Goal: Task Accomplishment & Management: Manage account settings

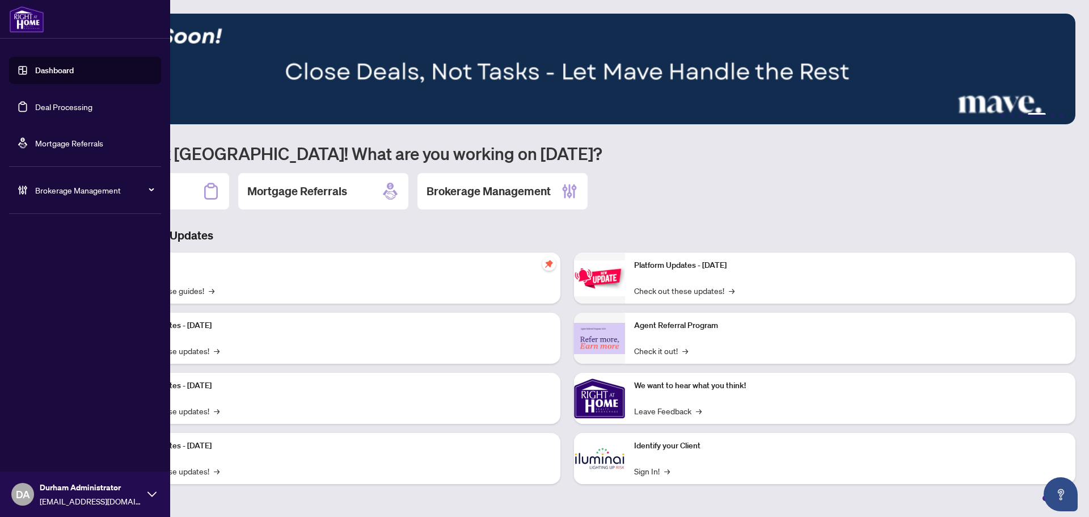
click at [35, 108] on link "Deal Processing" at bounding box center [63, 107] width 57 height 10
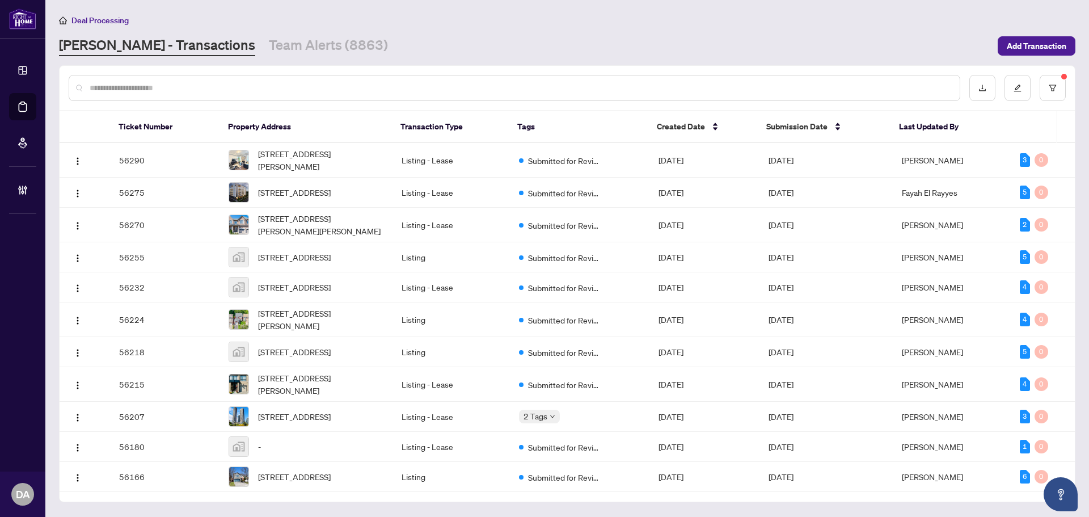
click at [269, 55] on link "Team Alerts (8863)" at bounding box center [328, 46] width 119 height 20
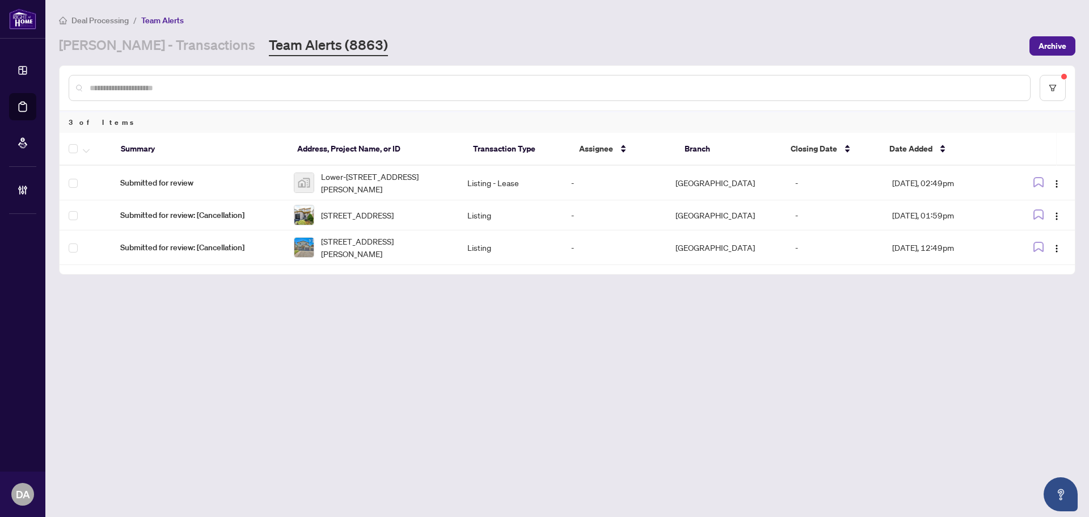
drag, startPoint x: 139, startPoint y: 41, endPoint x: 191, endPoint y: 1, distance: 65.9
click at [140, 41] on link "[PERSON_NAME] - Transactions" at bounding box center [157, 46] width 196 height 20
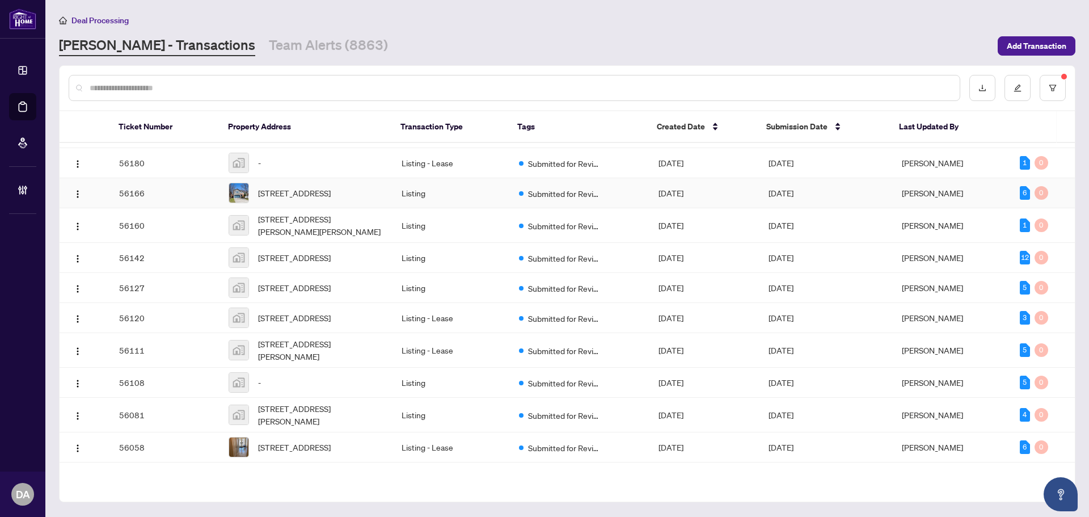
scroll to position [334, 0]
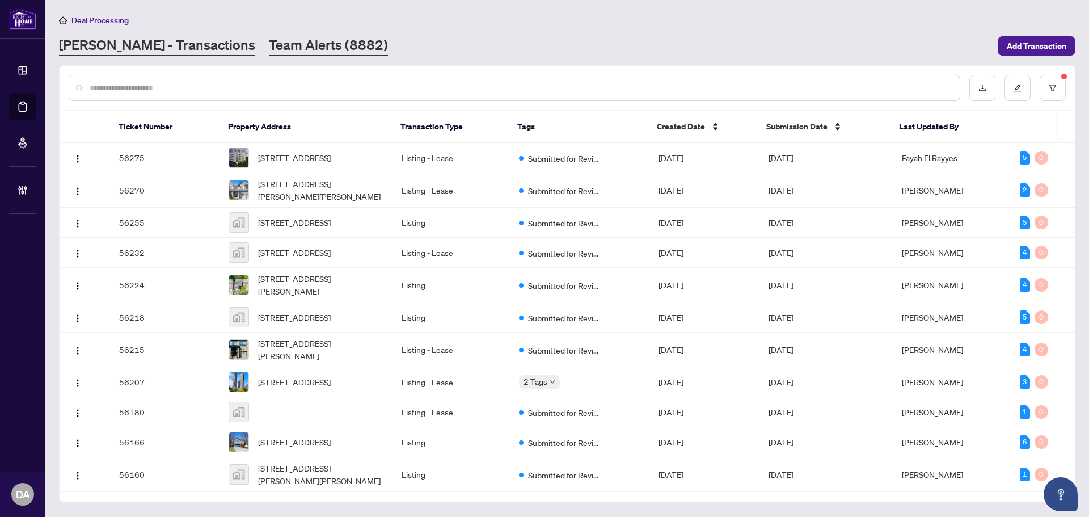
click at [269, 43] on link "Team Alerts (8882)" at bounding box center [328, 46] width 119 height 20
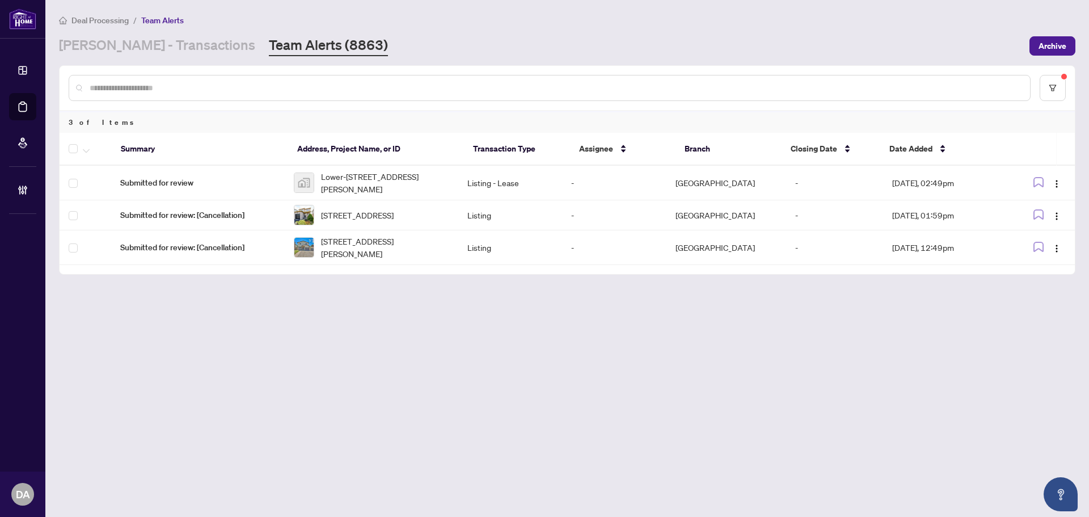
click at [546, 366] on main "Deal Processing / Team Alerts RAHR - Transactions Team Alerts (8863) Archive 3 …" at bounding box center [567, 258] width 1044 height 517
drag, startPoint x: 149, startPoint y: 57, endPoint x: 155, endPoint y: 53, distance: 7.9
click at [149, 58] on main "Deal Processing / Team Alerts RAHR - Transactions Team Alerts (8863) Archive 3 …" at bounding box center [567, 258] width 1044 height 517
click at [158, 38] on link "[PERSON_NAME] - Transactions" at bounding box center [157, 46] width 196 height 20
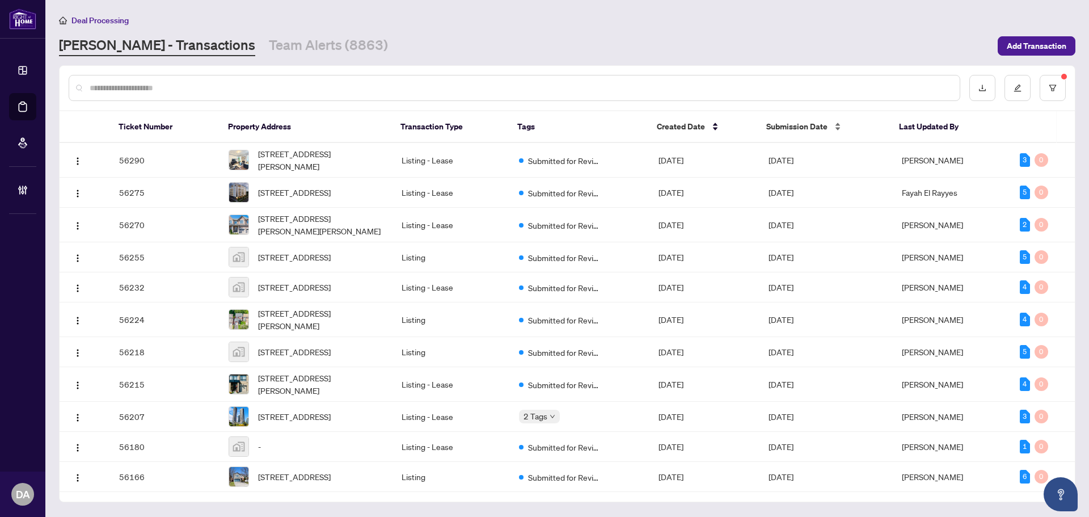
click at [772, 131] on span "Submission Date" at bounding box center [797, 126] width 61 height 12
click at [785, 130] on span "Submission Date" at bounding box center [797, 126] width 61 height 12
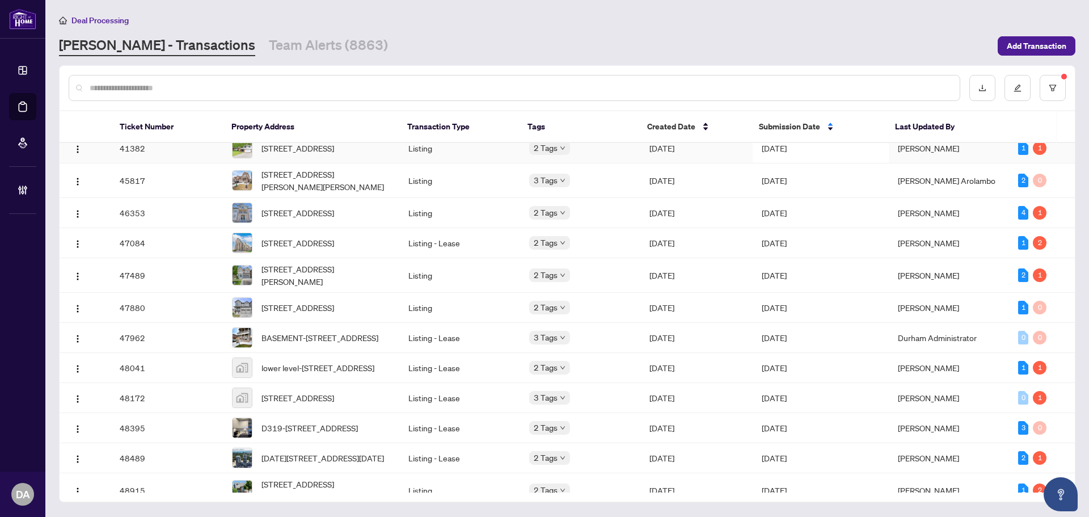
scroll to position [229, 0]
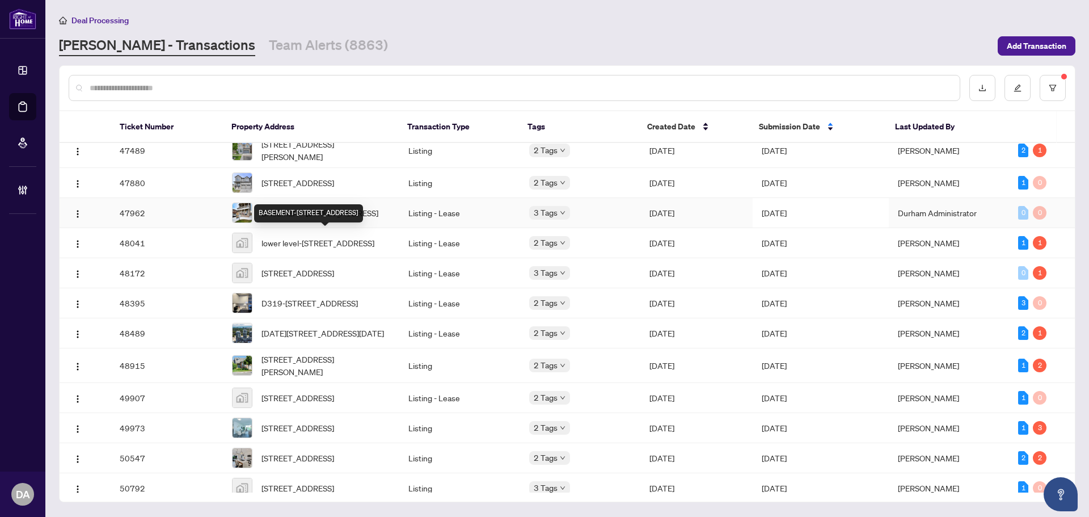
click at [395, 228] on td "BASEMENT-22 Eva Dr, Woolwich, Ontario N0B 1M0, Canada" at bounding box center [311, 213] width 176 height 30
click at [279, 43] on link "Team Alerts (8863)" at bounding box center [328, 46] width 119 height 20
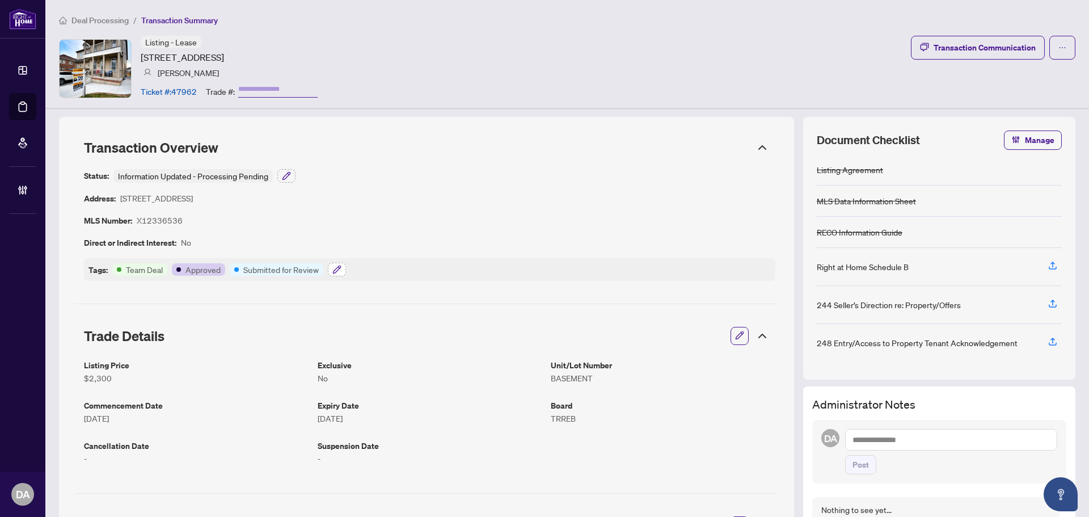
click at [342, 269] on button "button" at bounding box center [337, 270] width 18 height 14
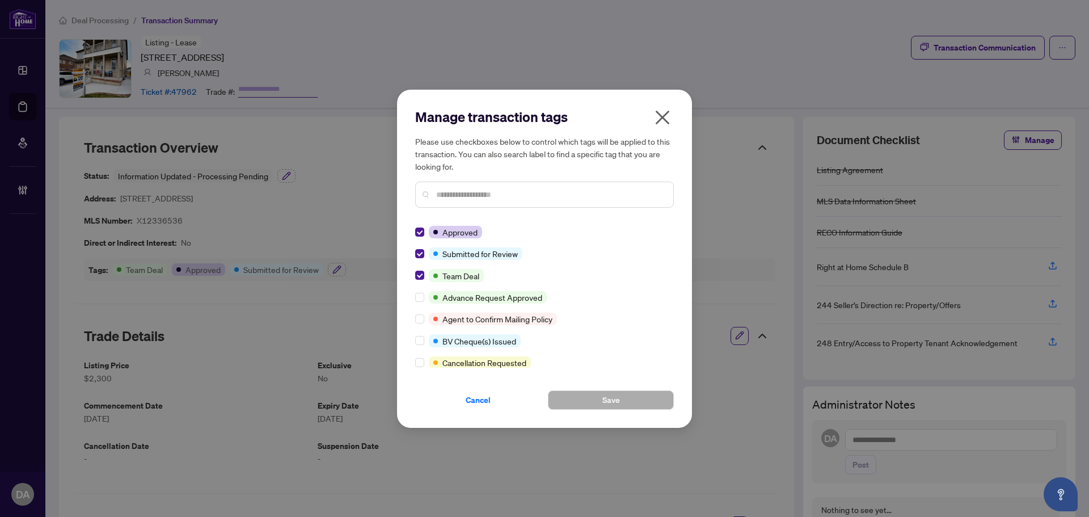
click at [662, 121] on icon "close" at bounding box center [663, 117] width 18 height 18
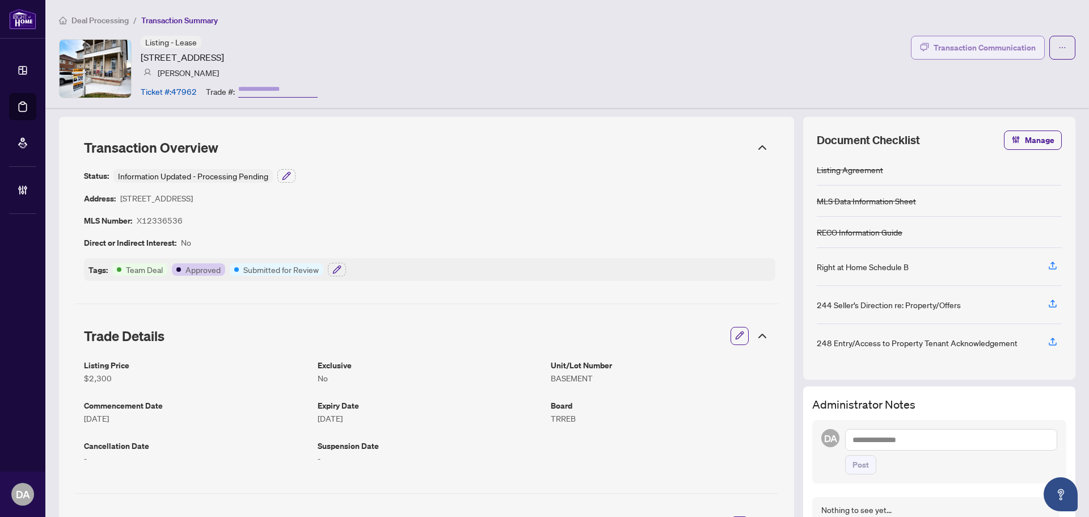
click at [963, 58] on button "Transaction Communication" at bounding box center [978, 48] width 134 height 24
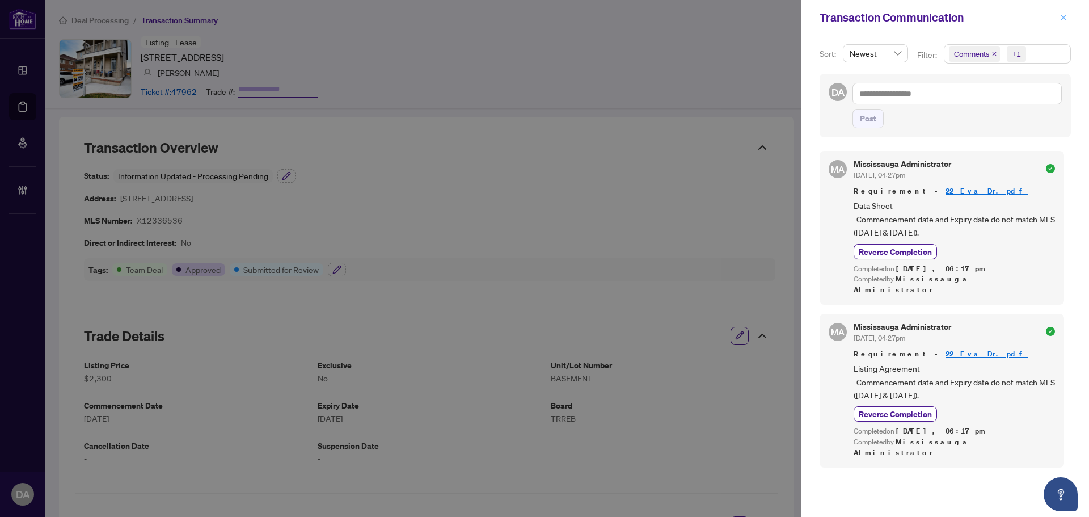
click at [1064, 16] on icon "close" at bounding box center [1064, 18] width 8 height 8
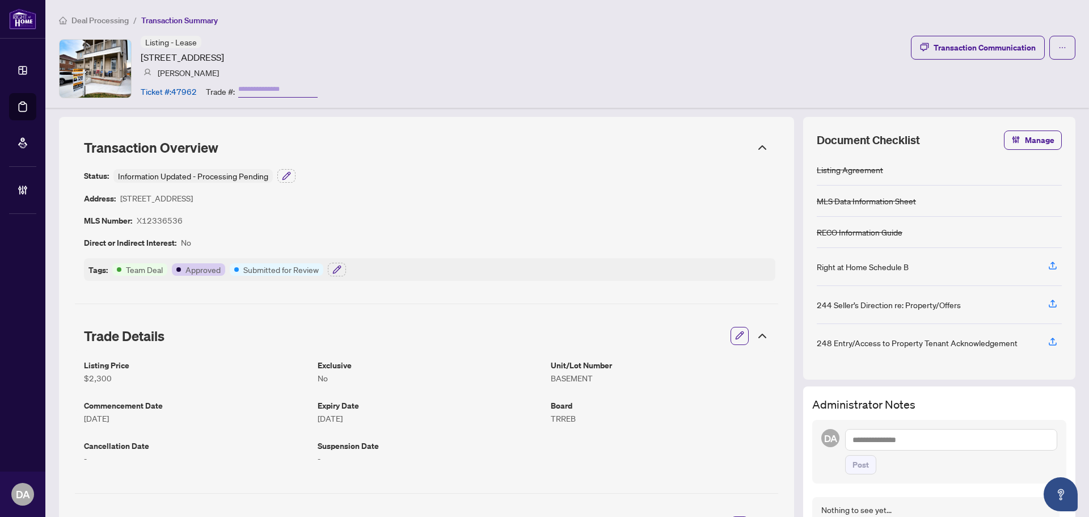
click at [108, 25] on li "Deal Processing" at bounding box center [94, 20] width 70 height 13
click at [110, 19] on span "Deal Processing" at bounding box center [99, 20] width 57 height 10
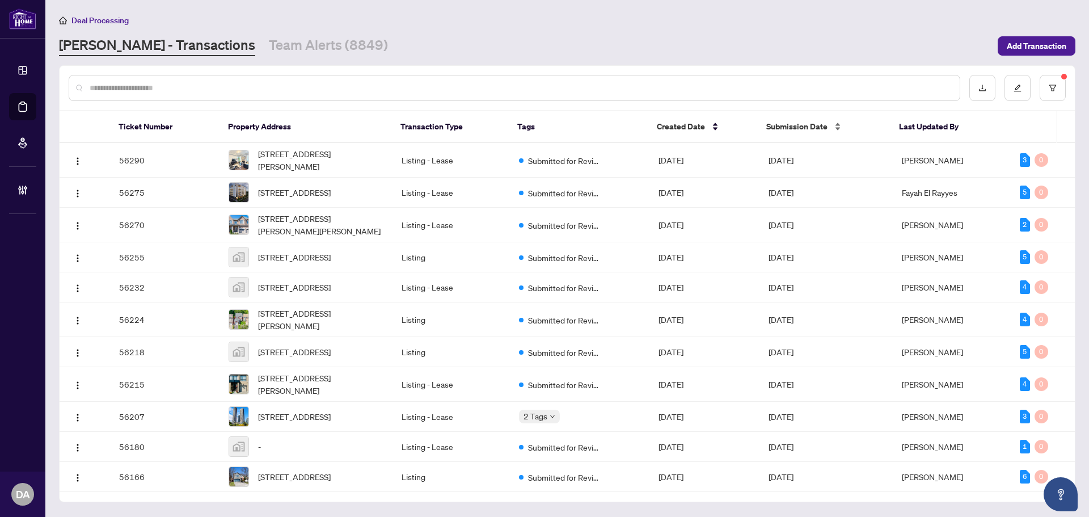
click at [793, 124] on span "Submission Date" at bounding box center [797, 126] width 61 height 12
click at [785, 129] on span "Submission Date" at bounding box center [797, 126] width 61 height 12
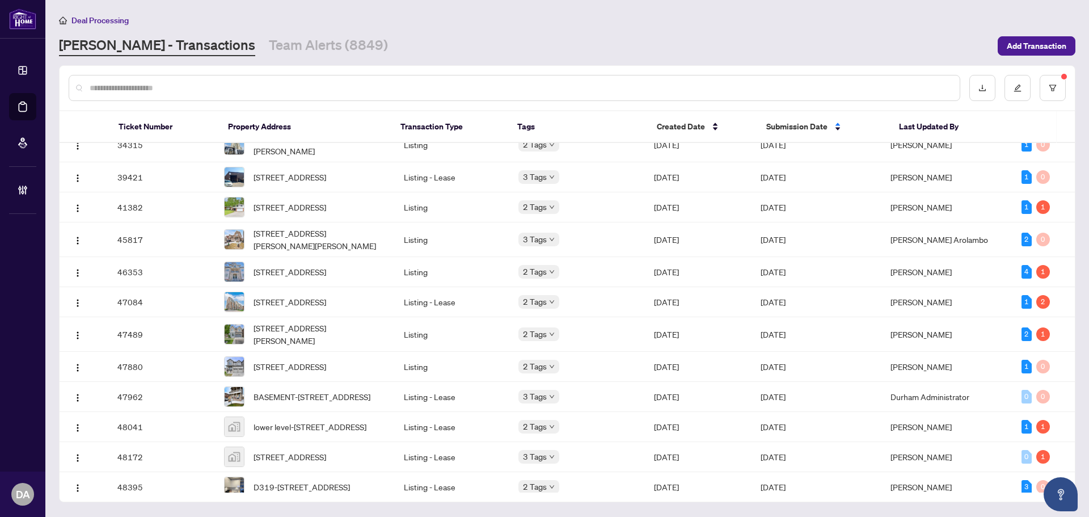
scroll to position [57, 0]
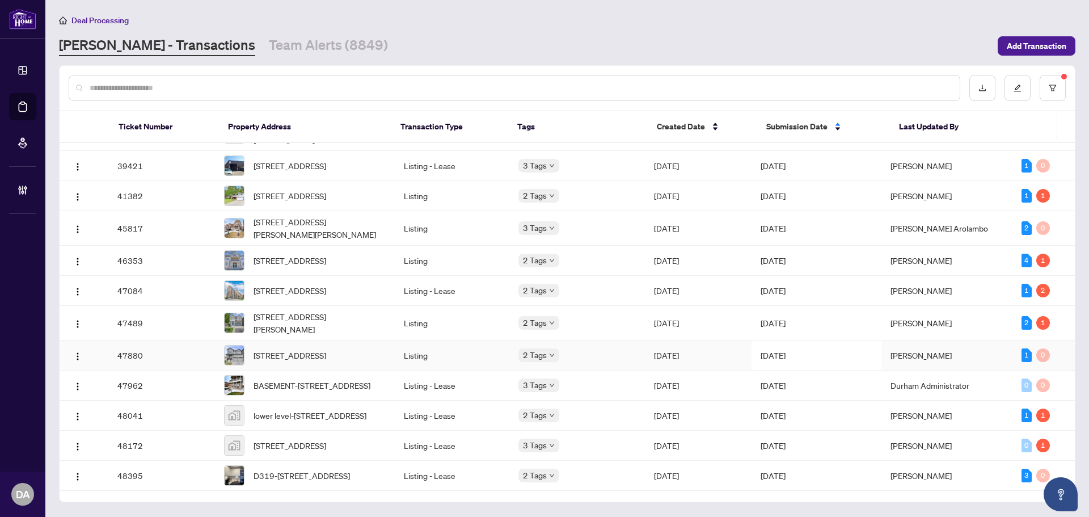
click at [414, 371] on td "Listing" at bounding box center [452, 355] width 115 height 30
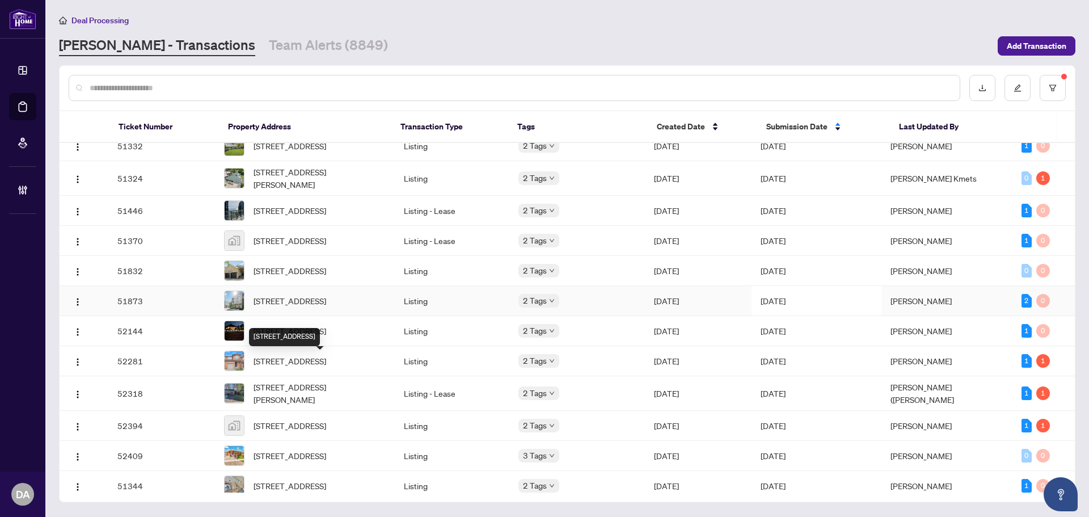
scroll to position [681, 0]
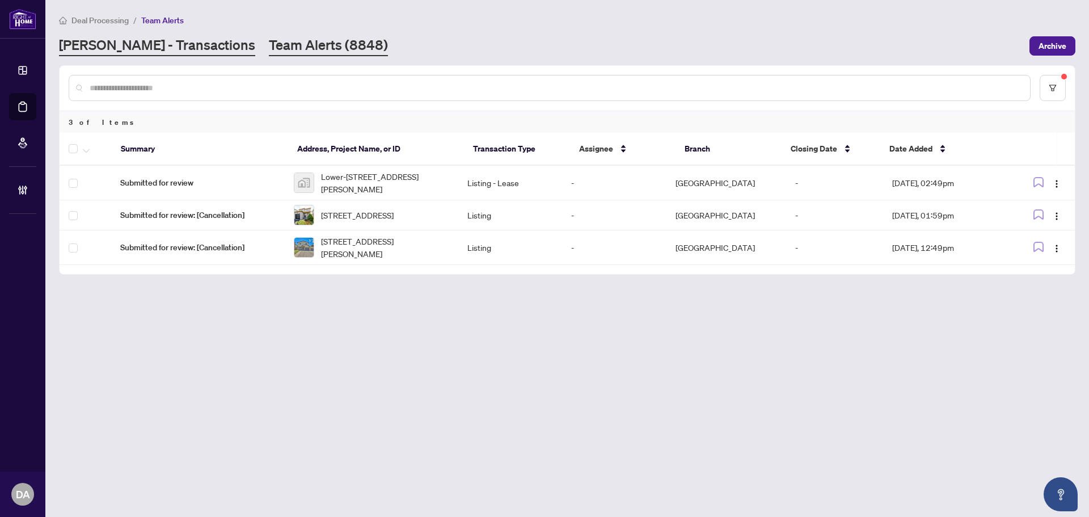
click at [154, 41] on link "[PERSON_NAME] - Transactions" at bounding box center [157, 46] width 196 height 20
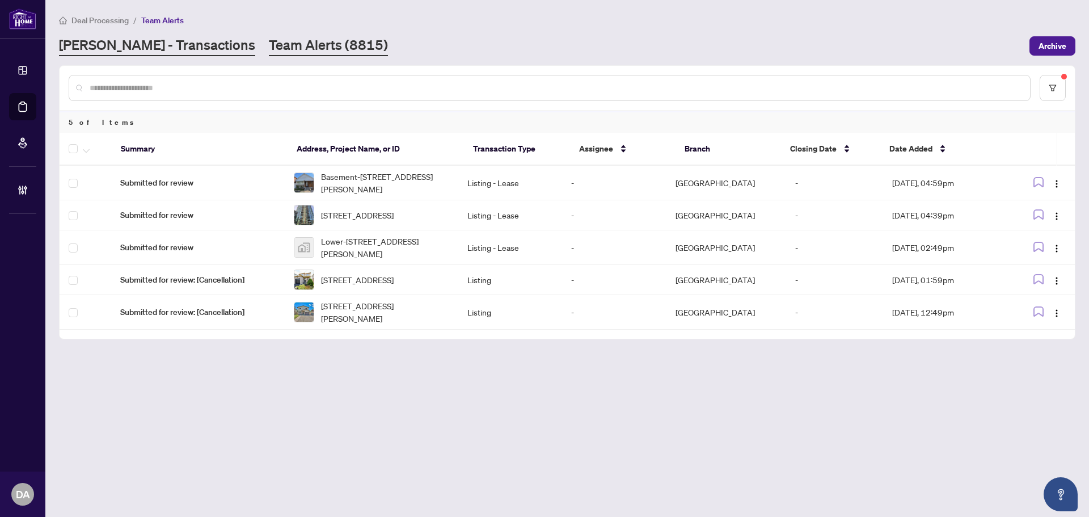
click at [134, 52] on link "[PERSON_NAME] - Transactions" at bounding box center [157, 46] width 196 height 20
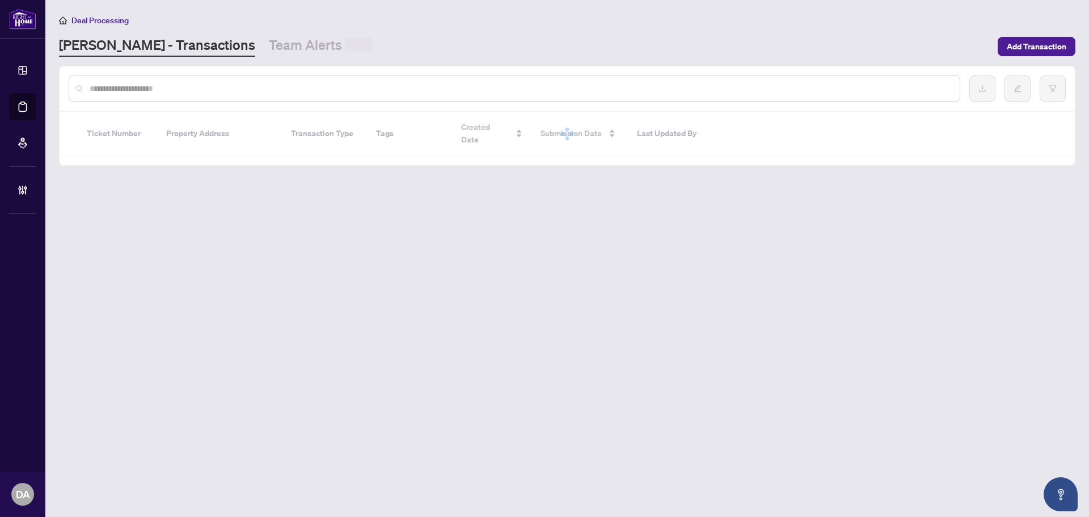
click at [176, 92] on input "text" at bounding box center [520, 88] width 861 height 12
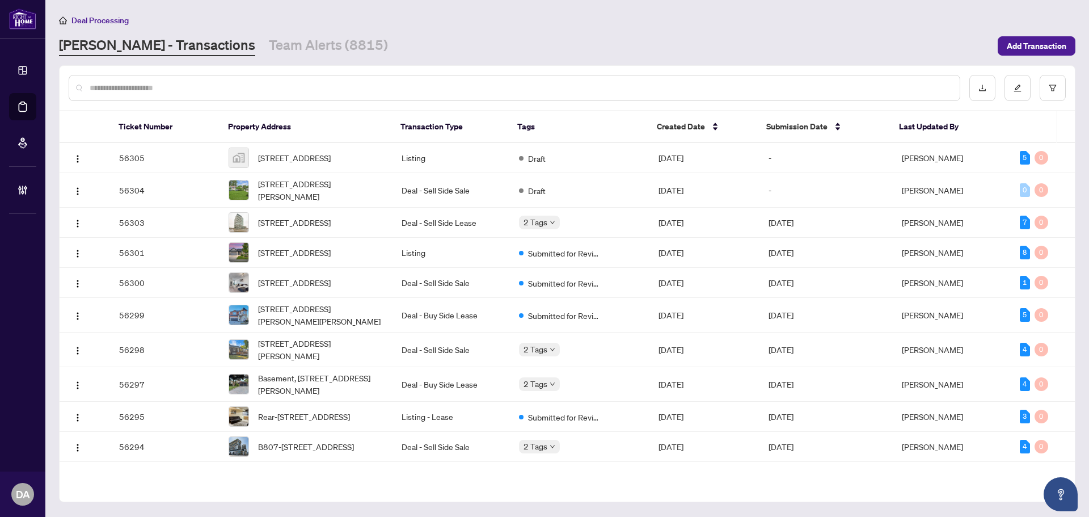
paste input "**********"
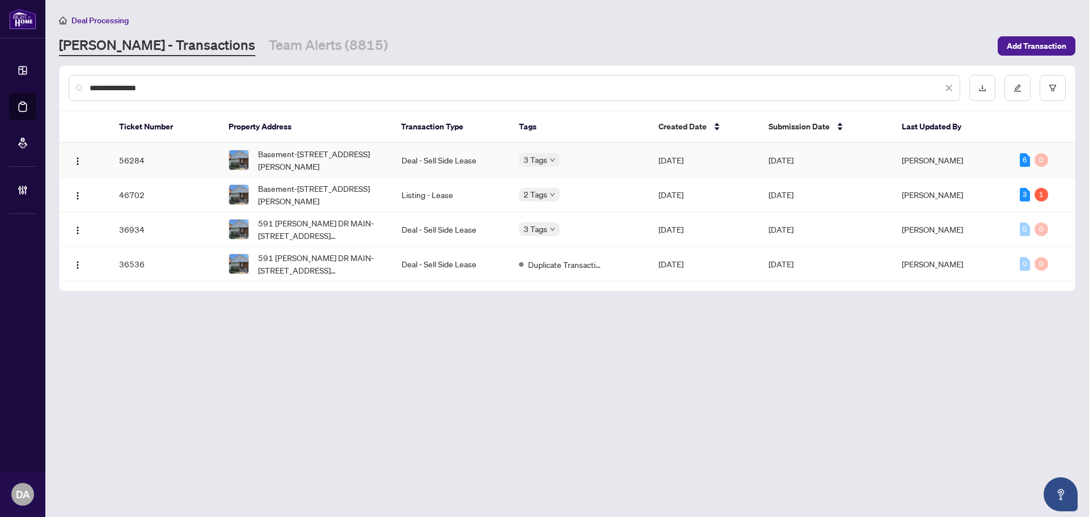
type input "**********"
click at [477, 158] on td "Deal - Sell Side Lease" at bounding box center [451, 160] width 117 height 35
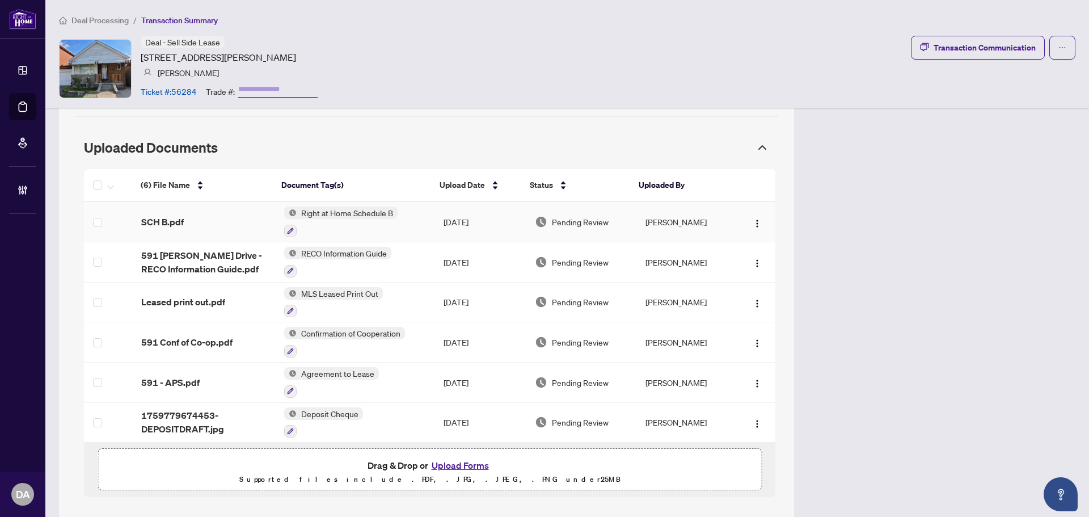
scroll to position [990, 0]
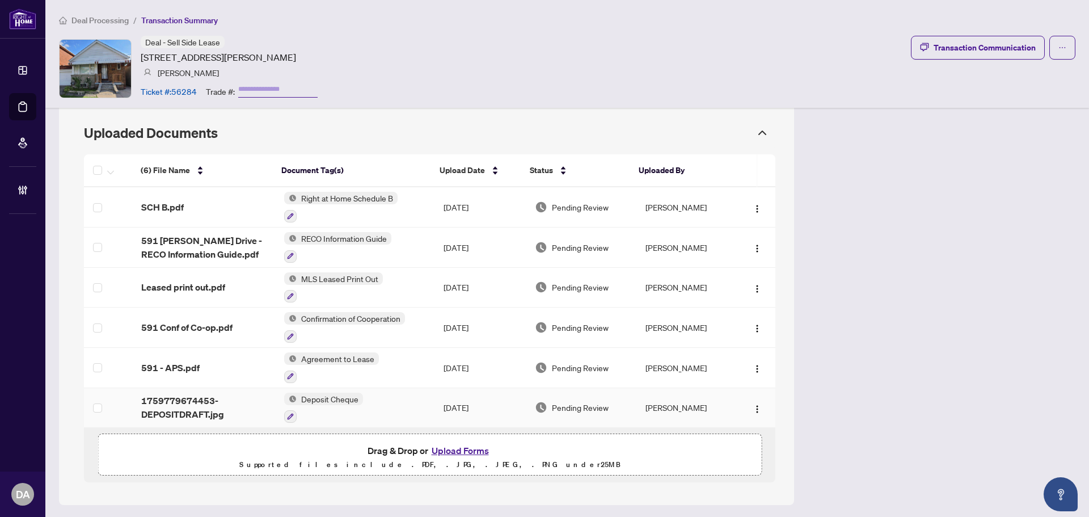
click at [373, 405] on td "Deposit Cheque" at bounding box center [354, 408] width 159 height 40
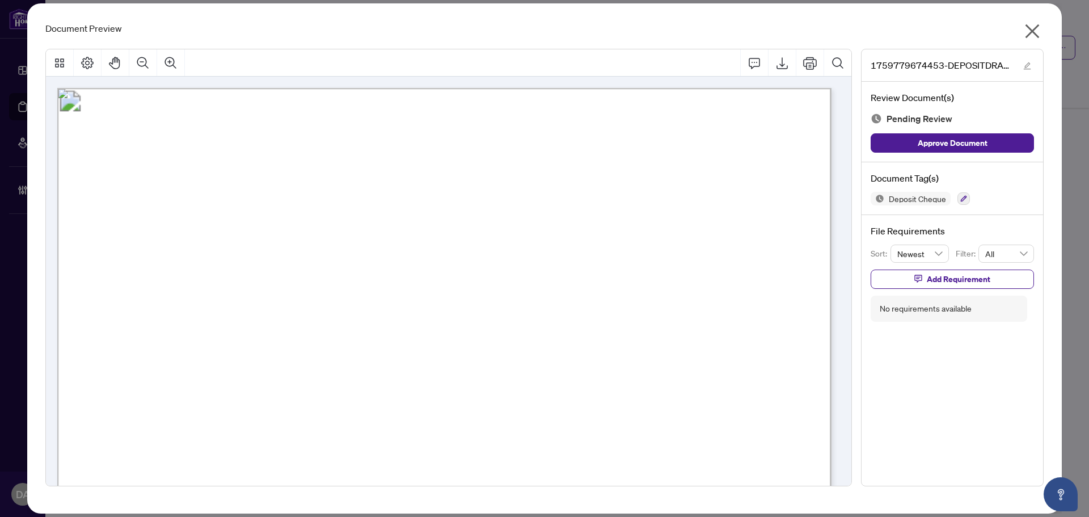
drag, startPoint x: 1030, startPoint y: 34, endPoint x: 1022, endPoint y: 49, distance: 17.0
click at [1029, 34] on icon "close" at bounding box center [1033, 31] width 14 height 14
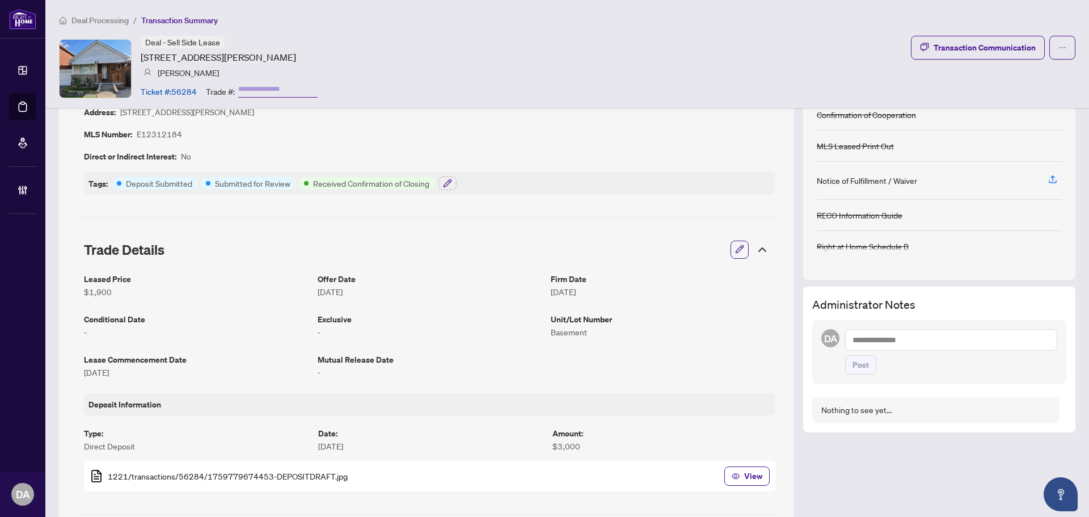
scroll to position [82, 0]
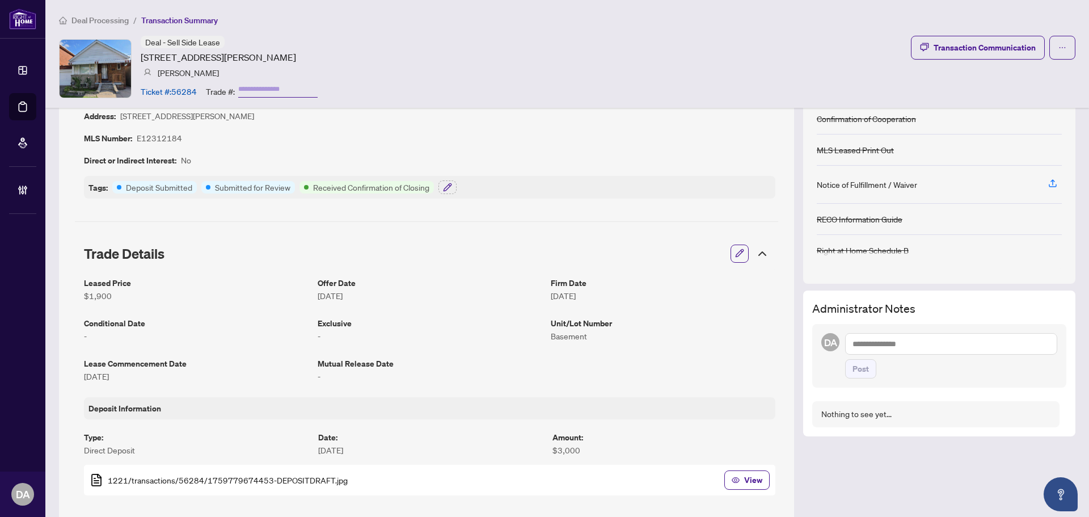
click at [116, 23] on span "Deal Processing" at bounding box center [99, 20] width 57 height 10
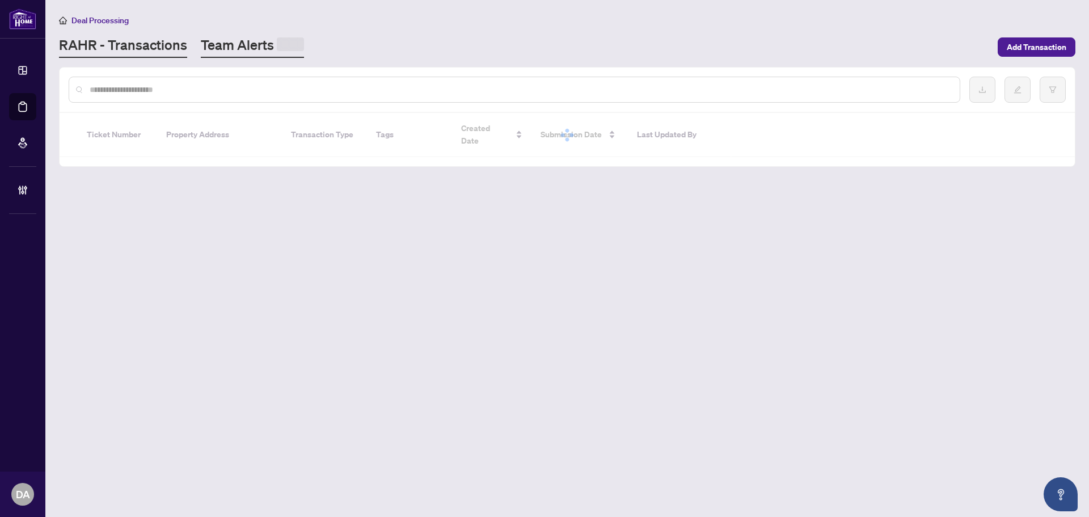
click at [258, 50] on link "Team Alerts" at bounding box center [252, 47] width 103 height 22
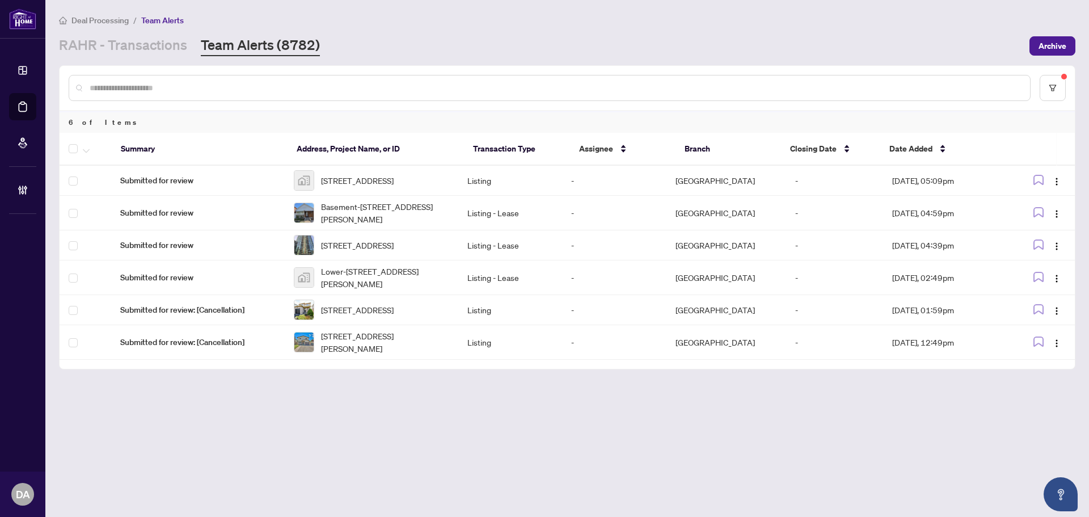
click at [373, 71] on div at bounding box center [568, 88] width 1016 height 44
click at [246, 55] on link "Team Alerts (8782)" at bounding box center [260, 46] width 119 height 20
click at [170, 54] on link "RAHR - Transactions" at bounding box center [123, 46] width 128 height 20
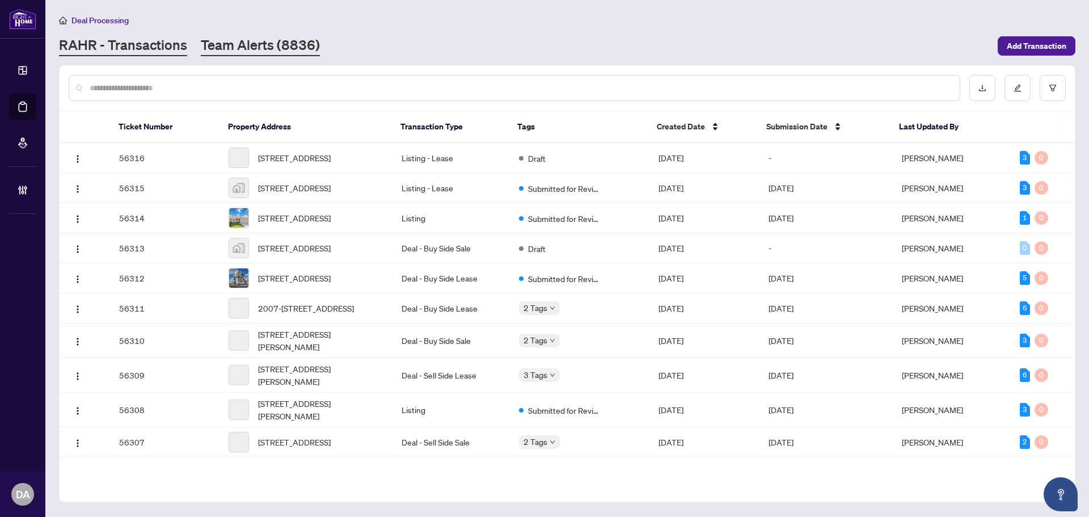
click at [240, 47] on link "Team Alerts (8836)" at bounding box center [260, 46] width 119 height 20
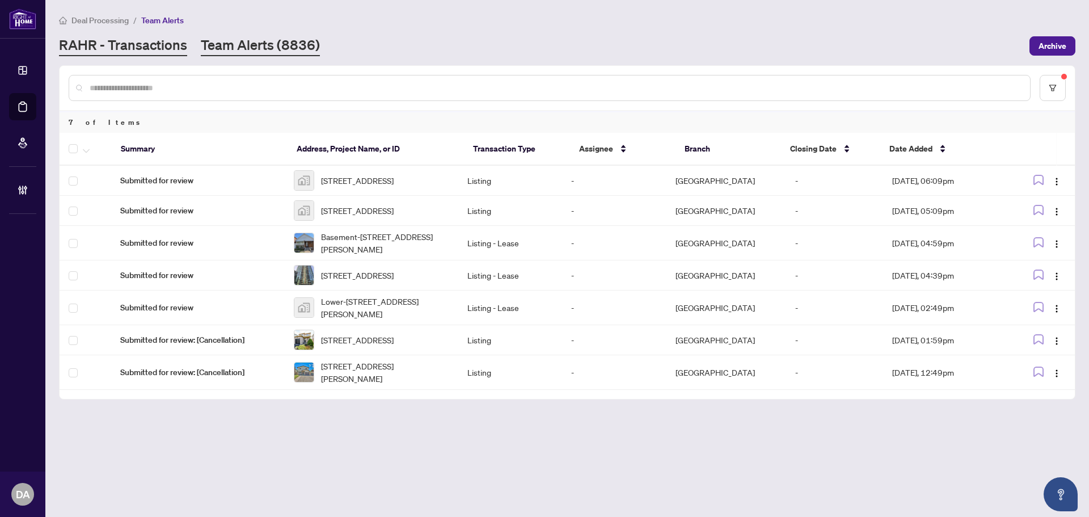
click at [159, 47] on link "RAHR - Transactions" at bounding box center [123, 46] width 128 height 20
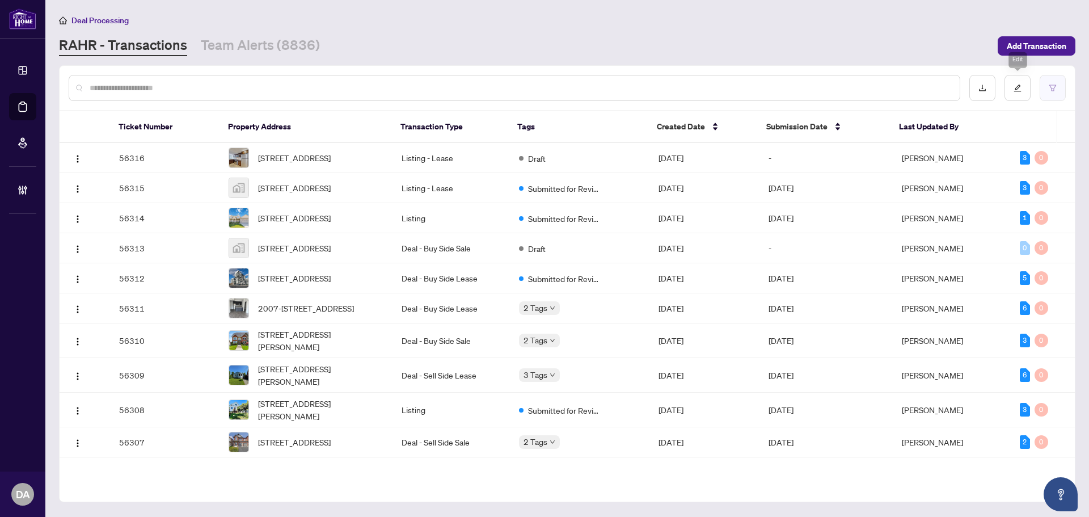
click at [1058, 83] on button "button" at bounding box center [1053, 88] width 26 height 26
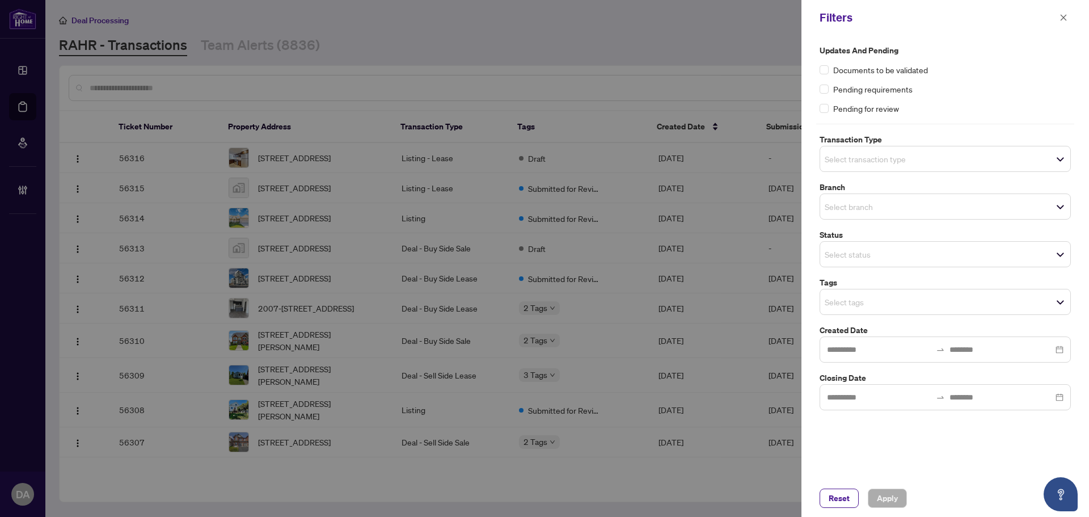
click at [904, 213] on input "search" at bounding box center [864, 207] width 79 height 14
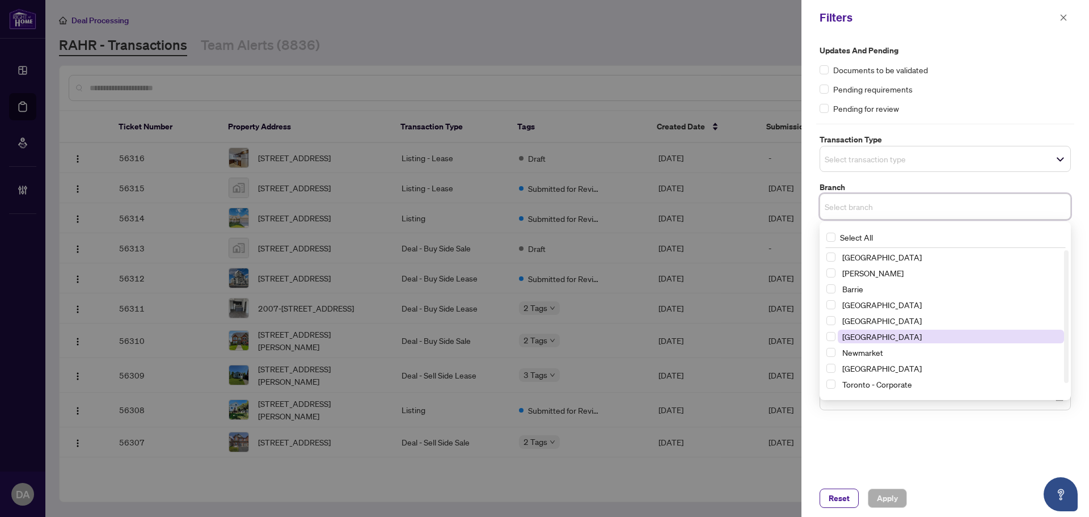
click at [869, 340] on span "Mississauga" at bounding box center [882, 336] width 79 height 10
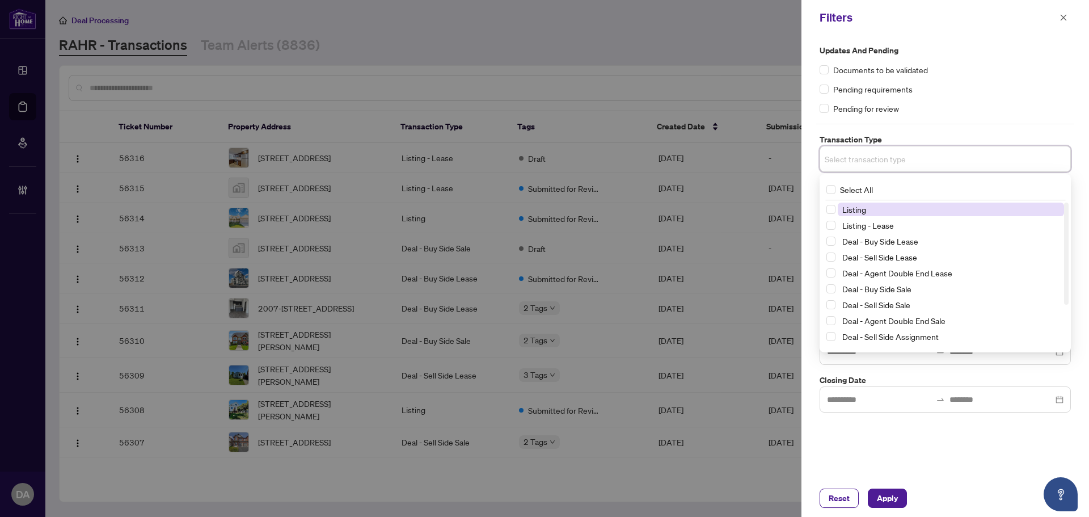
click at [904, 164] on input "search" at bounding box center [864, 159] width 79 height 14
click at [869, 223] on span "Listing - Lease" at bounding box center [869, 225] width 52 height 10
click at [869, 209] on span "Listing" at bounding box center [951, 212] width 226 height 14
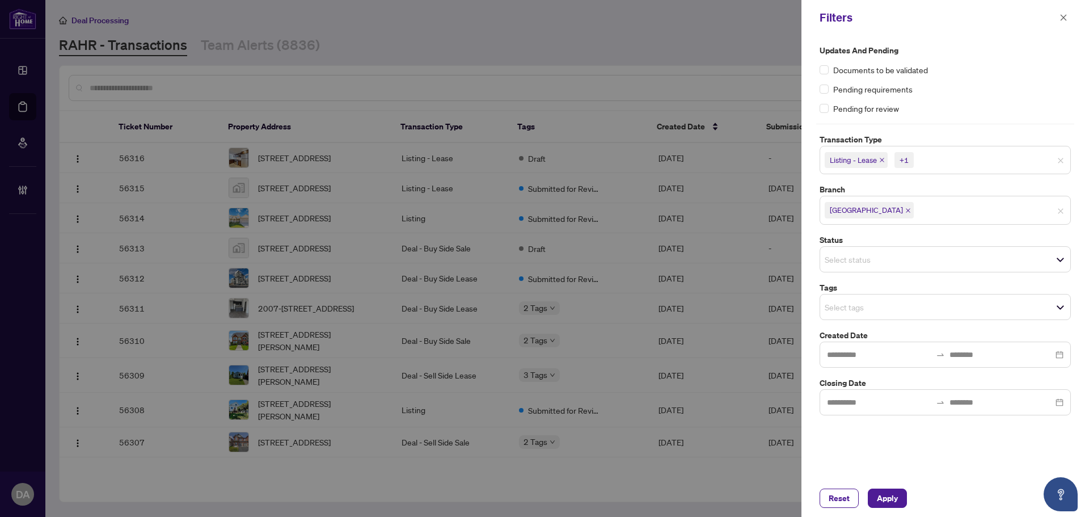
click at [907, 441] on div "Updates and Pending Documents to be validated Pending requirements Pending for …" at bounding box center [946, 257] width 288 height 444
click at [893, 270] on div "Select status" at bounding box center [945, 259] width 251 height 26
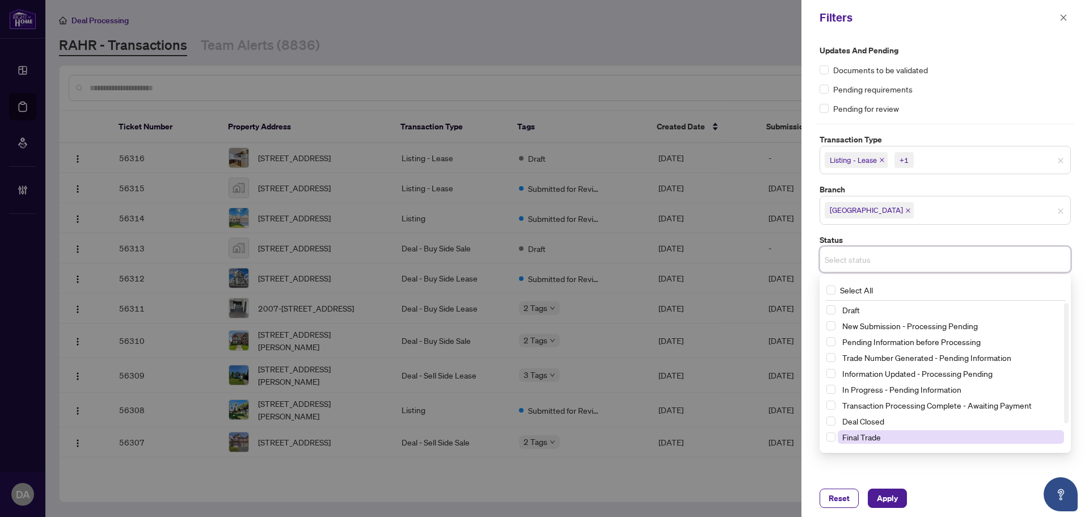
scroll to position [30, 0]
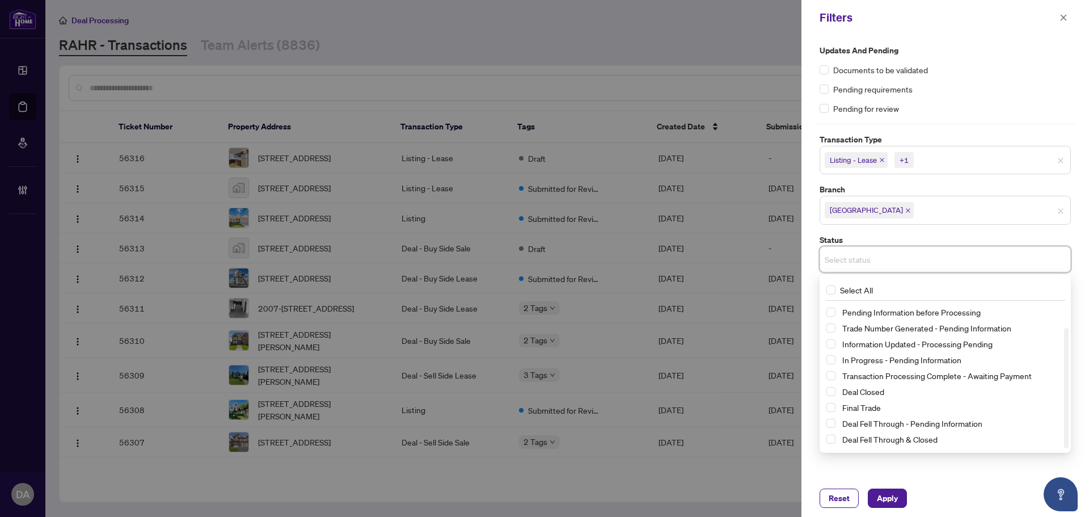
click at [906, 236] on label "Status" at bounding box center [945, 240] width 251 height 12
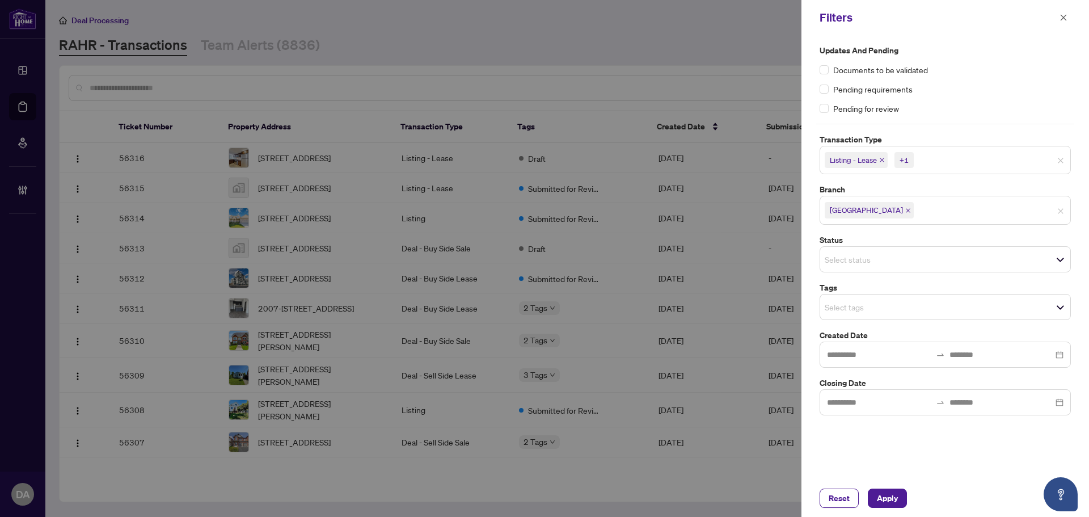
click at [873, 309] on input "search" at bounding box center [864, 307] width 79 height 14
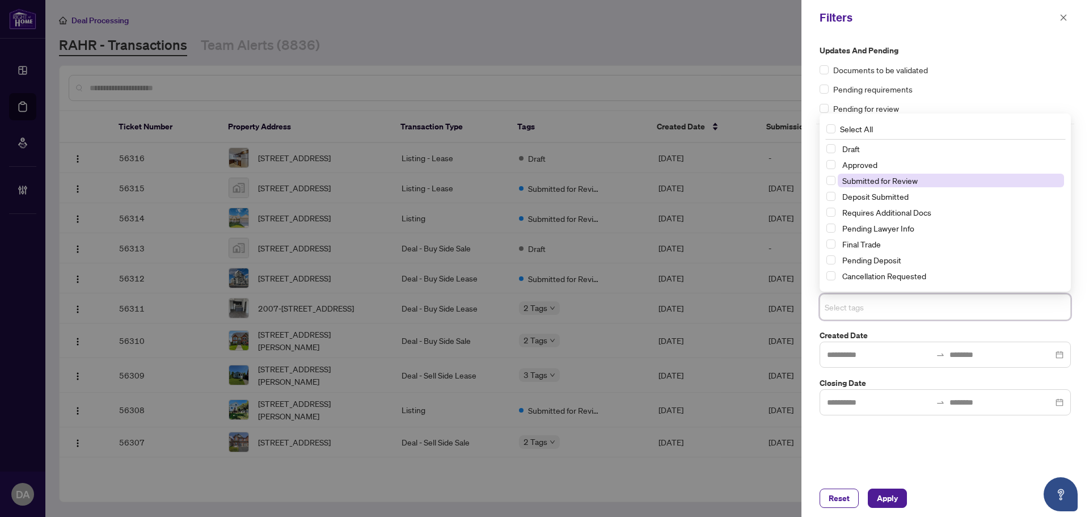
click at [881, 180] on span "Submitted for Review" at bounding box center [880, 180] width 75 height 10
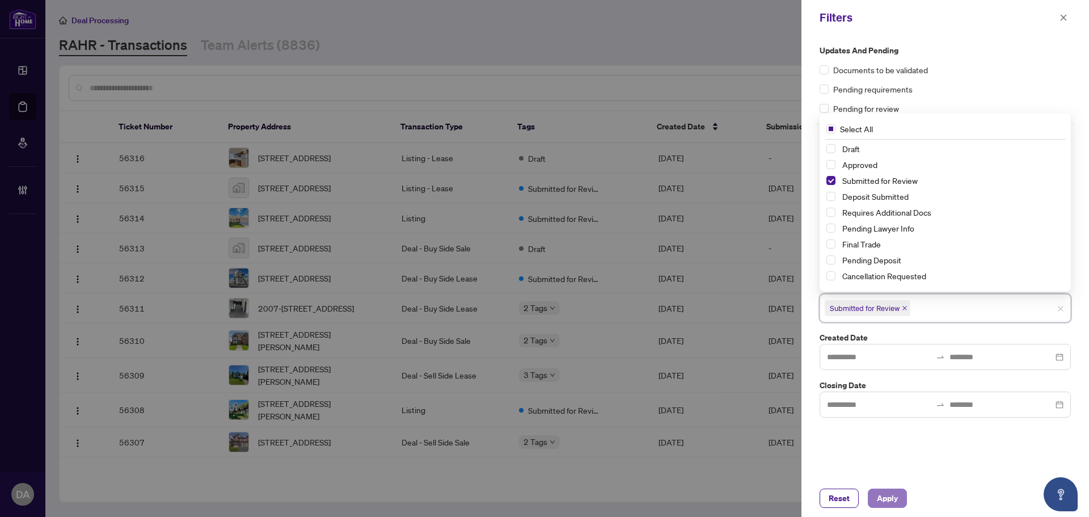
click at [885, 497] on span "Apply" at bounding box center [887, 498] width 21 height 18
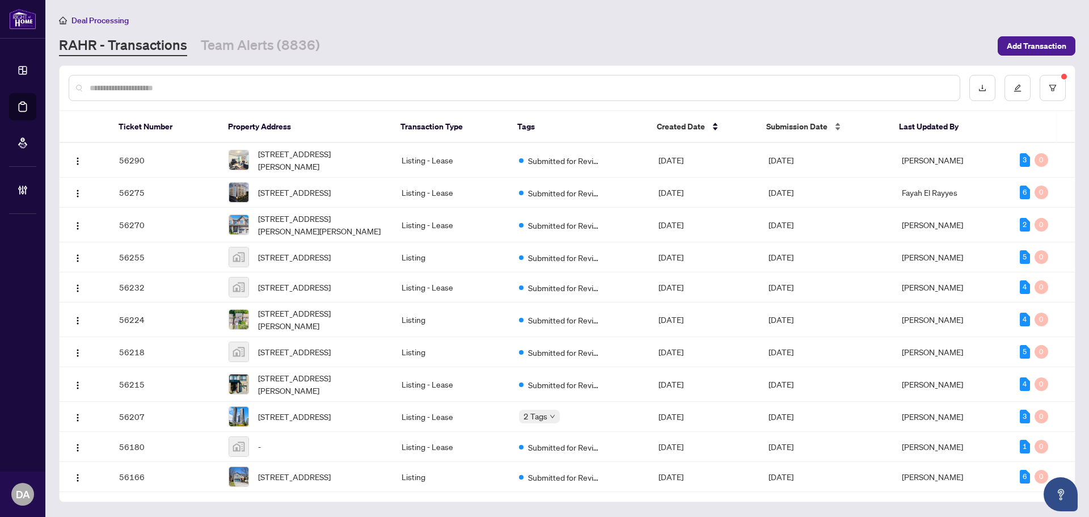
click at [835, 125] on div "Submission Date" at bounding box center [824, 126] width 115 height 12
click at [837, 124] on div "Submission Date" at bounding box center [824, 126] width 115 height 12
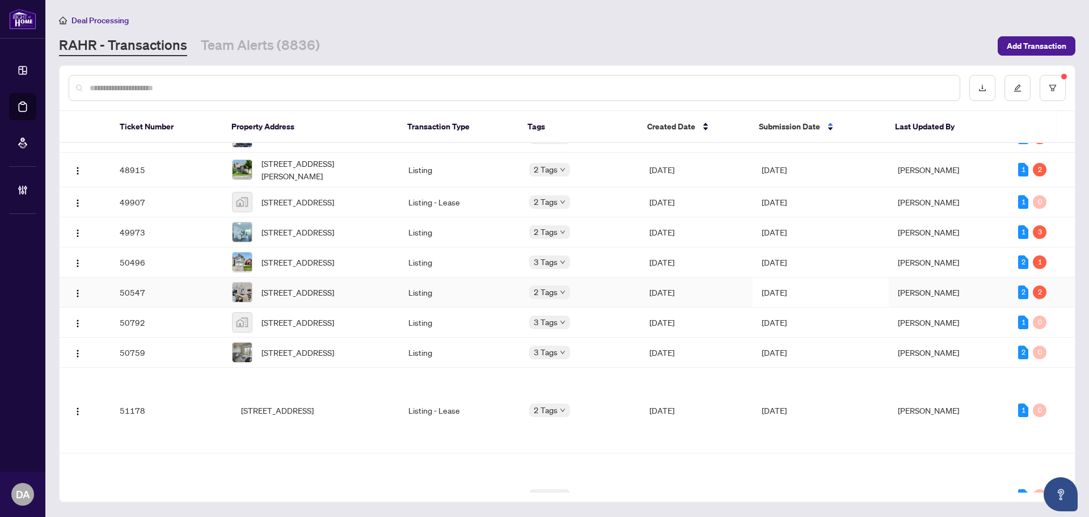
scroll to position [513, 0]
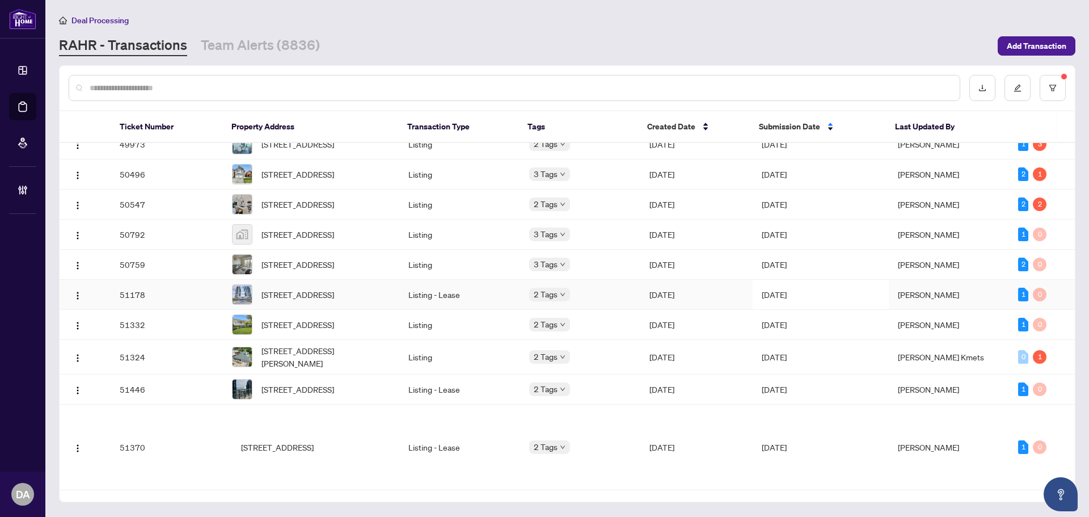
click at [684, 310] on td "[DATE]" at bounding box center [697, 295] width 112 height 30
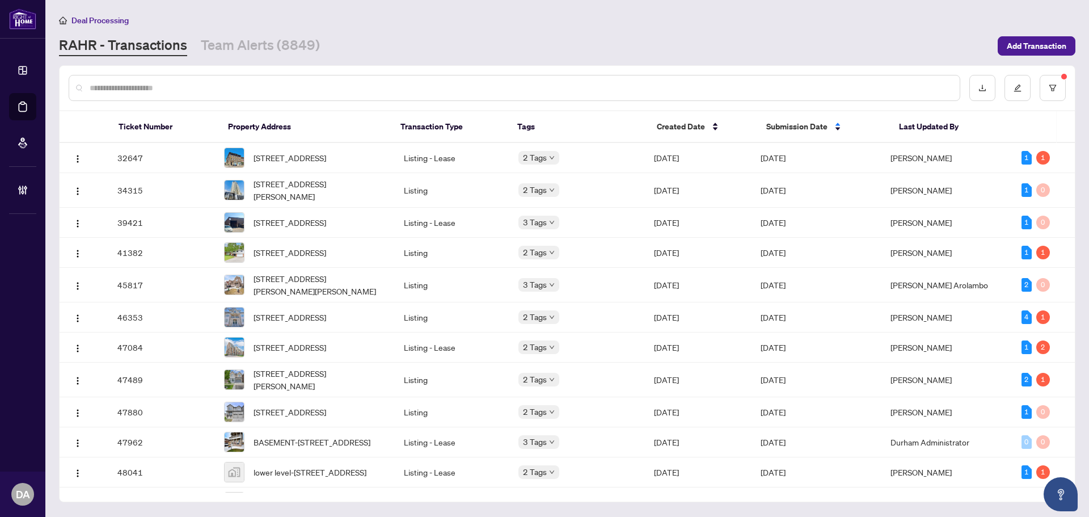
scroll to position [681, 0]
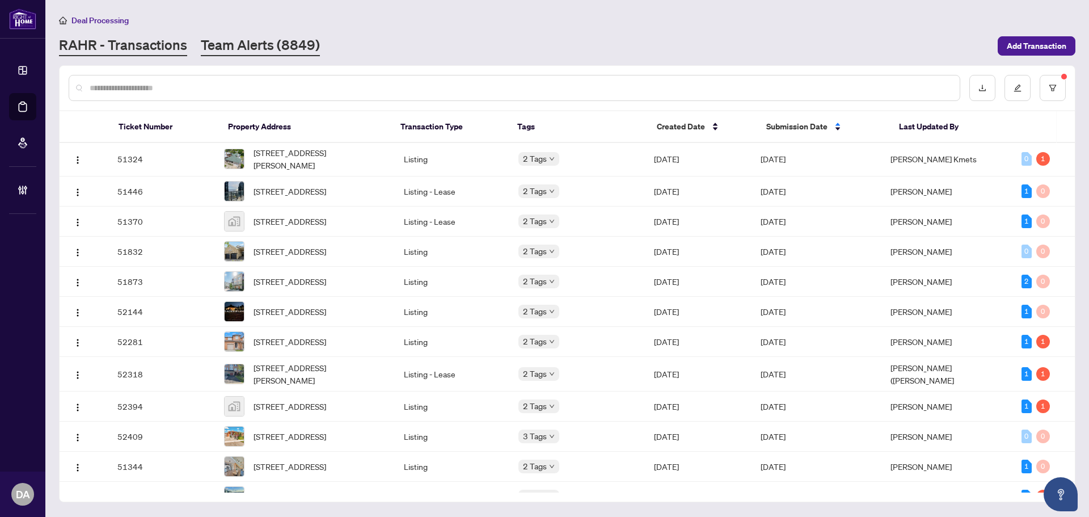
click at [234, 47] on link "Team Alerts (8849)" at bounding box center [260, 46] width 119 height 20
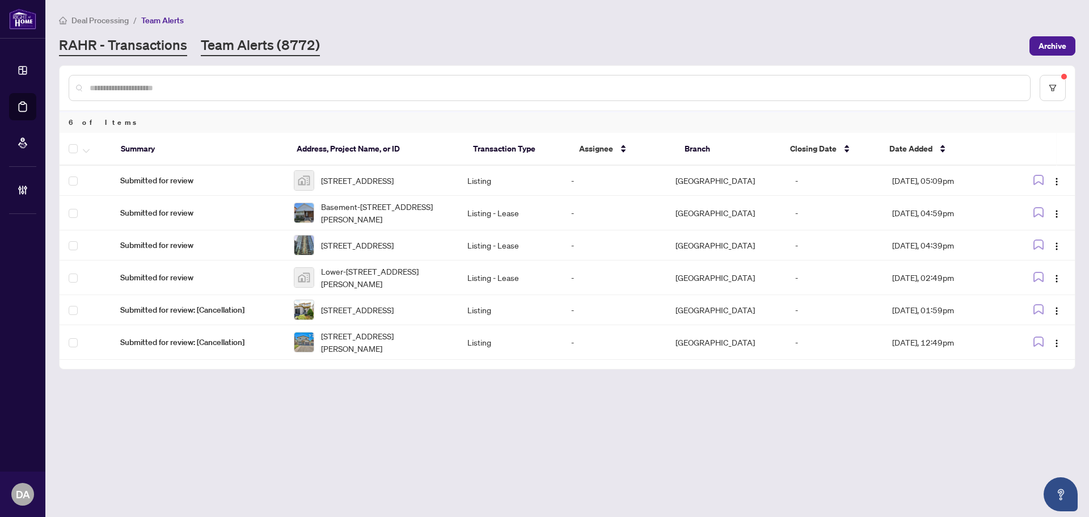
click at [136, 49] on link "RAHR - Transactions" at bounding box center [123, 46] width 128 height 20
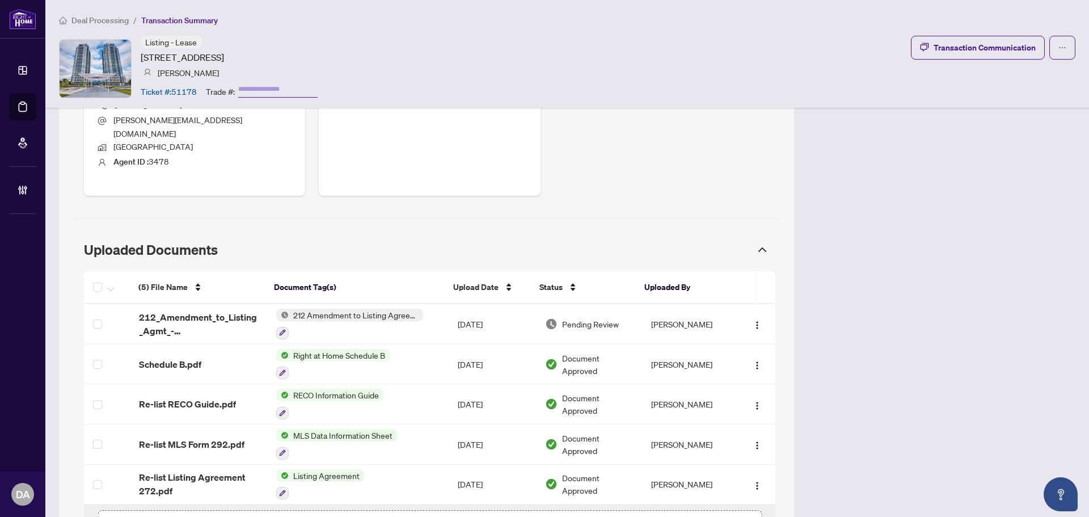
scroll to position [585, 0]
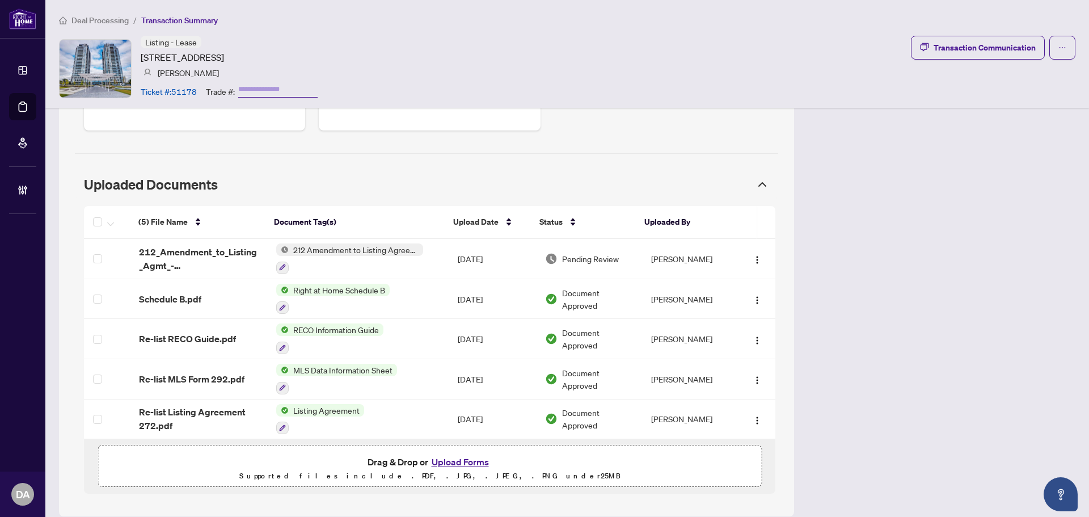
click at [351, 40] on div "Listing - Lease 17 Zorra St, Toronto, Ontario M8Z 4Z6, Canada Lyudmyla Stets Ti…" at bounding box center [567, 68] width 1017 height 65
click at [372, 260] on div at bounding box center [349, 267] width 147 height 14
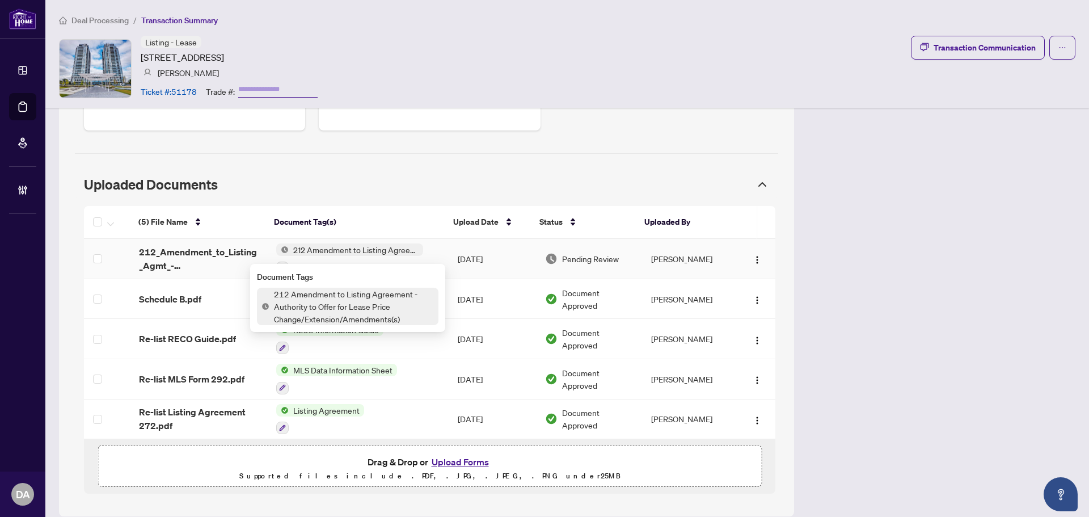
click at [449, 252] on td "Sep/22/2025" at bounding box center [492, 259] width 87 height 40
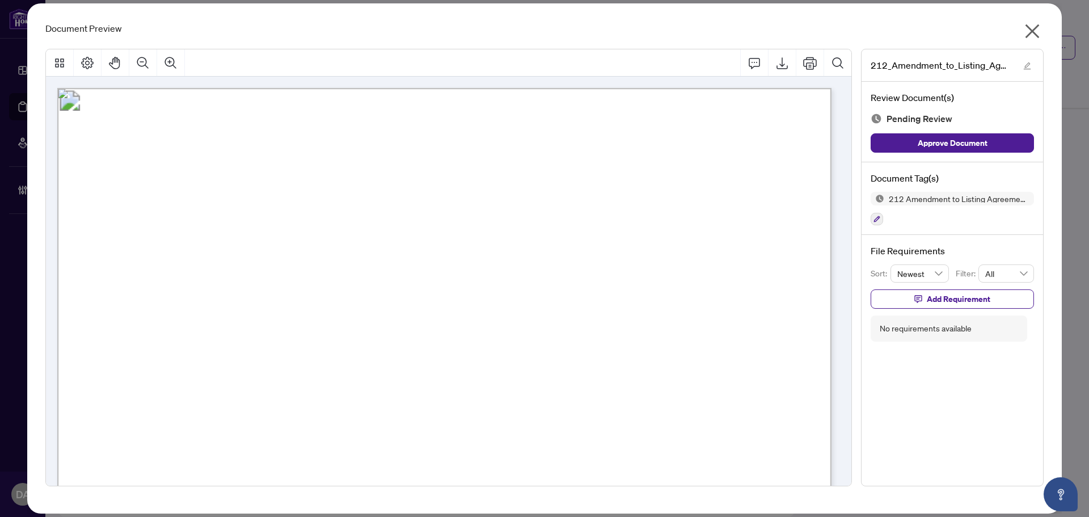
drag, startPoint x: 270, startPoint y: 330, endPoint x: 210, endPoint y: 326, distance: 59.8
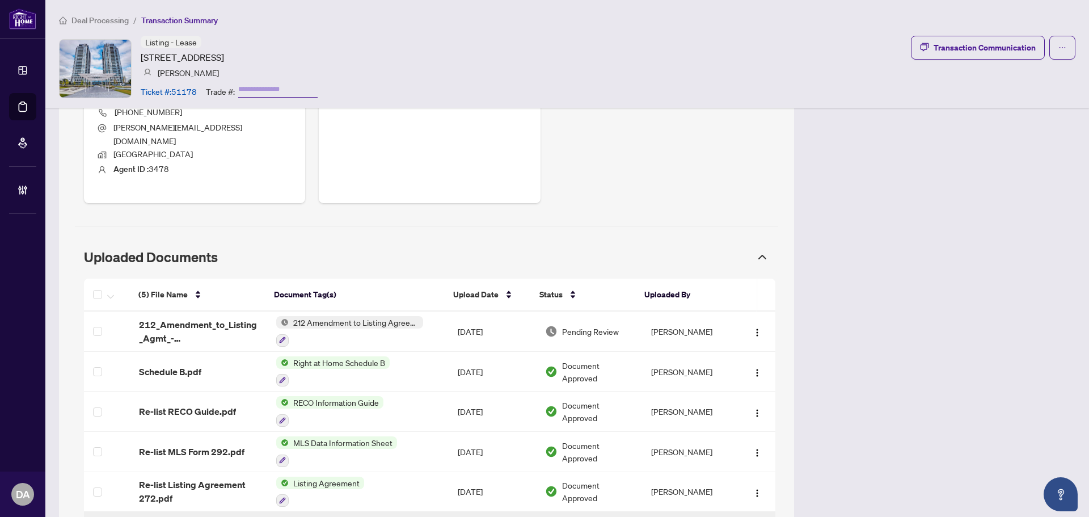
scroll to position [585, 0]
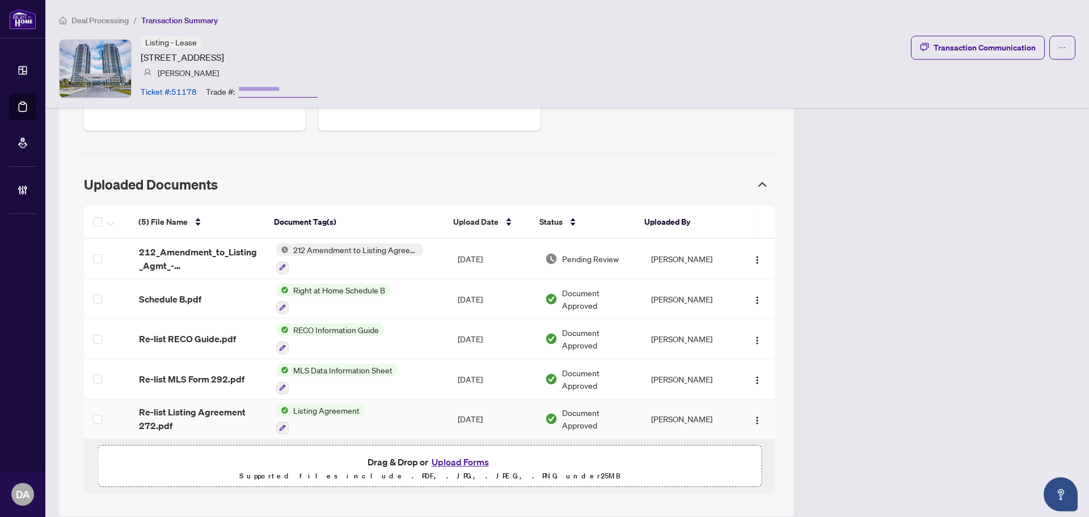
click at [361, 404] on td "Listing Agreement" at bounding box center [358, 419] width 182 height 40
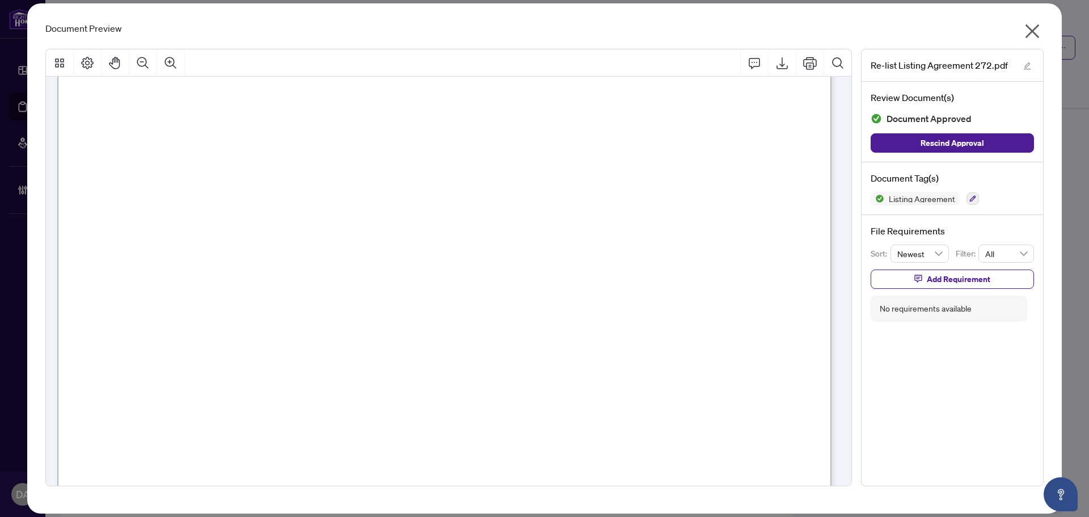
scroll to position [227, 0]
click at [1040, 31] on icon "close" at bounding box center [1033, 31] width 18 height 18
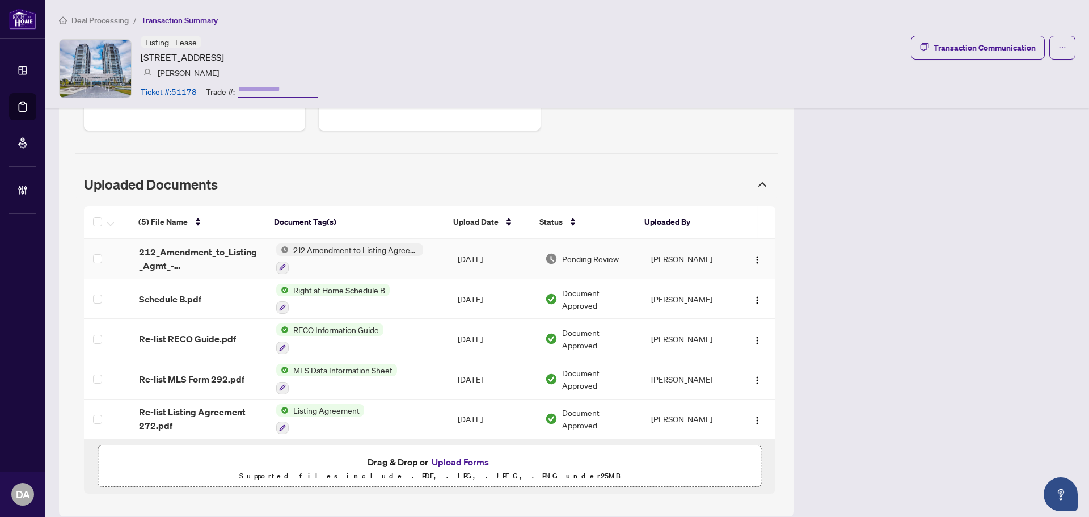
click at [371, 260] on div at bounding box center [349, 267] width 147 height 14
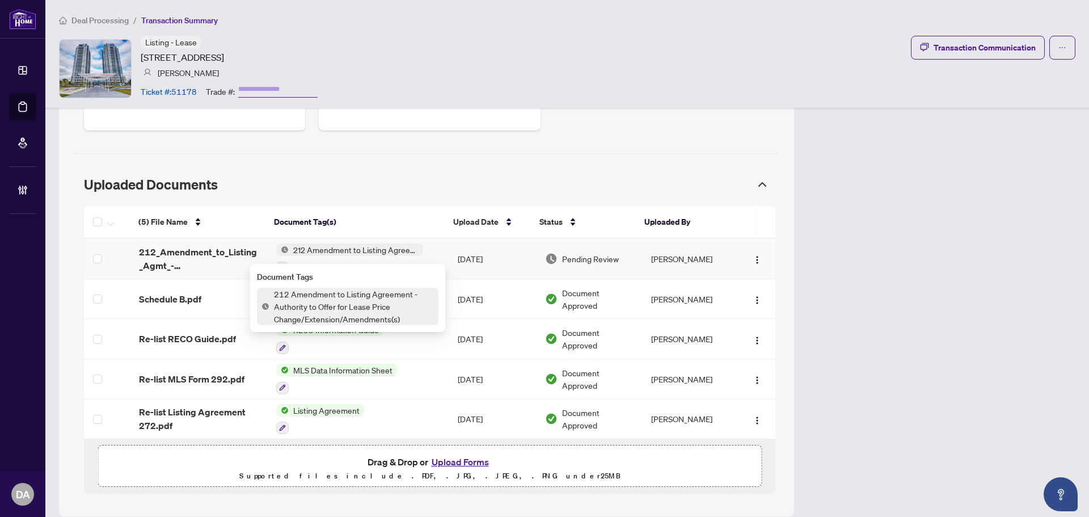
click at [348, 260] on div at bounding box center [349, 267] width 147 height 14
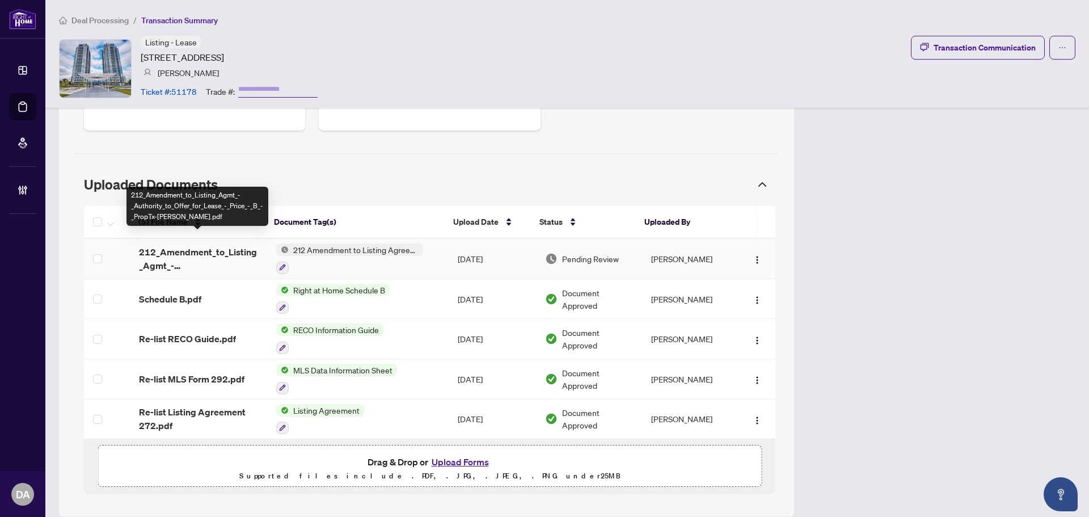
click at [243, 245] on span "212_Amendment_to_Listing_Agmt_-_Authority_to_Offer_for_Lease_-_Price_-_B_-_Prop…" at bounding box center [198, 258] width 119 height 27
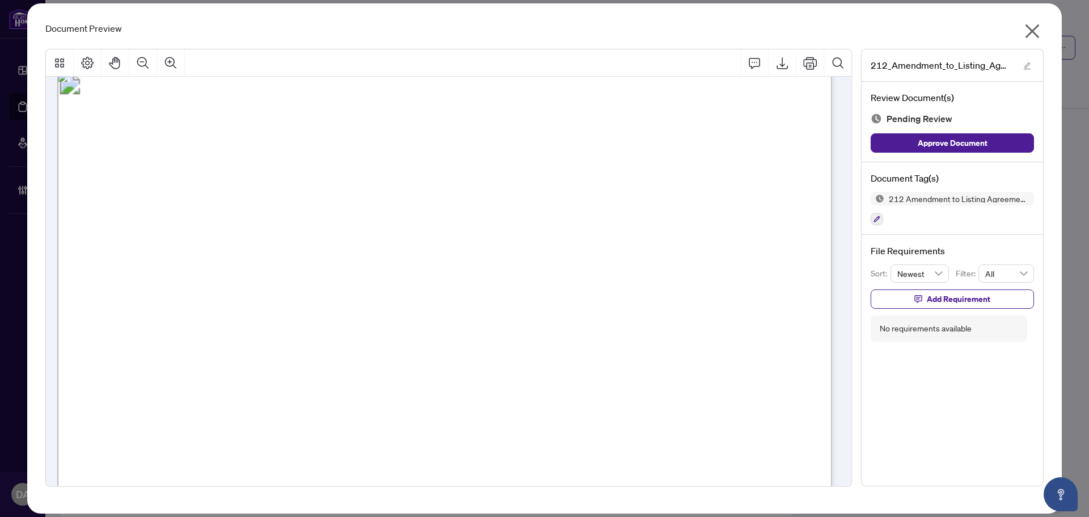
scroll to position [0, 0]
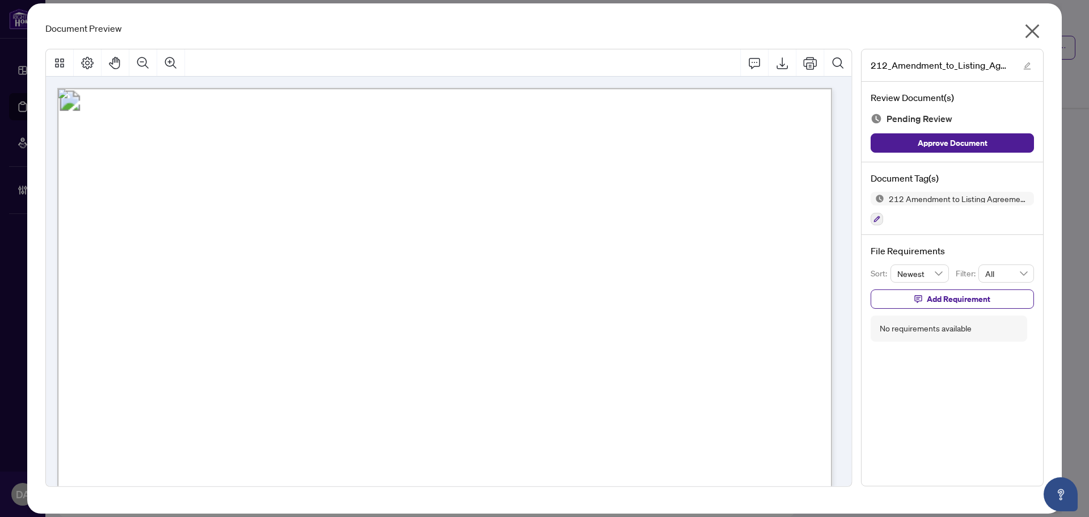
click at [1036, 34] on icon "close" at bounding box center [1033, 31] width 14 height 14
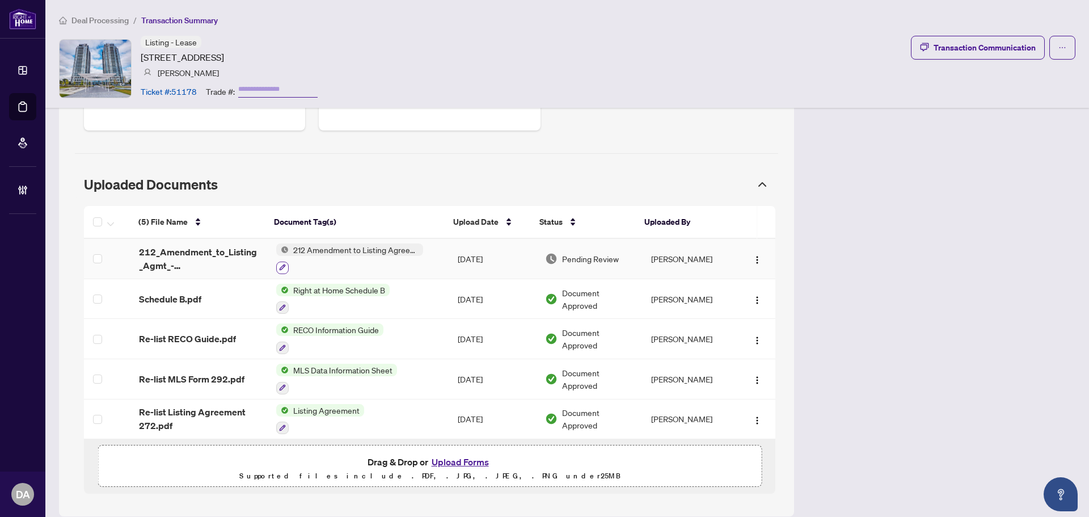
click at [283, 264] on icon "button" at bounding box center [282, 267] width 7 height 7
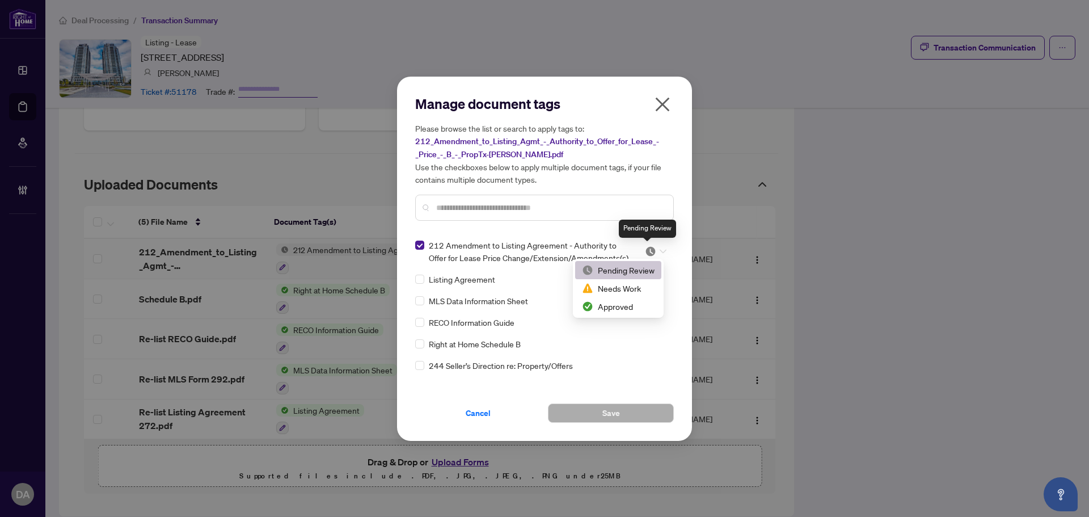
click at [646, 248] on img at bounding box center [650, 251] width 11 height 11
click at [622, 303] on div "Approved" at bounding box center [618, 306] width 73 height 12
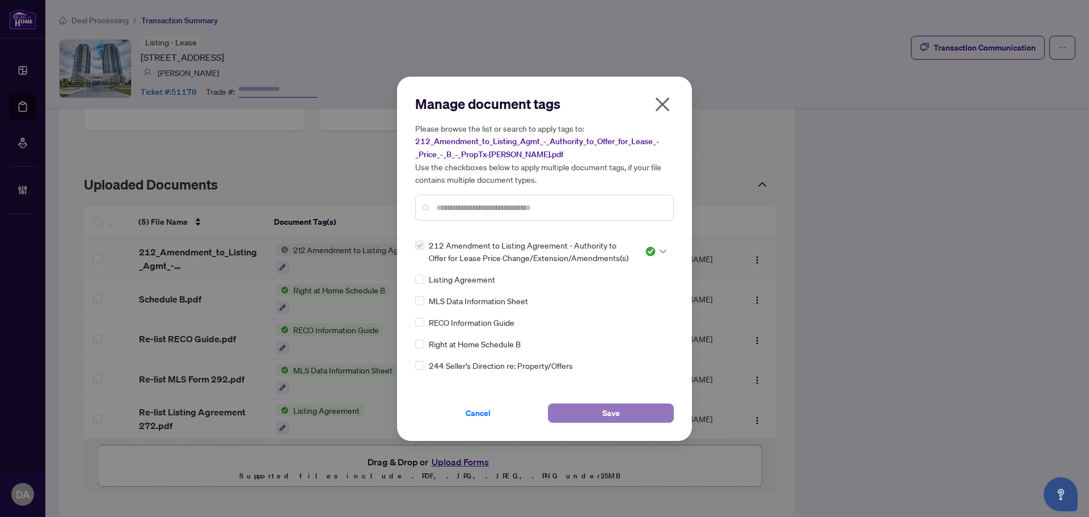
click at [631, 408] on button "Save" at bounding box center [611, 412] width 126 height 19
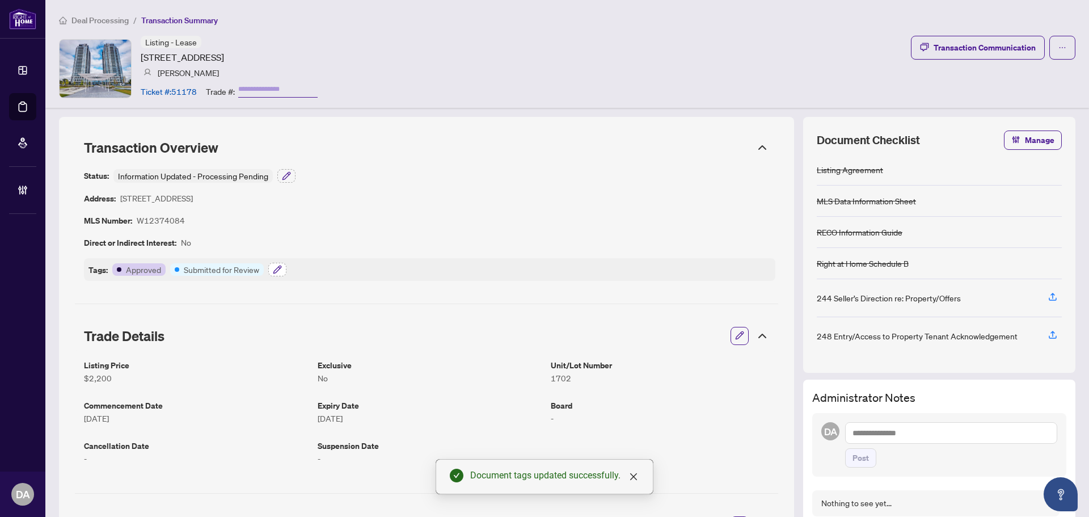
click at [279, 266] on icon "button" at bounding box center [276, 269] width 7 height 7
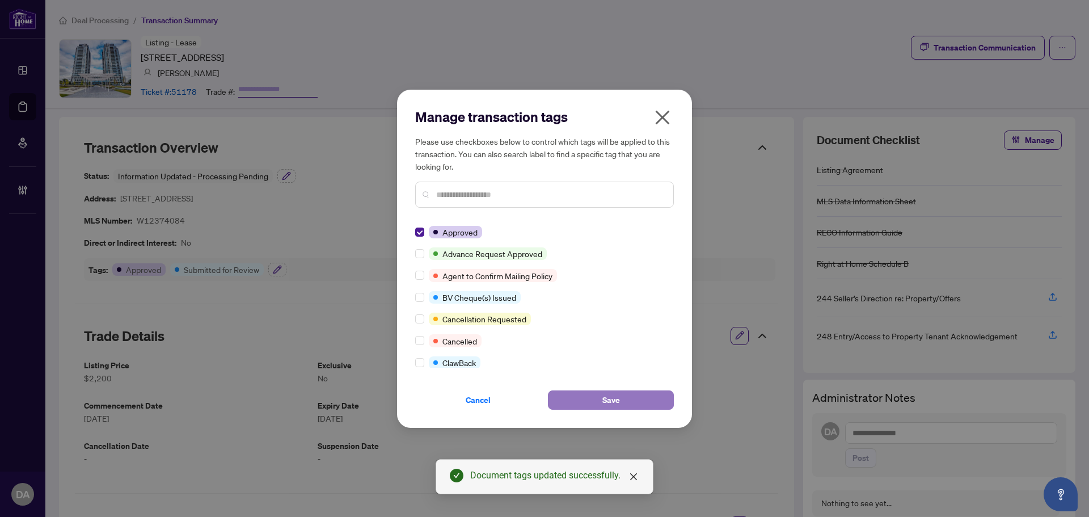
click at [604, 401] on span "Save" at bounding box center [612, 400] width 18 height 18
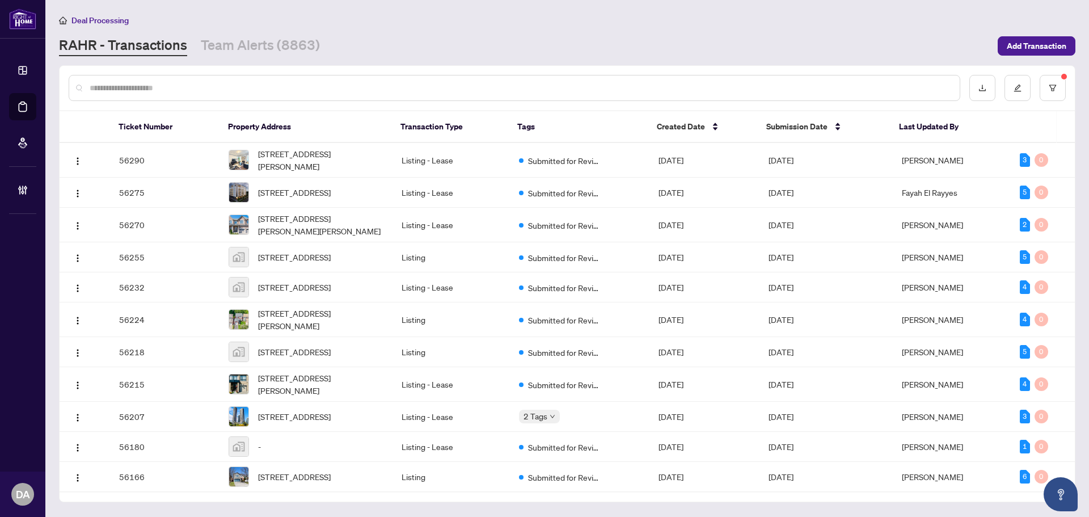
scroll to position [334, 0]
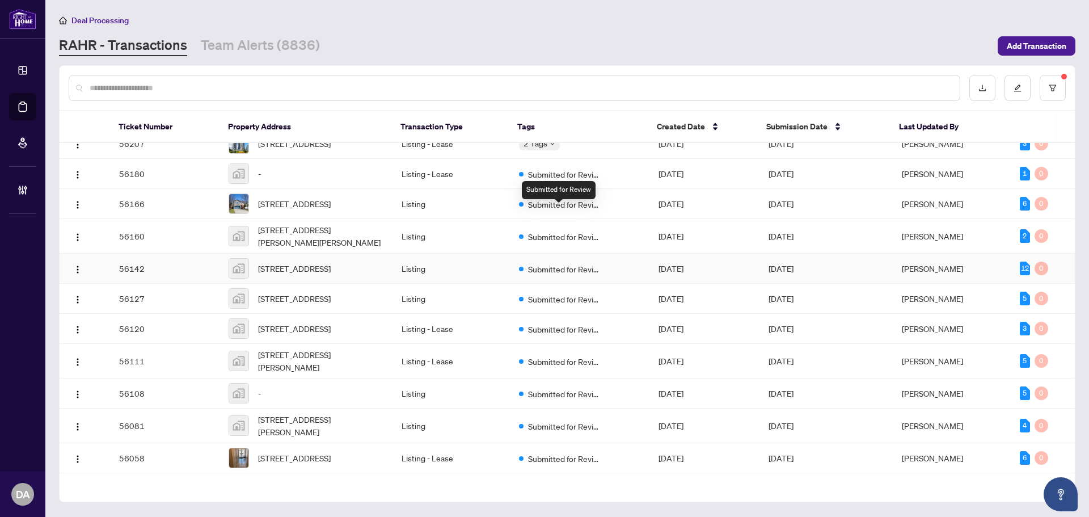
scroll to position [334, 0]
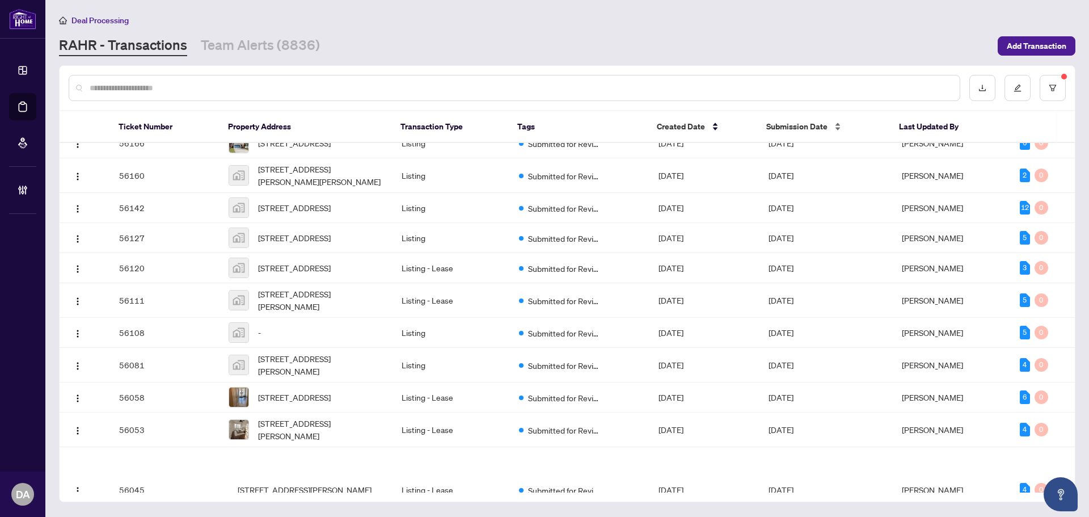
click at [767, 128] on span "Submission Date" at bounding box center [797, 126] width 61 height 12
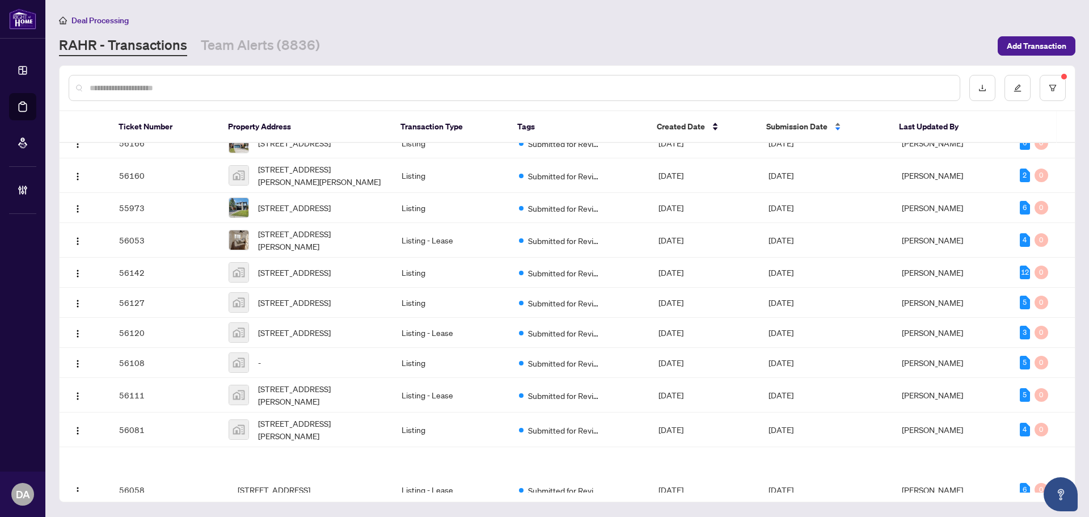
click at [786, 125] on span "Submission Date" at bounding box center [797, 126] width 61 height 12
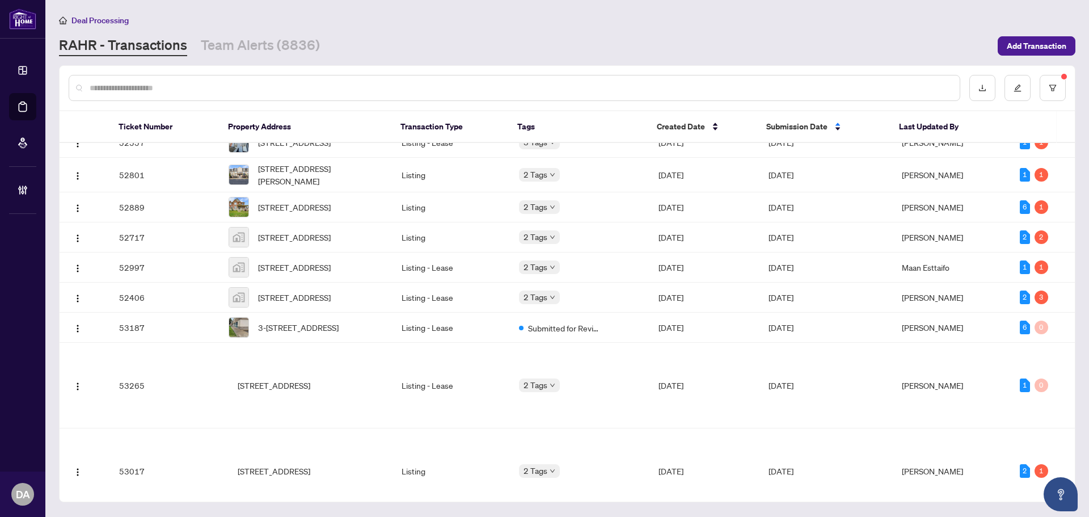
scroll to position [1120, 0]
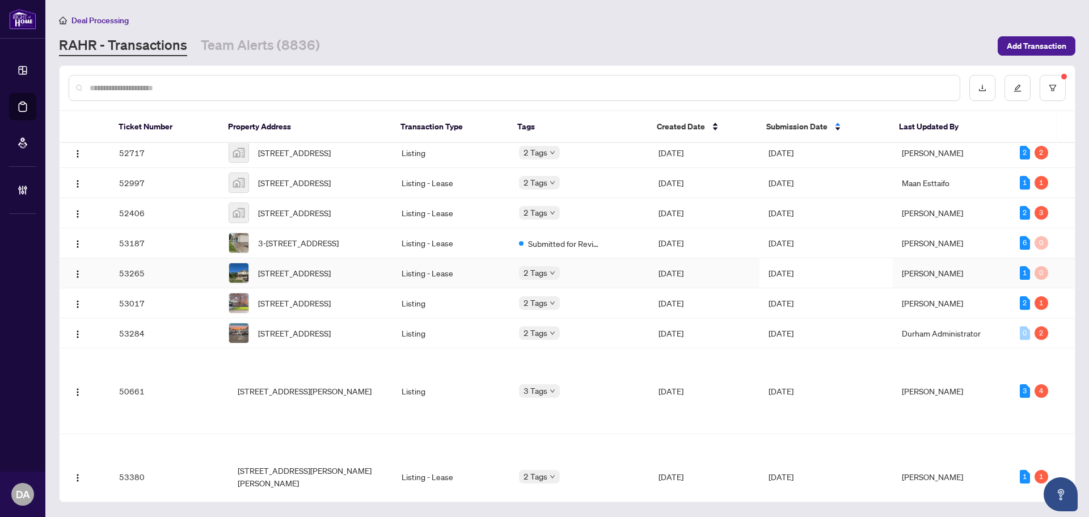
click at [474, 288] on td "Listing - Lease" at bounding box center [451, 273] width 117 height 30
click at [1055, 82] on button "button" at bounding box center [1053, 88] width 26 height 26
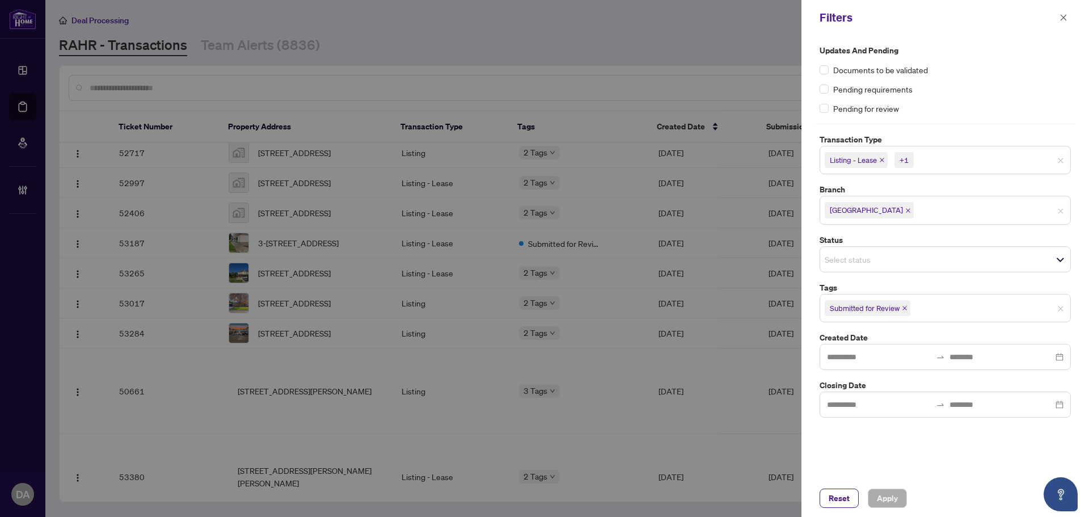
click at [939, 301] on input "search" at bounding box center [952, 308] width 79 height 14
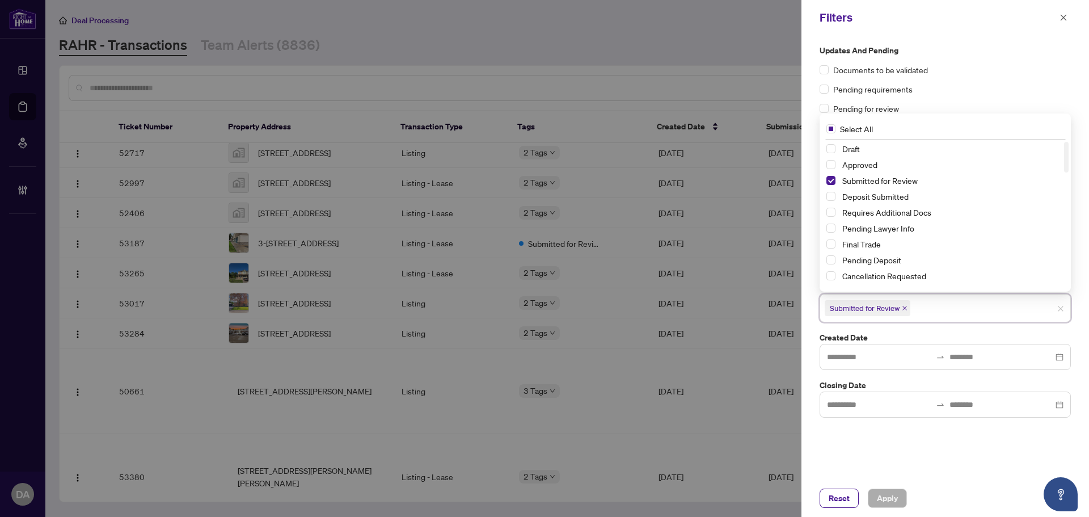
click at [860, 155] on div "Draft" at bounding box center [946, 149] width 238 height 14
click at [860, 163] on span "Approved" at bounding box center [860, 164] width 35 height 10
click at [887, 493] on span "Apply" at bounding box center [887, 498] width 21 height 18
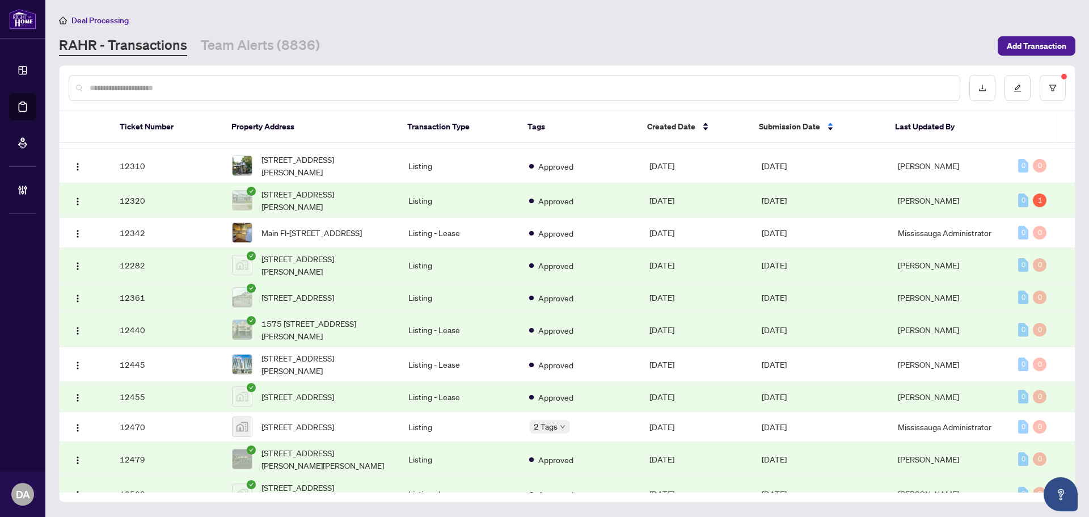
scroll to position [0, 0]
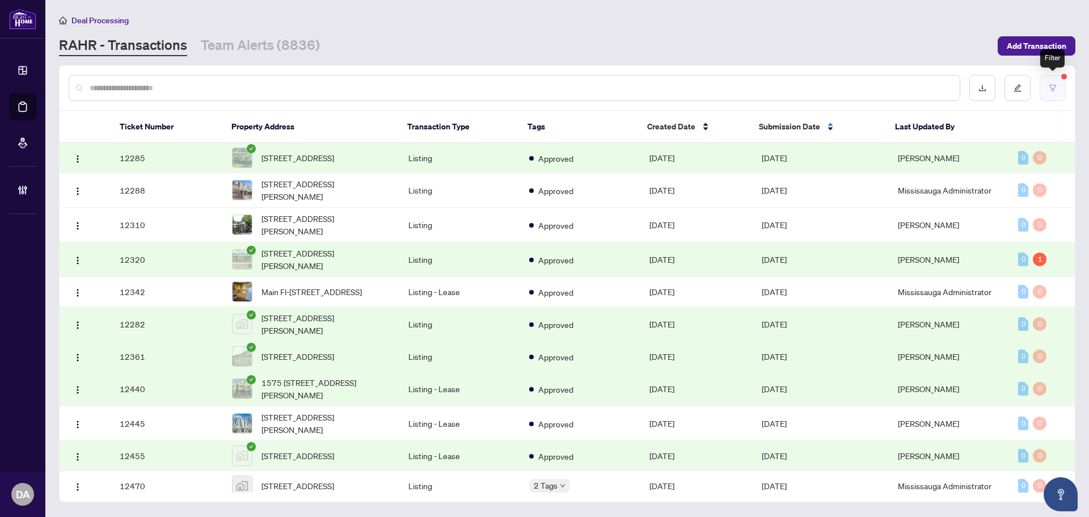
click at [1049, 84] on icon "filter" at bounding box center [1053, 88] width 8 height 8
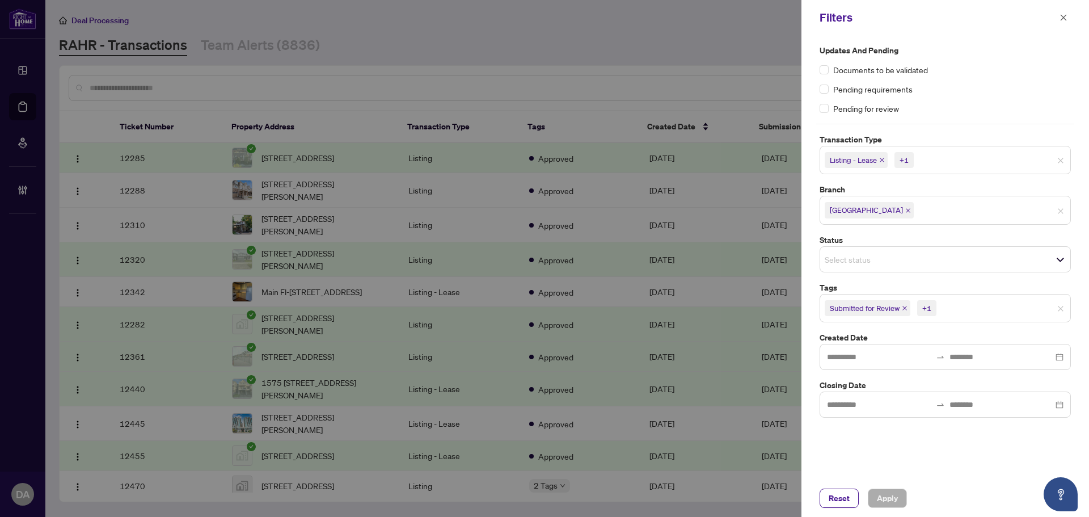
click at [929, 309] on div "+1" at bounding box center [927, 307] width 9 height 11
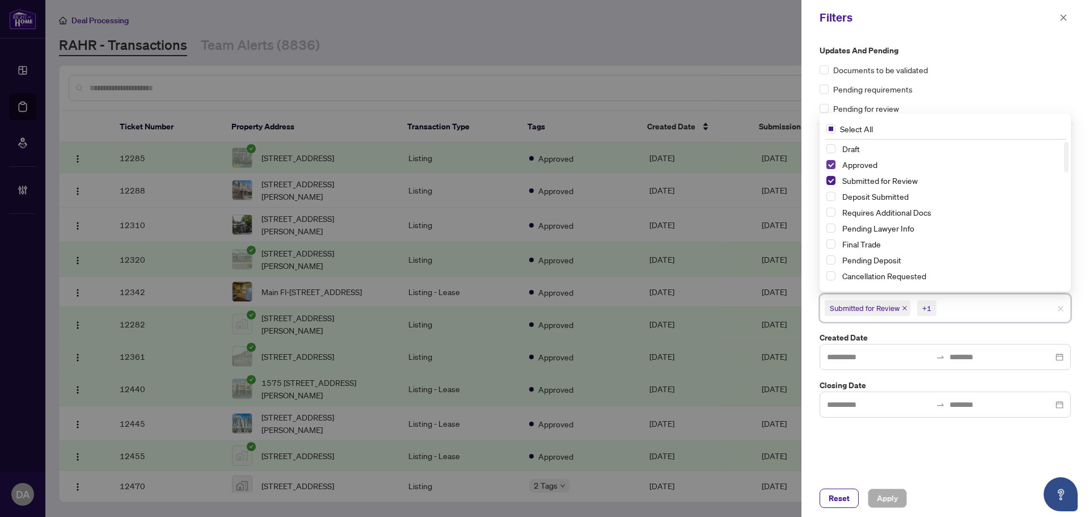
click at [832, 167] on span "Select Approved" at bounding box center [831, 164] width 9 height 9
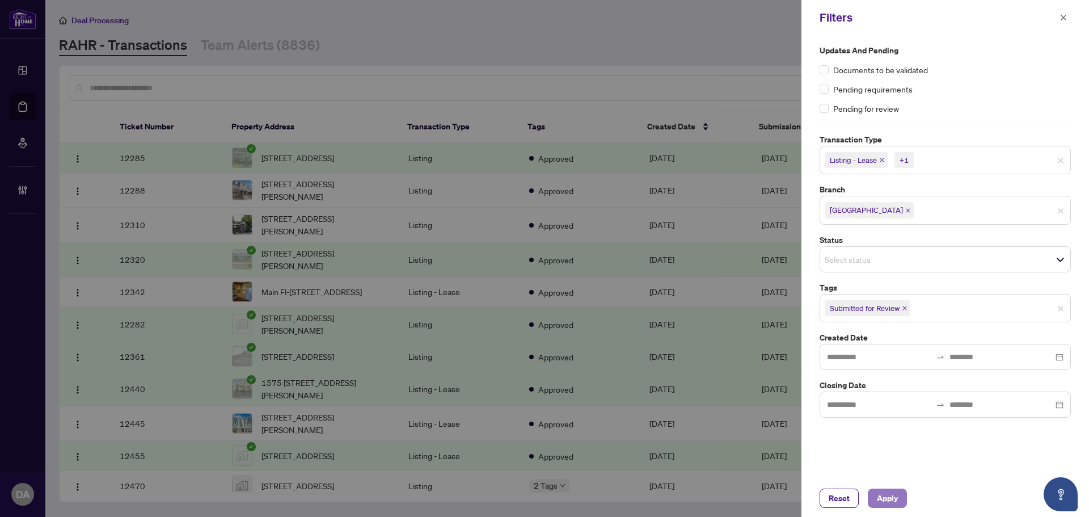
click at [896, 494] on span "Apply" at bounding box center [887, 498] width 21 height 18
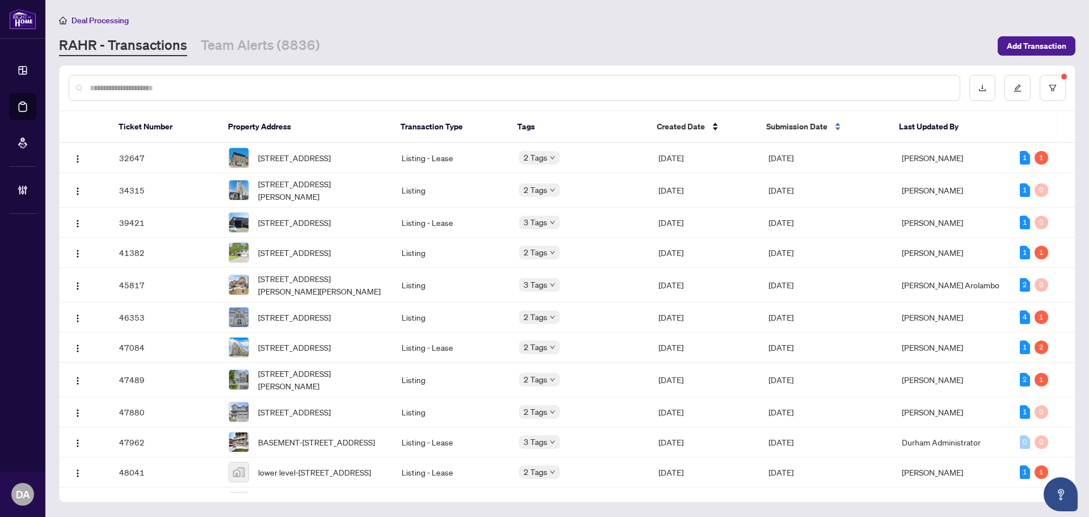
click at [818, 130] on span "Submission Date" at bounding box center [797, 126] width 61 height 12
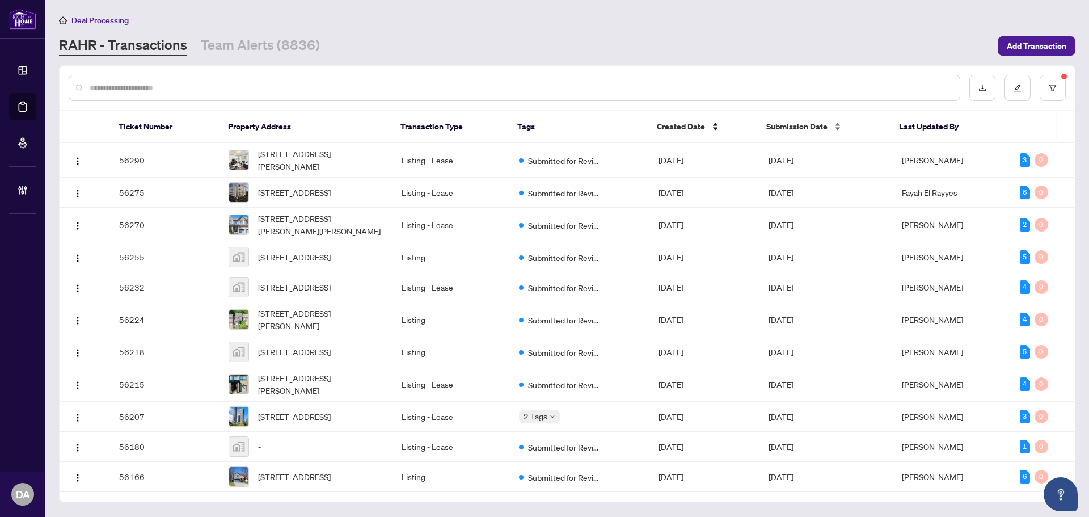
click at [818, 130] on span "Submission Date" at bounding box center [797, 126] width 61 height 12
click at [806, 127] on span "Submission Date" at bounding box center [797, 126] width 61 height 12
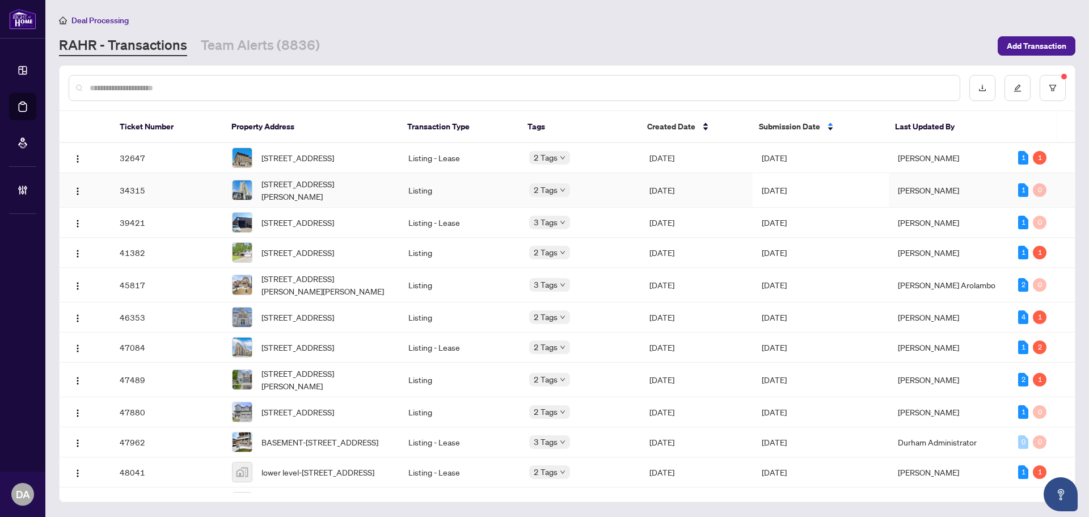
click at [659, 195] on span "[DATE]" at bounding box center [662, 190] width 25 height 10
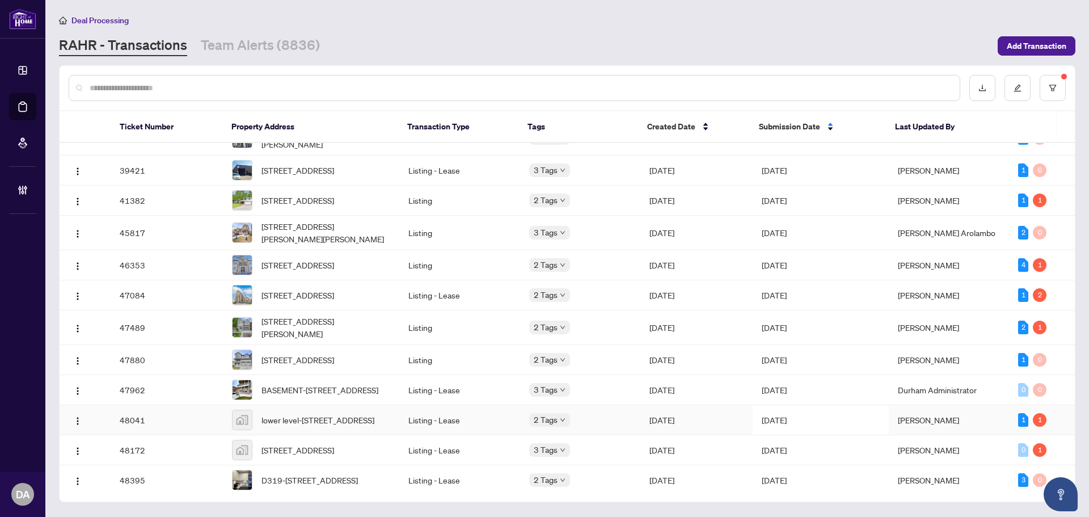
scroll to position [113, 0]
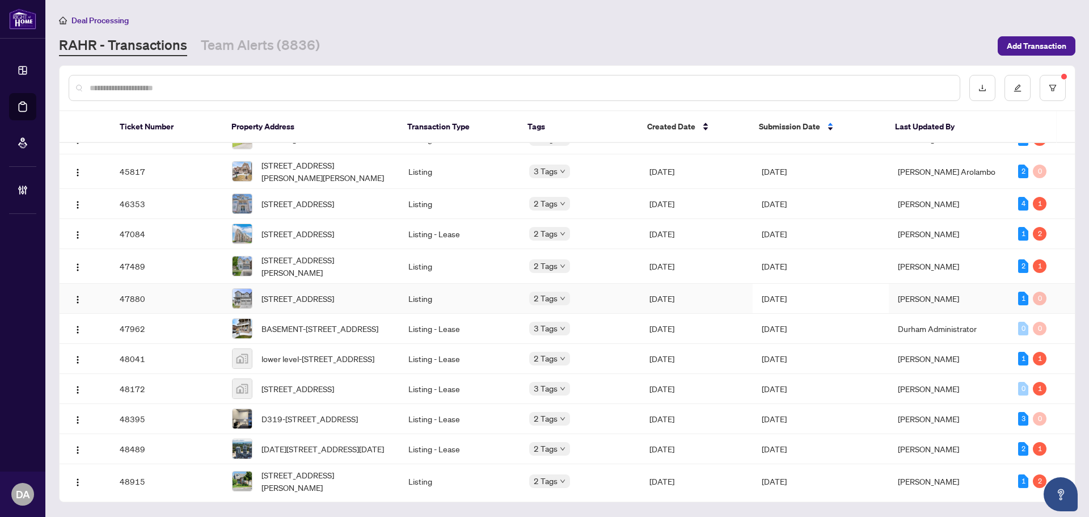
click at [395, 314] on td "[STREET_ADDRESS]" at bounding box center [311, 299] width 176 height 30
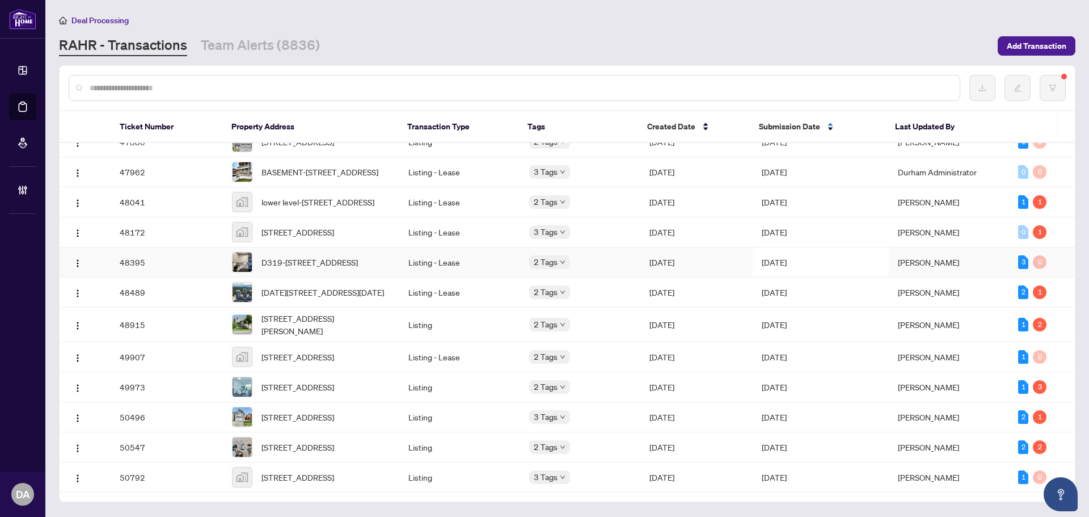
scroll to position [340, 0]
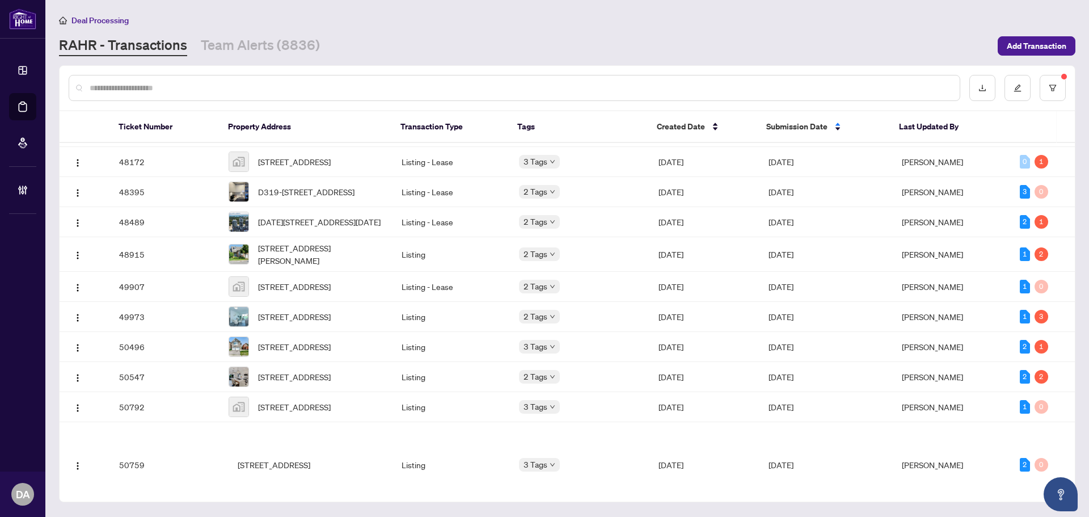
click at [117, 84] on input "text" at bounding box center [520, 88] width 861 height 12
click at [1057, 81] on button "button" at bounding box center [1053, 88] width 26 height 26
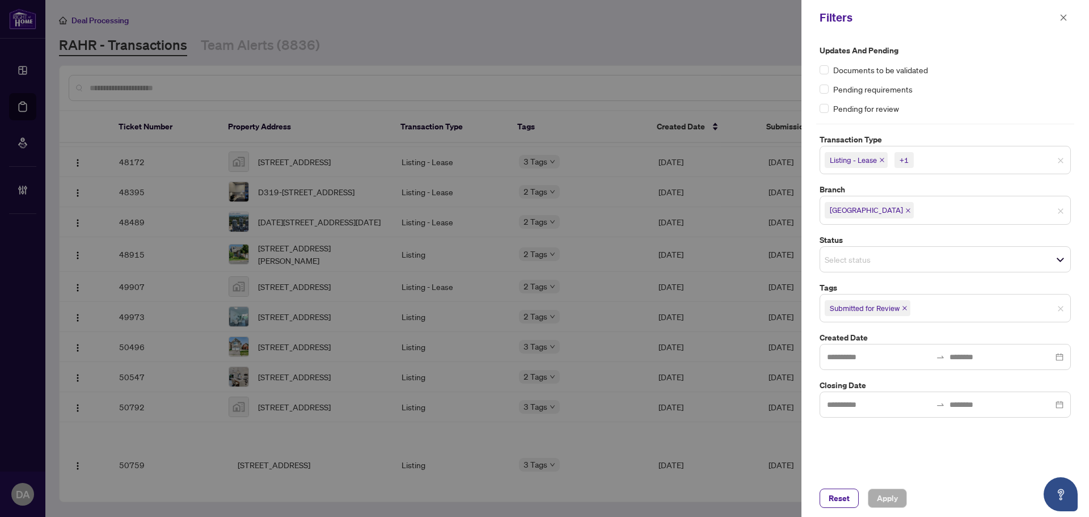
click at [884, 162] on icon "close" at bounding box center [882, 160] width 6 height 6
click at [855, 162] on icon "close" at bounding box center [857, 160] width 6 height 6
click at [906, 208] on icon "close" at bounding box center [909, 208] width 6 height 6
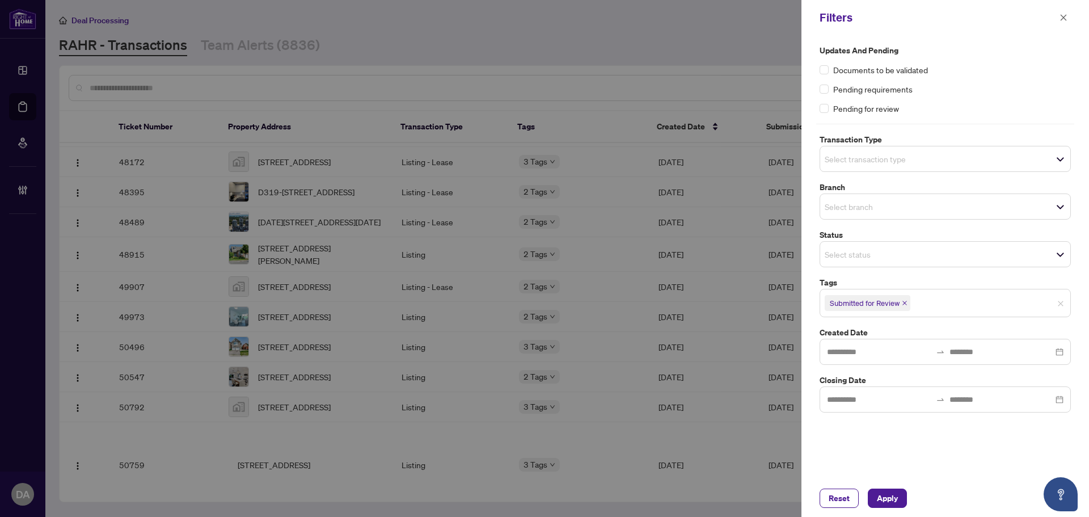
click at [904, 304] on icon "close" at bounding box center [905, 303] width 5 height 5
click at [883, 502] on span "Apply" at bounding box center [887, 498] width 21 height 18
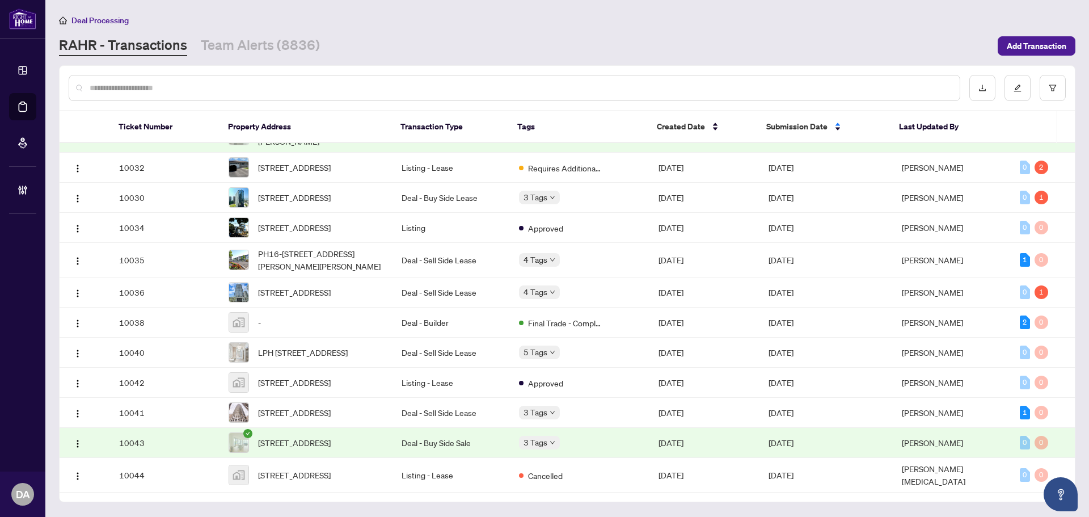
scroll to position [0, 0]
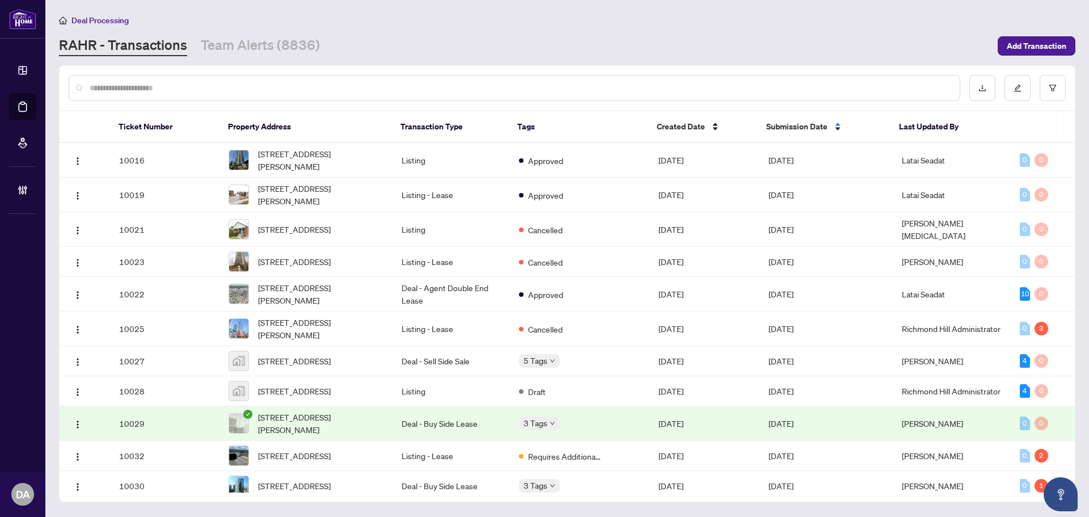
click at [400, 90] on input "text" at bounding box center [520, 88] width 861 height 12
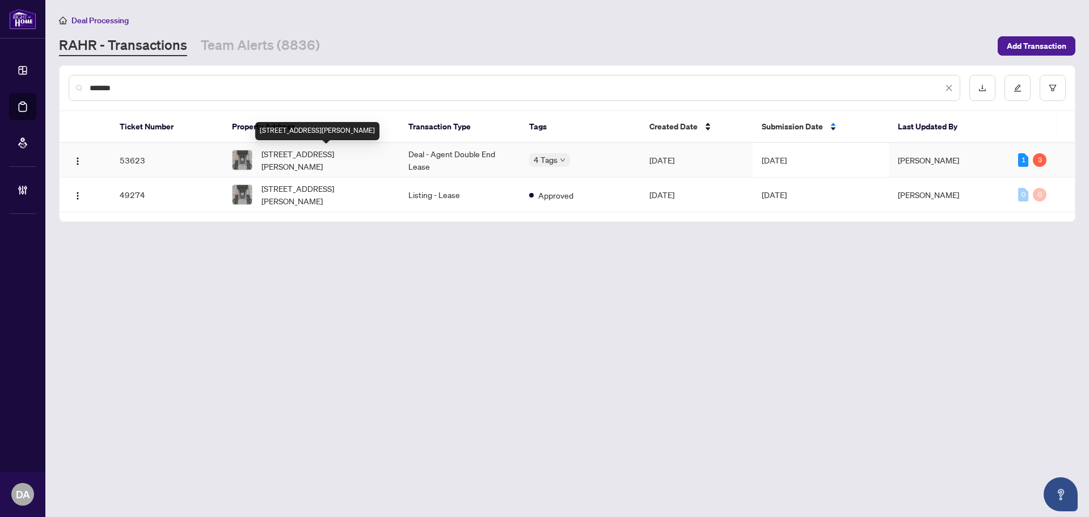
type input "*******"
click at [353, 161] on span "[STREET_ADDRESS][PERSON_NAME]" at bounding box center [326, 160] width 129 height 25
click at [462, 150] on td "Deal - Agent Double End Lease" at bounding box center [459, 160] width 120 height 35
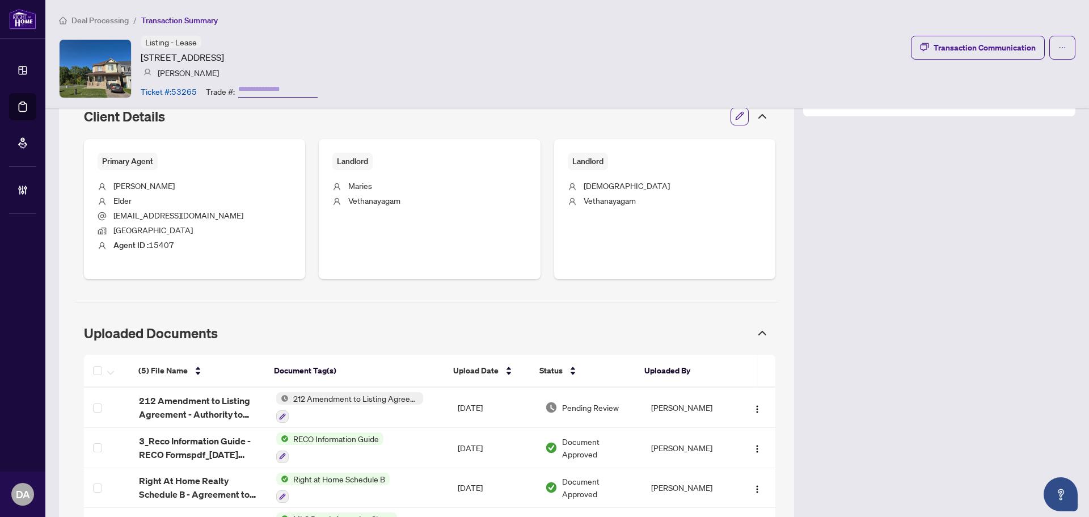
scroll to position [511, 0]
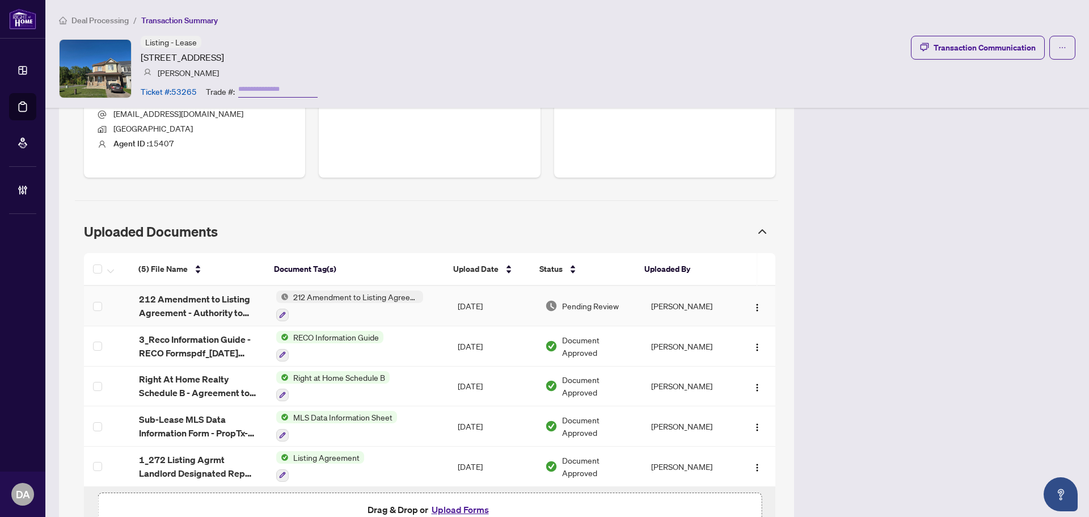
click at [391, 308] on div at bounding box center [349, 315] width 147 height 14
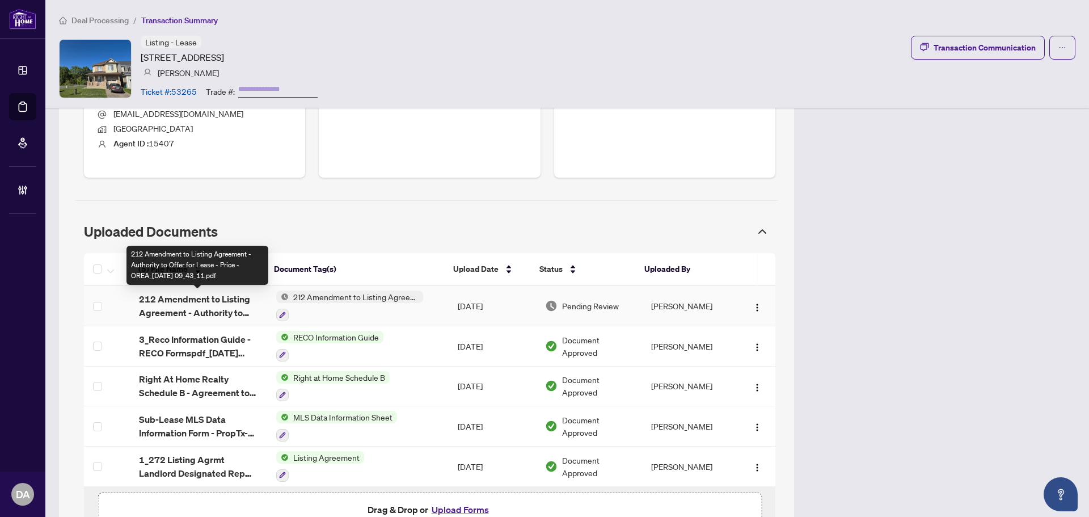
click at [229, 301] on span "212 Amendment to Listing Agreement - Authority to Offer for Lease - Price - ORE…" at bounding box center [198, 305] width 119 height 27
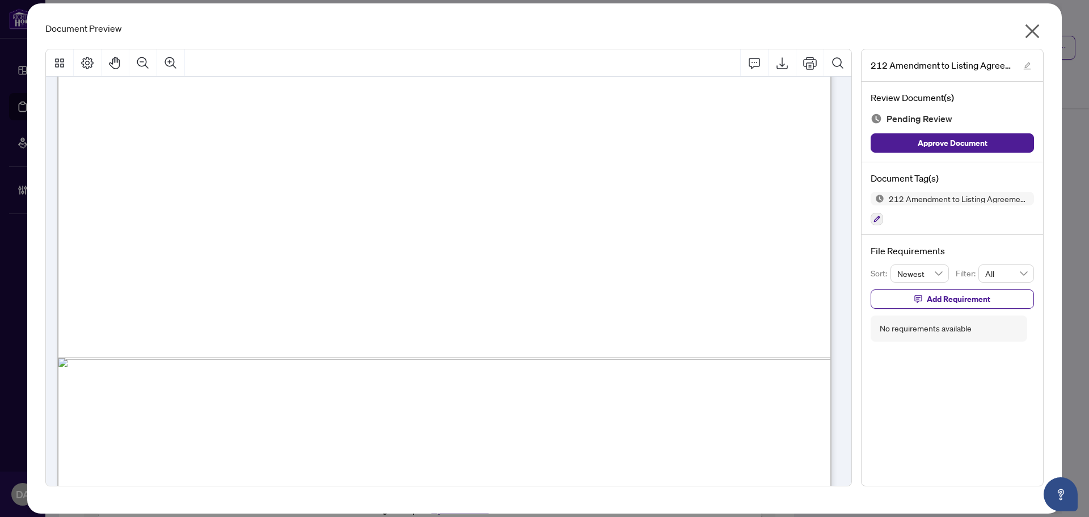
scroll to position [616, 0]
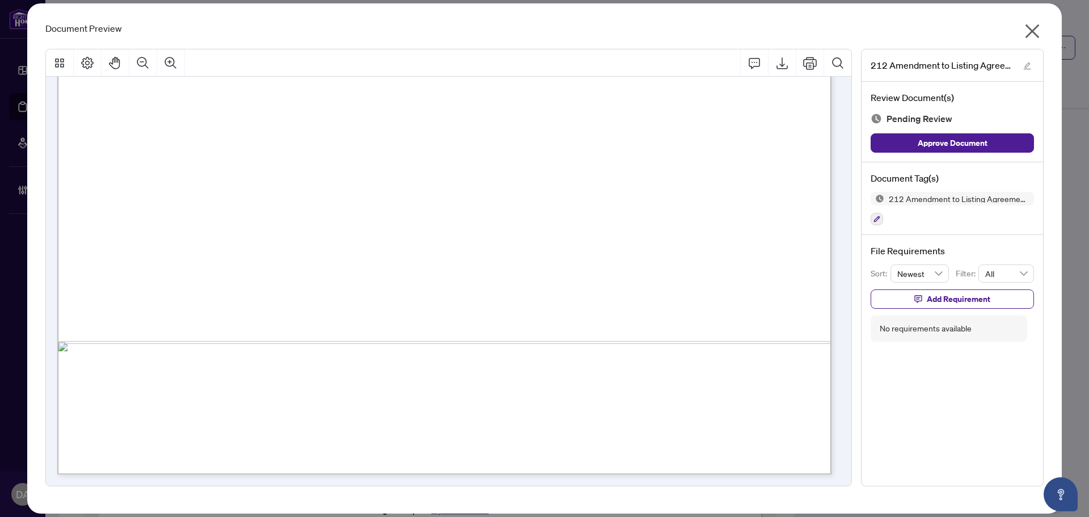
click at [1038, 35] on icon "close" at bounding box center [1033, 31] width 14 height 14
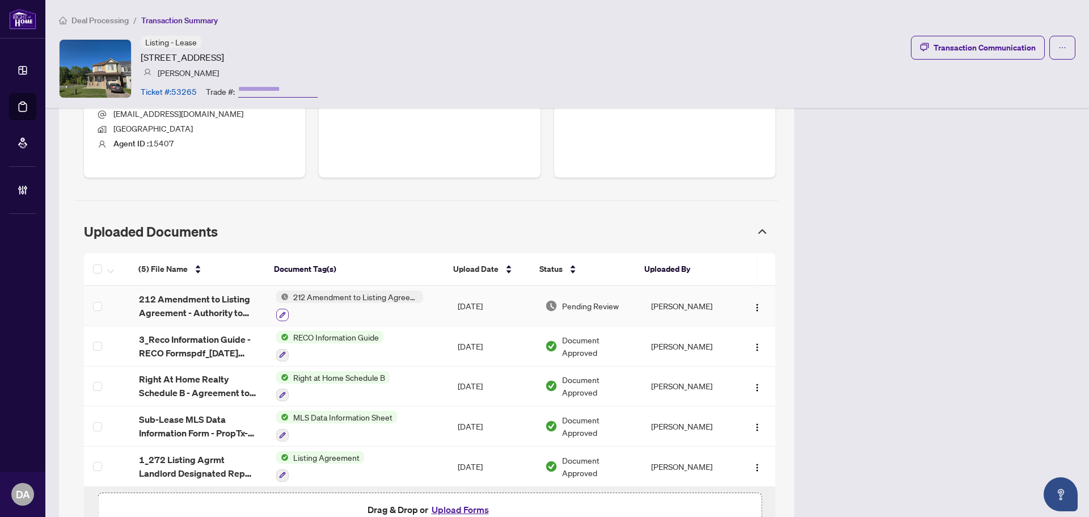
click at [279, 314] on icon "button" at bounding box center [282, 315] width 7 height 7
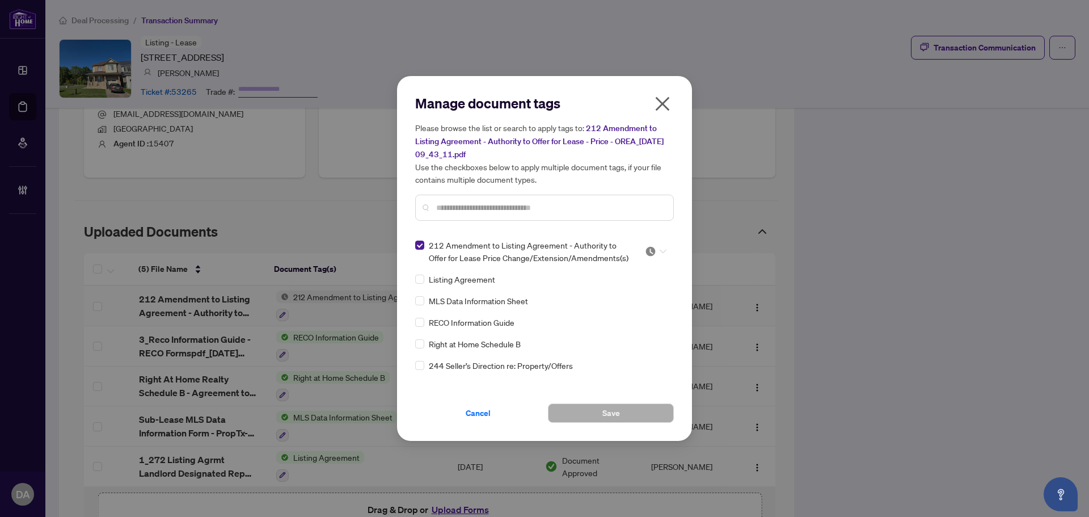
click at [641, 254] on div at bounding box center [652, 251] width 29 height 11
click at [637, 309] on div "Approved" at bounding box center [618, 306] width 73 height 12
click at [623, 411] on button "Save" at bounding box center [611, 412] width 126 height 19
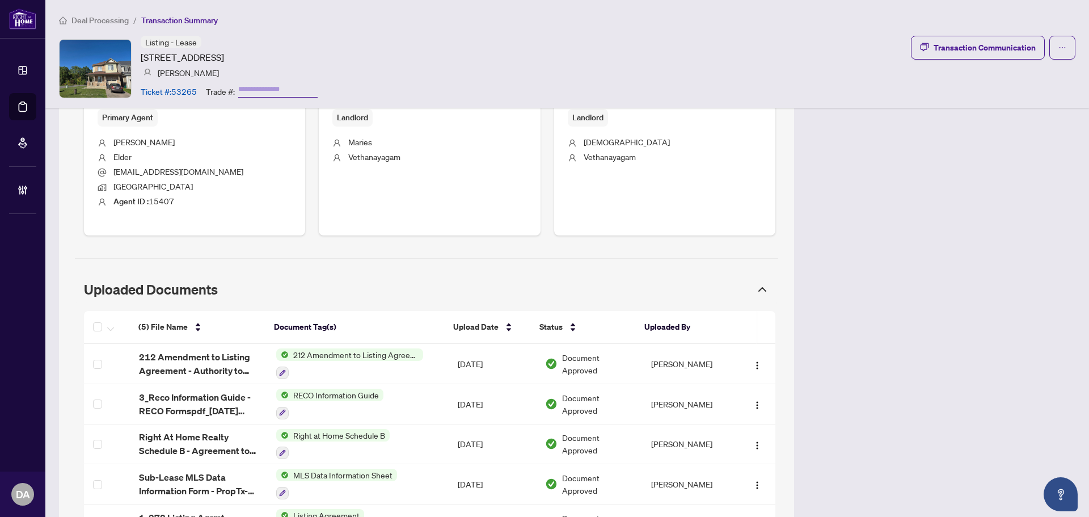
scroll to position [454, 0]
click at [399, 363] on div "212 Amendment to Listing Agreement - Authority to Offer for Lease Price Change/…" at bounding box center [349, 362] width 147 height 31
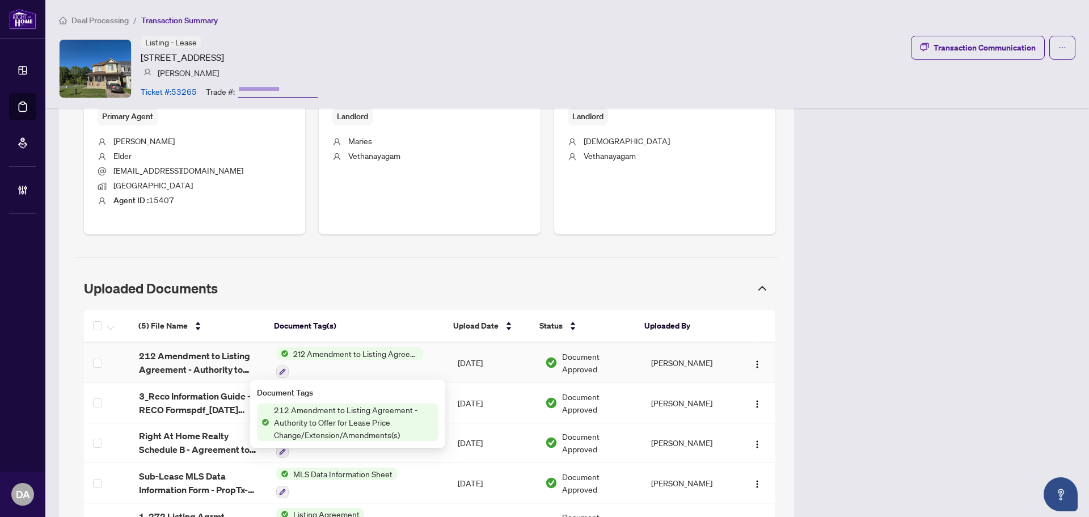
click at [171, 369] on span "212 Amendment to Listing Agreement - Authority to Offer for Lease - Price - ORE…" at bounding box center [198, 362] width 119 height 27
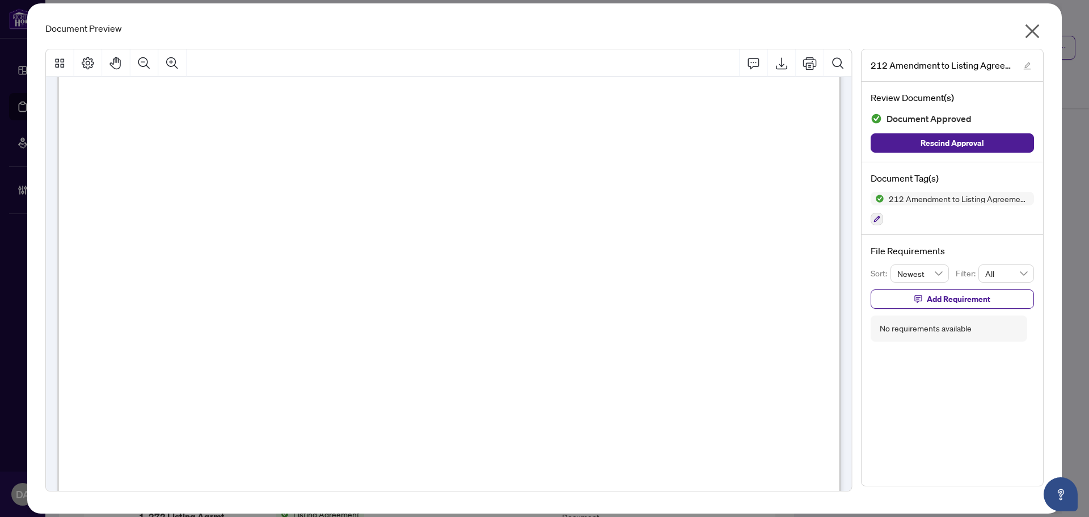
scroll to position [284, 0]
click at [1042, 28] on button "button" at bounding box center [1032, 34] width 23 height 24
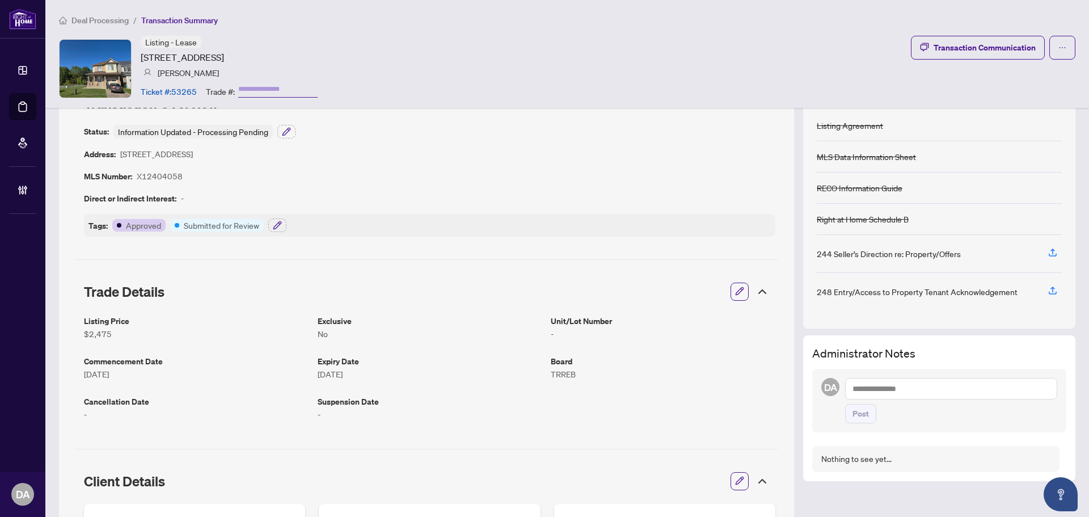
scroll to position [0, 0]
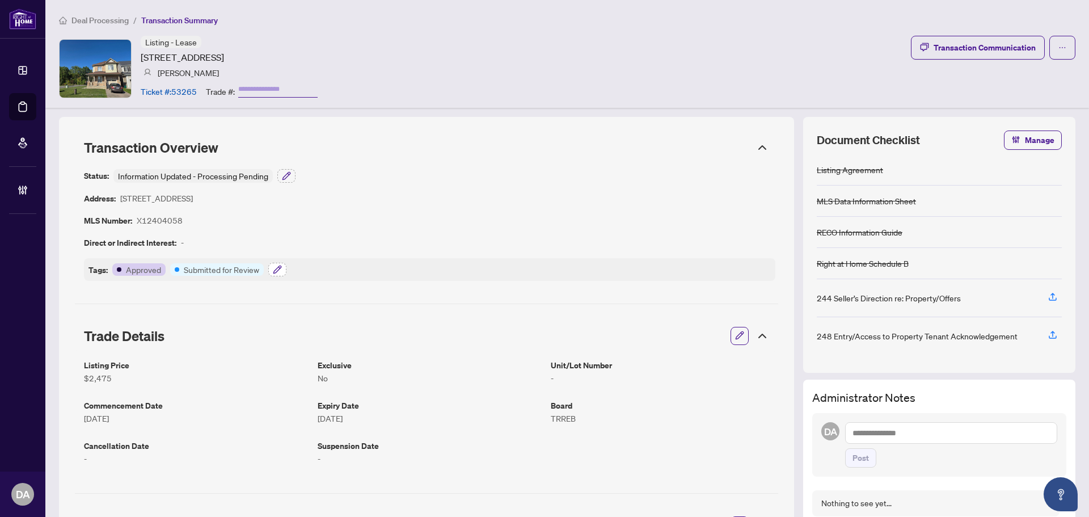
click at [272, 275] on button "button" at bounding box center [277, 270] width 18 height 14
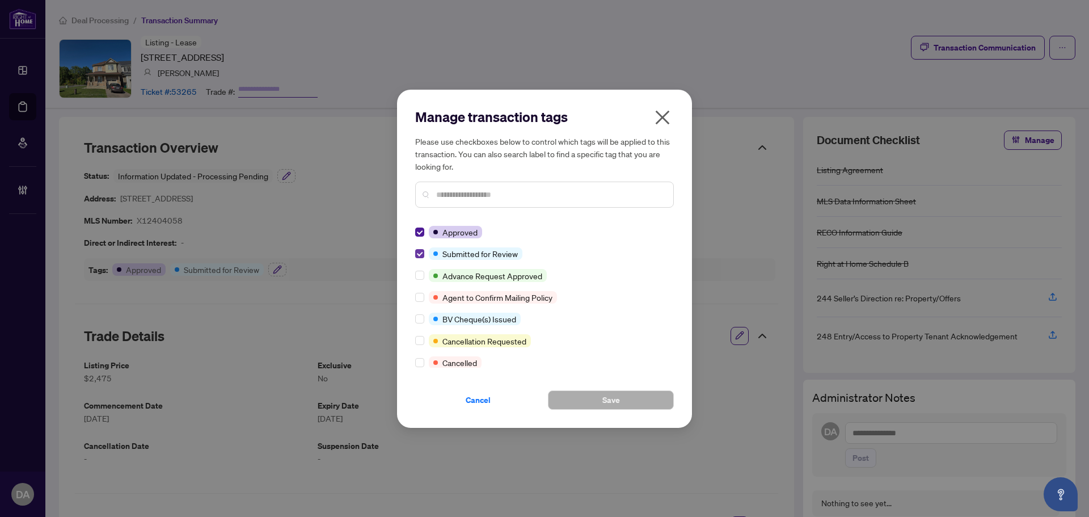
click at [418, 258] on label at bounding box center [419, 253] width 9 height 12
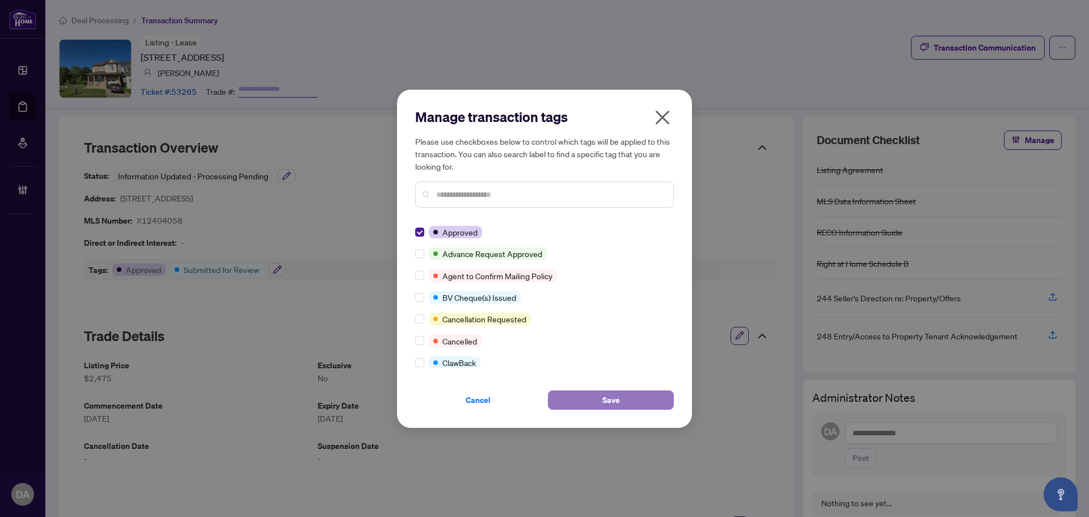
click at [579, 399] on button "Save" at bounding box center [611, 399] width 126 height 19
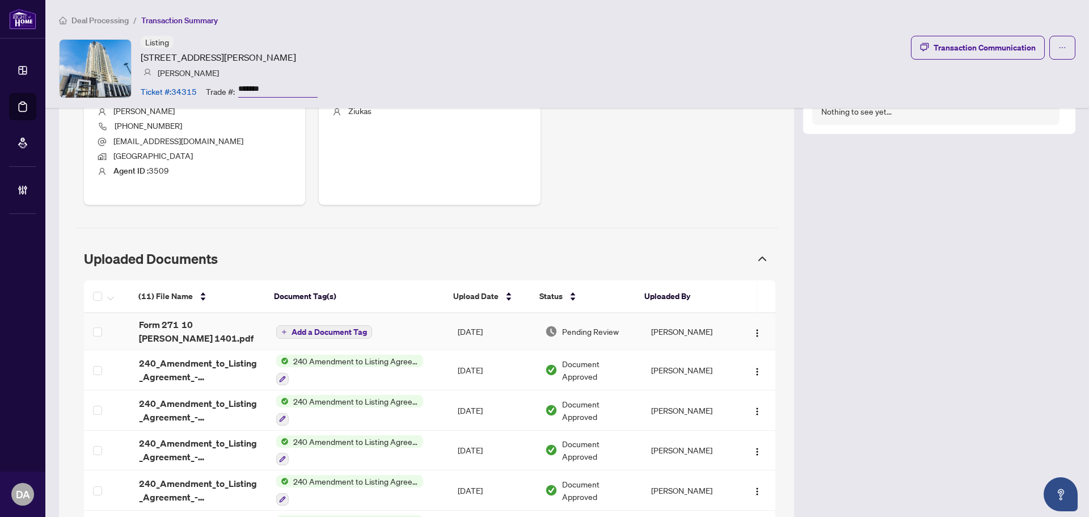
scroll to position [511, 0]
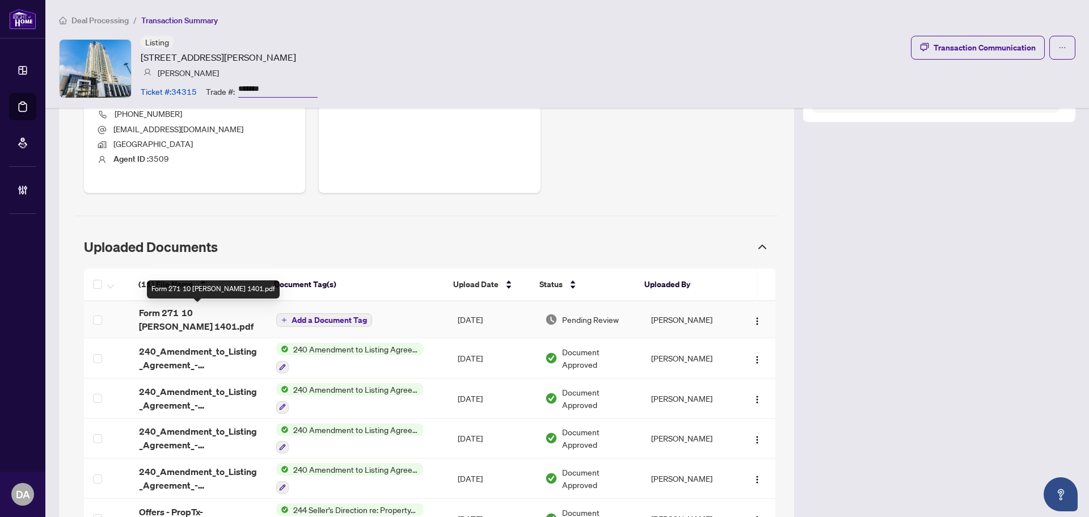
click at [176, 318] on span "Form 271 10 [PERSON_NAME] 1401.pdf" at bounding box center [198, 319] width 119 height 27
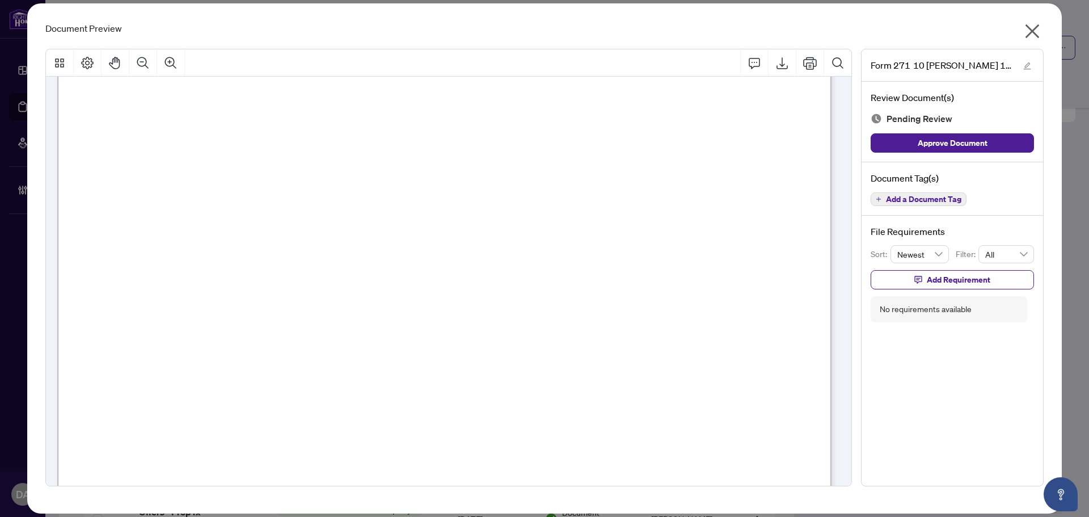
scroll to position [1248, 0]
click at [1035, 27] on icon "close" at bounding box center [1033, 31] width 18 height 18
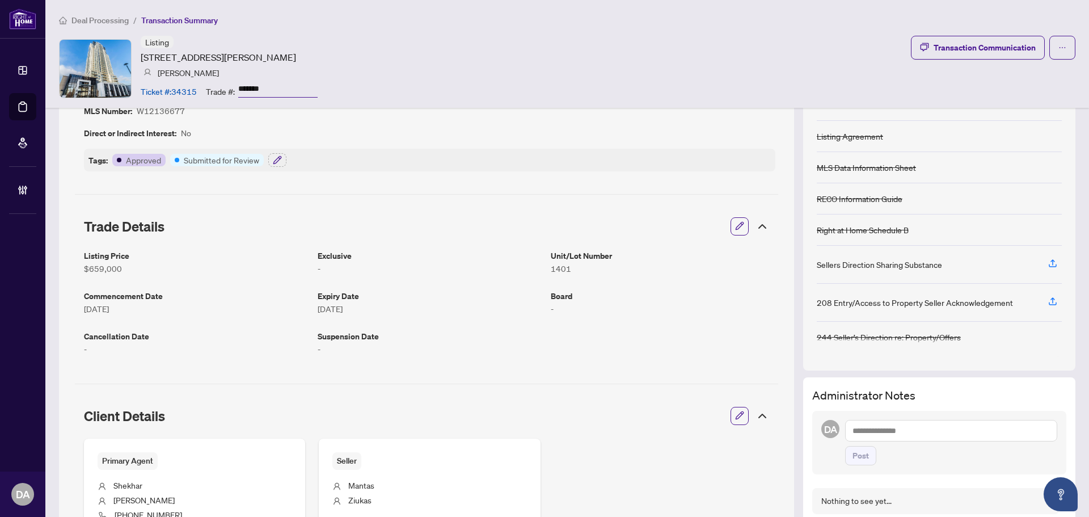
scroll to position [0, 0]
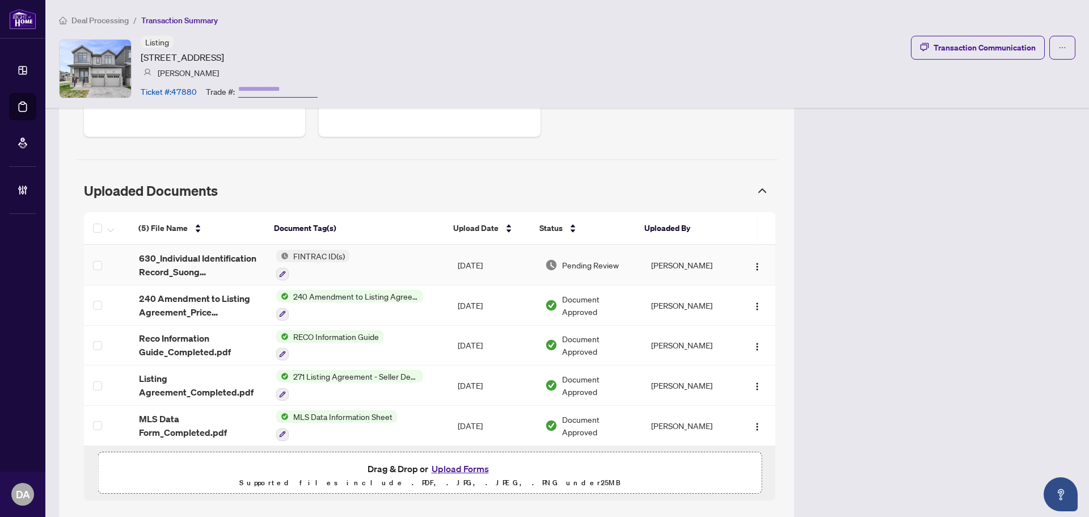
scroll to position [567, 0]
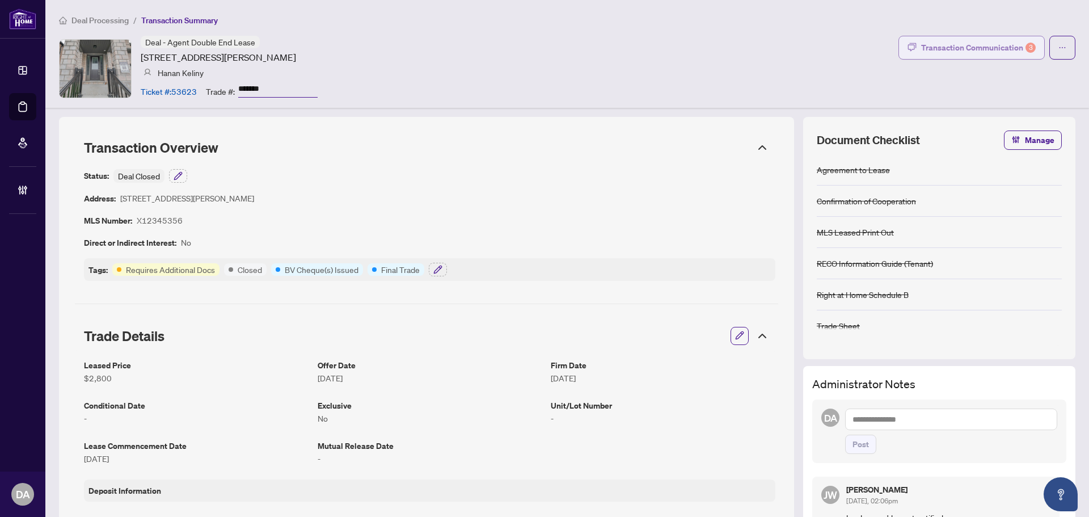
click at [1008, 47] on div "Transaction Communication 3" at bounding box center [978, 48] width 115 height 18
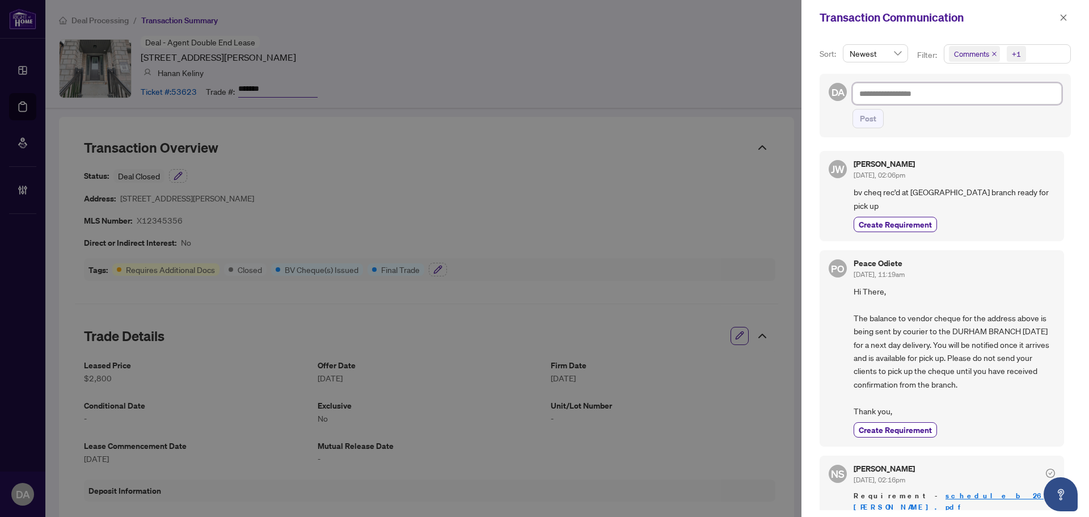
click at [892, 98] on textarea at bounding box center [957, 94] width 209 height 22
type textarea "*"
click at [1067, 20] on icon "close" at bounding box center [1064, 18] width 8 height 8
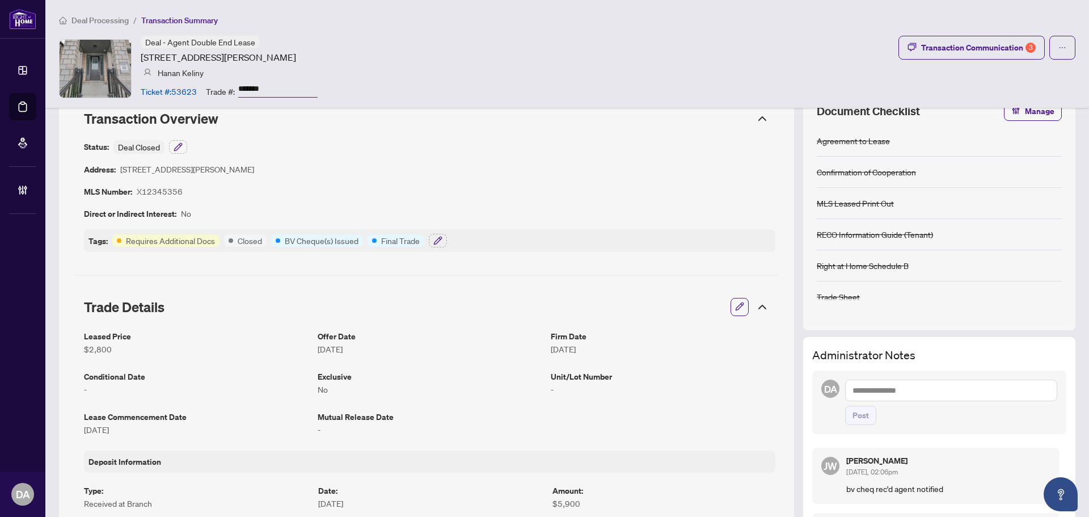
scroll to position [57, 0]
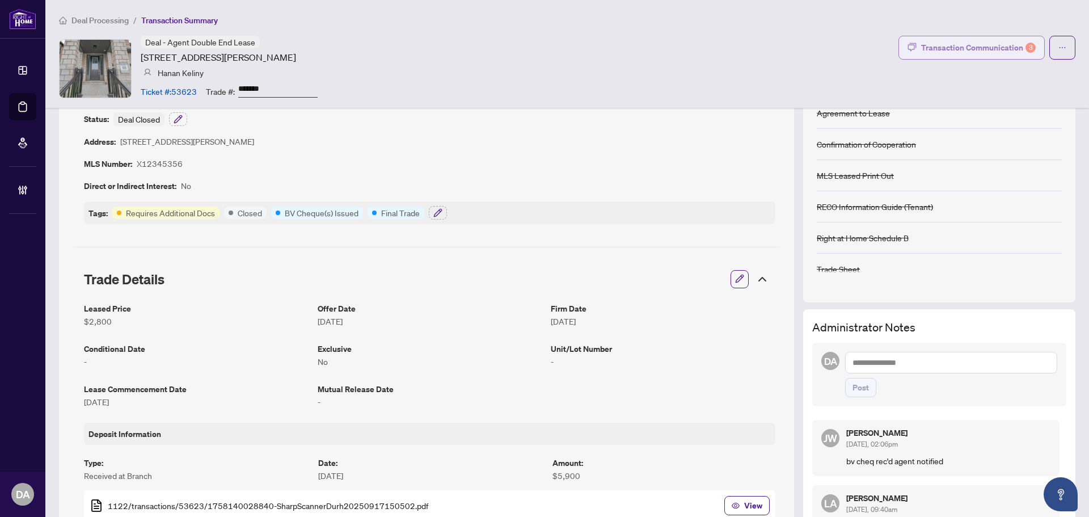
click at [934, 53] on div "Transaction Communication 3" at bounding box center [978, 48] width 115 height 18
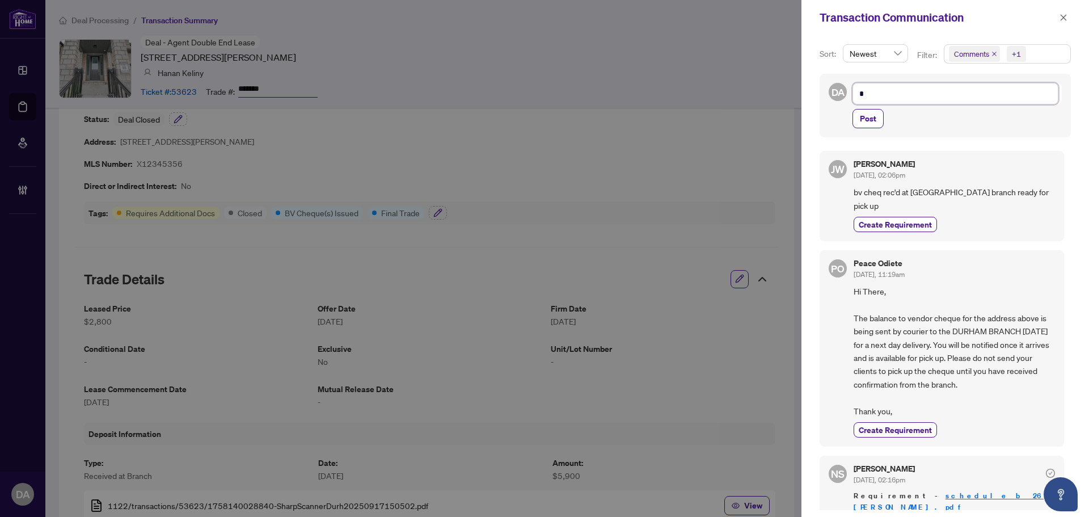
click at [897, 102] on textarea "*" at bounding box center [956, 94] width 206 height 22
type textarea "**"
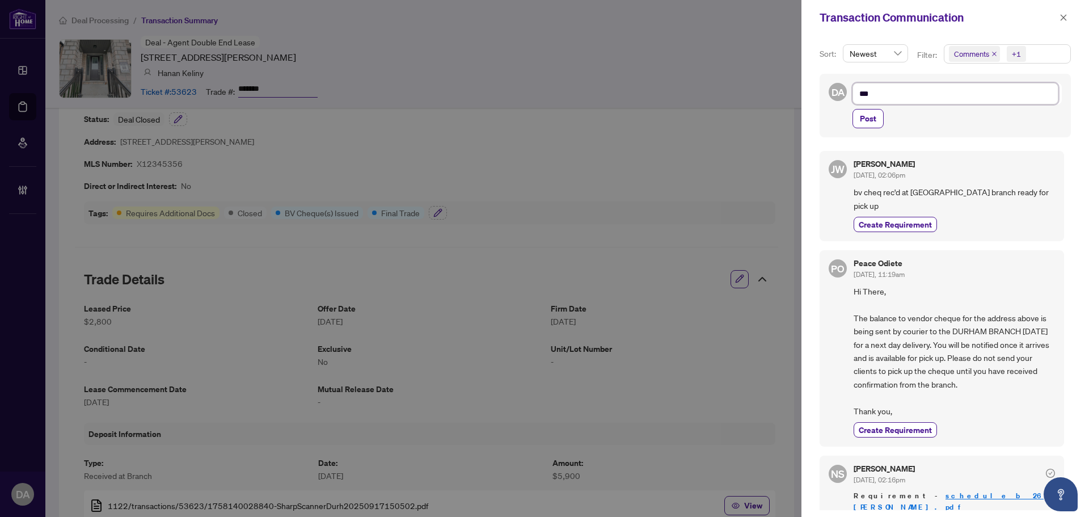
type textarea "****"
type textarea "*****"
type textarea "******"
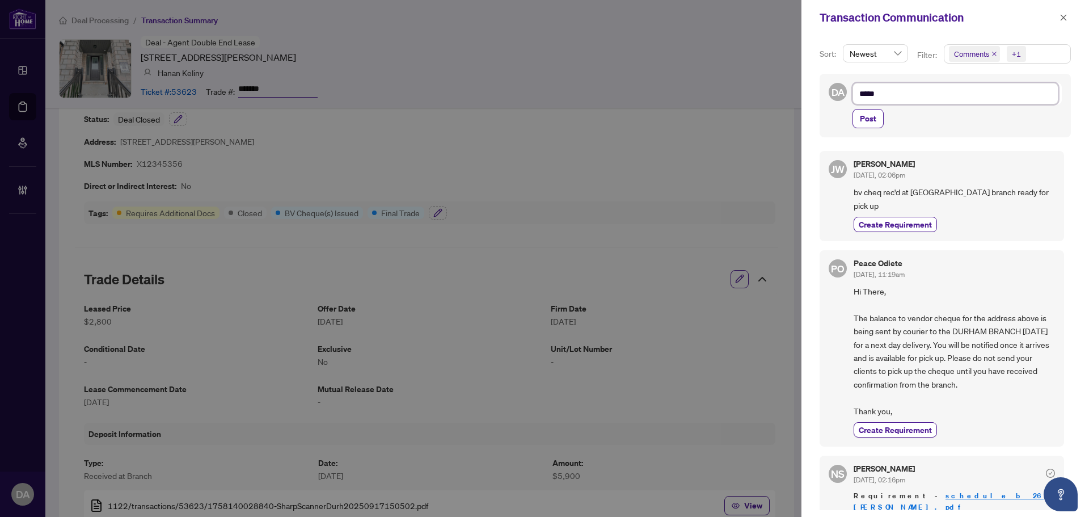
type textarea "******"
type textarea "********"
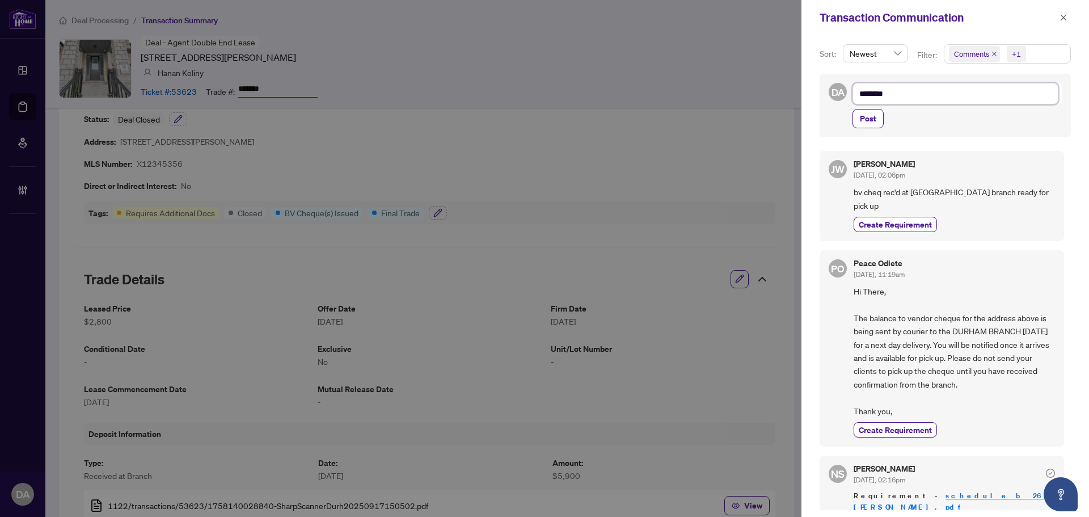
type textarea "*********"
type textarea "**********"
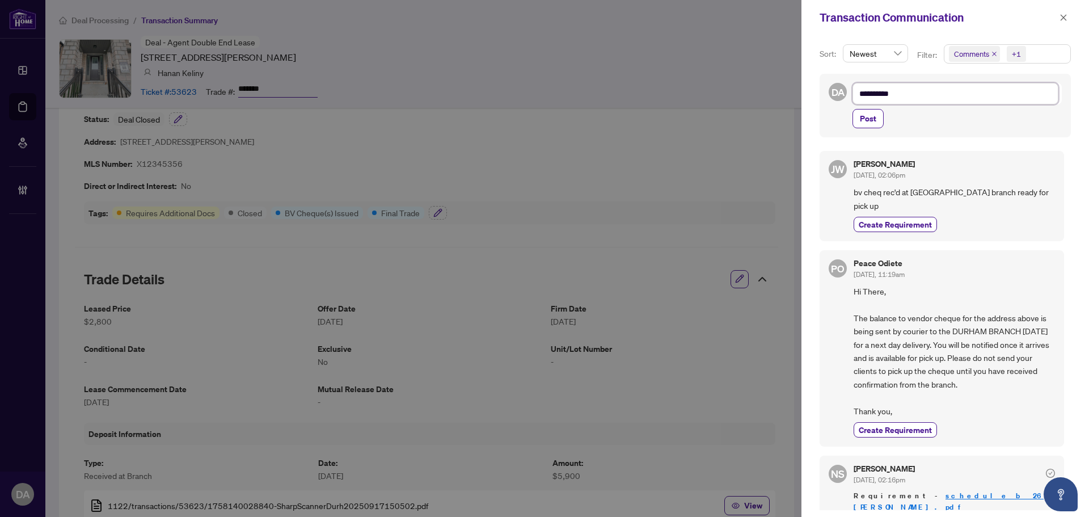
type textarea "**********"
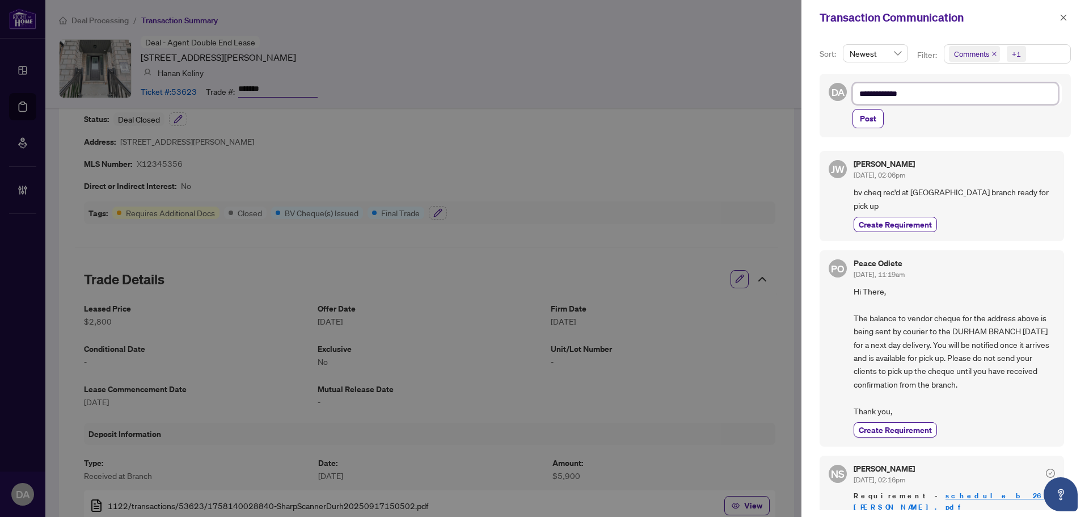
type textarea "**********"
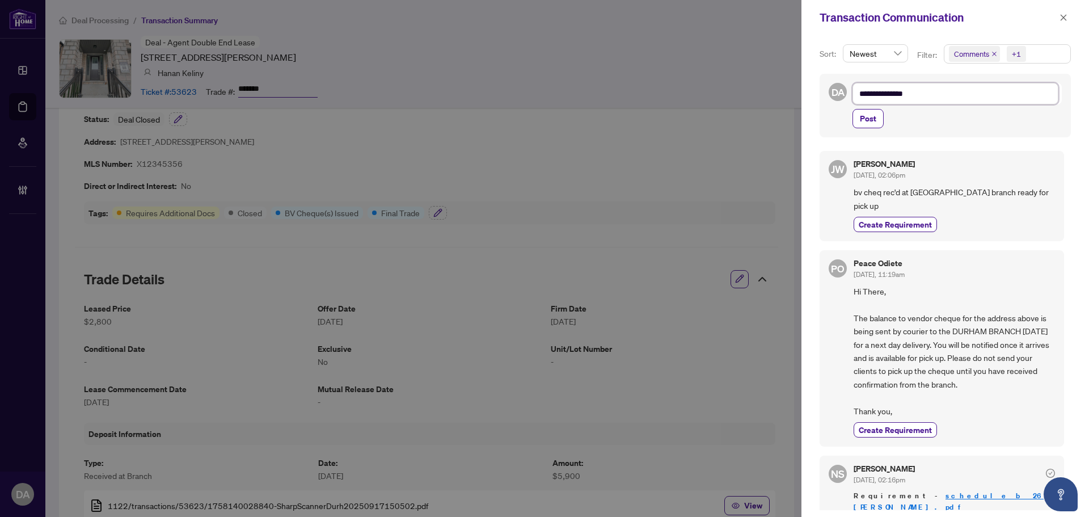
type textarea "**********"
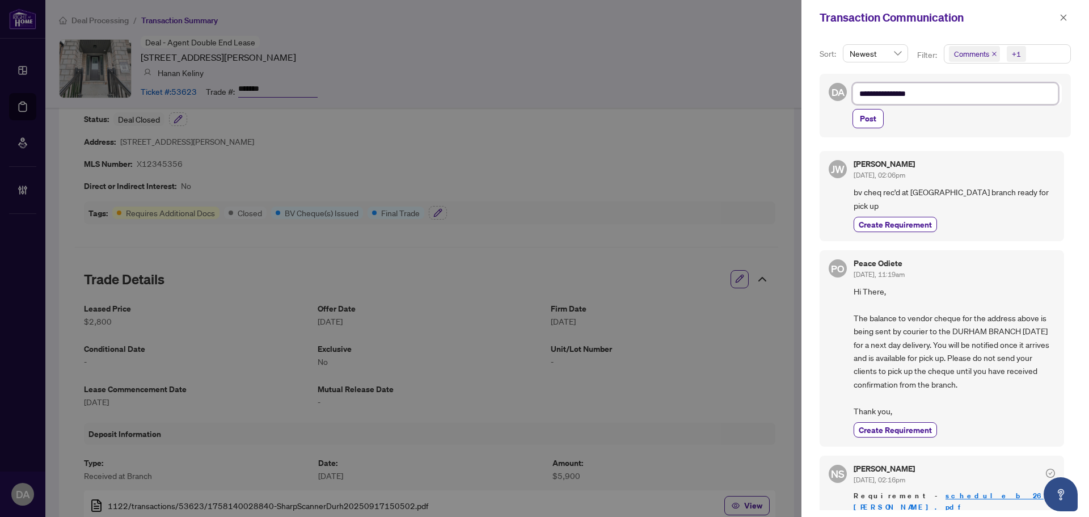
type textarea "**********"
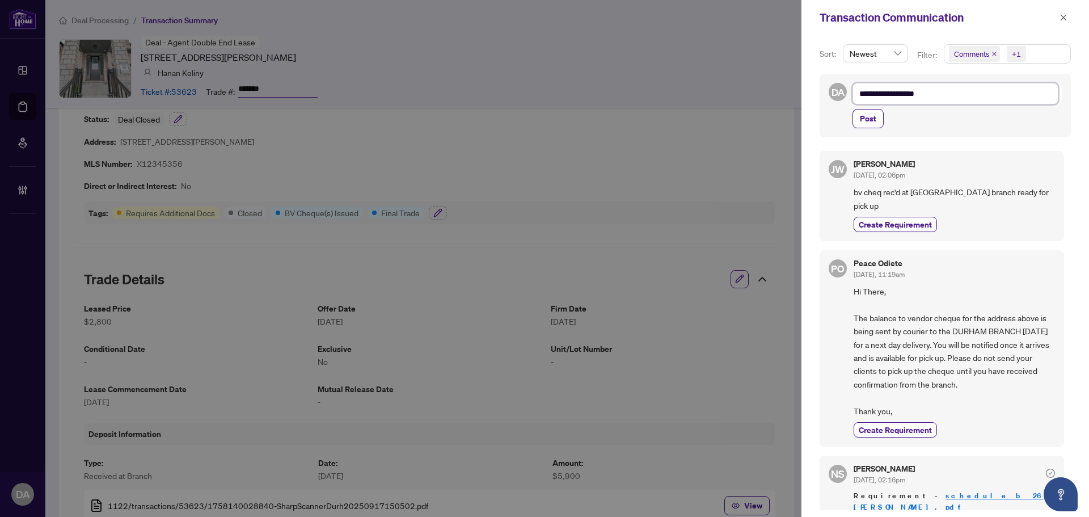
type textarea "**********"
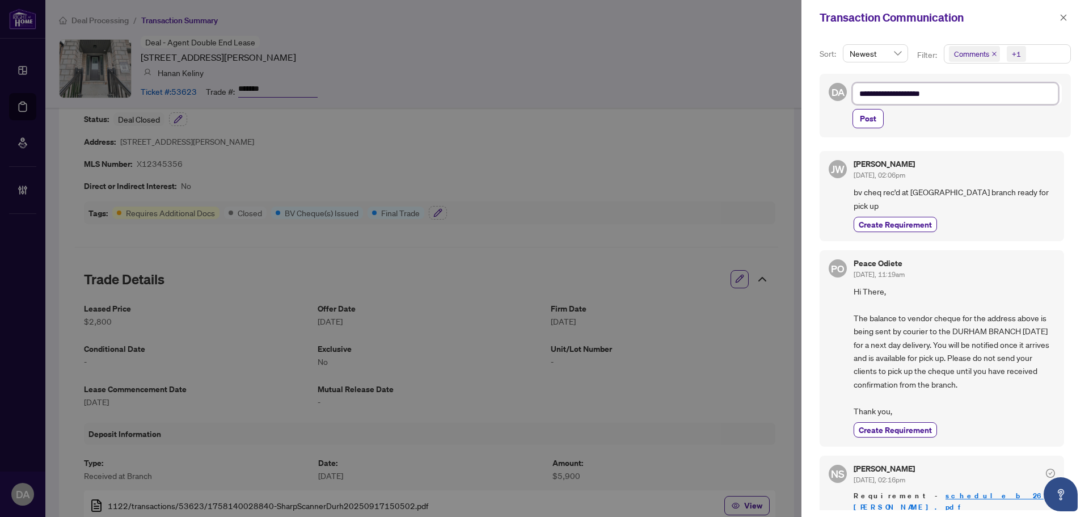
type textarea "**********"
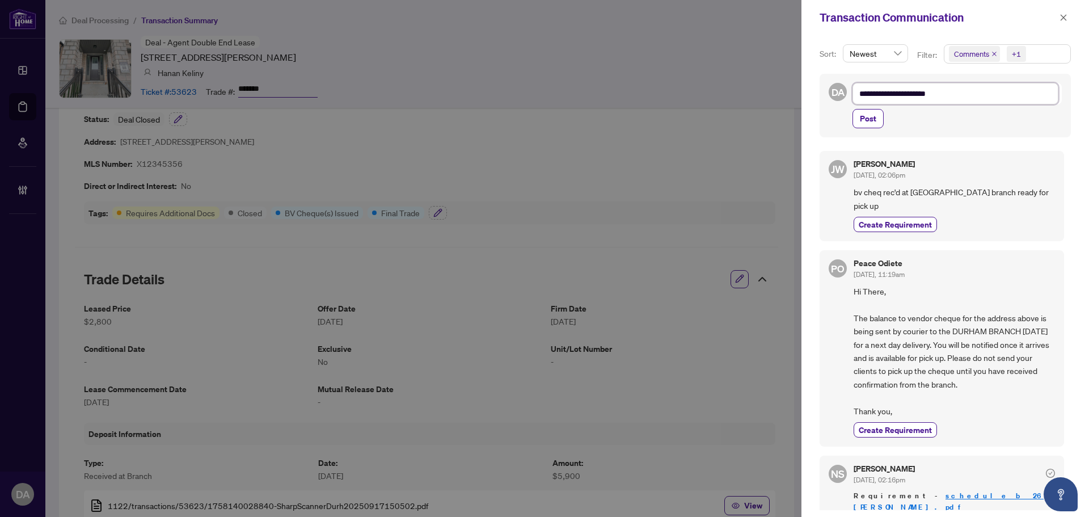
type textarea "**********"
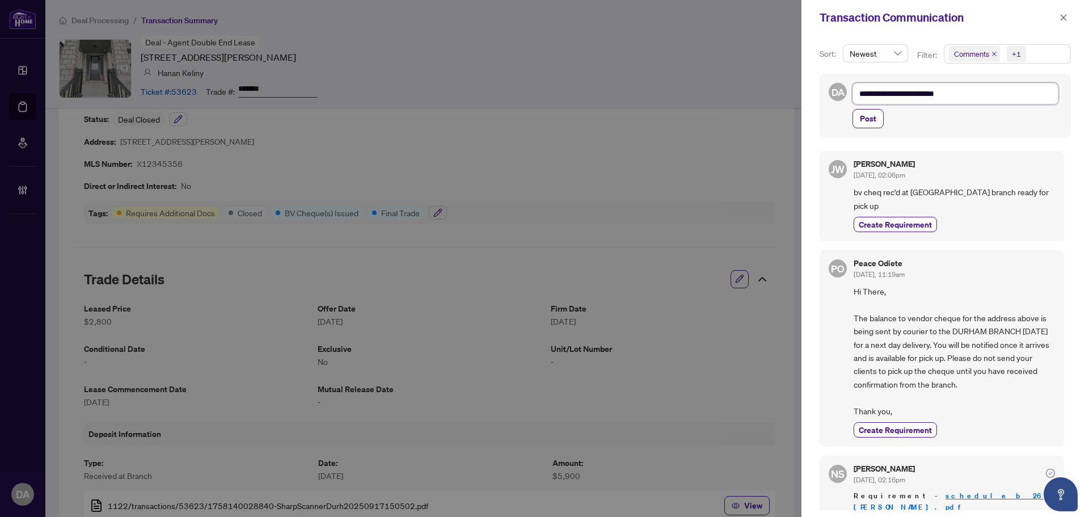
type textarea "**********"
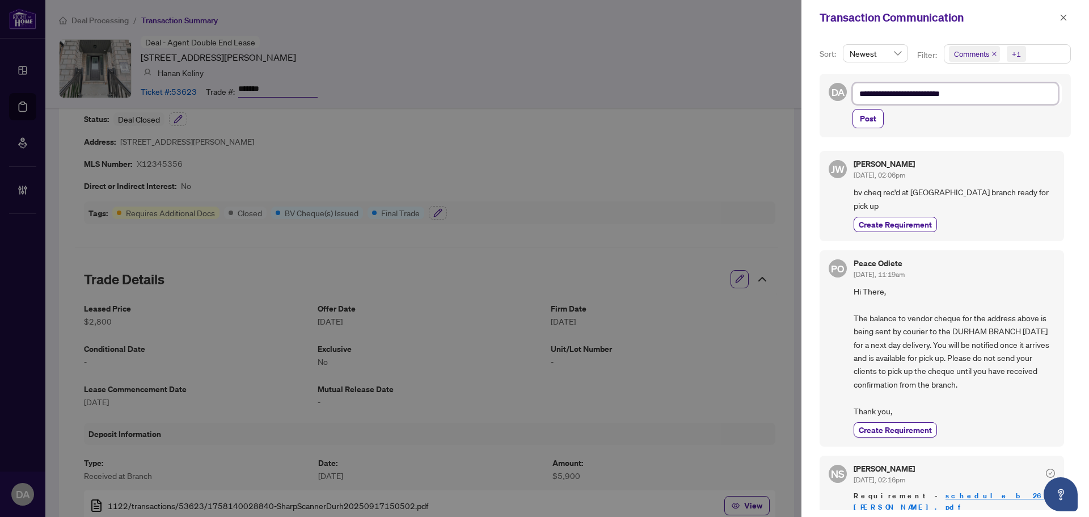
type textarea "**********"
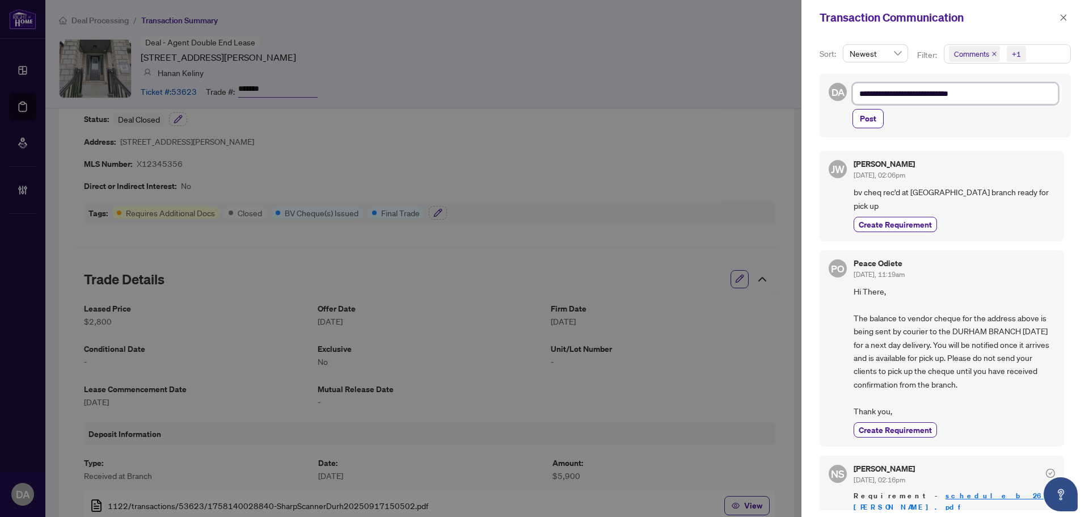
type textarea "**********"
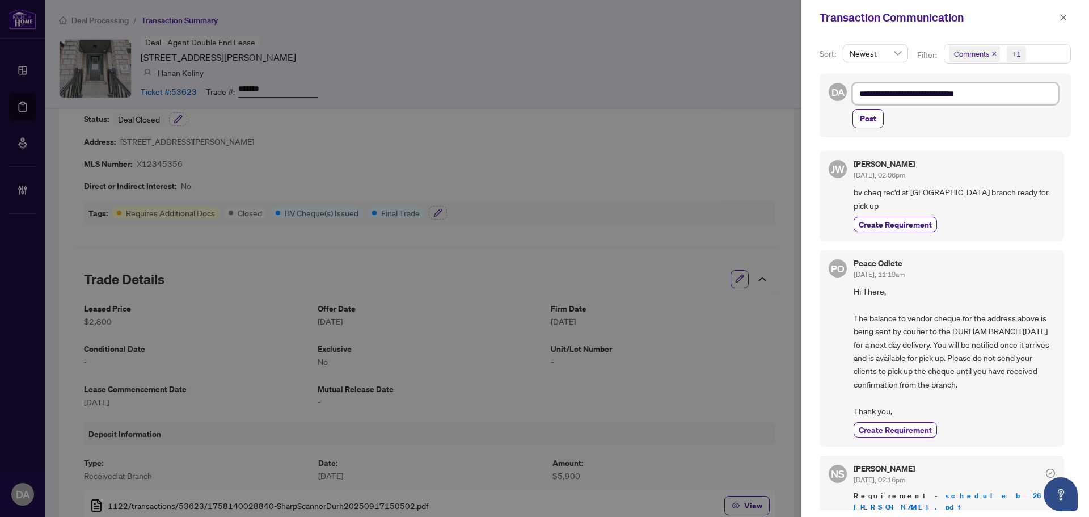
type textarea "**********"
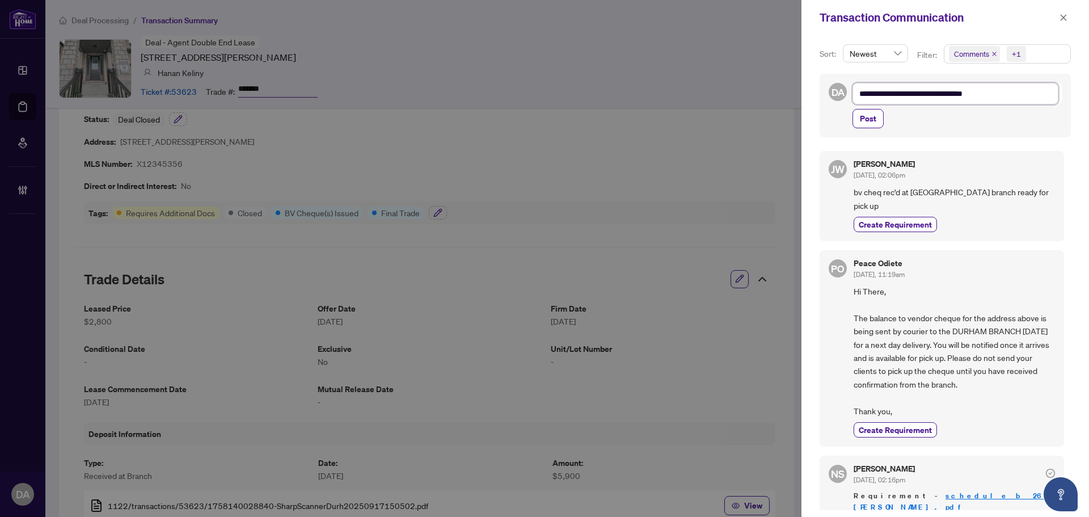
type textarea "**********"
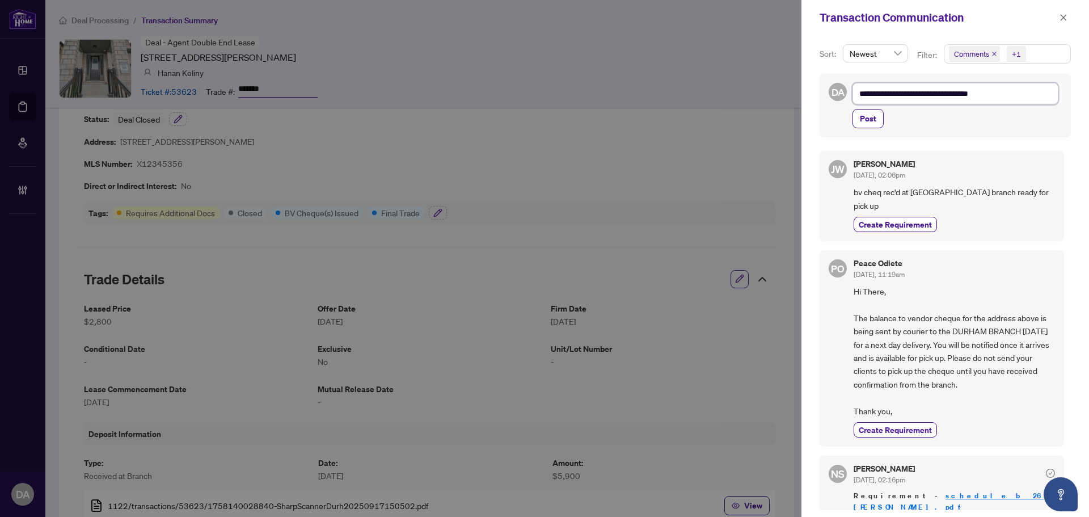
type textarea "**********"
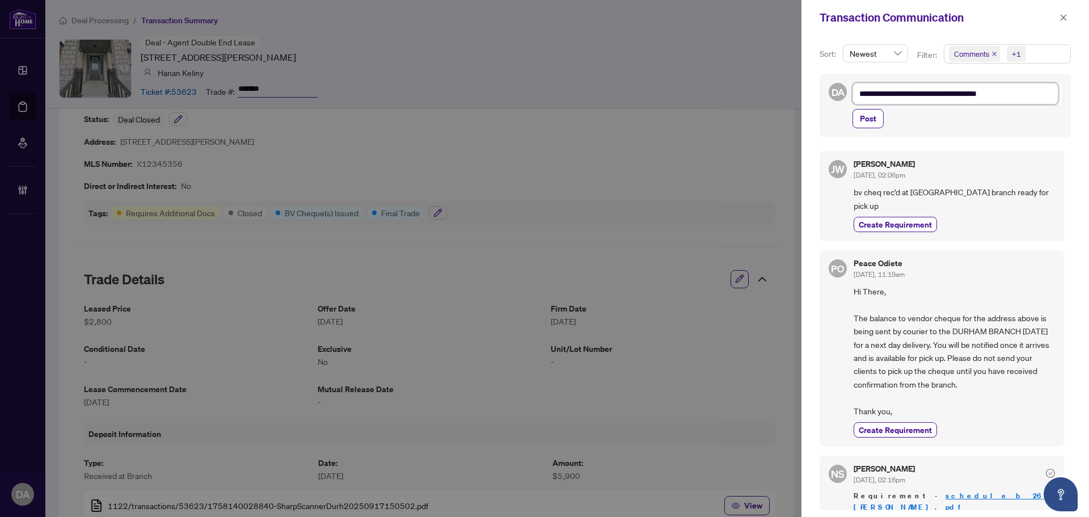
type textarea "**********"
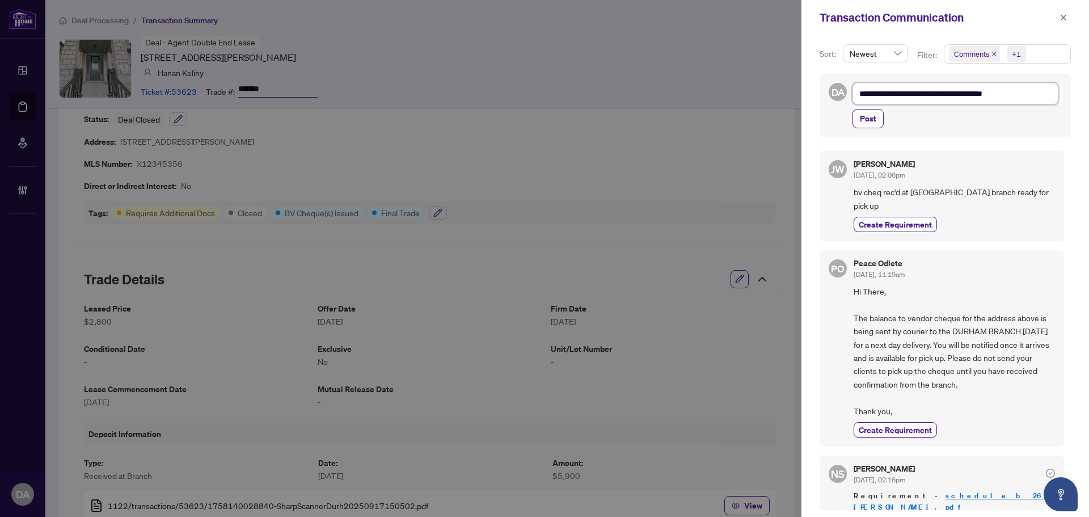
type textarea "**********"
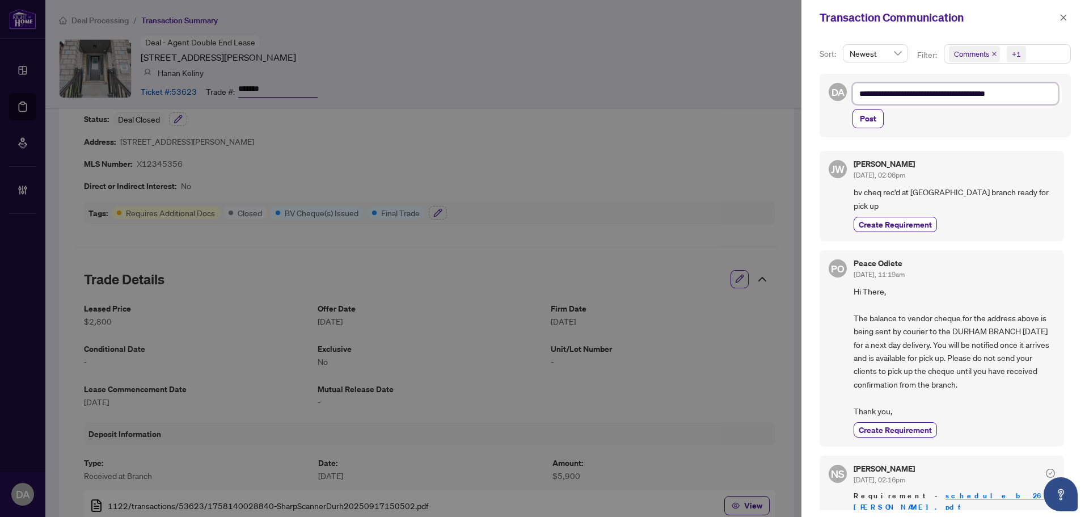
type textarea "**********"
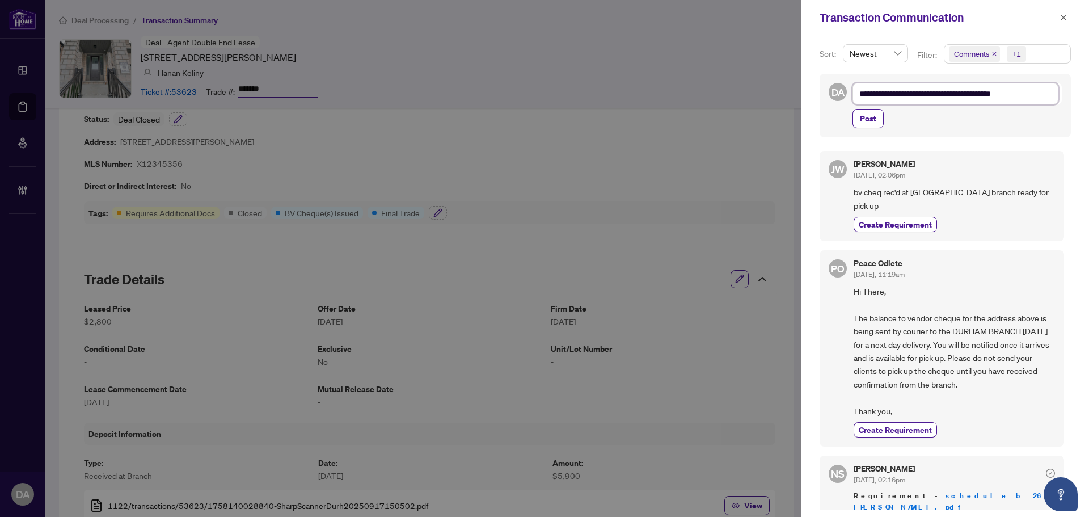
type textarea "**********"
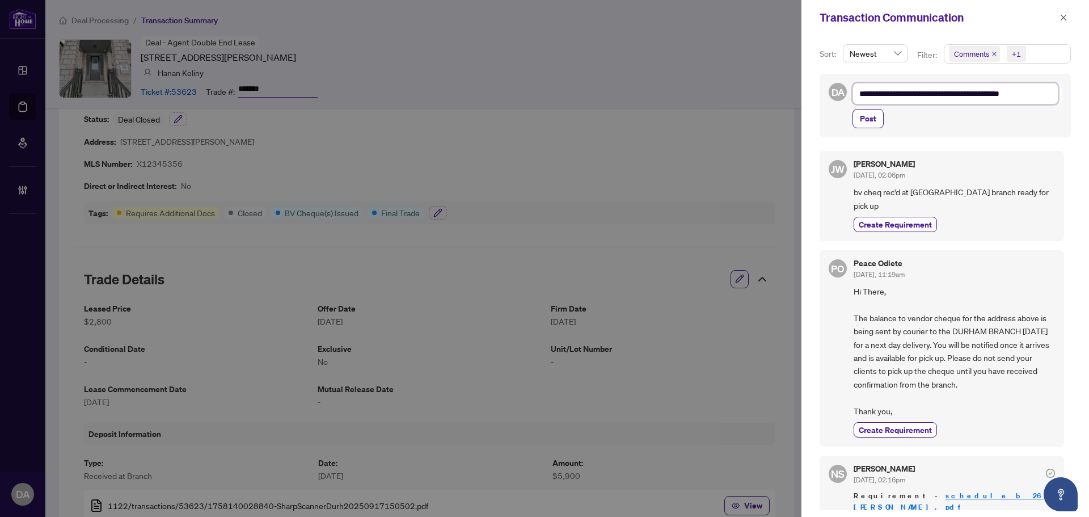
type textarea "**********"
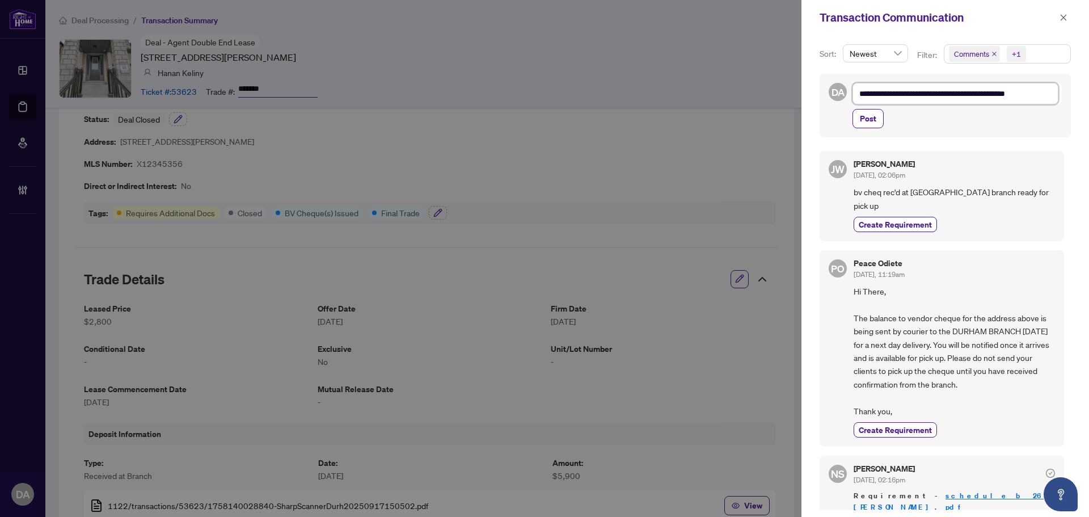
type textarea "**********"
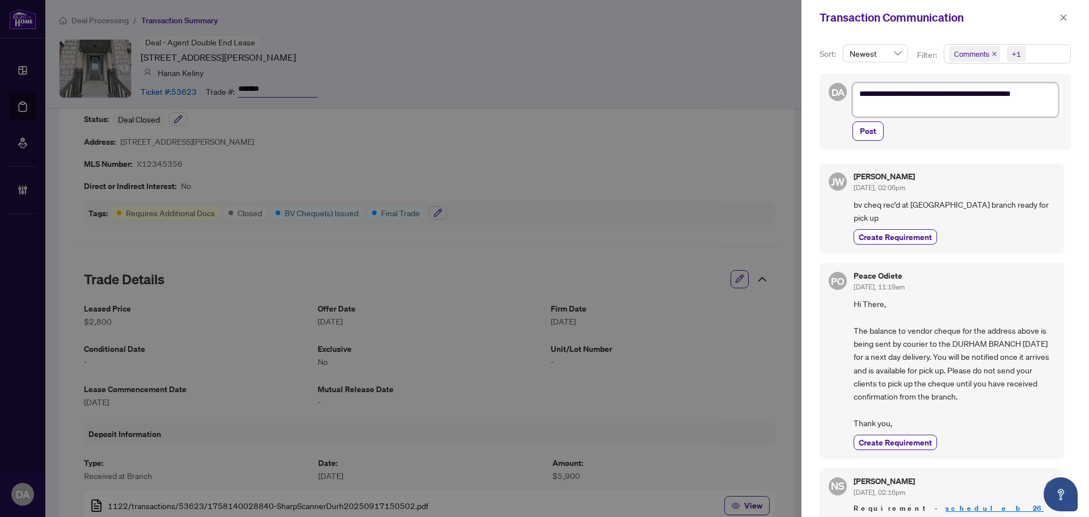
scroll to position [0, 0]
drag, startPoint x: 947, startPoint y: 107, endPoint x: 839, endPoint y: 92, distance: 108.7
click at [839, 92] on div "**********" at bounding box center [945, 112] width 251 height 76
type textarea "**********"
click at [900, 107] on textarea "**********" at bounding box center [956, 100] width 206 height 34
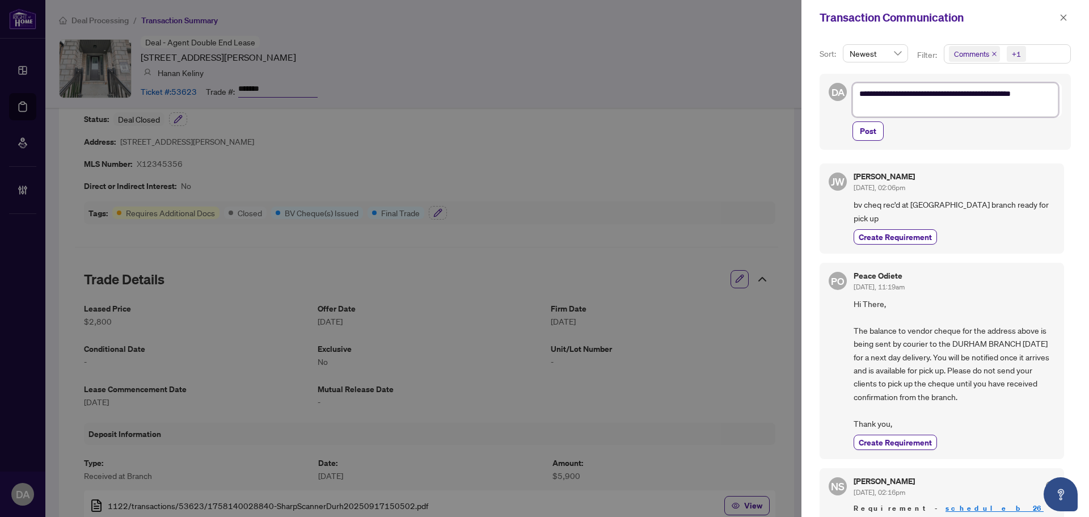
drag, startPoint x: 890, startPoint y: 107, endPoint x: 831, endPoint y: 98, distance: 60.4
click at [831, 98] on div "**********" at bounding box center [945, 112] width 251 height 76
click at [930, 107] on textarea "**********" at bounding box center [956, 100] width 206 height 34
drag, startPoint x: 872, startPoint y: 132, endPoint x: 911, endPoint y: 125, distance: 39.8
click at [872, 132] on span "Post" at bounding box center [868, 131] width 16 height 18
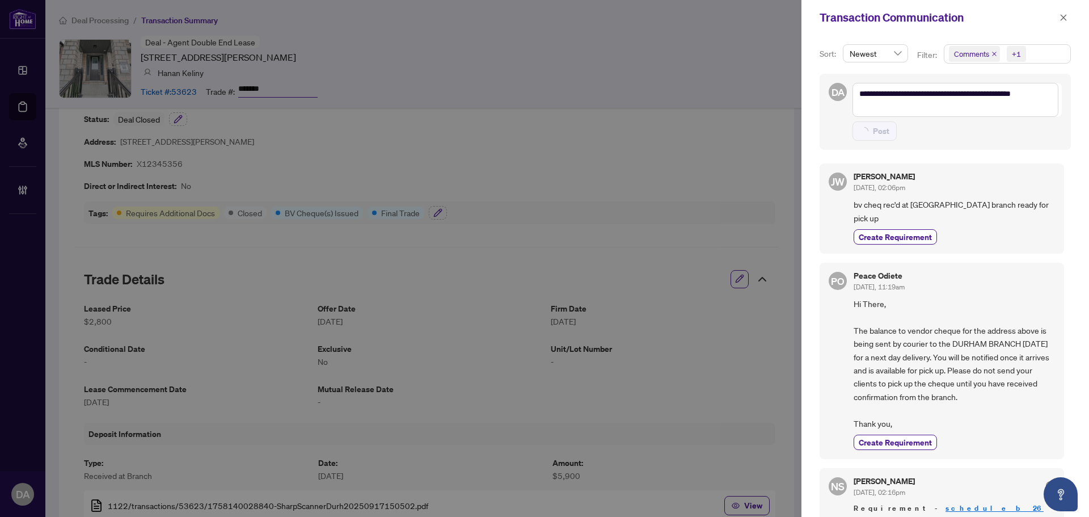
type textarea "**********"
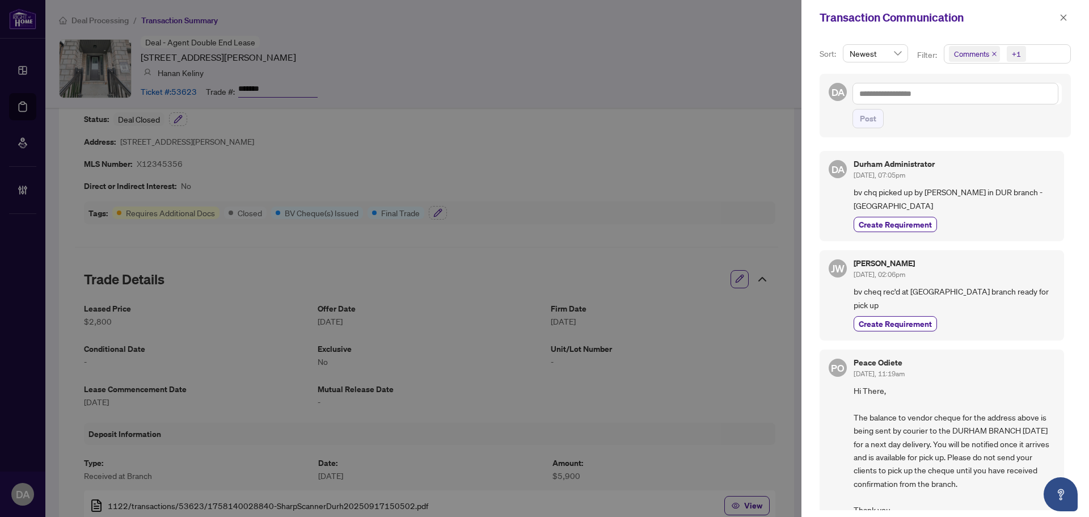
drag, startPoint x: 313, startPoint y: 166, endPoint x: 537, endPoint y: 125, distance: 227.8
click at [314, 166] on div at bounding box center [544, 258] width 1089 height 517
click at [1062, 17] on icon "close" at bounding box center [1064, 18] width 8 height 8
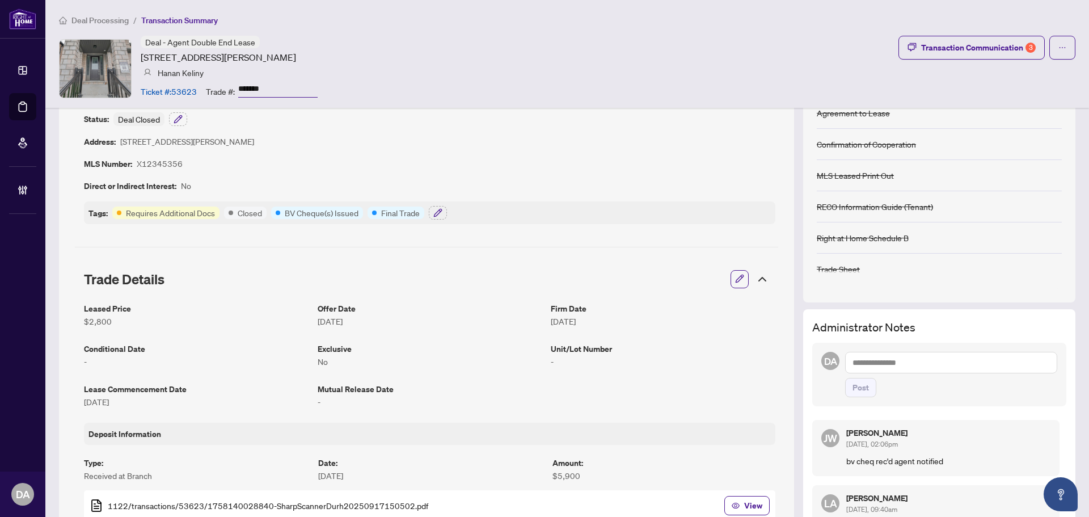
click at [115, 22] on span "Deal Processing" at bounding box center [99, 20] width 57 height 10
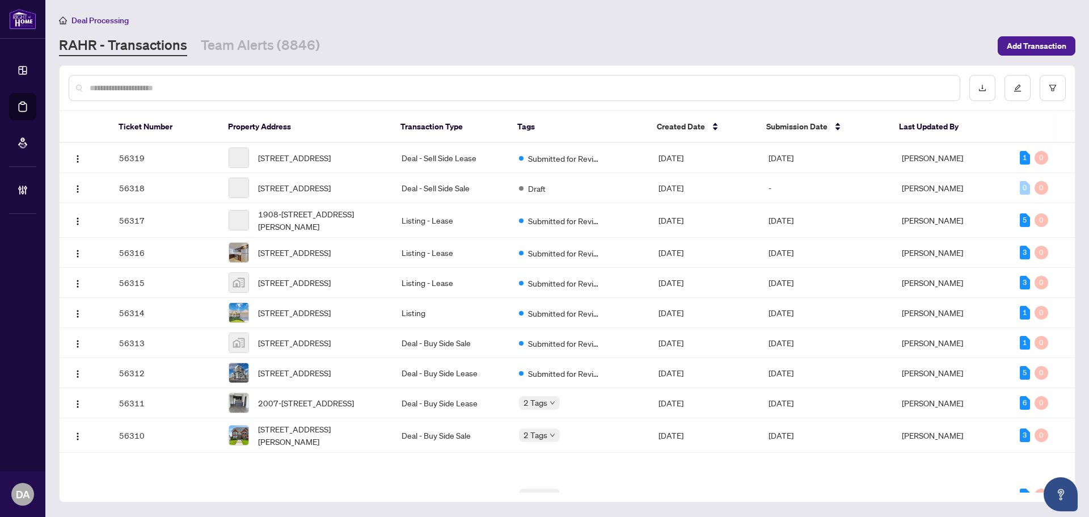
click at [272, 56] on main "Deal Processing RAHR - Transactions Team Alerts (8846) Add Transaction Ticket N…" at bounding box center [567, 258] width 1044 height 517
click at [264, 47] on link "Team Alerts (8846)" at bounding box center [260, 46] width 119 height 20
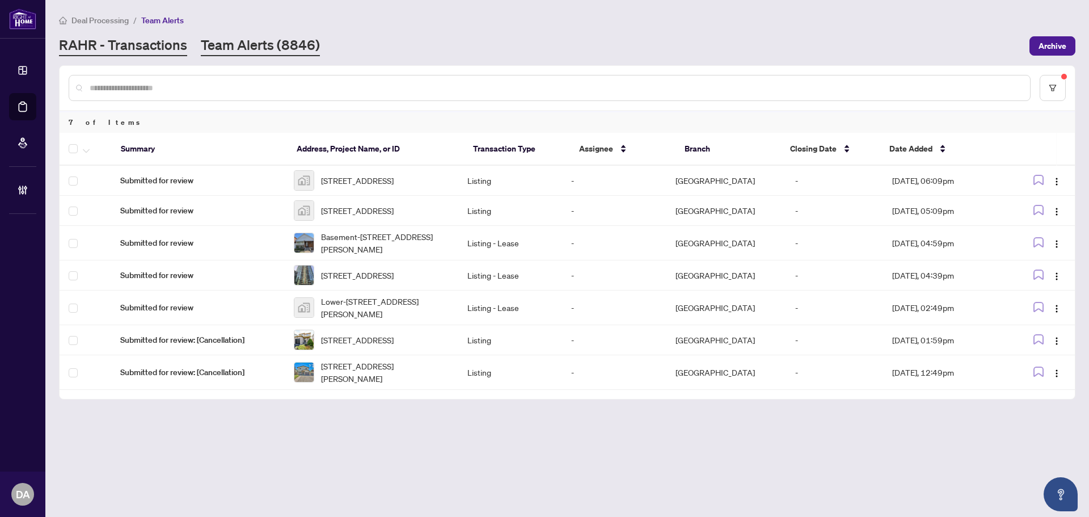
click at [158, 52] on link "RAHR - Transactions" at bounding box center [123, 46] width 128 height 20
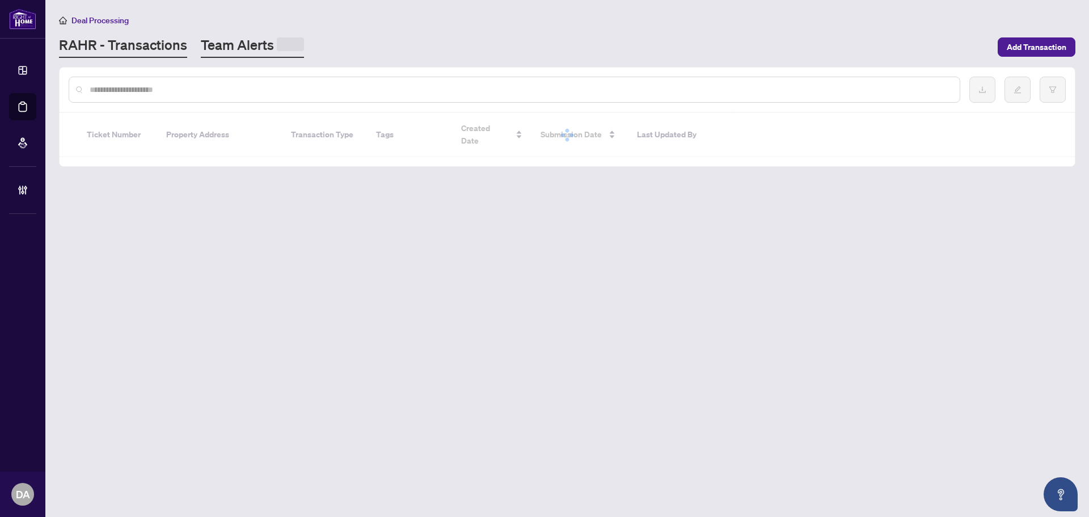
click at [242, 42] on link "Team Alerts" at bounding box center [252, 47] width 103 height 22
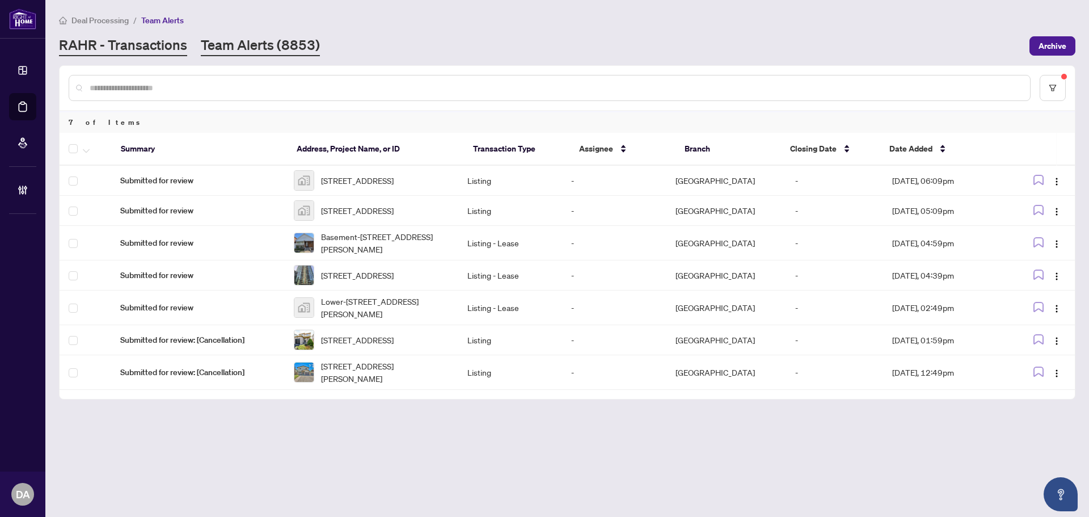
click at [149, 43] on link "RAHR - Transactions" at bounding box center [123, 46] width 128 height 20
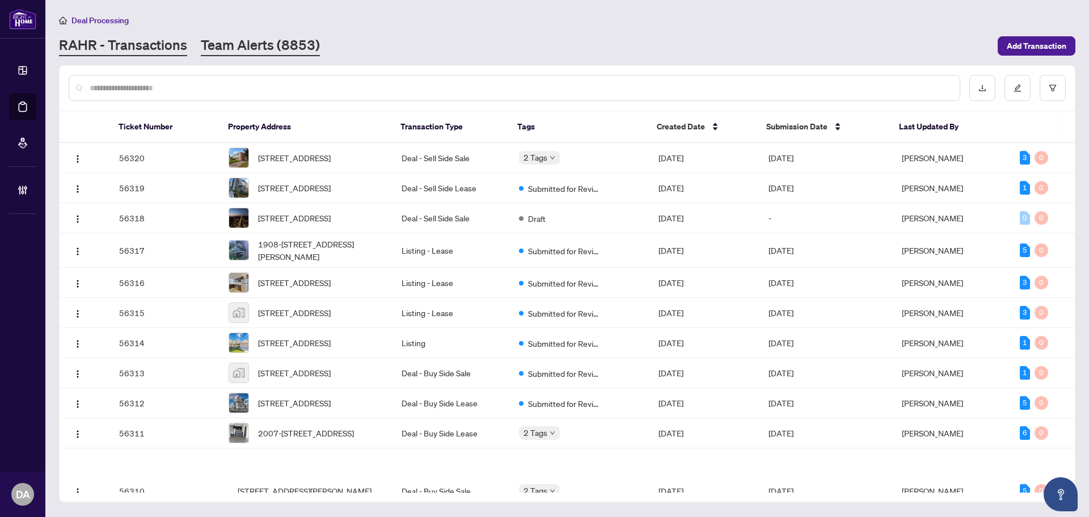
click at [263, 54] on link "Team Alerts (8853)" at bounding box center [260, 46] width 119 height 20
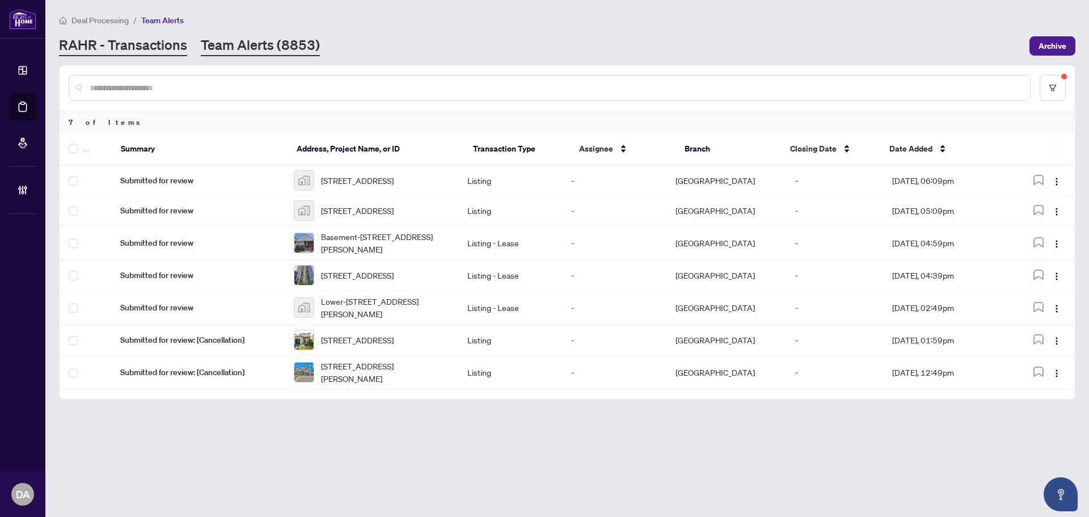
click at [162, 45] on link "RAHR - Transactions" at bounding box center [123, 46] width 128 height 20
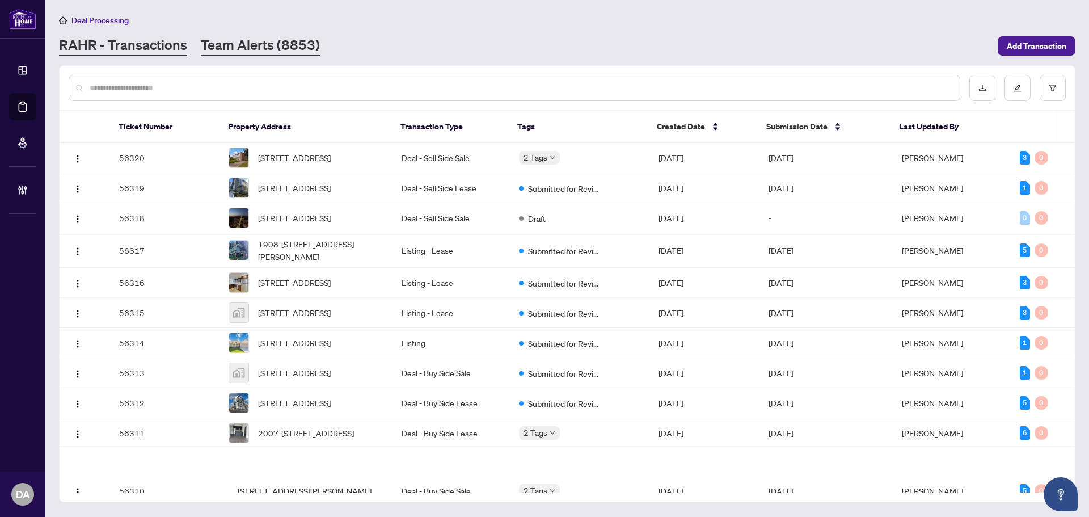
click at [235, 49] on link "Team Alerts (8853)" at bounding box center [260, 46] width 119 height 20
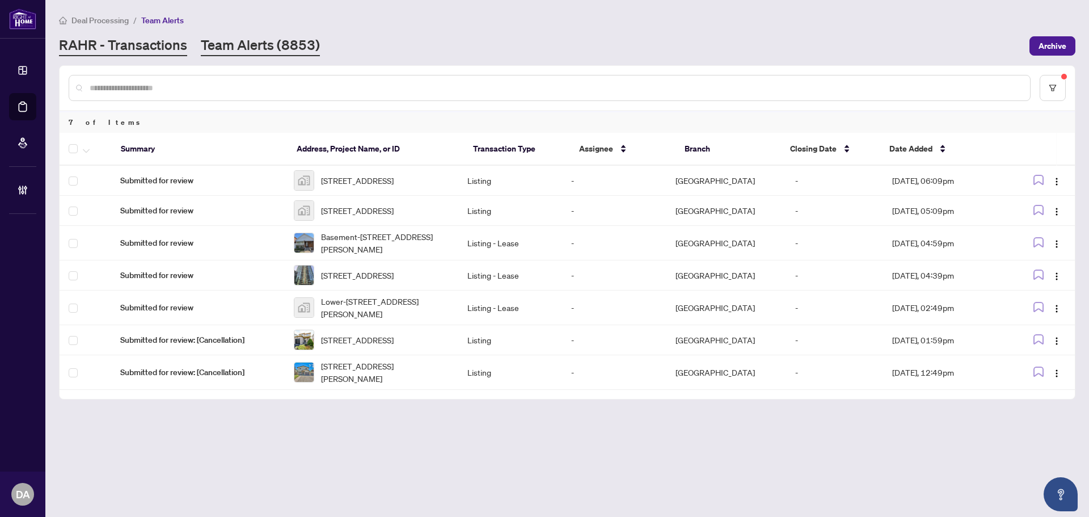
click at [161, 49] on link "RAHR - Transactions" at bounding box center [123, 46] width 128 height 20
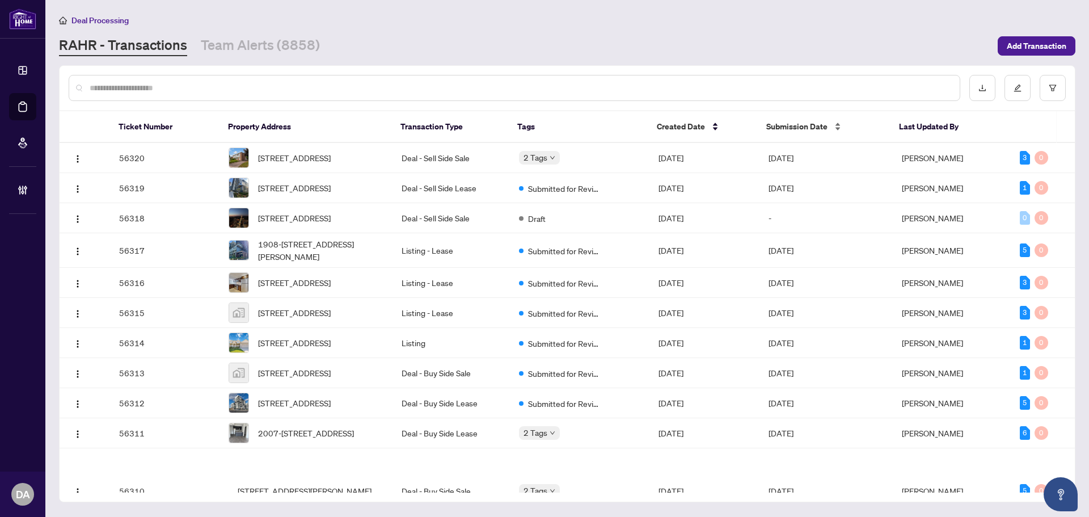
click at [784, 126] on span "Submission Date" at bounding box center [797, 126] width 61 height 12
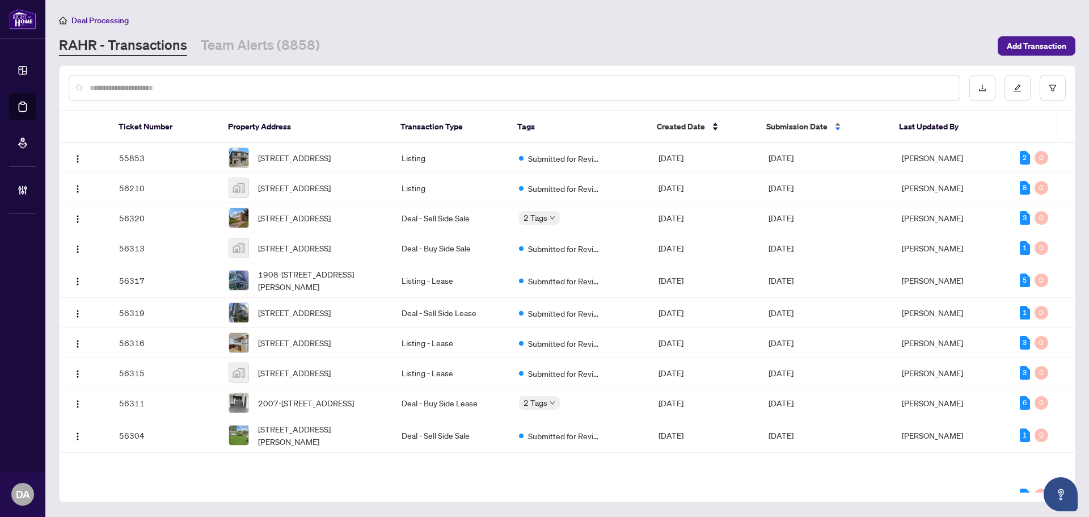
click at [793, 127] on span "Submission Date" at bounding box center [797, 126] width 61 height 12
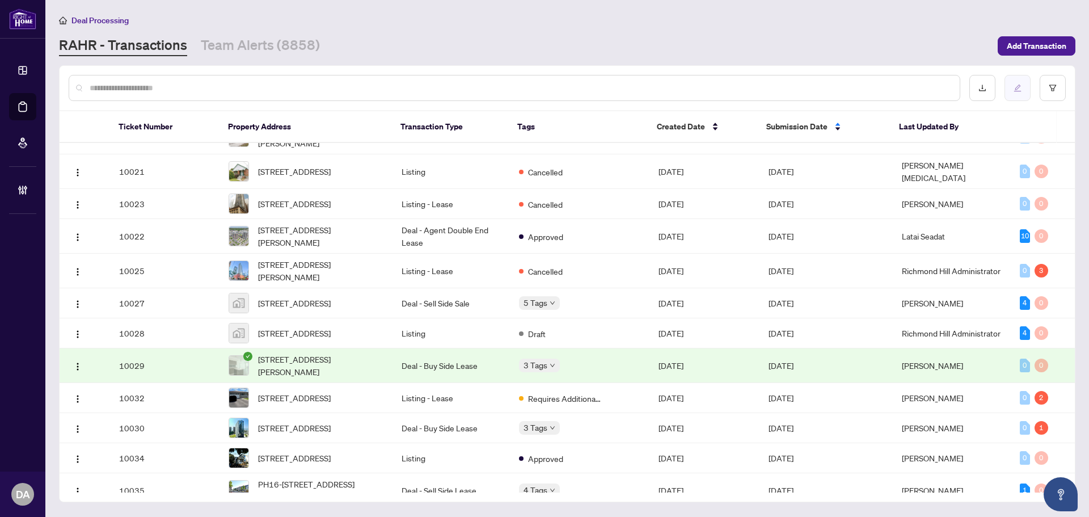
scroll to position [57, 0]
click at [1050, 85] on icon "filter" at bounding box center [1053, 88] width 8 height 8
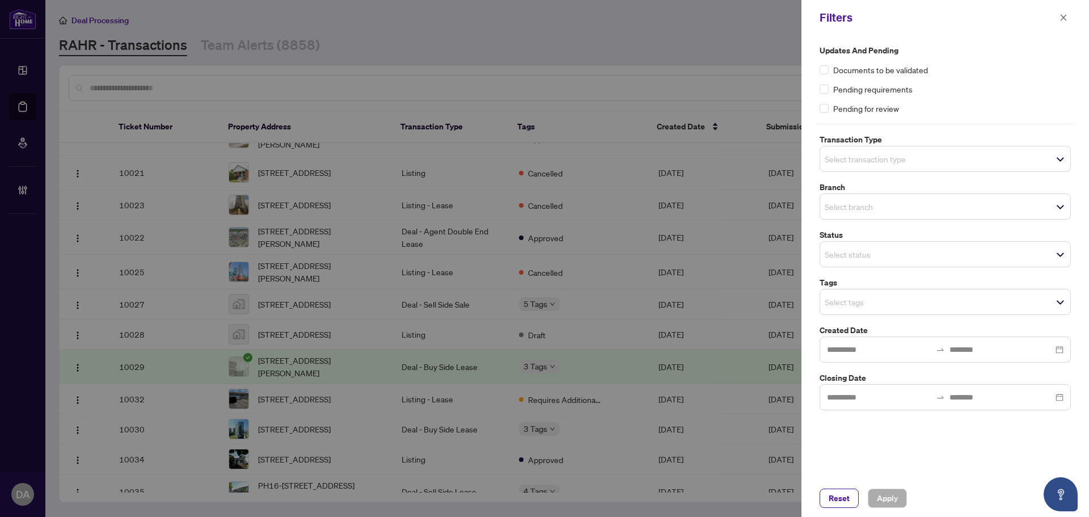
click at [857, 161] on input "search" at bounding box center [864, 159] width 79 height 14
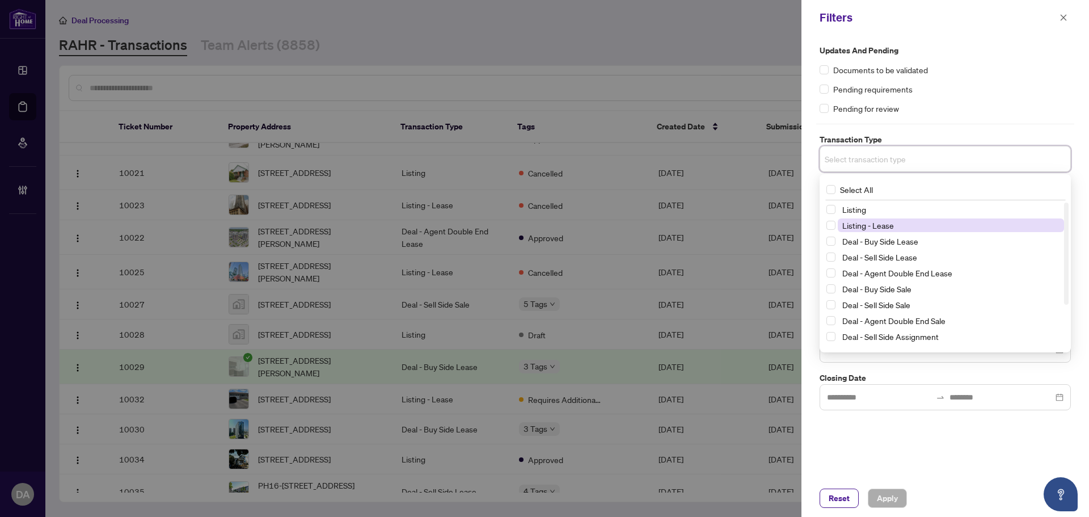
click at [869, 220] on span "Listing - Lease" at bounding box center [869, 225] width 52 height 10
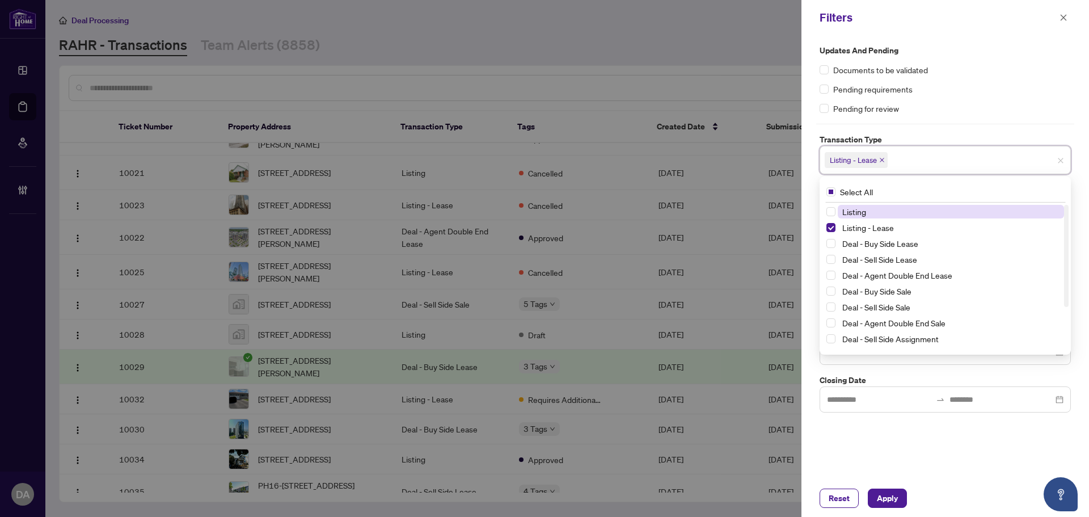
click at [872, 208] on span "Listing" at bounding box center [951, 212] width 226 height 14
click at [969, 107] on div "Pending for review" at bounding box center [945, 108] width 251 height 12
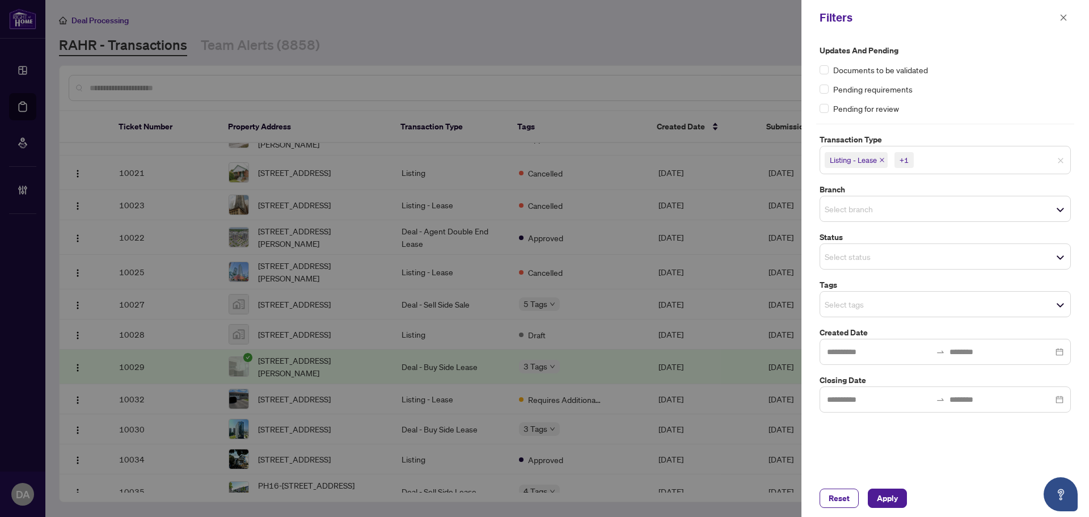
click at [914, 213] on span "Select branch" at bounding box center [945, 209] width 250 height 16
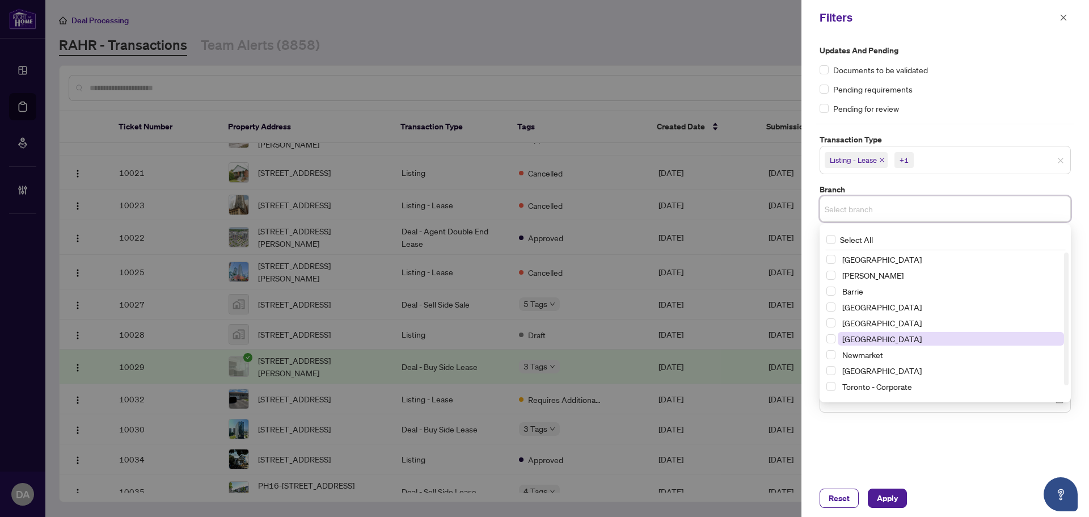
click at [860, 337] on span "[GEOGRAPHIC_DATA]" at bounding box center [882, 339] width 79 height 10
click at [949, 126] on div "Updates and Pending Documents to be validated Pending requirements Pending for …" at bounding box center [946, 229] width 258 height 371
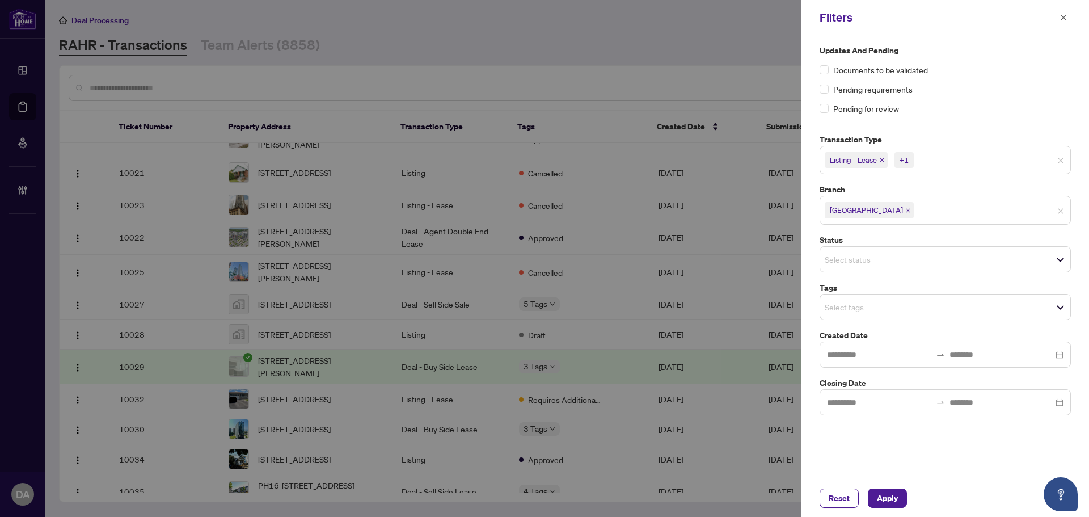
click at [886, 255] on input "search" at bounding box center [864, 259] width 79 height 14
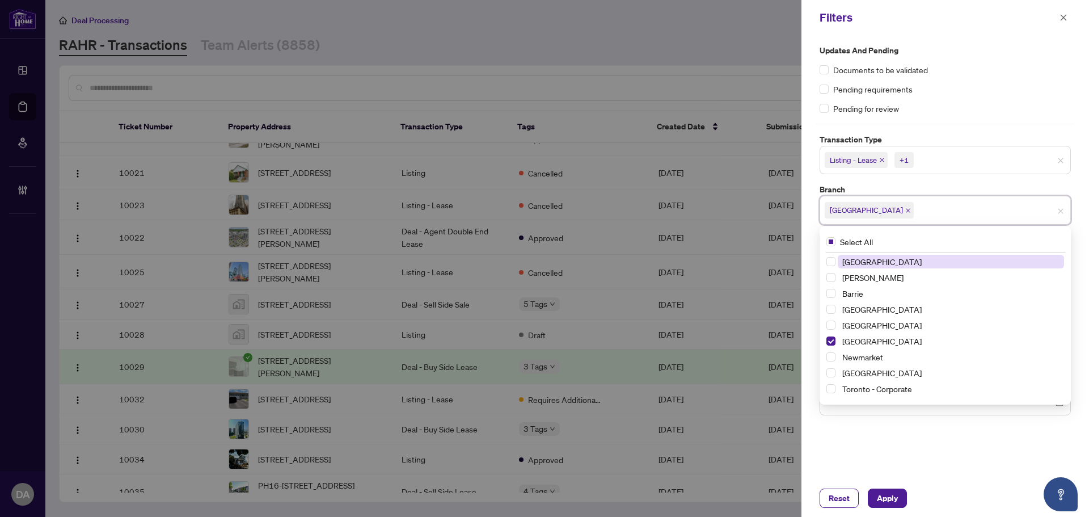
click at [954, 208] on input "search" at bounding box center [955, 211] width 79 height 14
click at [919, 453] on div "Updates and Pending Documents to be validated Pending requirements Pending for …" at bounding box center [946, 257] width 288 height 444
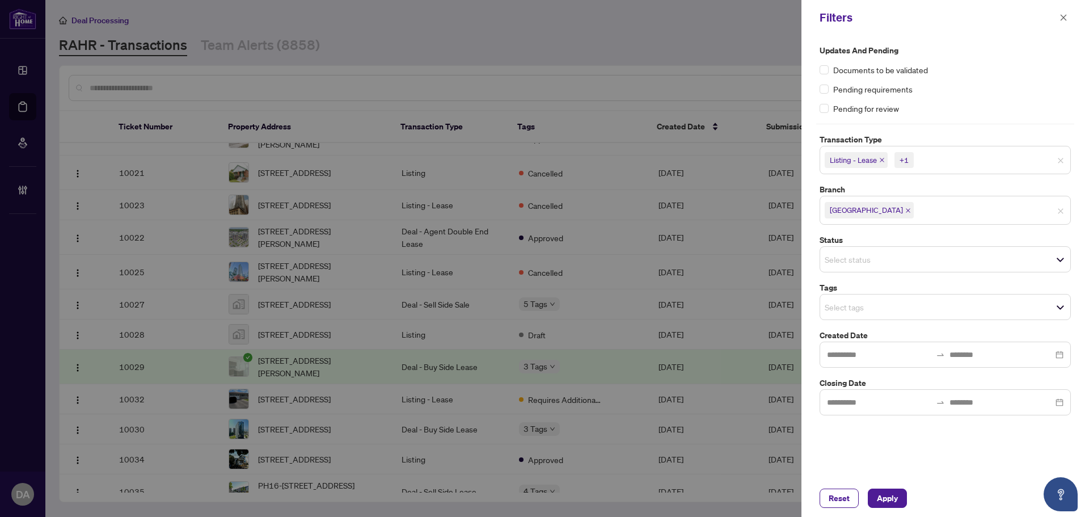
click at [916, 319] on div "Select tags" at bounding box center [945, 307] width 251 height 26
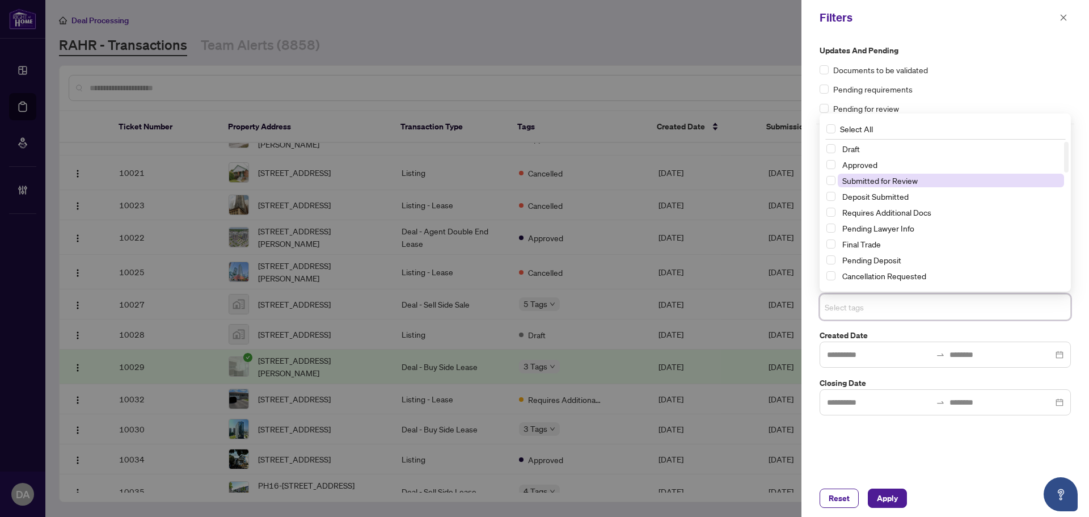
click at [886, 180] on span "Submitted for Review" at bounding box center [880, 180] width 75 height 10
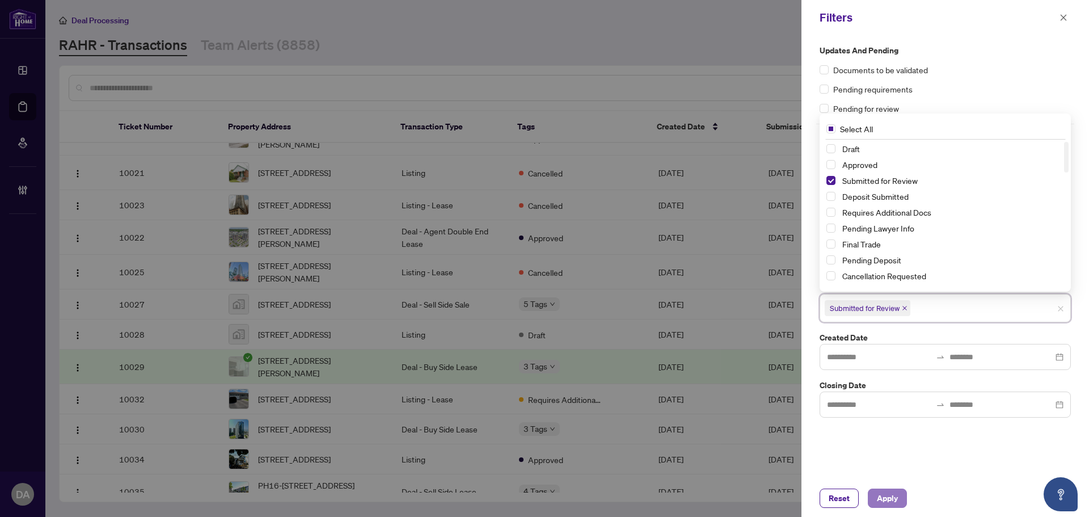
click at [888, 501] on span "Apply" at bounding box center [887, 498] width 21 height 18
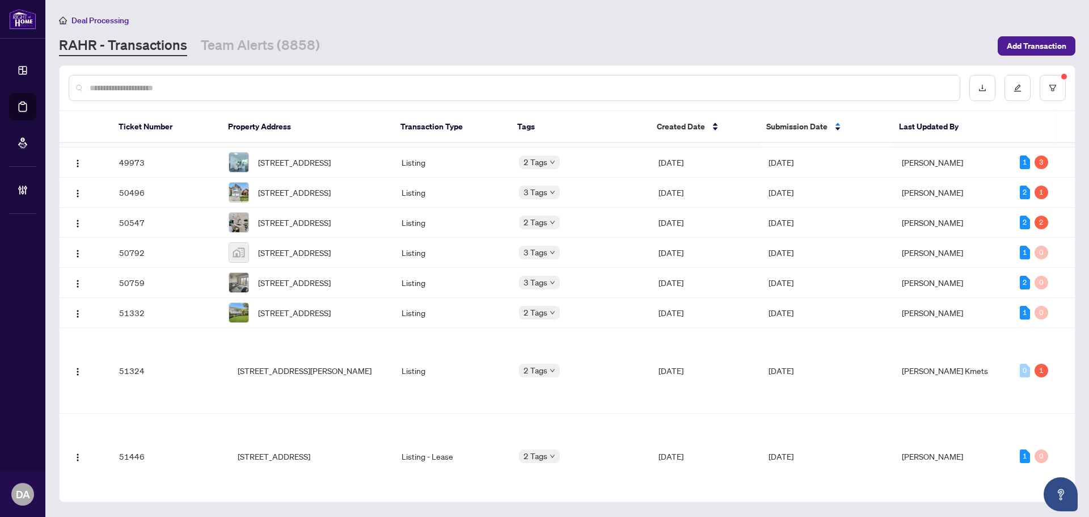
scroll to position [681, 0]
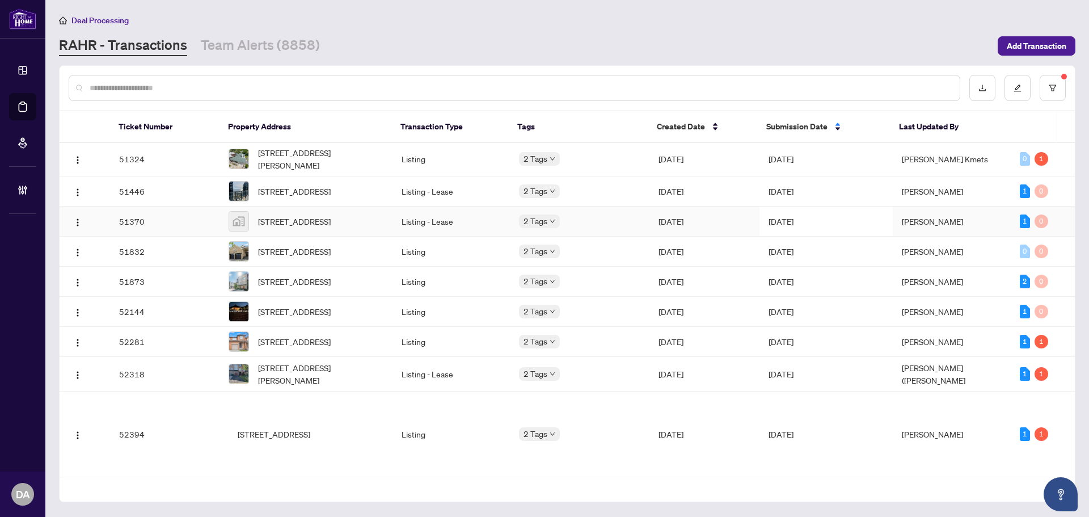
click at [458, 237] on td "Listing - Lease" at bounding box center [451, 222] width 117 height 30
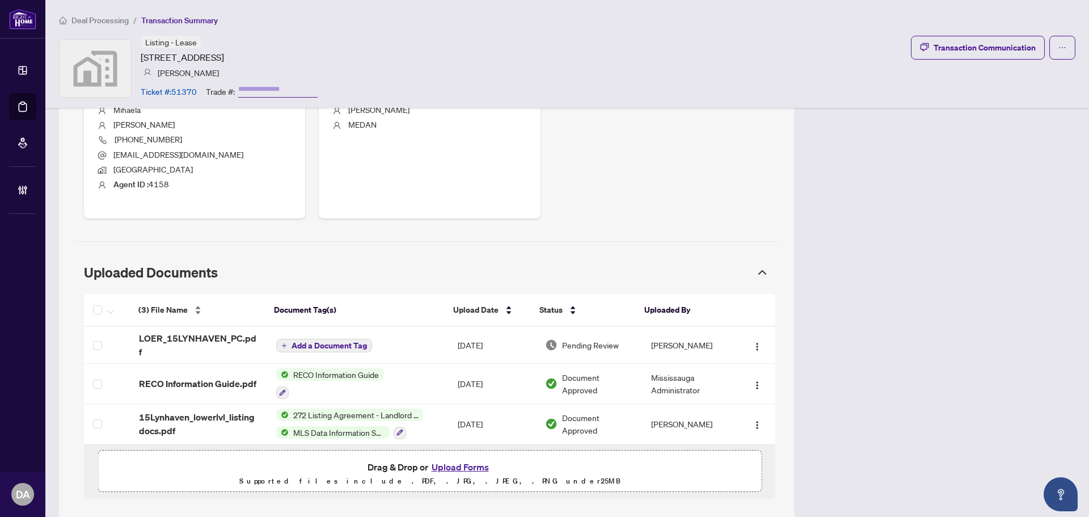
scroll to position [502, 0]
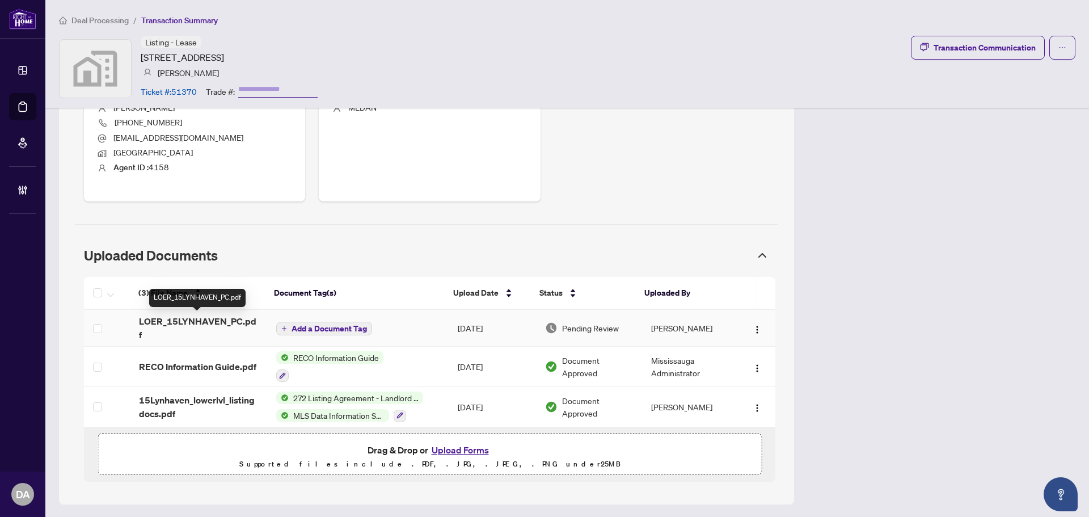
click at [176, 331] on span "LOER_15LYNHAVEN_PC.pdf" at bounding box center [198, 327] width 119 height 27
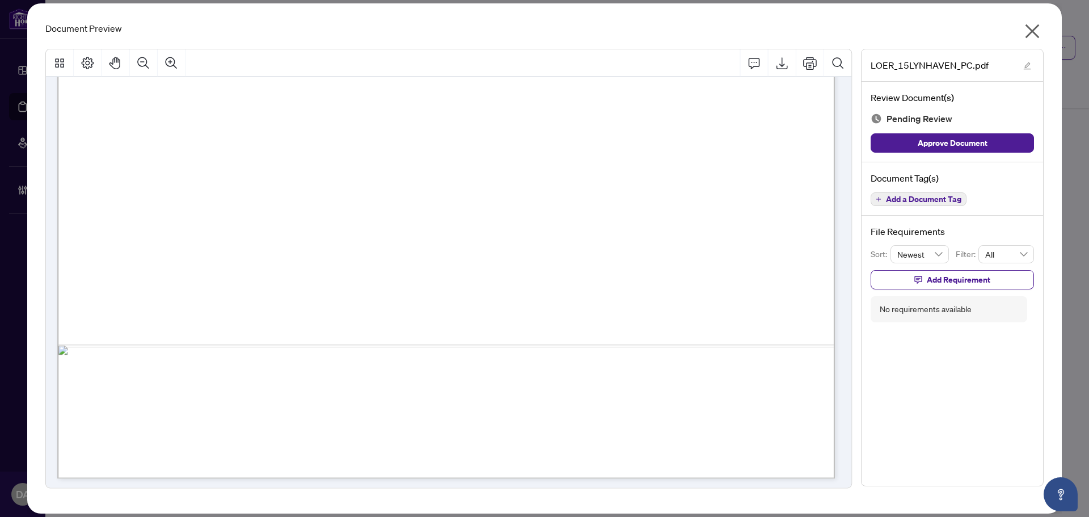
scroll to position [614, 0]
click at [933, 197] on span "Add a Document Tag" at bounding box center [923, 199] width 75 height 8
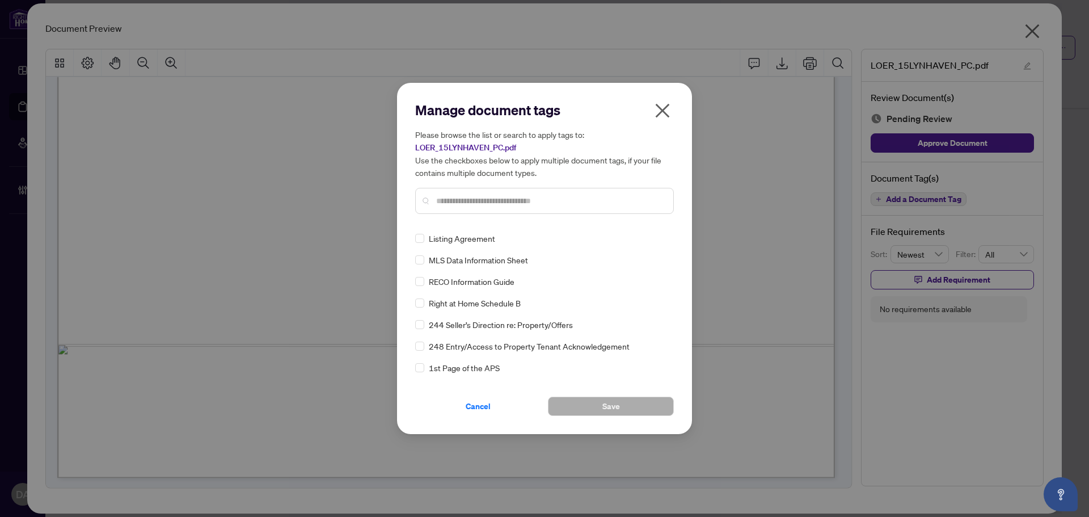
click at [664, 109] on icon "close" at bounding box center [663, 111] width 14 height 14
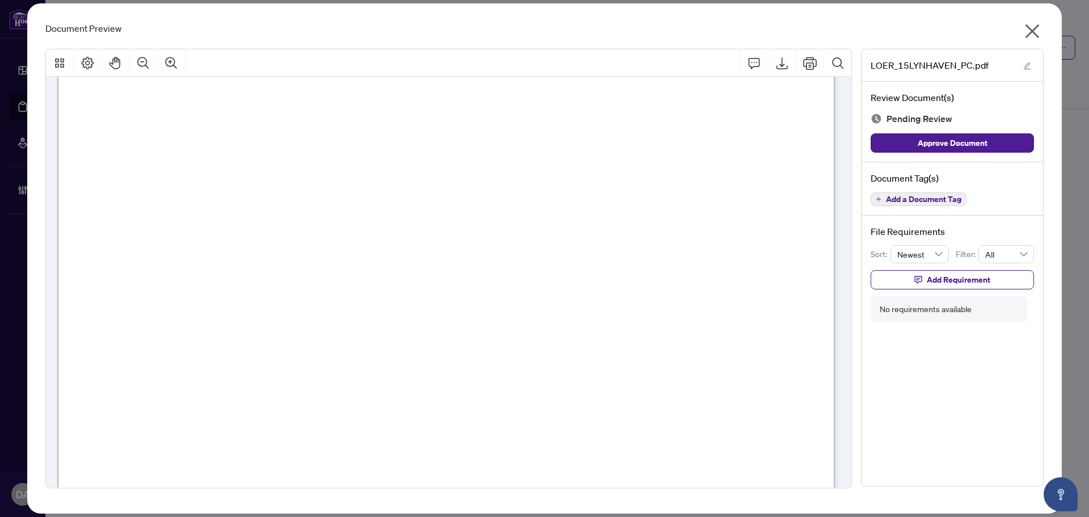
scroll to position [0, 0]
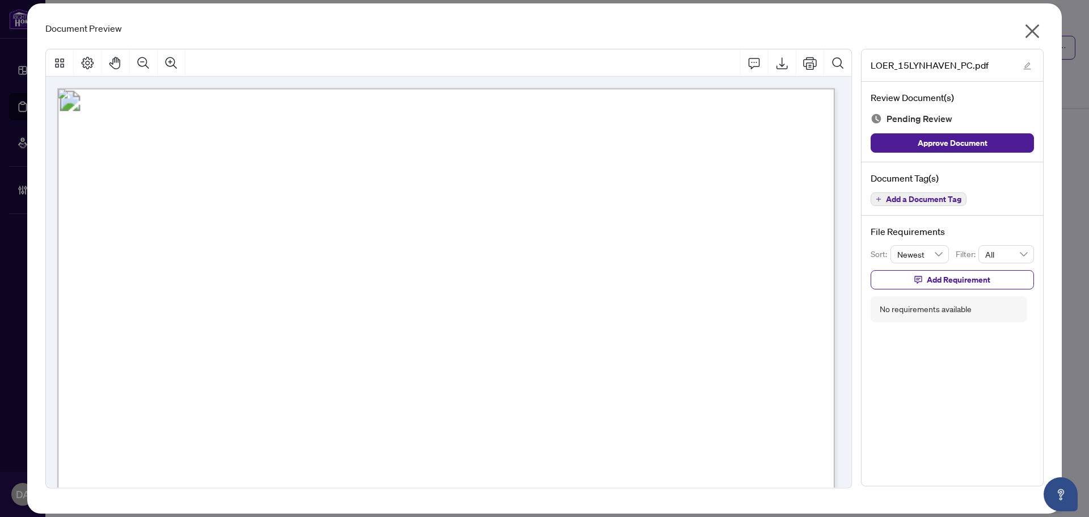
click at [921, 207] on div "Document Tag(s) Add a Document Tag" at bounding box center [953, 189] width 182 height 54
click at [904, 201] on span "Add a Document Tag" at bounding box center [923, 199] width 75 height 8
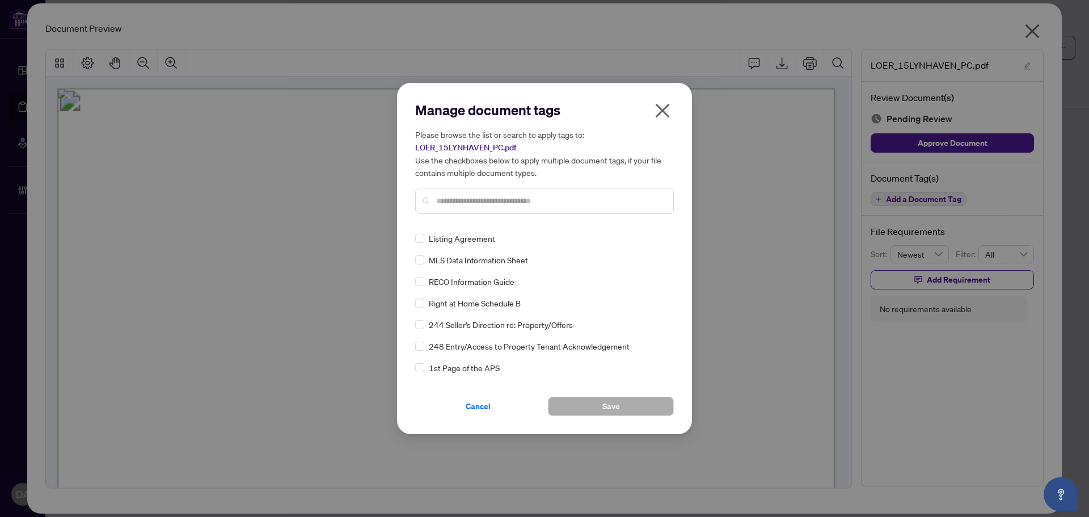
click at [481, 203] on input "text" at bounding box center [550, 201] width 228 height 12
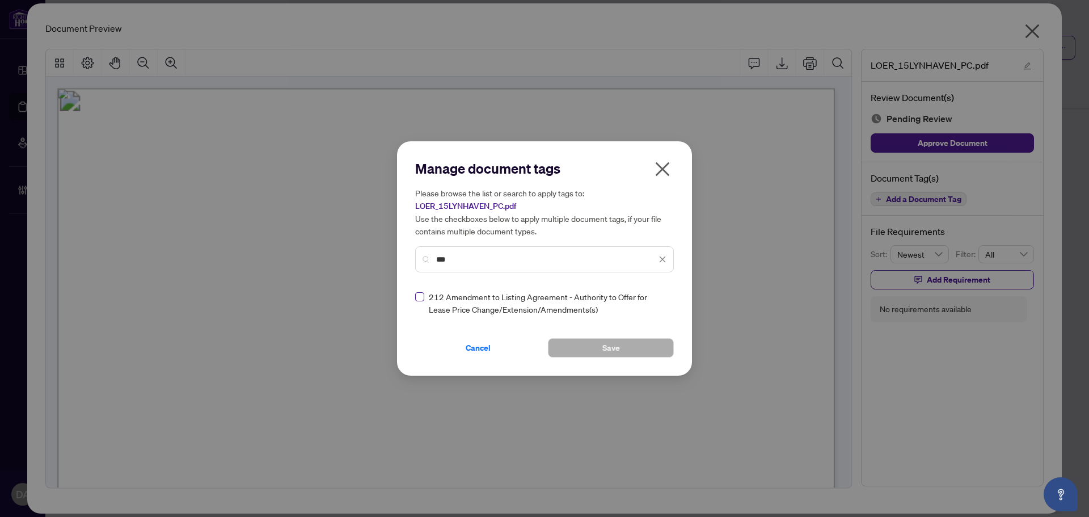
type input "***"
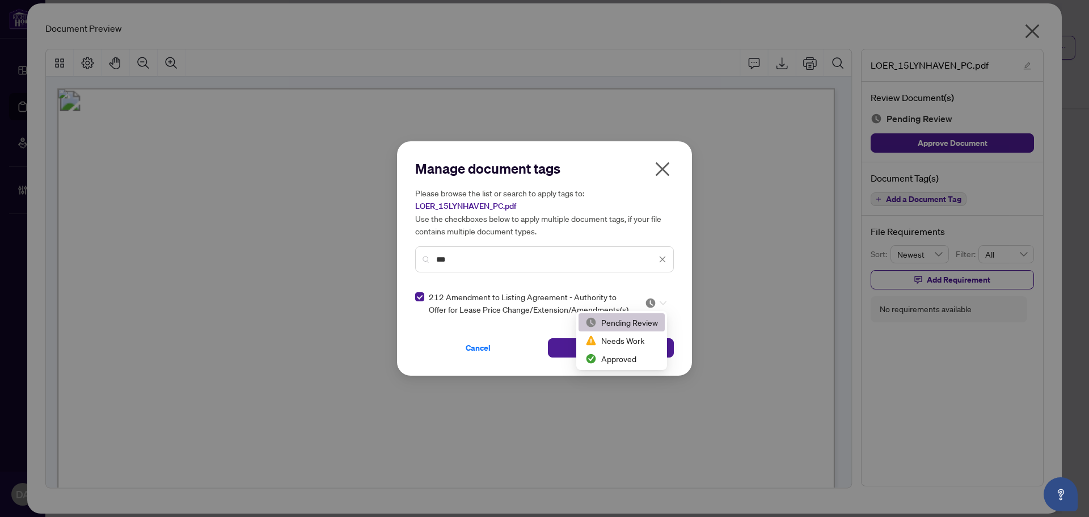
click at [641, 304] on div at bounding box center [652, 302] width 29 height 11
click at [636, 358] on div "Approved" at bounding box center [622, 358] width 73 height 12
click at [609, 347] on span "Save" at bounding box center [612, 348] width 18 height 18
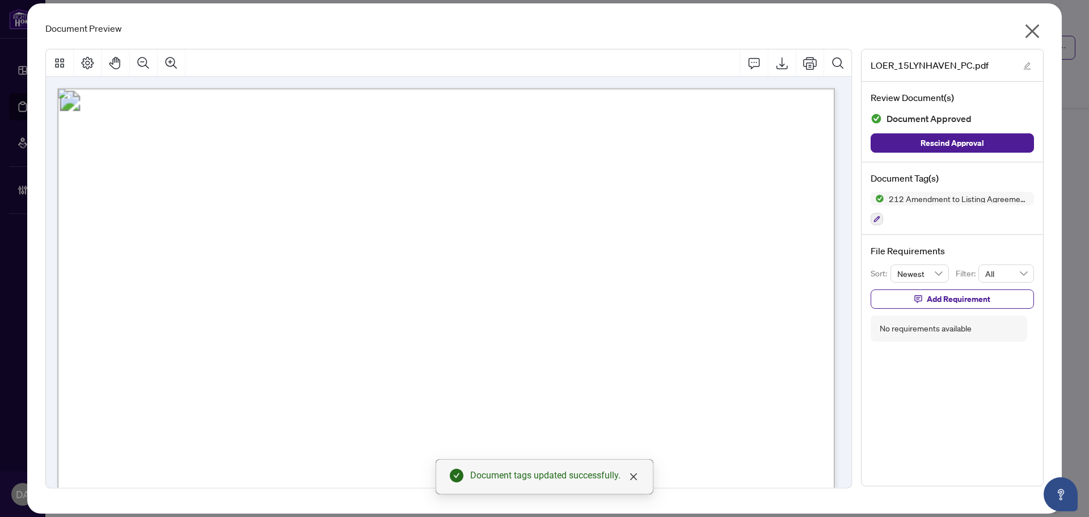
click at [1035, 27] on icon "close" at bounding box center [1033, 31] width 18 height 18
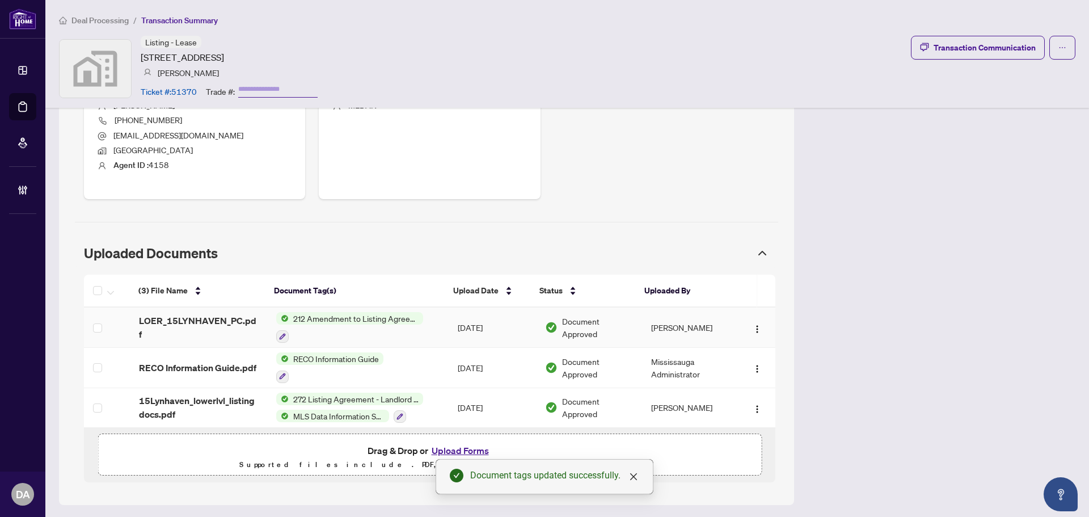
scroll to position [505, 0]
click at [218, 409] on span "15Lynhaven_lowerlvl_listing docs.pdf" at bounding box center [198, 406] width 119 height 27
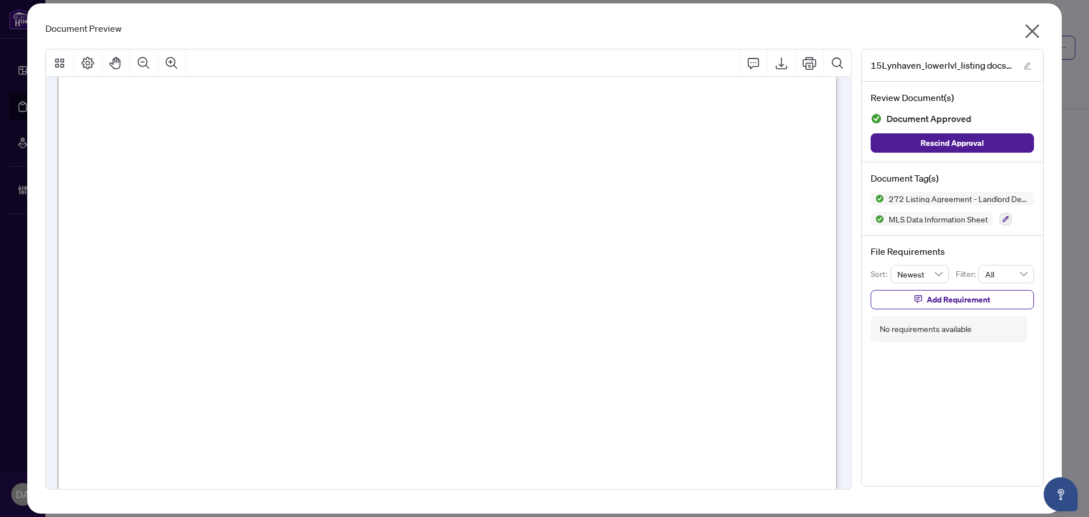
scroll to position [170, 0]
click at [1038, 26] on icon "close" at bounding box center [1033, 31] width 14 height 14
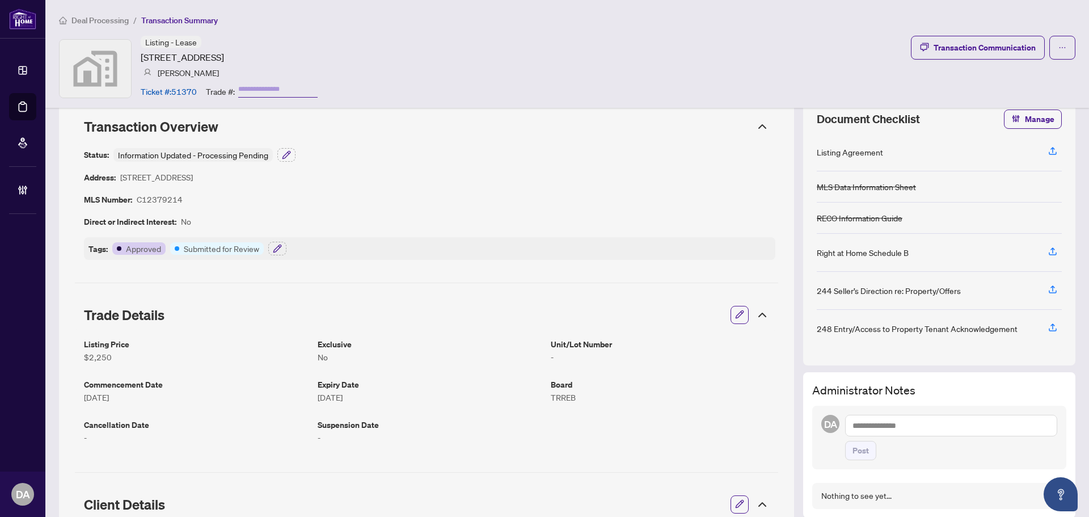
scroll to position [0, 0]
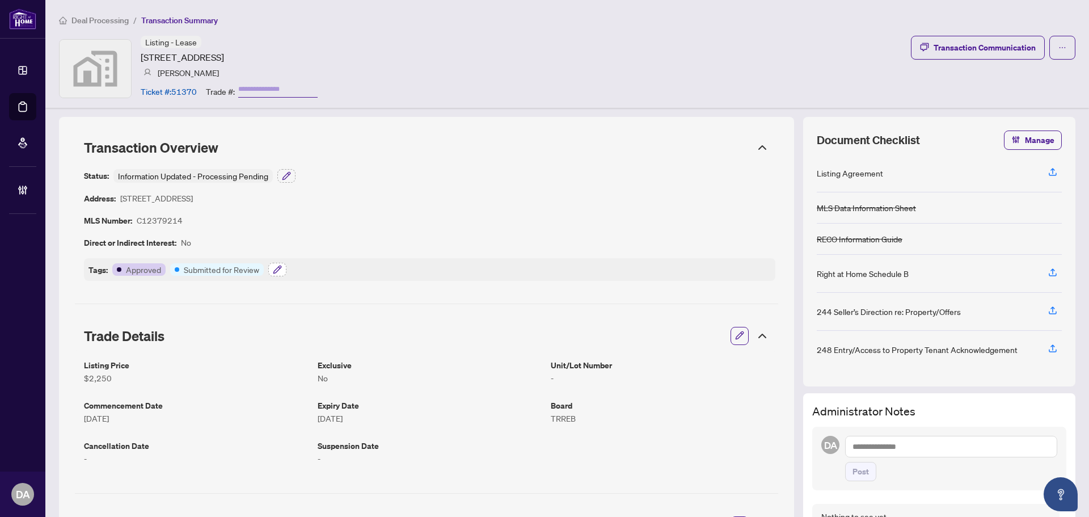
click at [280, 272] on icon "button" at bounding box center [277, 269] width 9 height 9
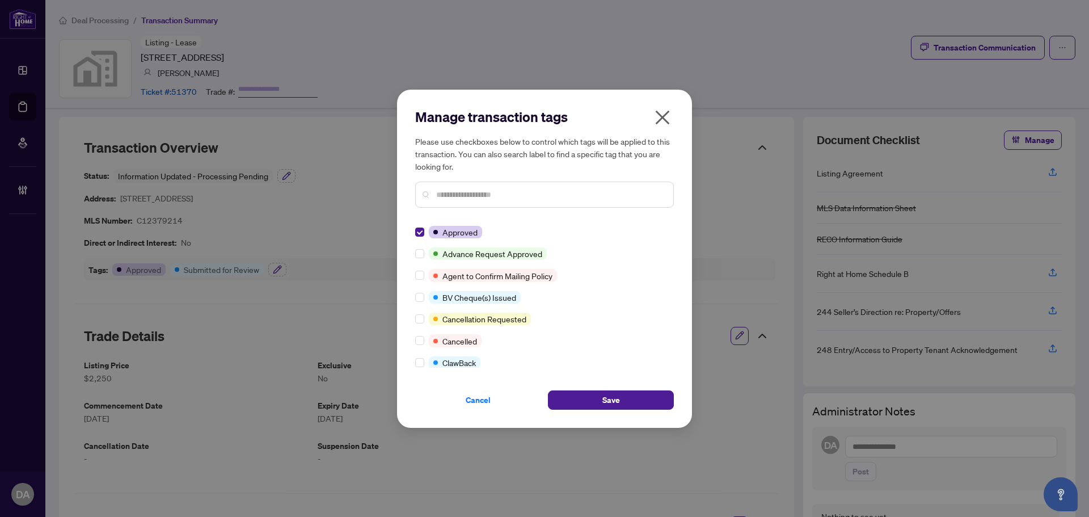
click at [609, 410] on div "Manage transaction tags Please use checkboxes below to control which tags will …" at bounding box center [544, 259] width 295 height 338
click at [577, 395] on button "Save" at bounding box center [611, 399] width 126 height 19
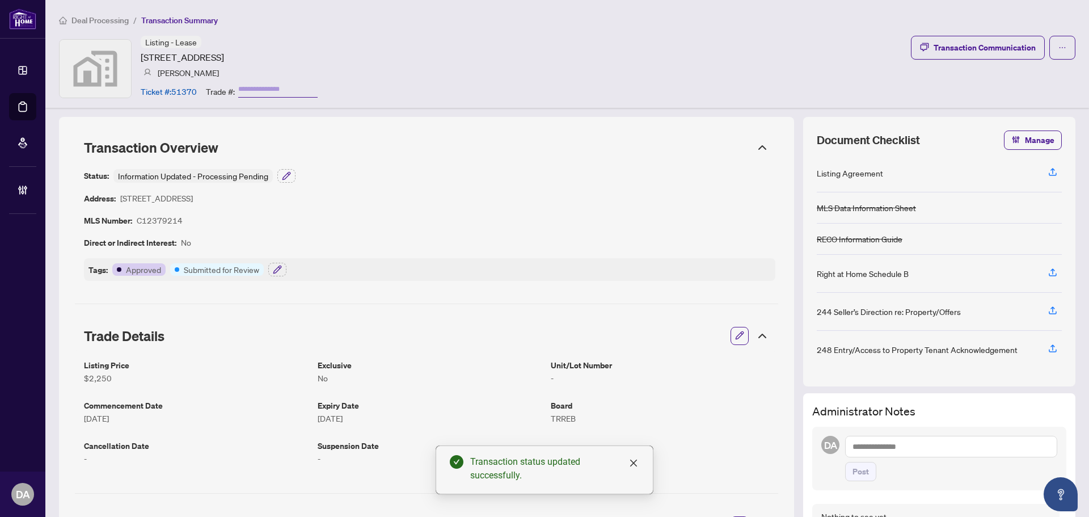
click at [94, 15] on span "Deal Processing" at bounding box center [99, 20] width 57 height 10
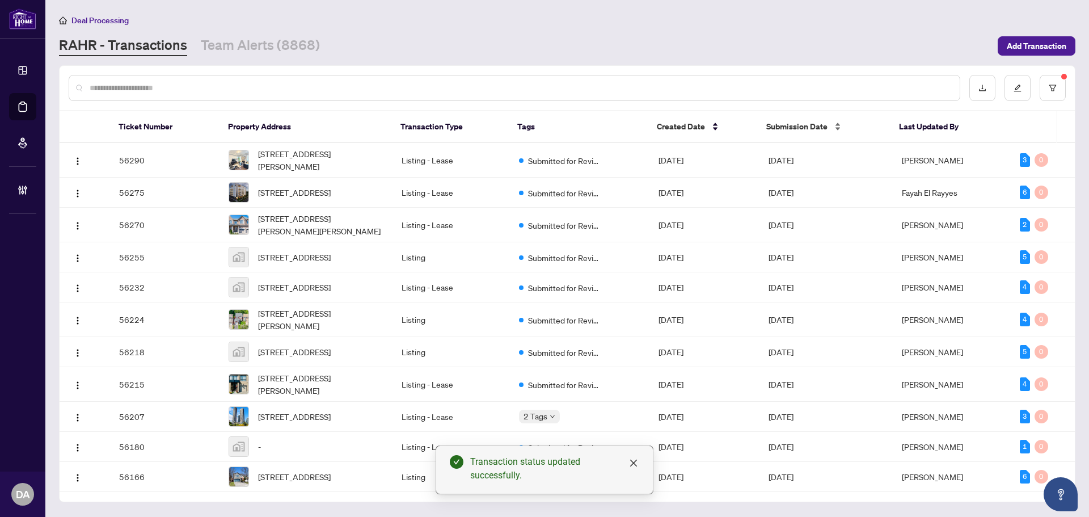
click at [832, 127] on div "Submission Date" at bounding box center [824, 126] width 115 height 12
click at [813, 128] on span "Submission Date" at bounding box center [797, 126] width 61 height 12
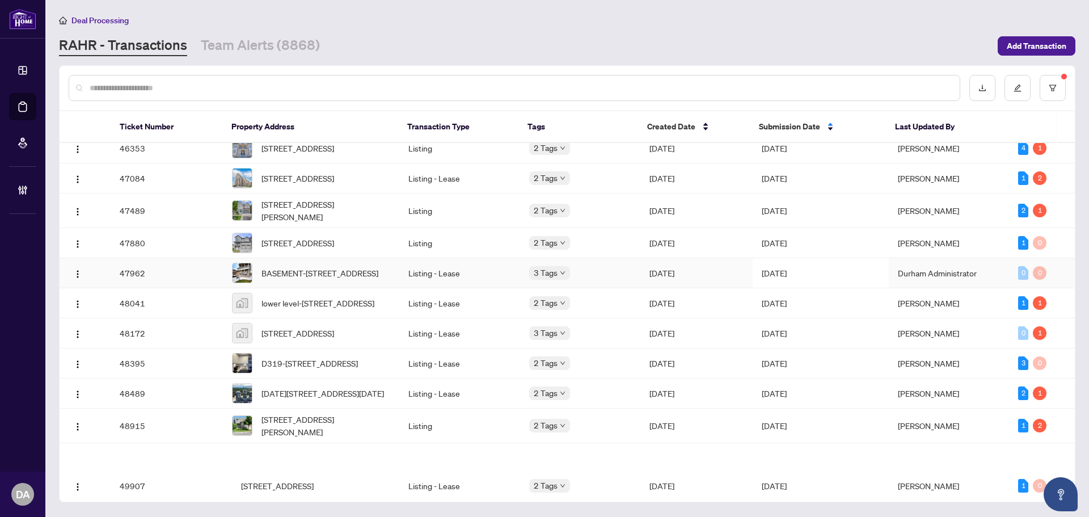
scroll to position [170, 0]
click at [821, 257] on td "[DATE]" at bounding box center [821, 242] width 136 height 30
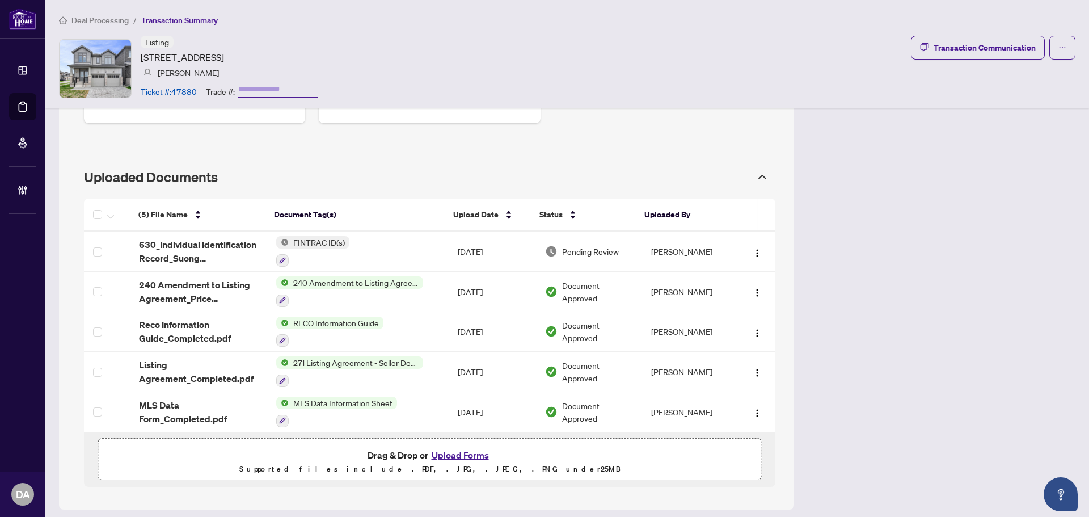
scroll to position [585, 0]
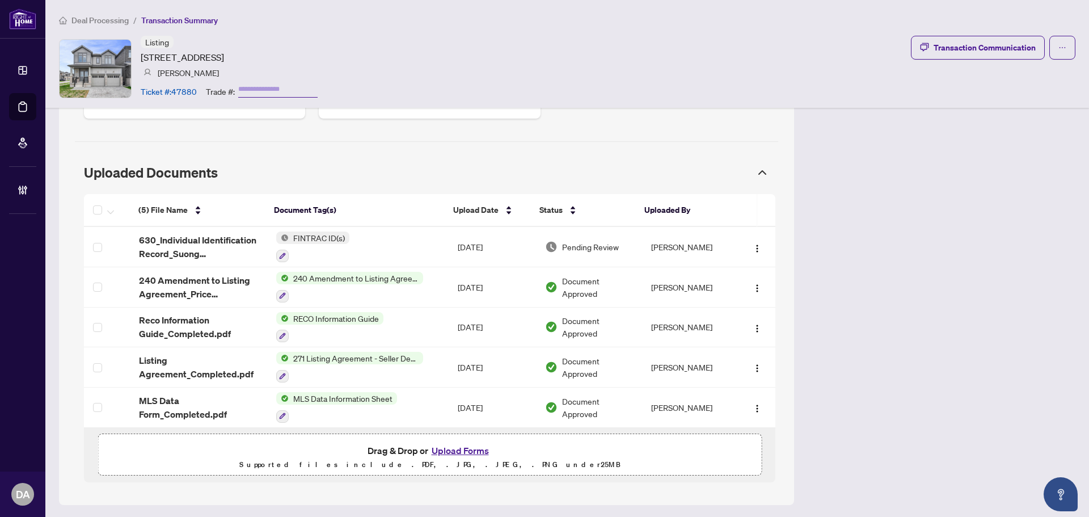
click at [100, 23] on span "Deal Processing" at bounding box center [99, 20] width 57 height 10
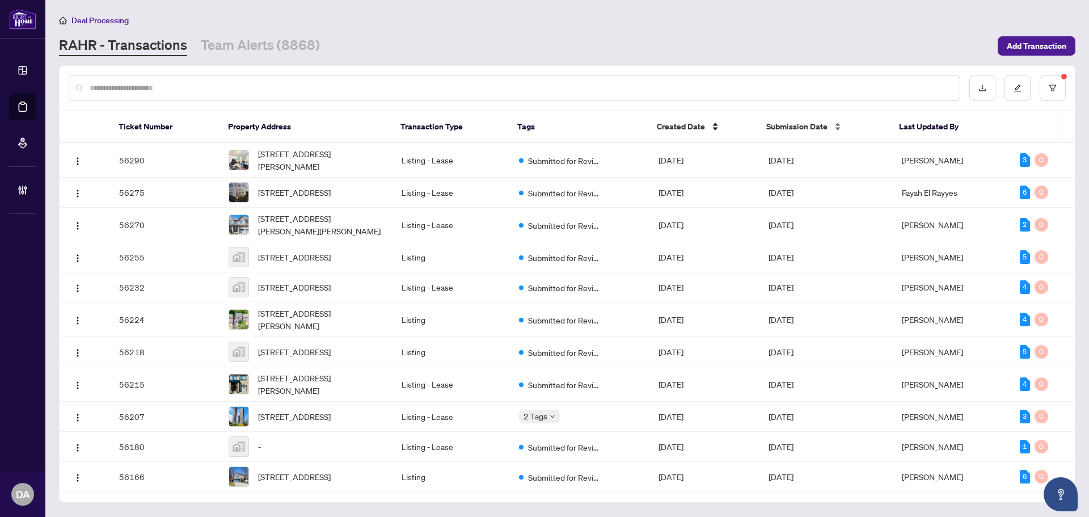
click at [771, 126] on span "Submission Date" at bounding box center [797, 126] width 61 height 12
click at [795, 128] on span "Submission Date" at bounding box center [797, 126] width 61 height 12
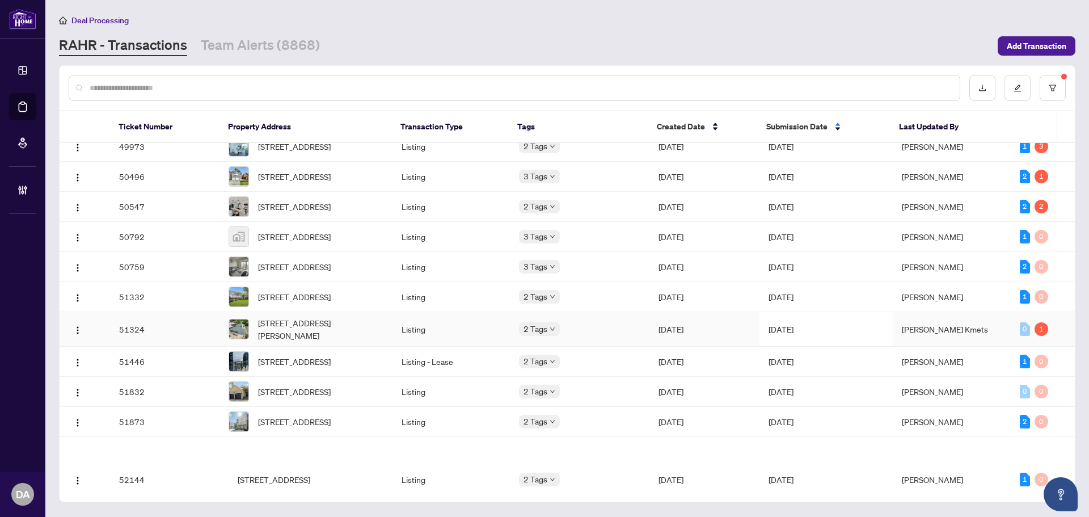
scroll to position [567, 0]
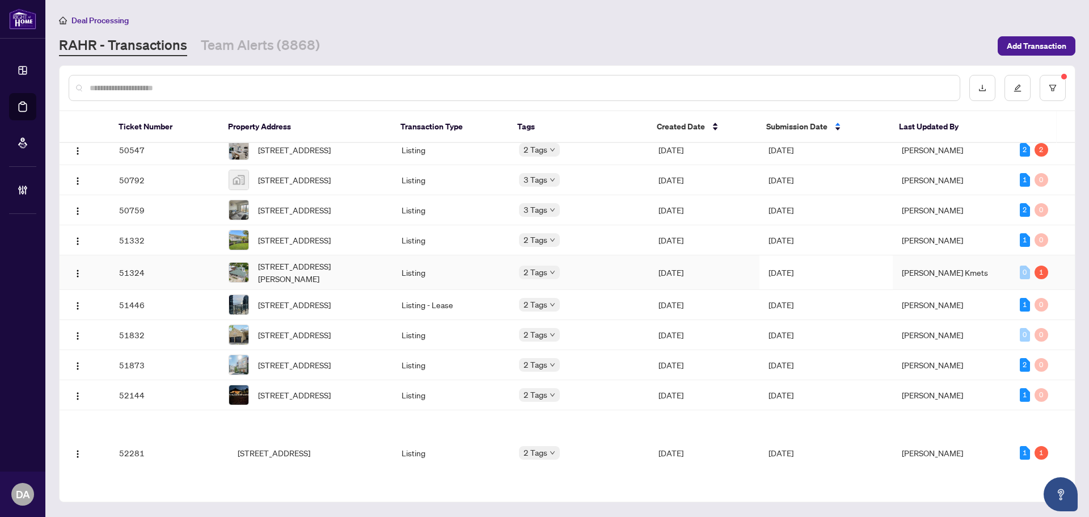
click at [237, 282] on img at bounding box center [238, 272] width 19 height 19
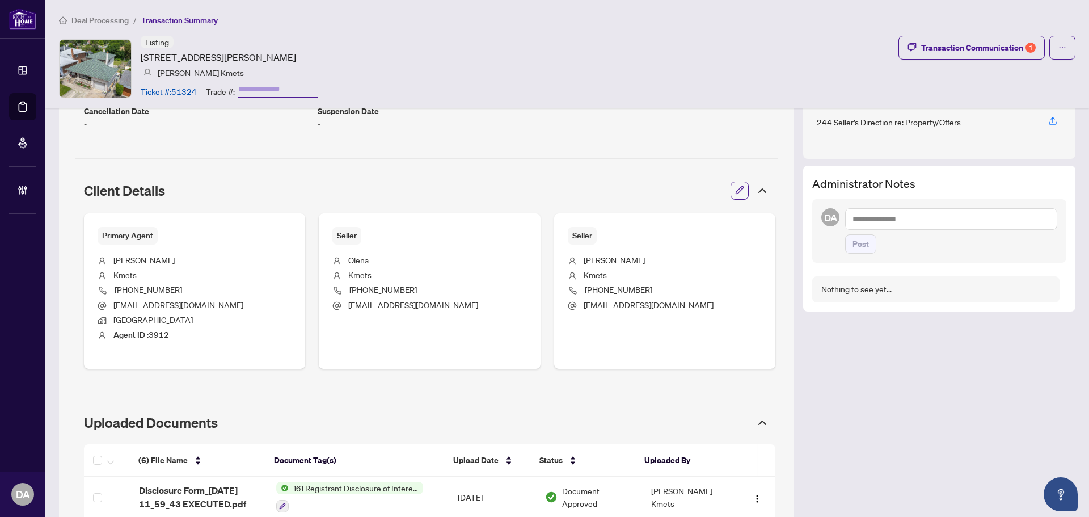
scroll to position [227, 0]
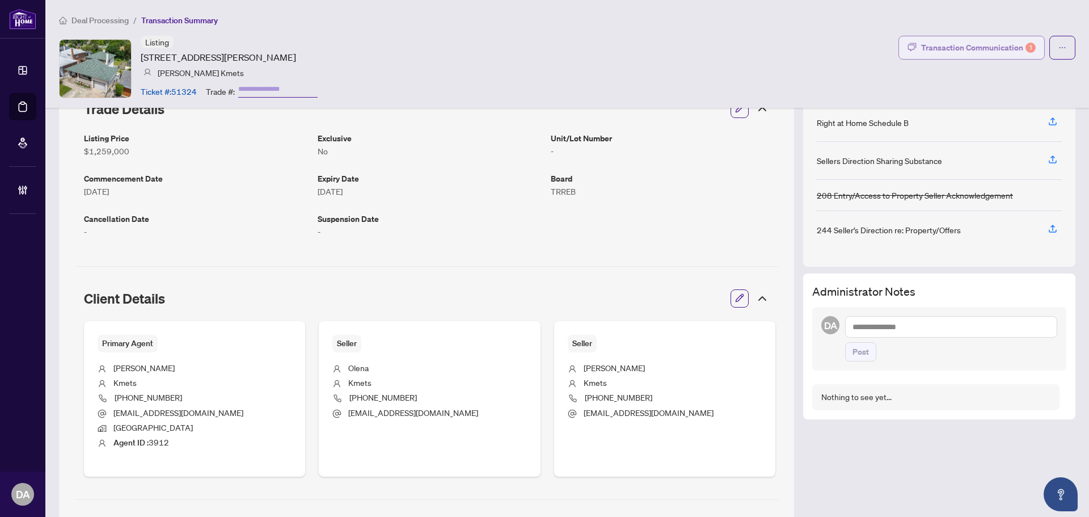
click at [985, 42] on div "Transaction Communication 1" at bounding box center [978, 48] width 115 height 18
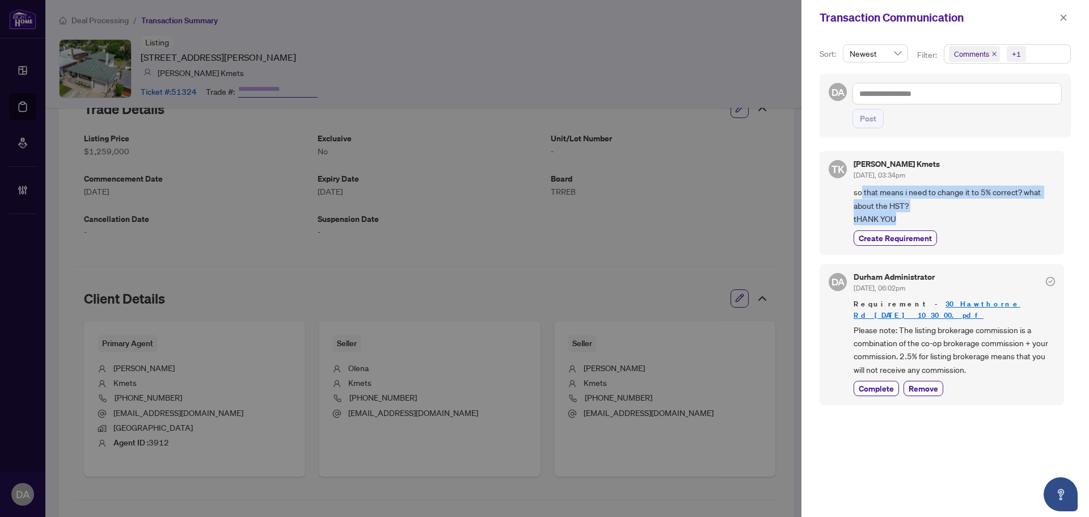
drag, startPoint x: 863, startPoint y: 191, endPoint x: 910, endPoint y: 220, distance: 54.5
click at [910, 220] on span "so that means i need to change it to 5% correct? what about the HST? tHANK YOU" at bounding box center [954, 206] width 201 height 40
click at [646, 215] on div at bounding box center [544, 258] width 1089 height 517
click at [1057, 17] on button "button" at bounding box center [1064, 18] width 15 height 14
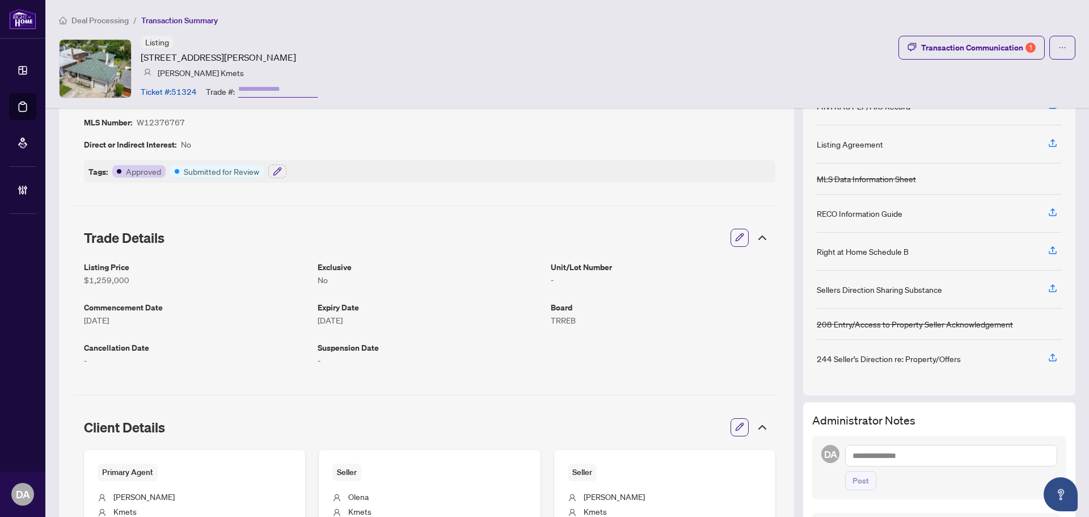
scroll to position [0, 0]
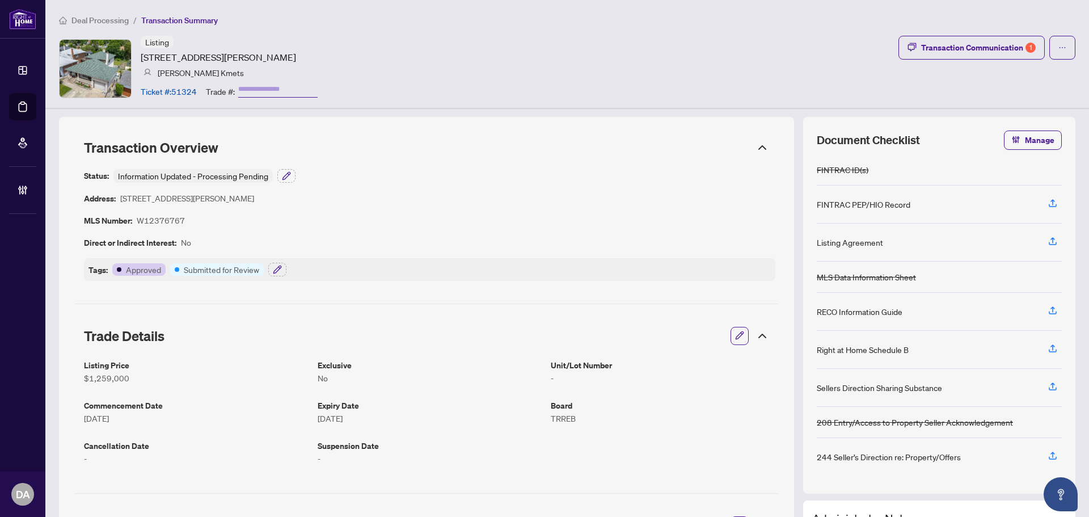
click at [115, 22] on span "Deal Processing" at bounding box center [99, 20] width 57 height 10
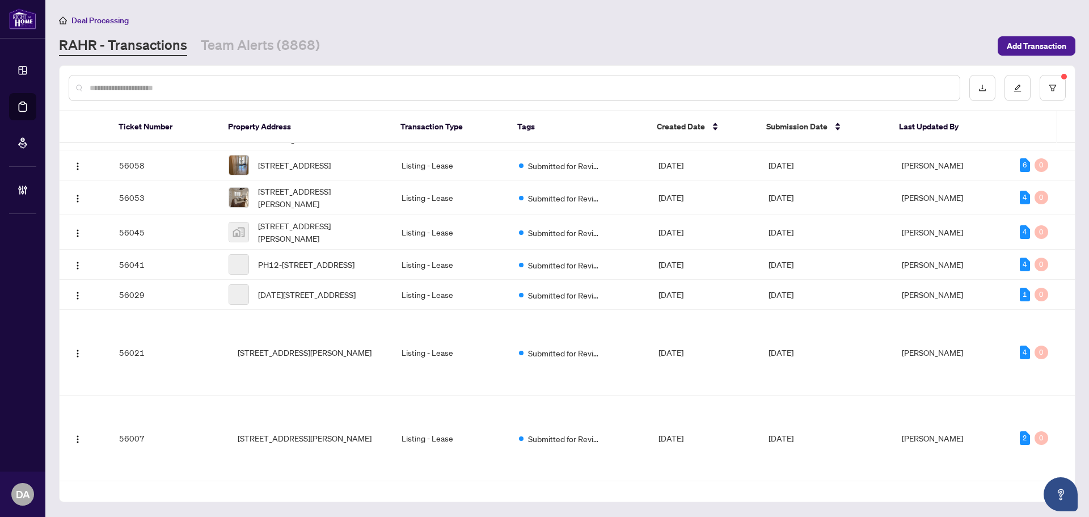
scroll to position [624, 0]
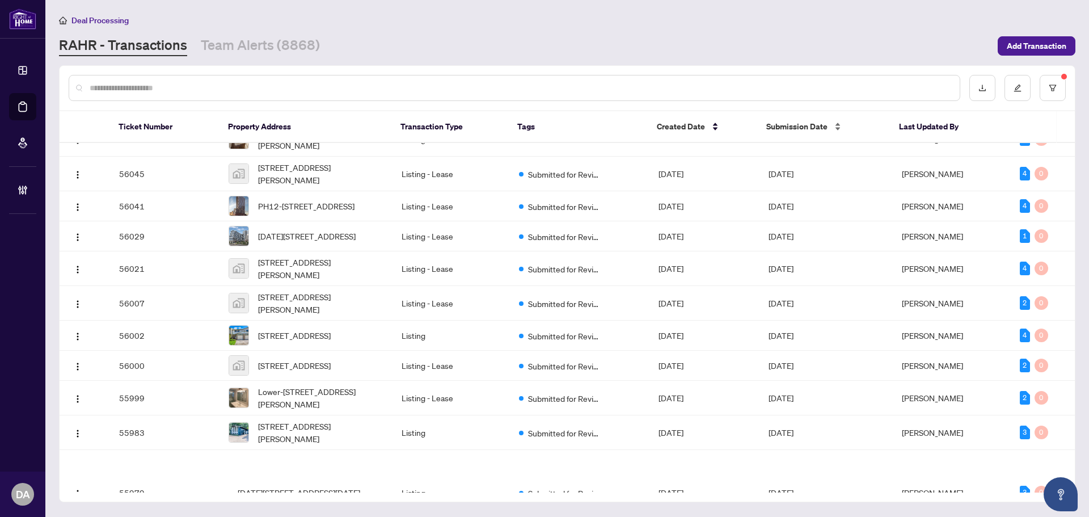
click at [815, 123] on span "Submission Date" at bounding box center [797, 126] width 61 height 12
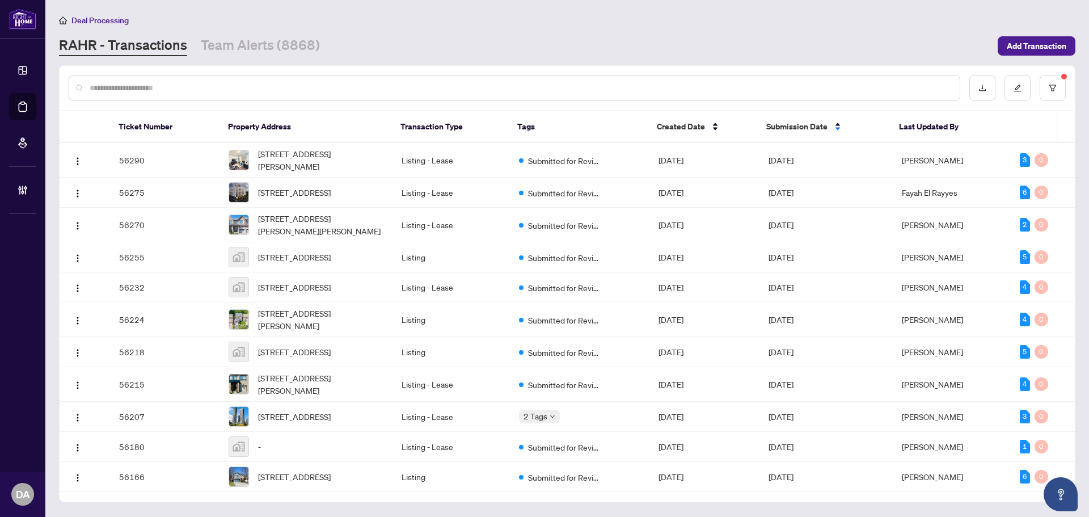
scroll to position [0, 0]
click at [815, 128] on span "Submission Date" at bounding box center [797, 126] width 61 height 12
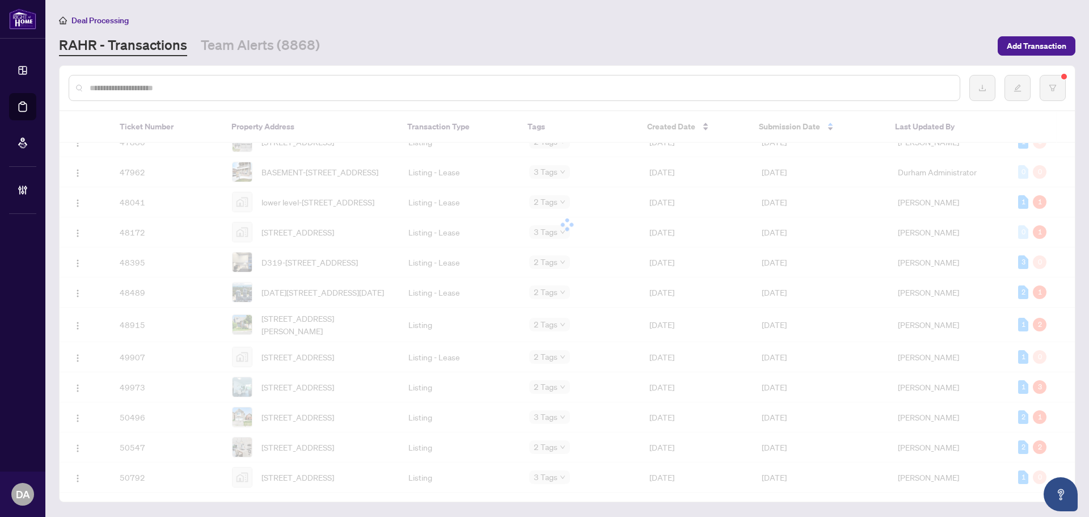
scroll to position [343, 0]
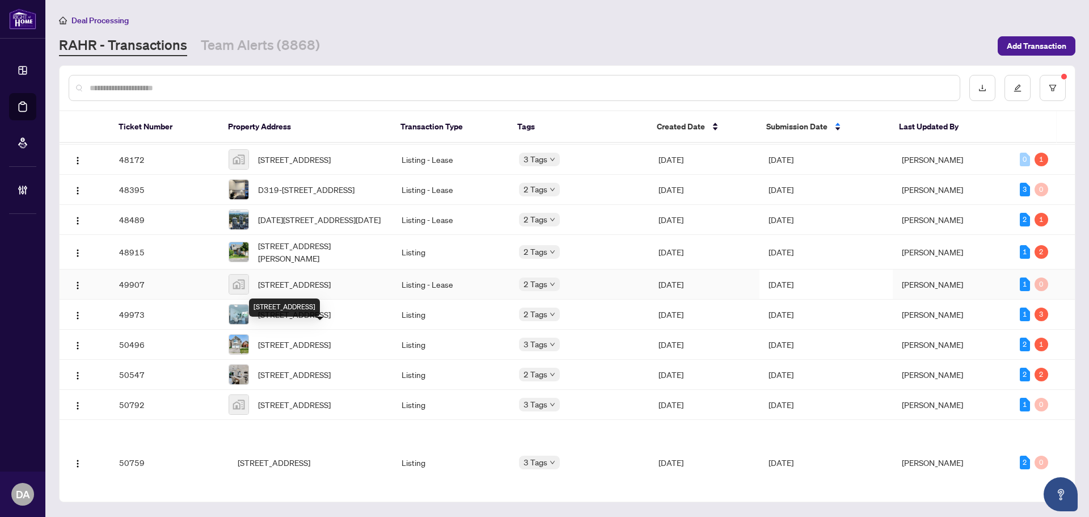
drag, startPoint x: 313, startPoint y: 329, endPoint x: 637, endPoint y: 76, distance: 411.6
click at [634, 75] on div at bounding box center [515, 88] width 892 height 26
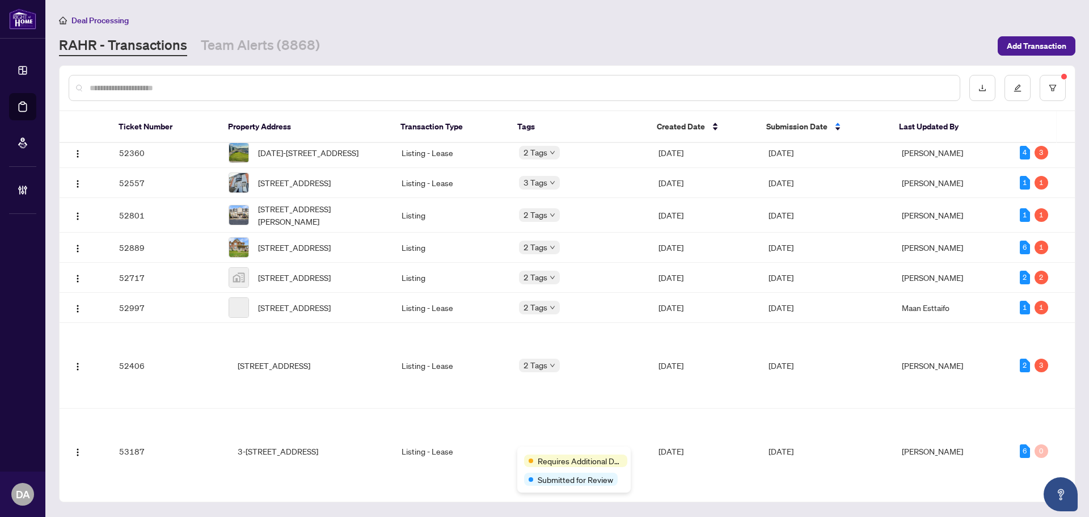
scroll to position [967, 0]
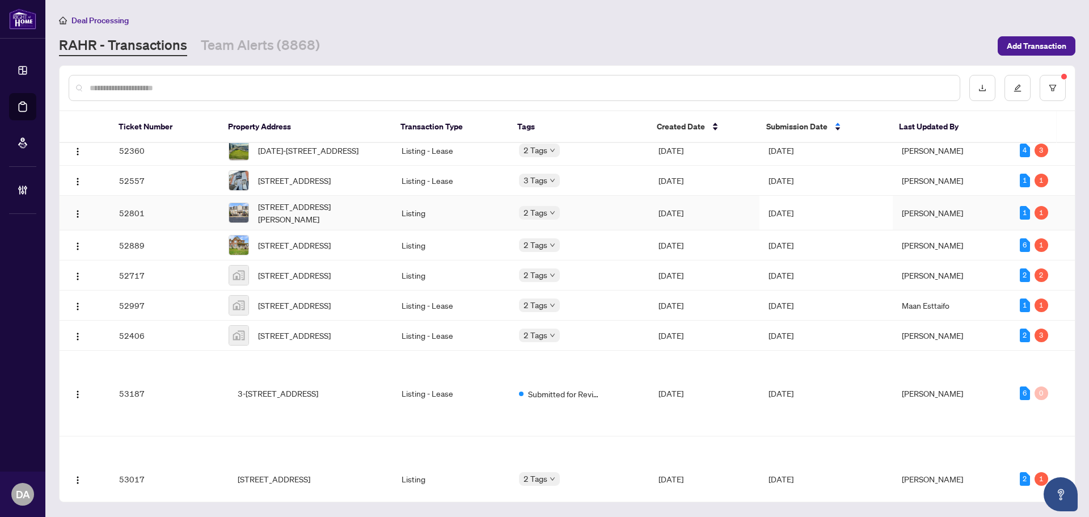
click at [488, 230] on td "Listing" at bounding box center [451, 213] width 117 height 35
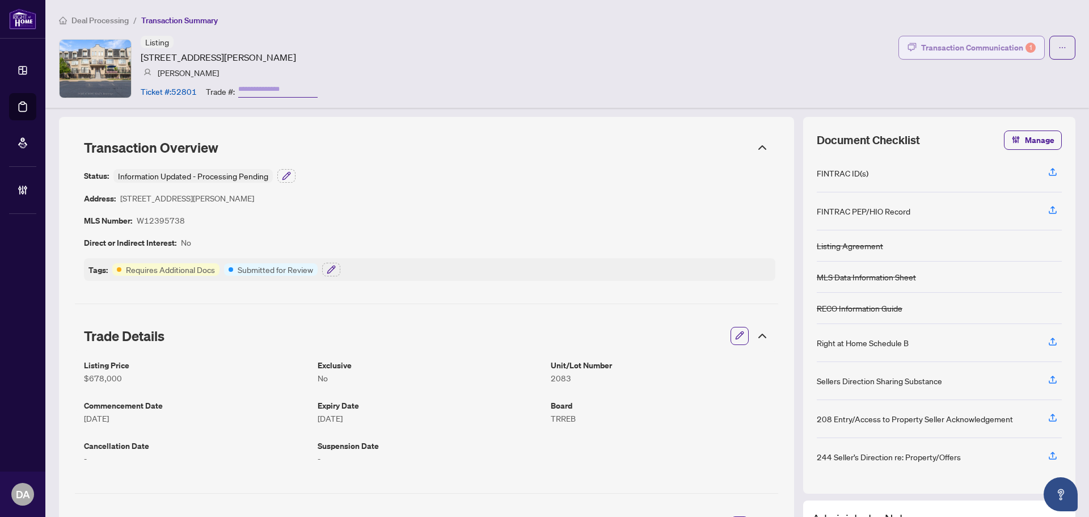
click at [982, 53] on div "Transaction Communication 1" at bounding box center [978, 48] width 115 height 18
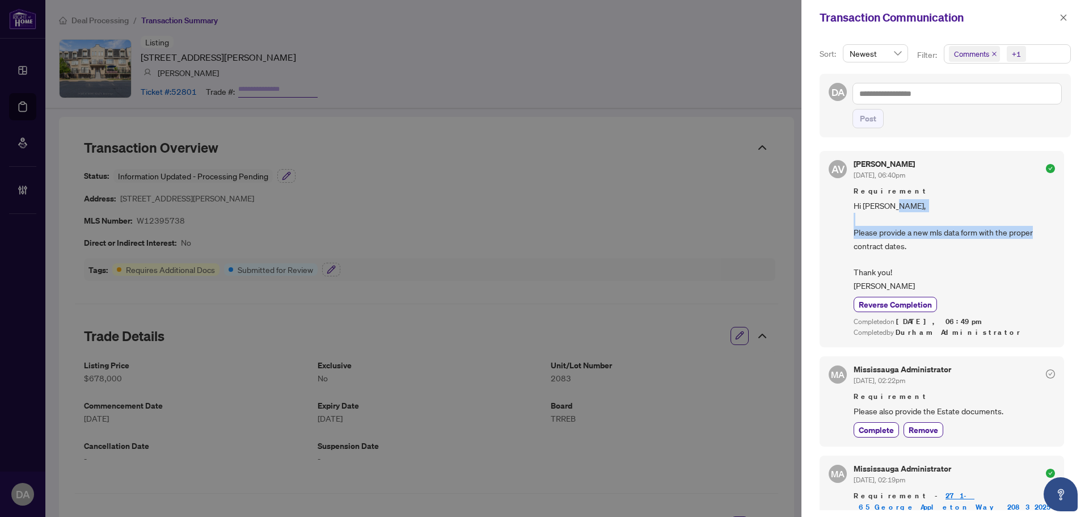
drag, startPoint x: 911, startPoint y: 224, endPoint x: 882, endPoint y: 246, distance: 36.5
click at [882, 246] on span "Hi [PERSON_NAME], Please provide a new mls data form with the proper contract d…" at bounding box center [954, 245] width 201 height 93
click at [963, 259] on span "Hi [PERSON_NAME], Please provide a new mls data form with the proper contract d…" at bounding box center [954, 245] width 201 height 93
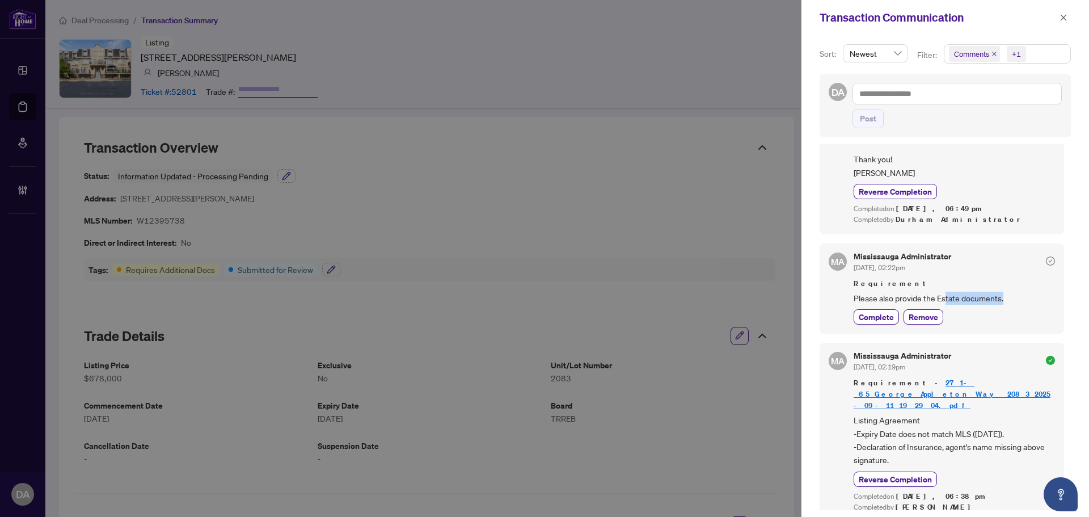
drag, startPoint x: 1008, startPoint y: 297, endPoint x: 944, endPoint y: 298, distance: 63.6
click at [944, 298] on span "Please also provide the Estate documents." at bounding box center [954, 298] width 201 height 13
click at [1066, 18] on icon "close" at bounding box center [1064, 18] width 8 height 8
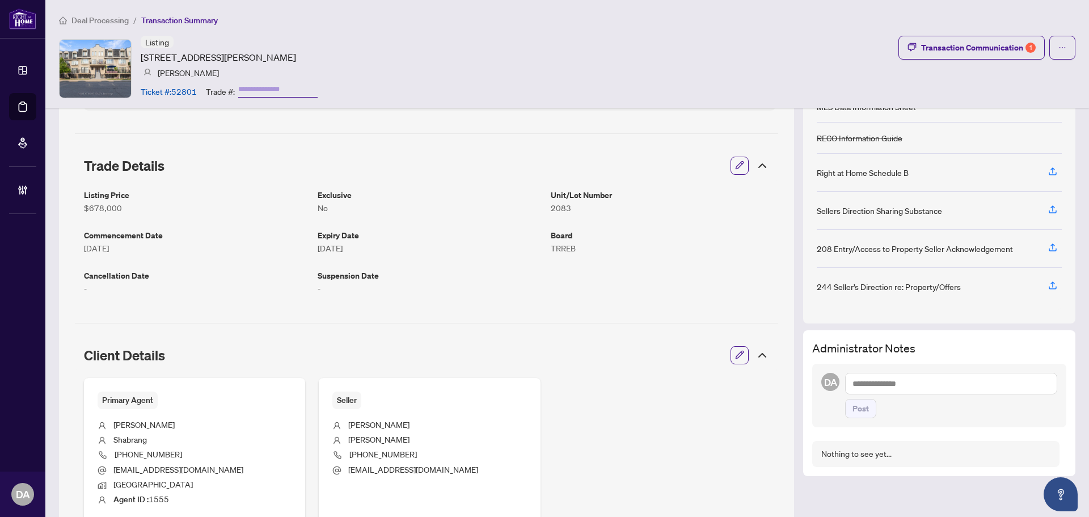
scroll to position [0, 0]
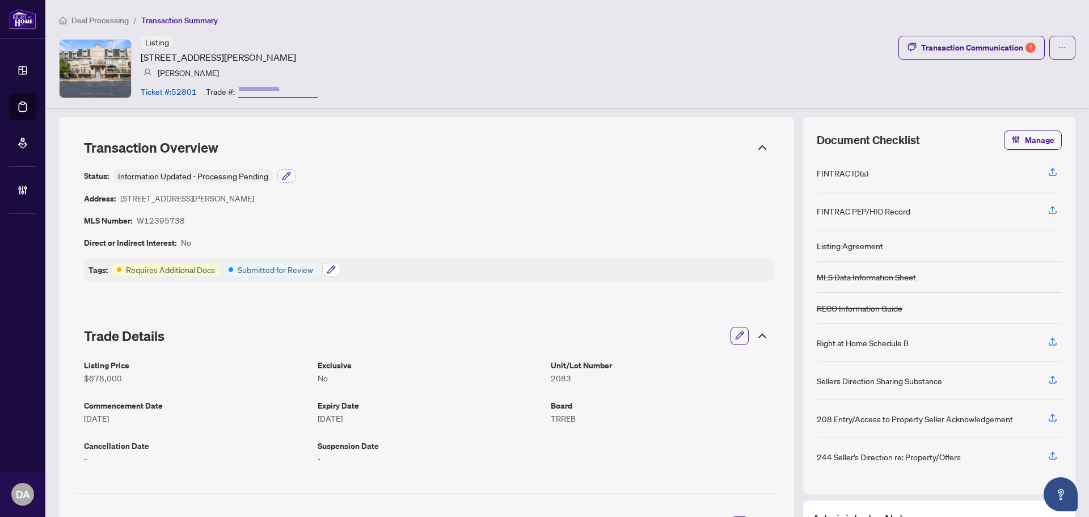
click at [331, 269] on icon "button" at bounding box center [331, 269] width 9 height 9
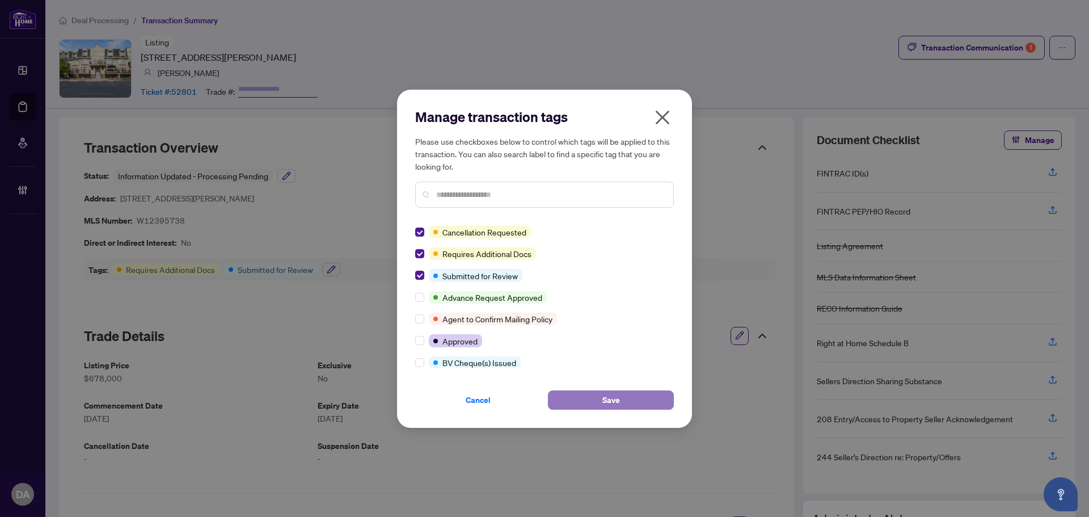
click at [650, 394] on button "Save" at bounding box center [611, 399] width 126 height 19
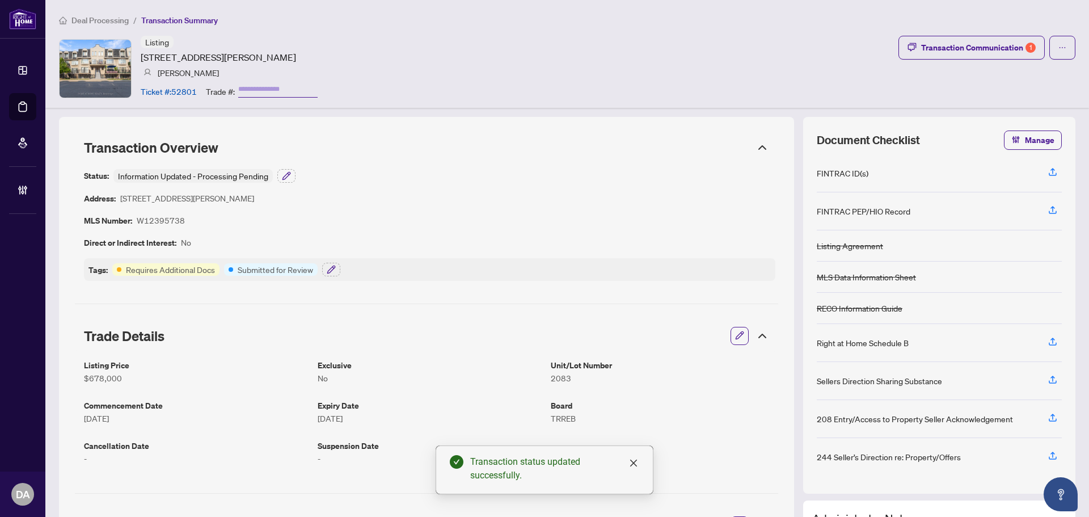
click at [107, 23] on span "Deal Processing" at bounding box center [99, 20] width 57 height 10
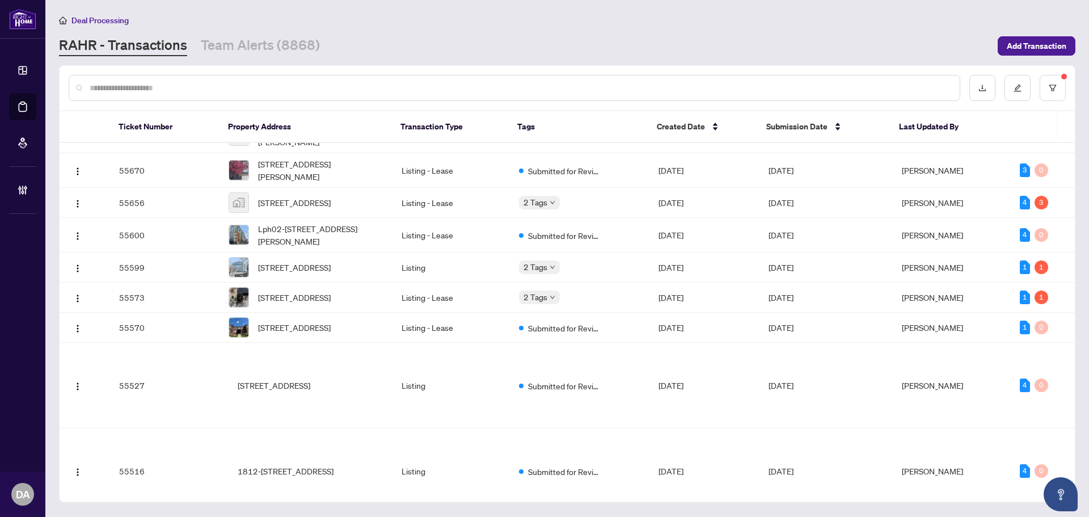
scroll to position [1719, 0]
click at [617, 302] on div "2 Tags" at bounding box center [579, 295] width 121 height 13
click at [393, 312] on td "Listing - Lease" at bounding box center [451, 296] width 117 height 30
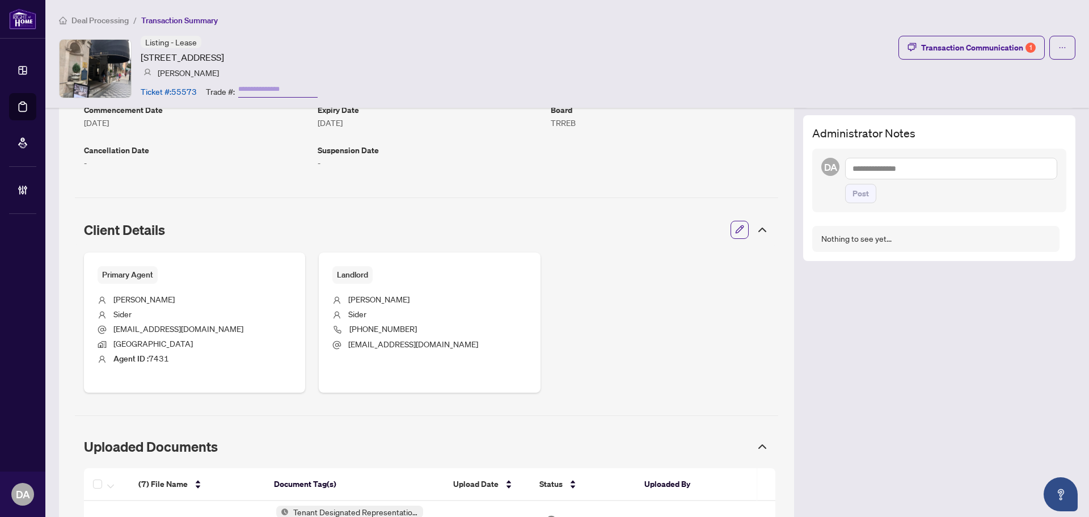
scroll to position [284, 0]
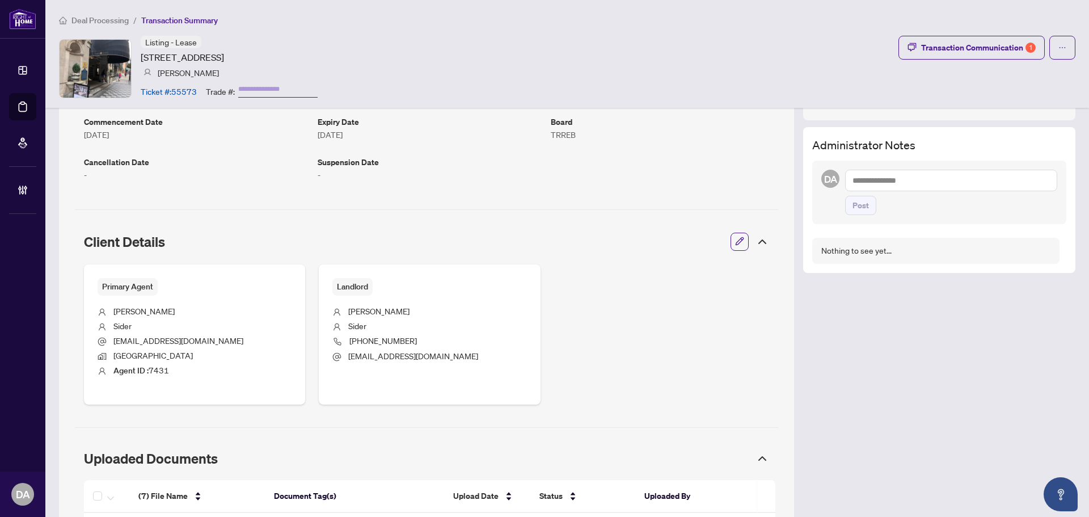
click at [106, 22] on span "Deal Processing" at bounding box center [99, 20] width 57 height 10
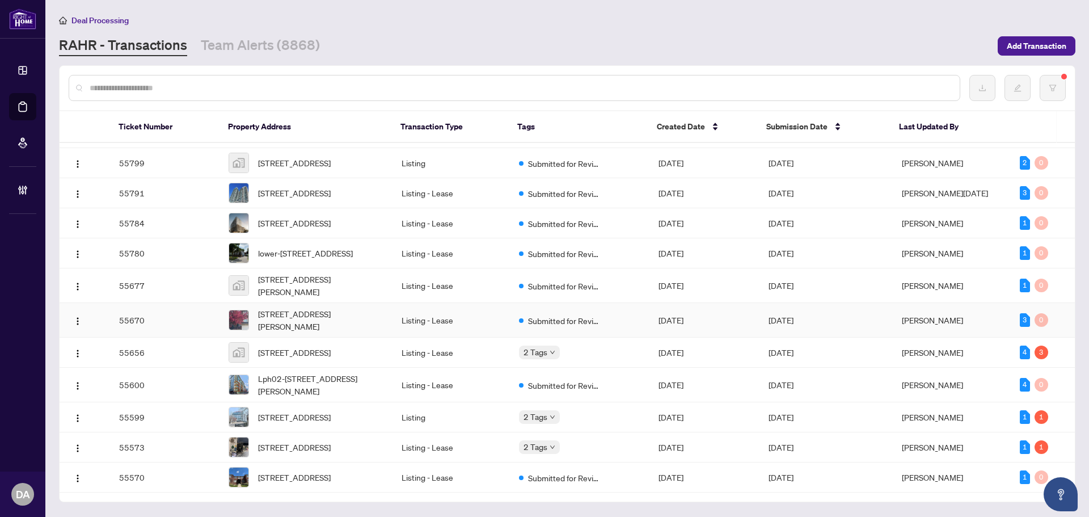
scroll to position [1718, 0]
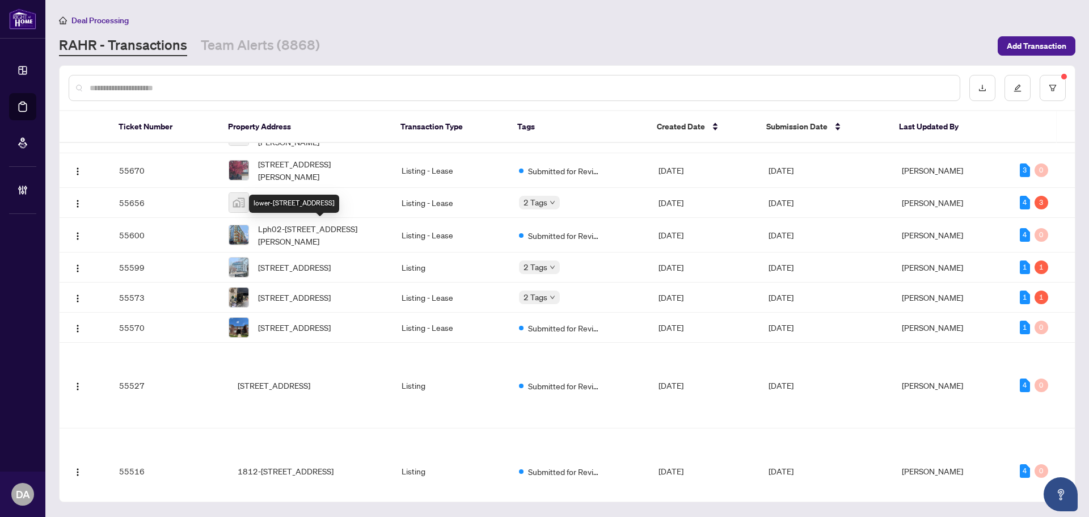
click at [312, 110] on span "lower-26 sixteenth St, Toronto, Ontario M8V 3J8, Canada" at bounding box center [305, 103] width 95 height 12
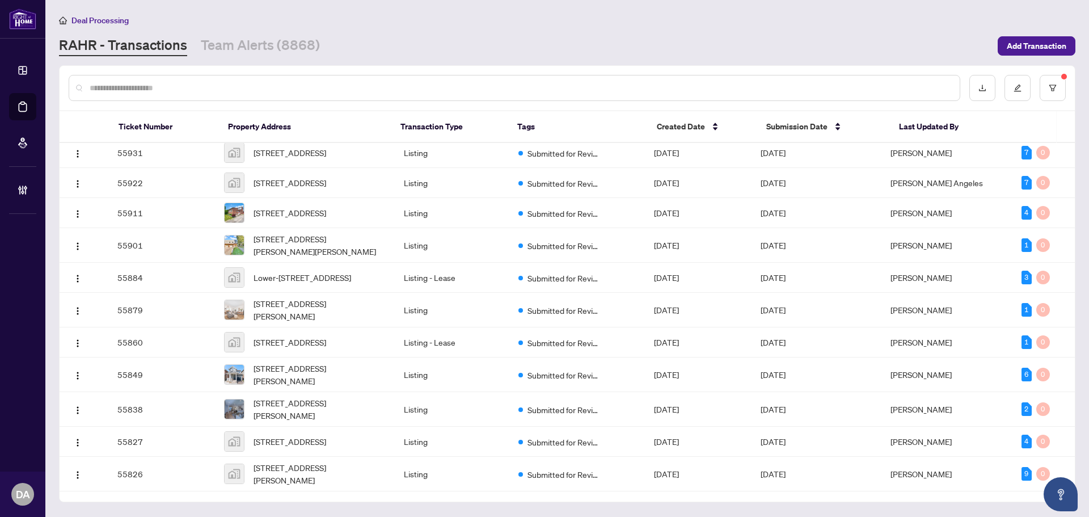
scroll to position [1084, 0]
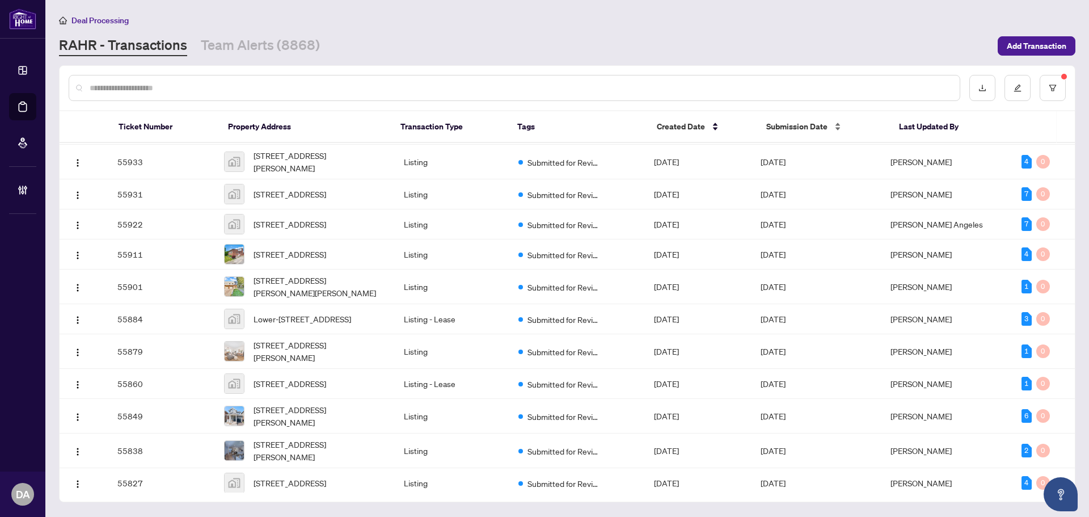
click at [778, 129] on span "Submission Date" at bounding box center [797, 126] width 61 height 12
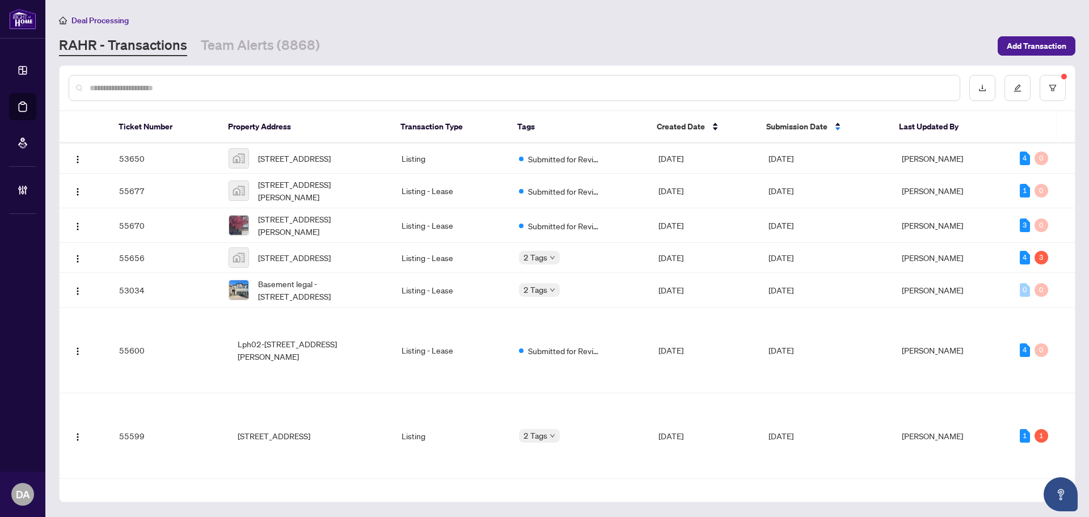
scroll to position [1775, 0]
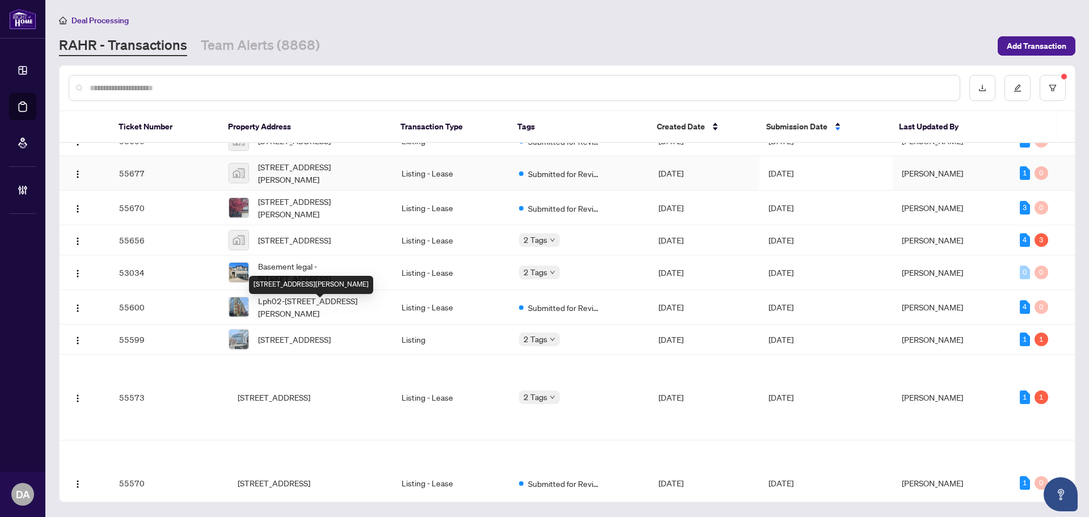
click at [292, 186] on span "3158 McCarron Crescent, Mississauga, ON, Canada" at bounding box center [320, 173] width 125 height 25
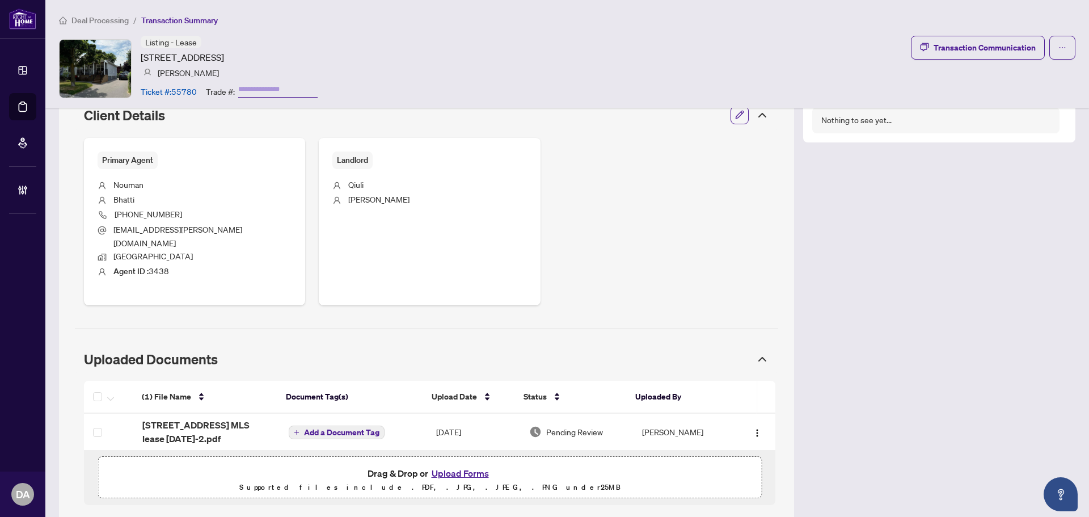
scroll to position [422, 0]
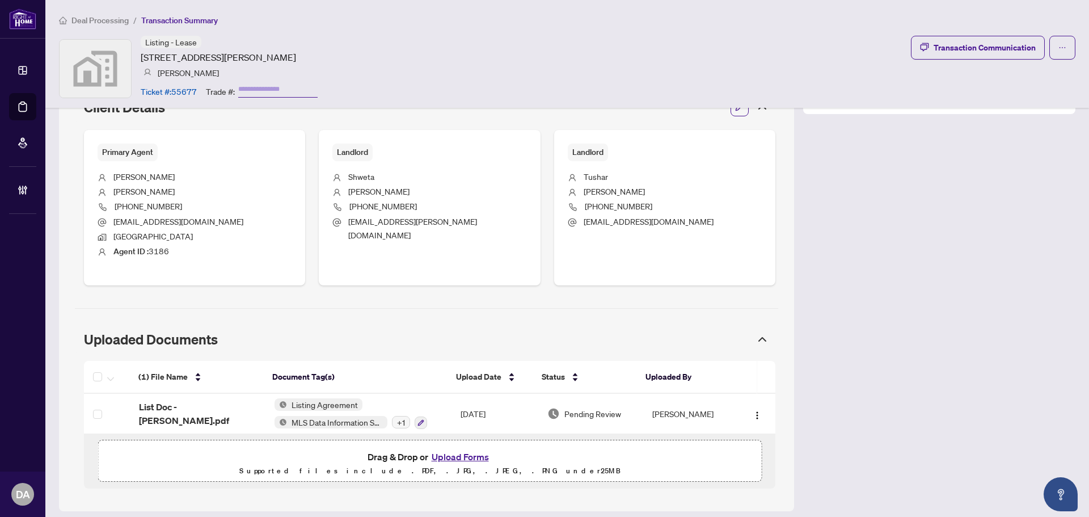
scroll to position [426, 0]
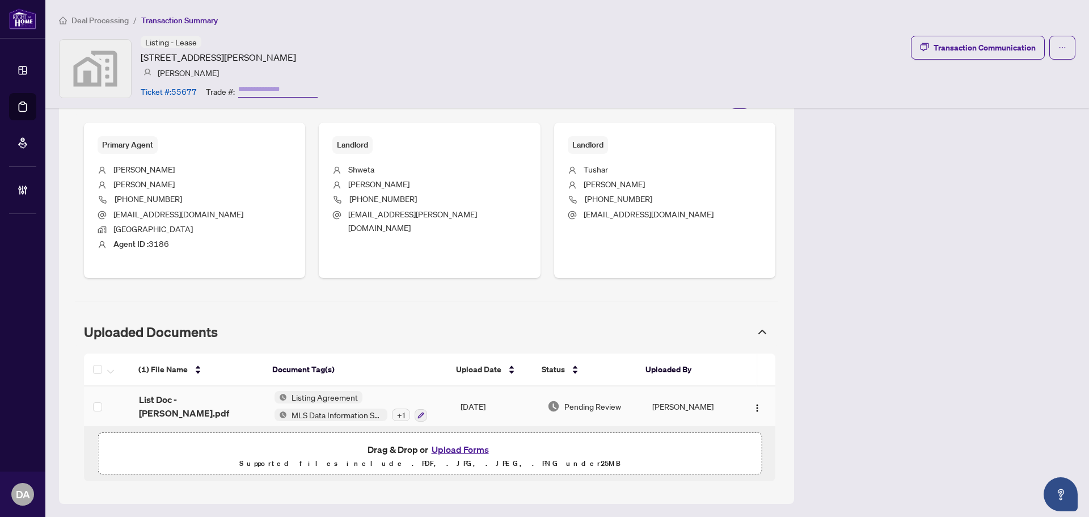
click at [461, 399] on td "Oct/02/2025" at bounding box center [495, 406] width 87 height 40
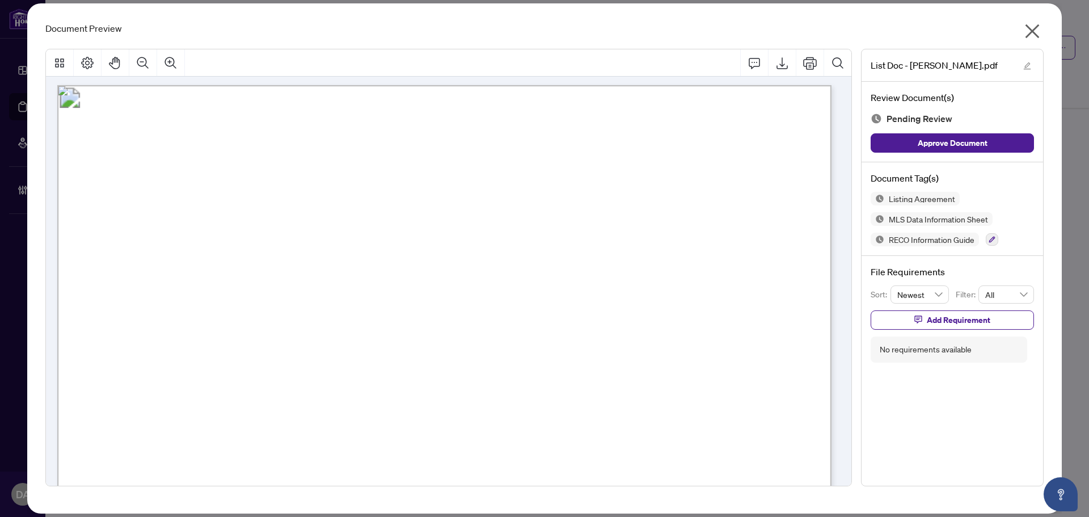
scroll to position [0, 0]
click at [1044, 34] on div "Document Preview List Doc - Mccarron.pdf Review Document(s) Pending Review Appr…" at bounding box center [544, 258] width 1035 height 510
click at [1034, 36] on icon "close" at bounding box center [1033, 31] width 18 height 18
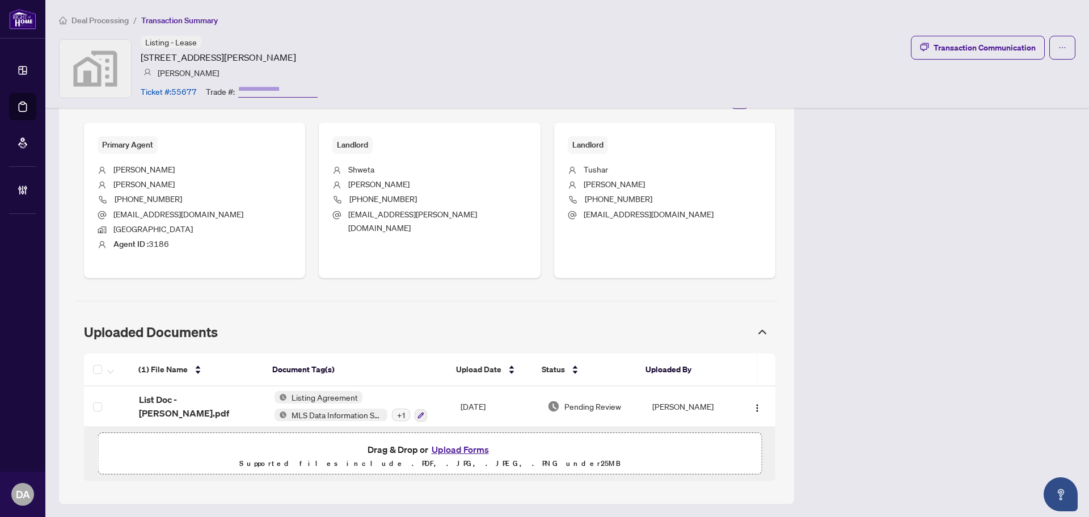
click at [107, 20] on span "Deal Processing" at bounding box center [99, 20] width 57 height 10
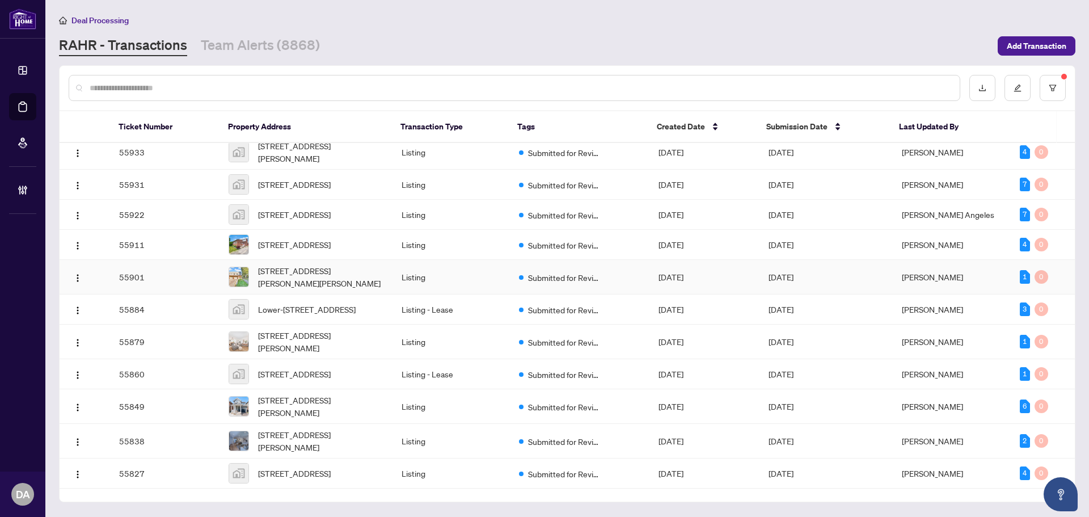
scroll to position [1378, 0]
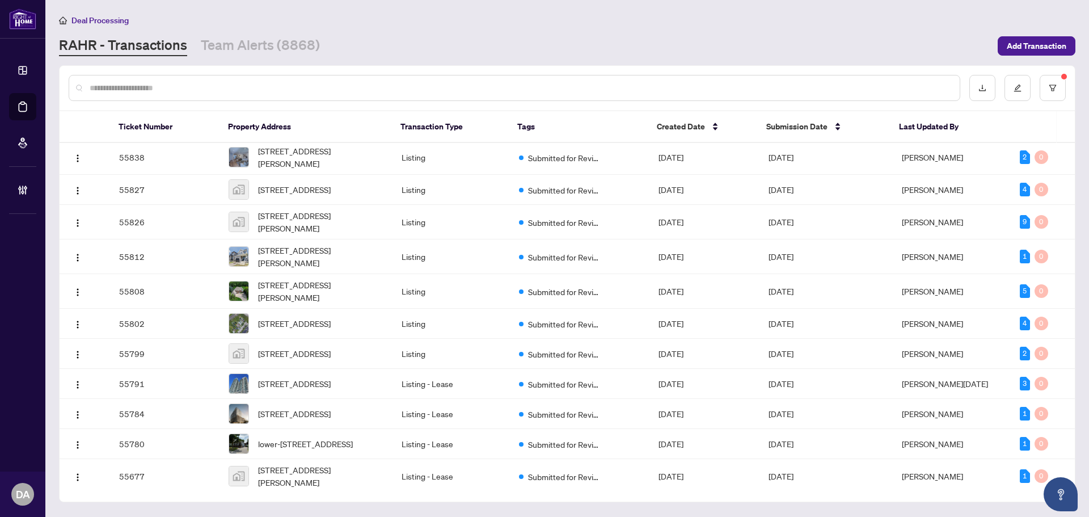
click at [496, 75] on td "Listing" at bounding box center [451, 58] width 117 height 35
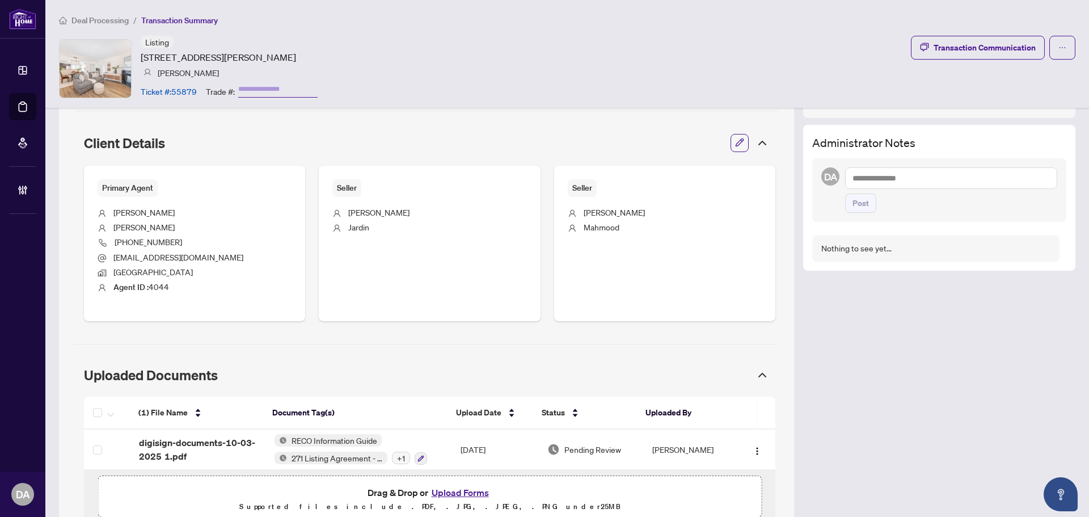
scroll to position [426, 0]
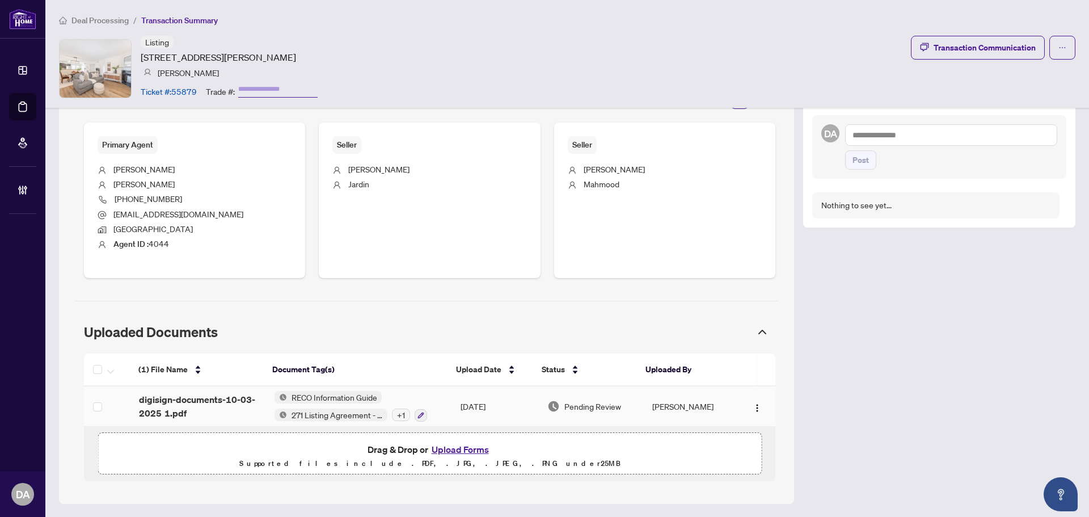
click at [478, 409] on td "[DATE]" at bounding box center [495, 406] width 87 height 40
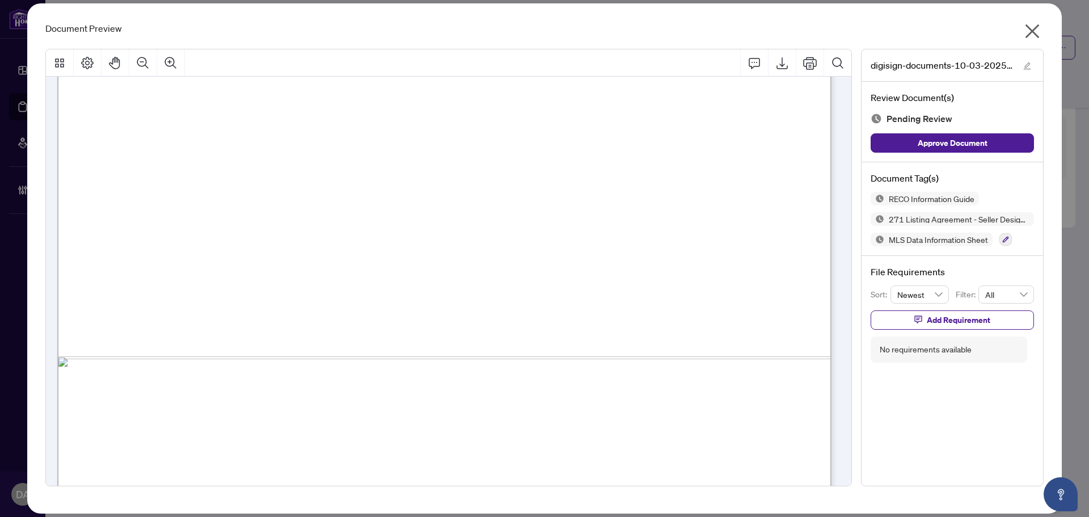
scroll to position [32473, 0]
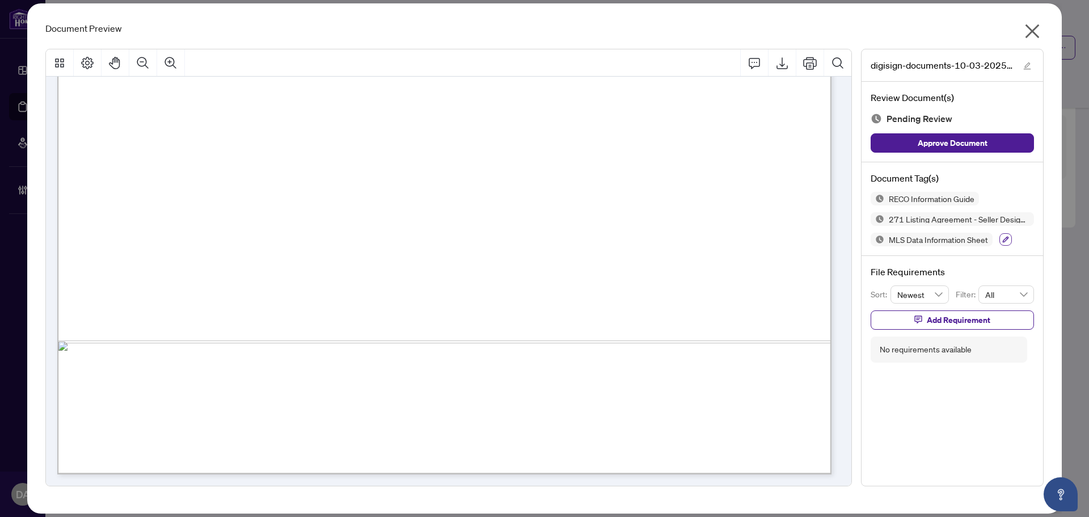
click at [1008, 240] on icon "button" at bounding box center [1006, 239] width 7 height 7
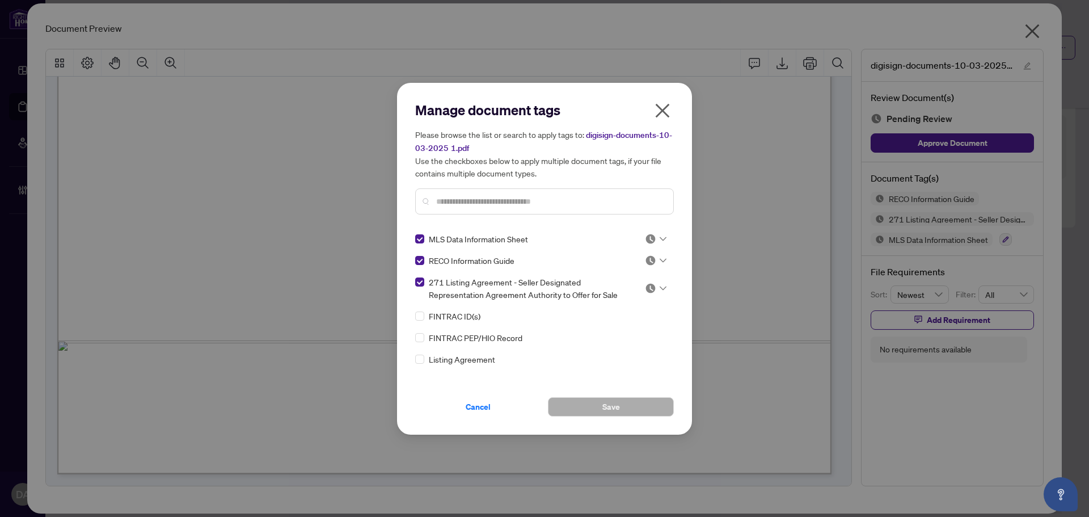
click at [645, 242] on img at bounding box center [650, 238] width 11 height 11
click at [643, 288] on div "Approved" at bounding box center [618, 294] width 73 height 12
click at [648, 258] on img at bounding box center [650, 260] width 11 height 11
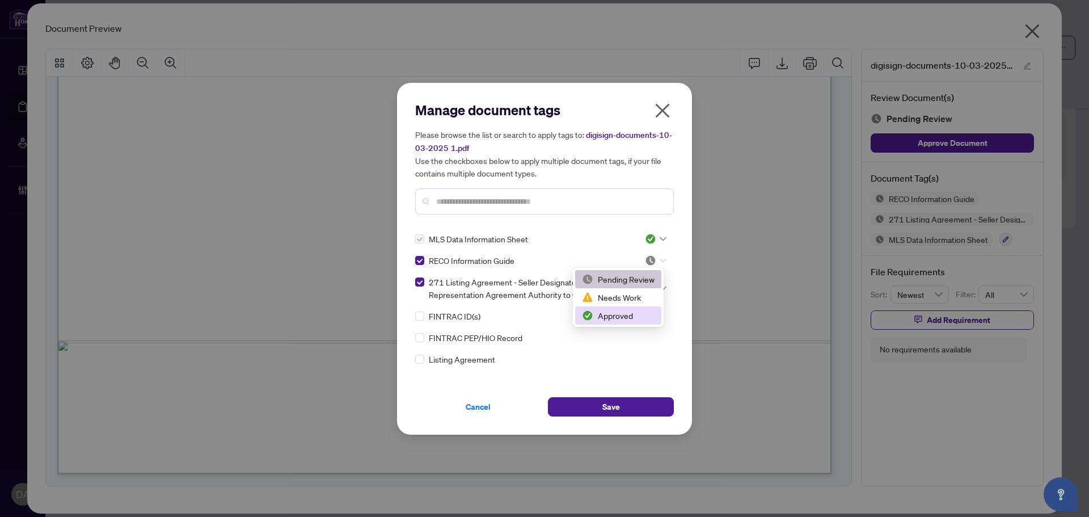
click at [645, 309] on div "Approved" at bounding box center [618, 315] width 73 height 12
click at [651, 285] on img at bounding box center [650, 288] width 11 height 11
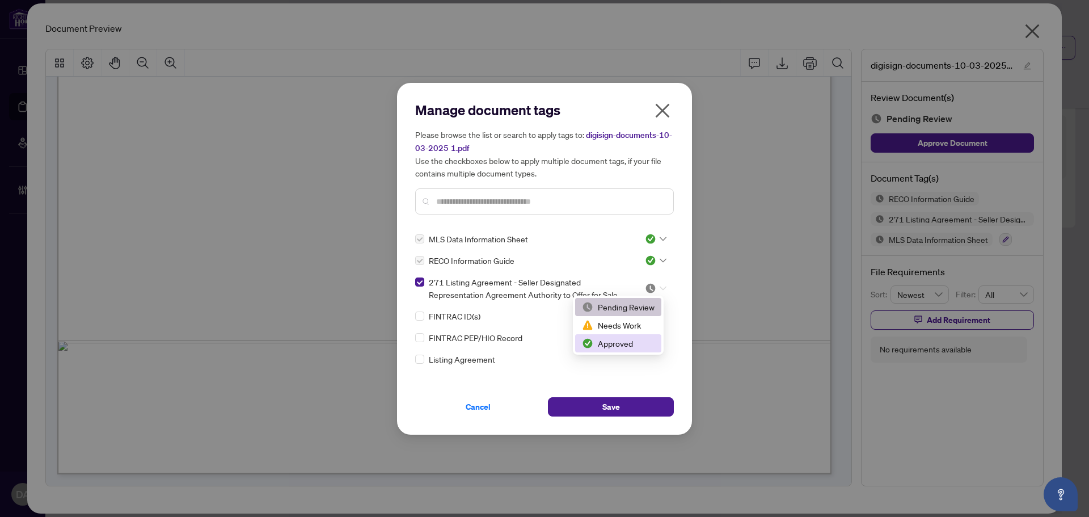
click at [634, 338] on div "Approved" at bounding box center [618, 343] width 73 height 12
click at [620, 395] on div "Cancel Save" at bounding box center [544, 400] width 259 height 33
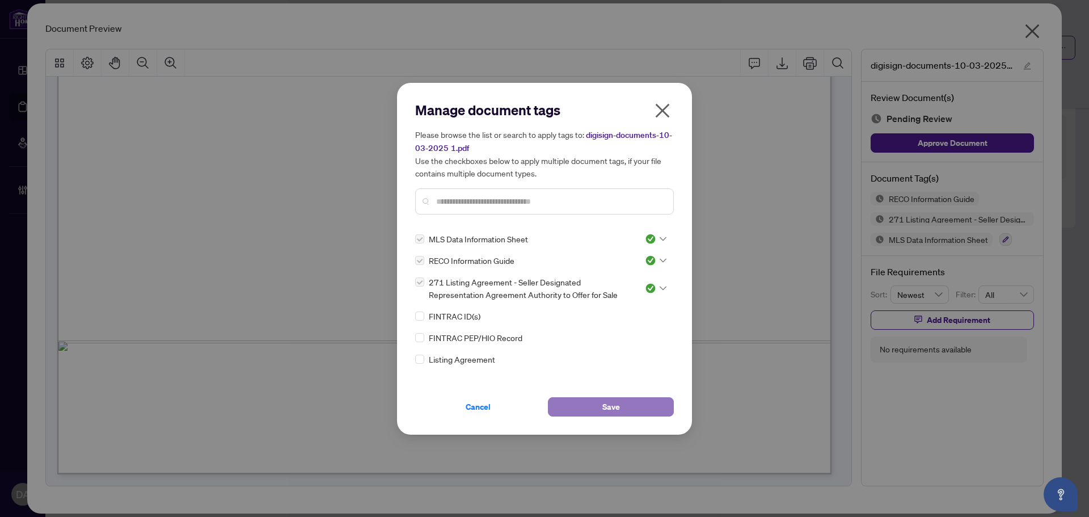
click at [590, 399] on button "Save" at bounding box center [611, 406] width 126 height 19
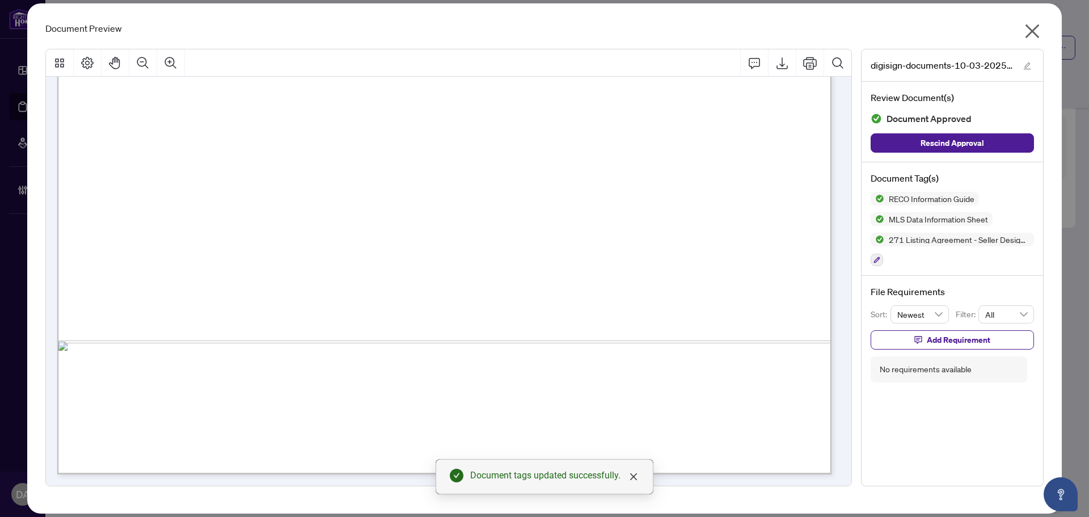
click at [1032, 30] on icon "close" at bounding box center [1033, 31] width 14 height 14
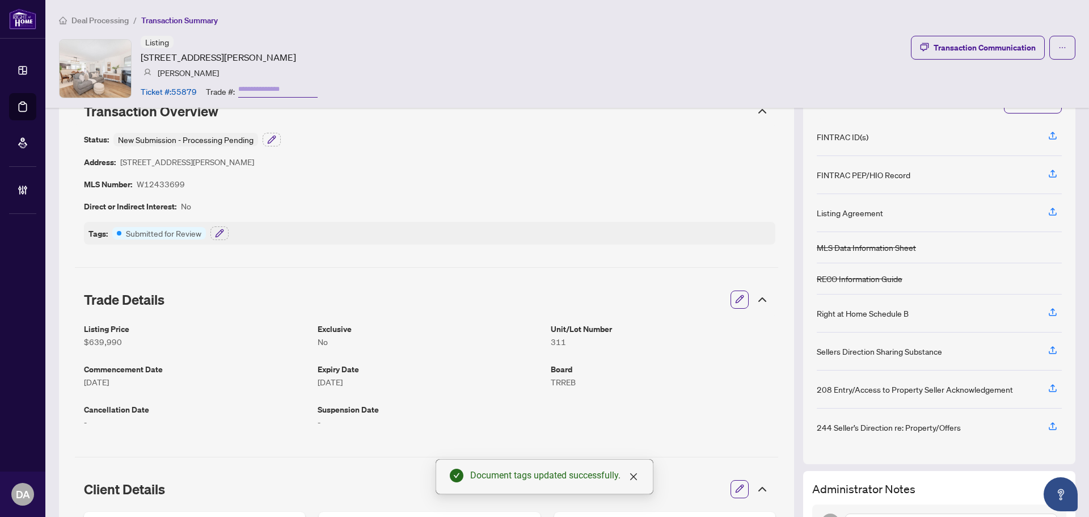
scroll to position [0, 0]
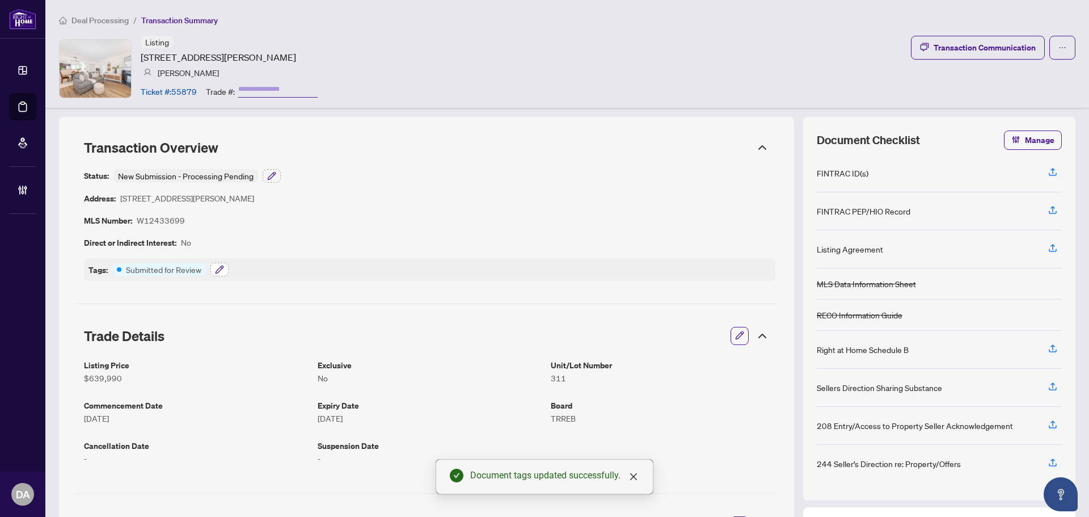
click at [217, 270] on icon "button" at bounding box center [219, 269] width 7 height 7
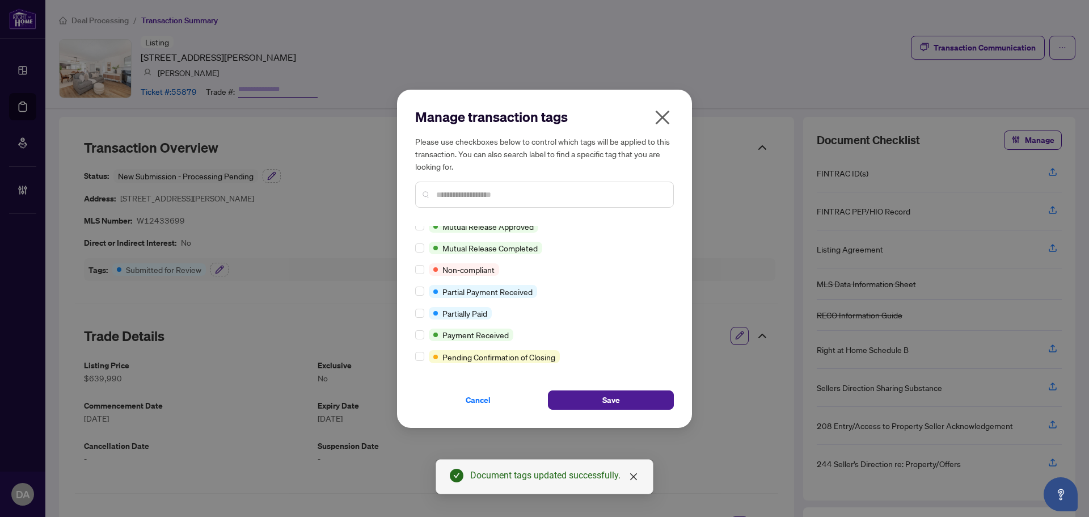
scroll to position [397, 0]
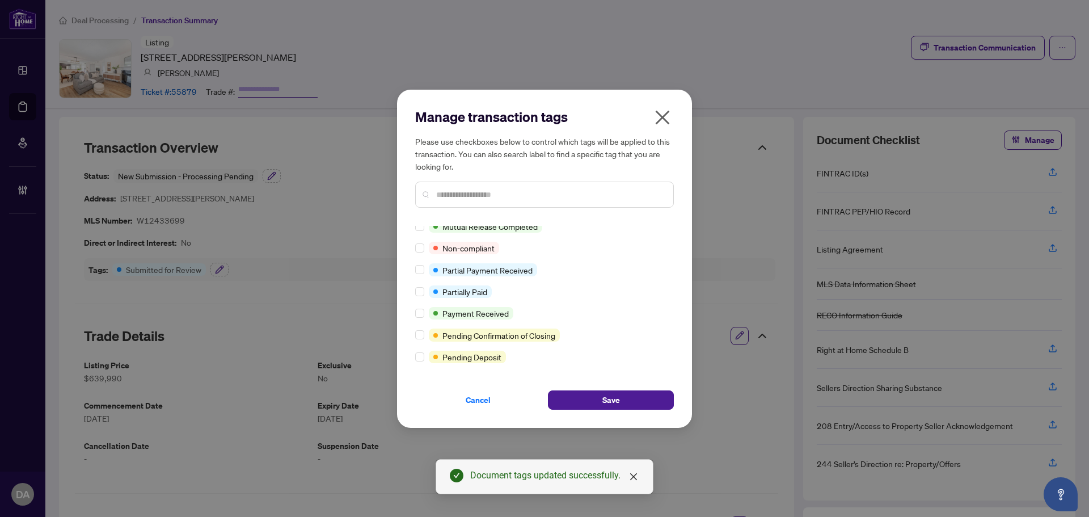
click at [495, 201] on div at bounding box center [544, 195] width 259 height 26
click at [495, 193] on input "text" at bounding box center [550, 194] width 228 height 12
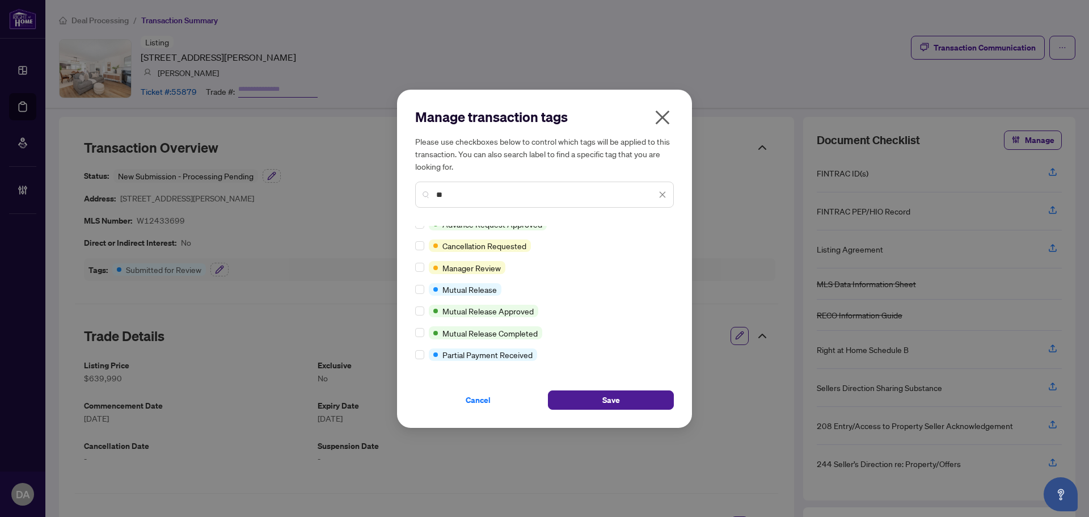
scroll to position [0, 0]
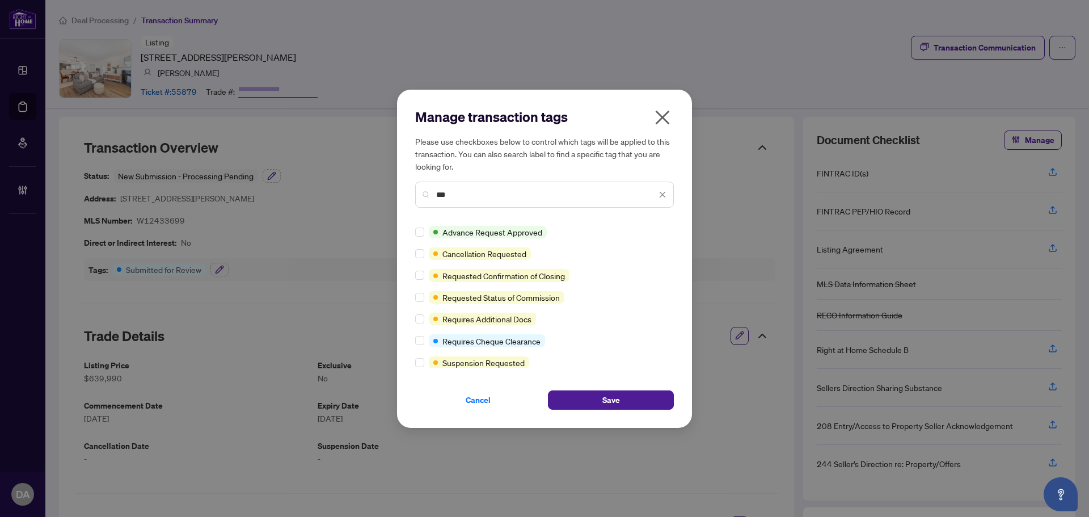
type input "***"
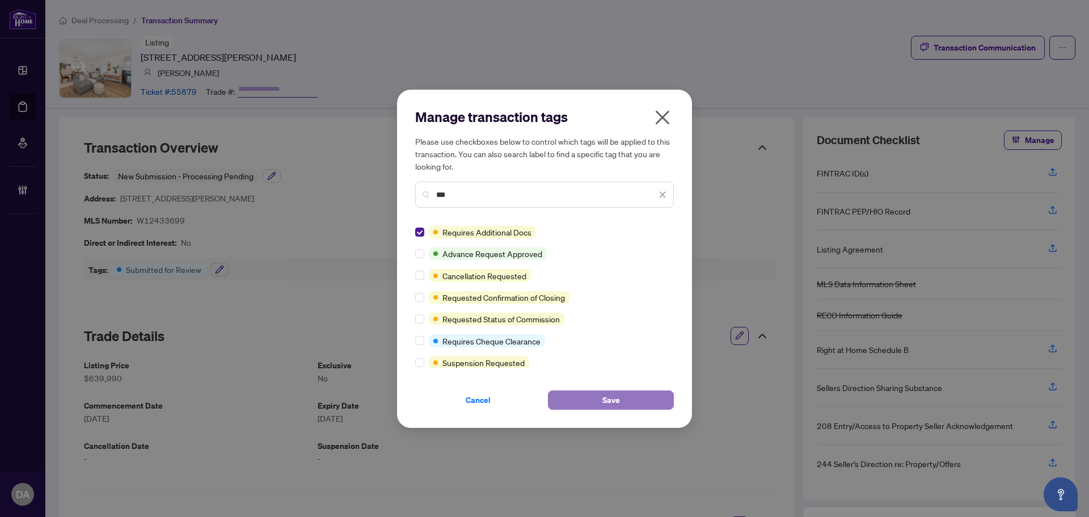
click at [569, 394] on button "Save" at bounding box center [611, 399] width 126 height 19
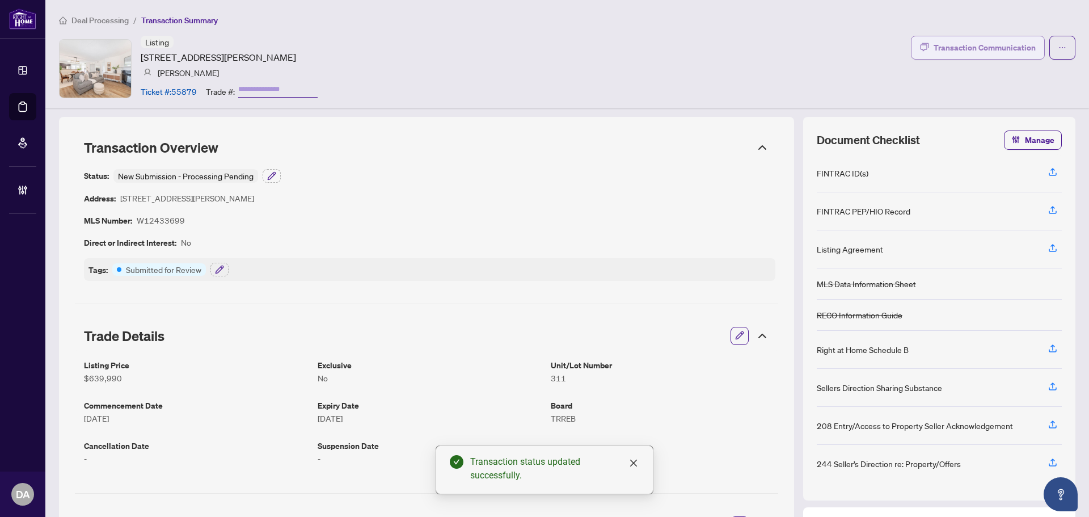
click at [937, 46] on div "Transaction Communication" at bounding box center [985, 48] width 102 height 18
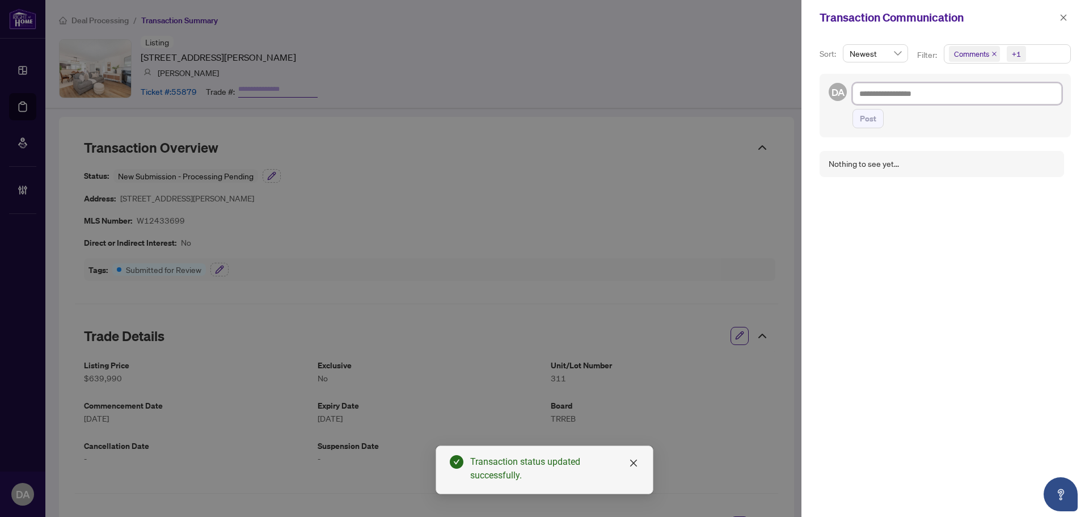
click at [891, 98] on textarea at bounding box center [957, 94] width 209 height 22
type textarea "*"
type textarea "**"
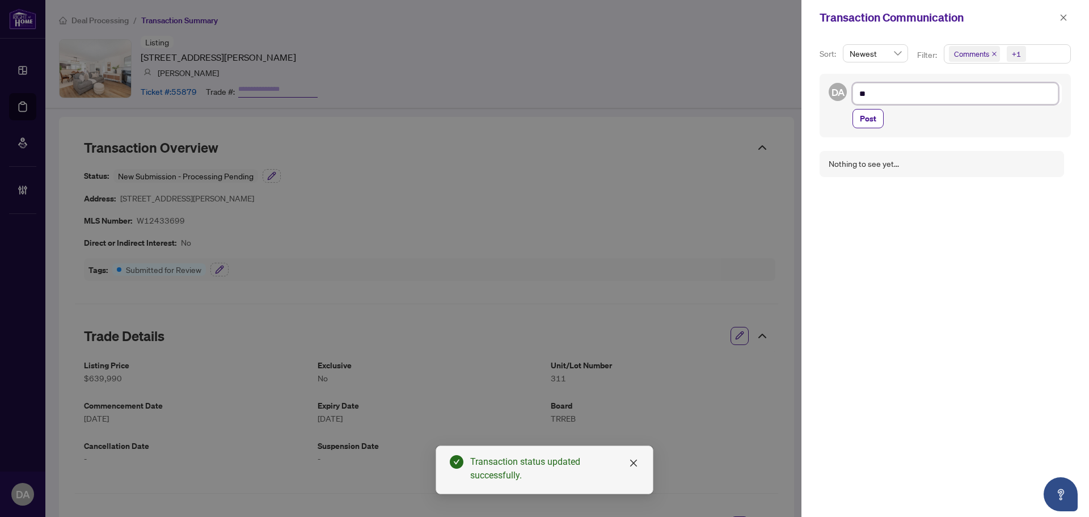
type textarea "***"
type textarea "****"
type textarea "*****"
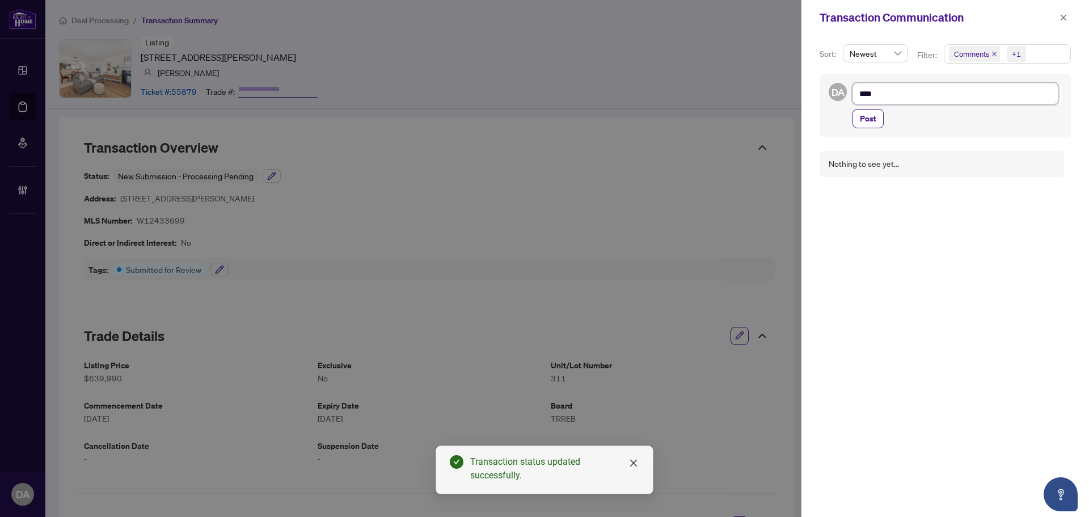
type textarea "*****"
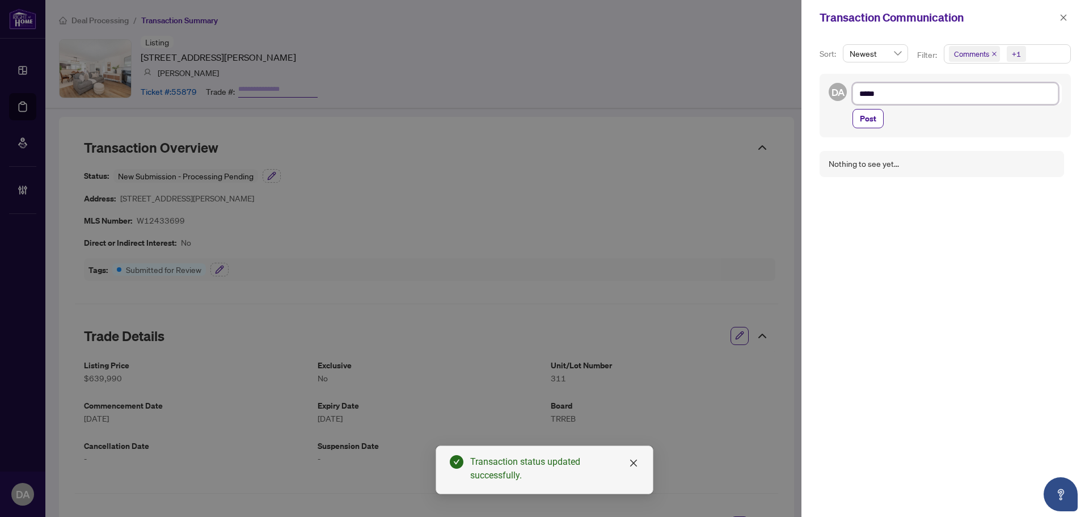
type textarea "****"
type textarea "***"
type textarea "**"
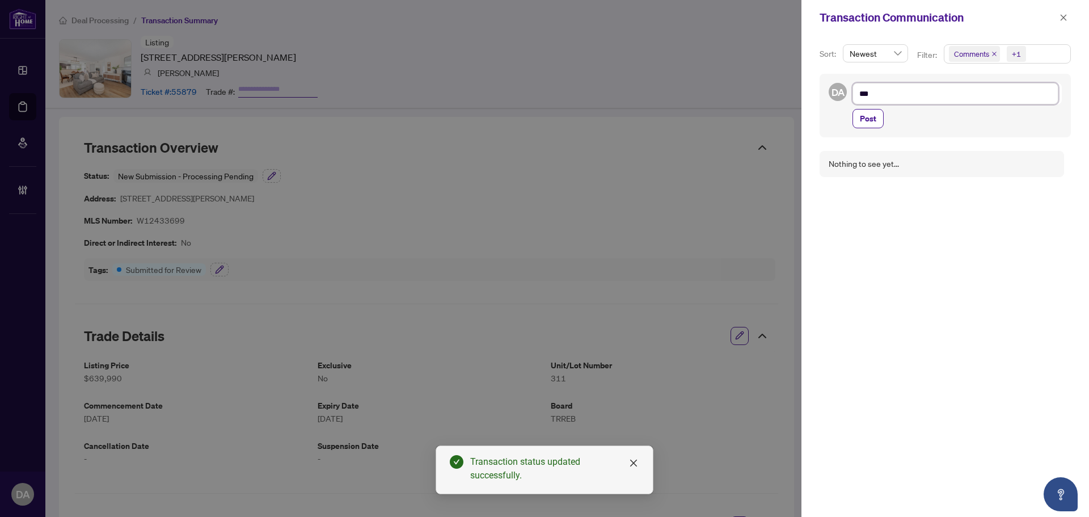
type textarea "**"
type textarea "***"
type textarea "****"
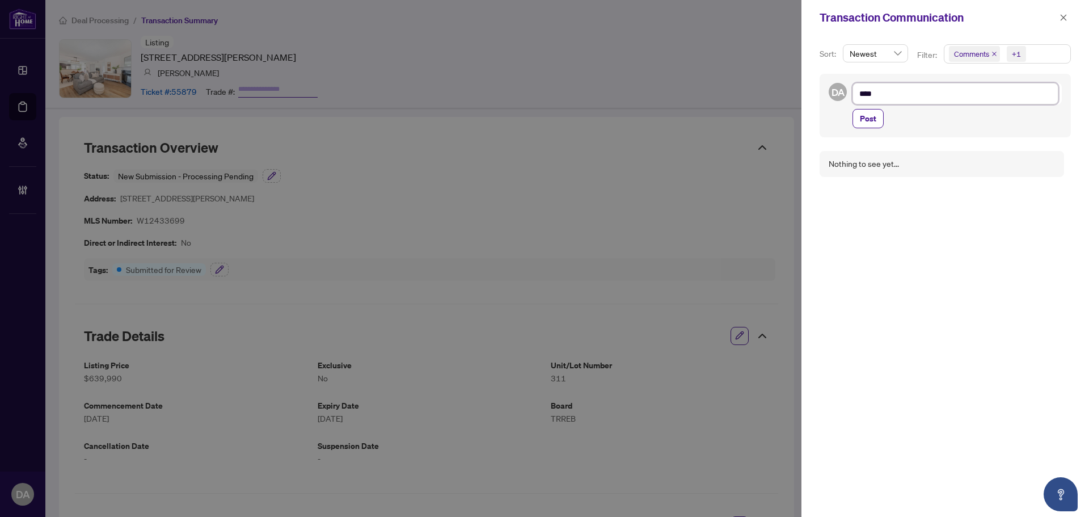
type textarea "***"
type textarea "**"
type textarea "***"
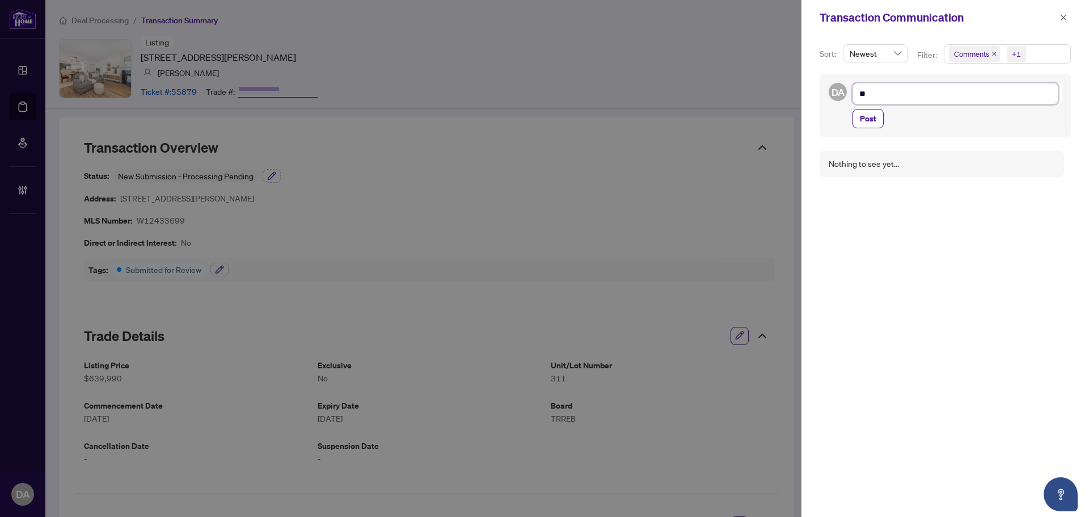
type textarea "***"
type textarea "****"
type textarea "*****"
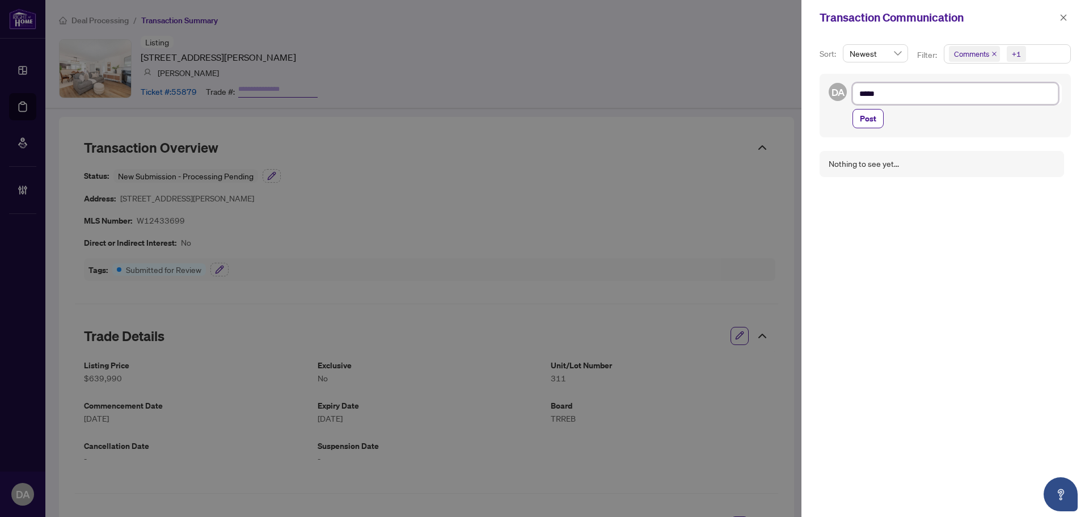
type textarea "******"
type textarea "*****"
type textarea "******"
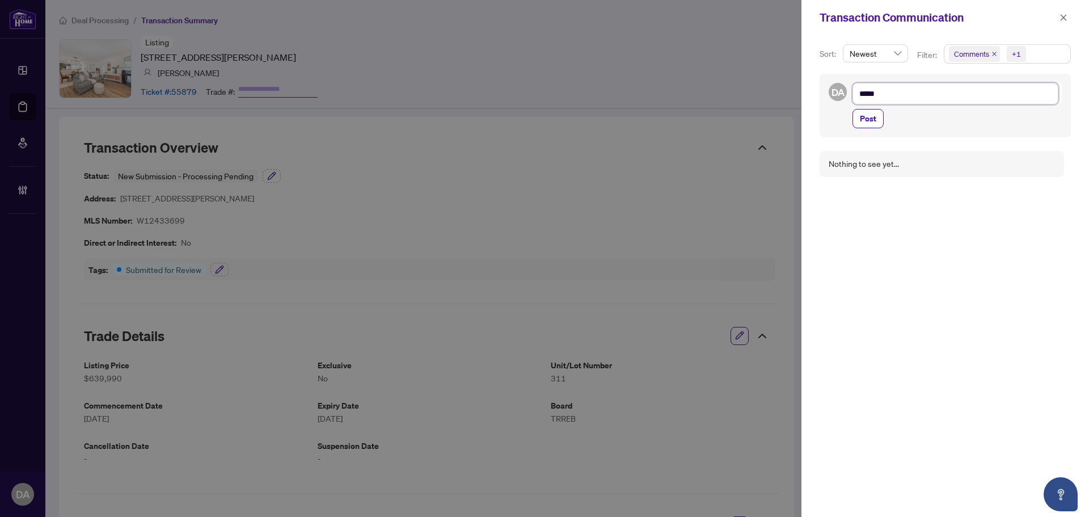
type textarea "******"
type textarea "********"
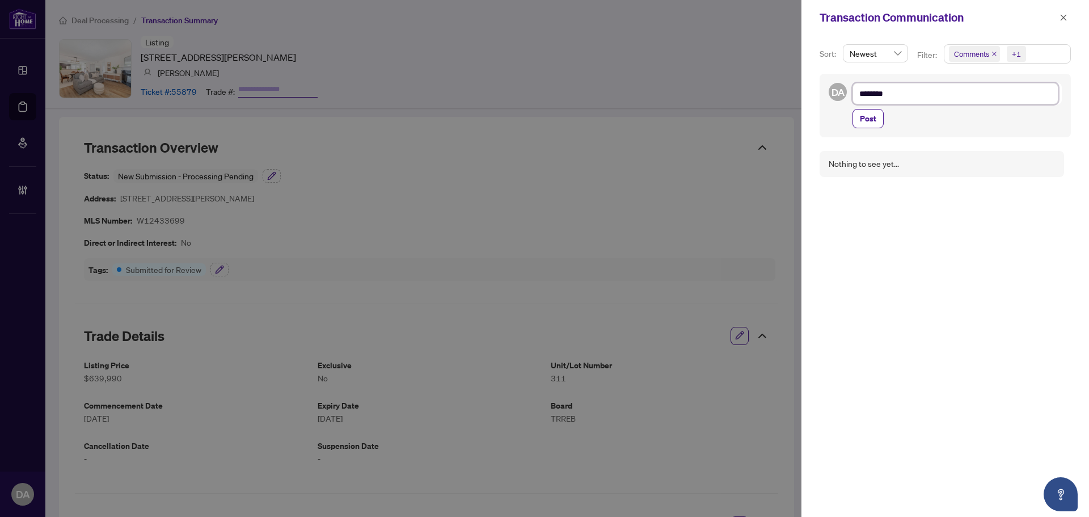
type textarea "*********"
type textarea "**********"
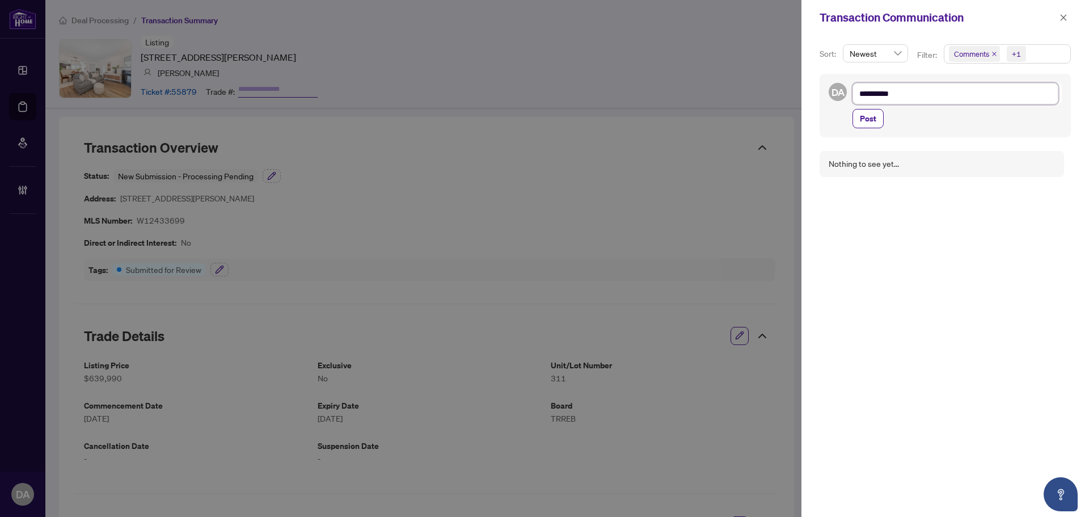
type textarea "**********"
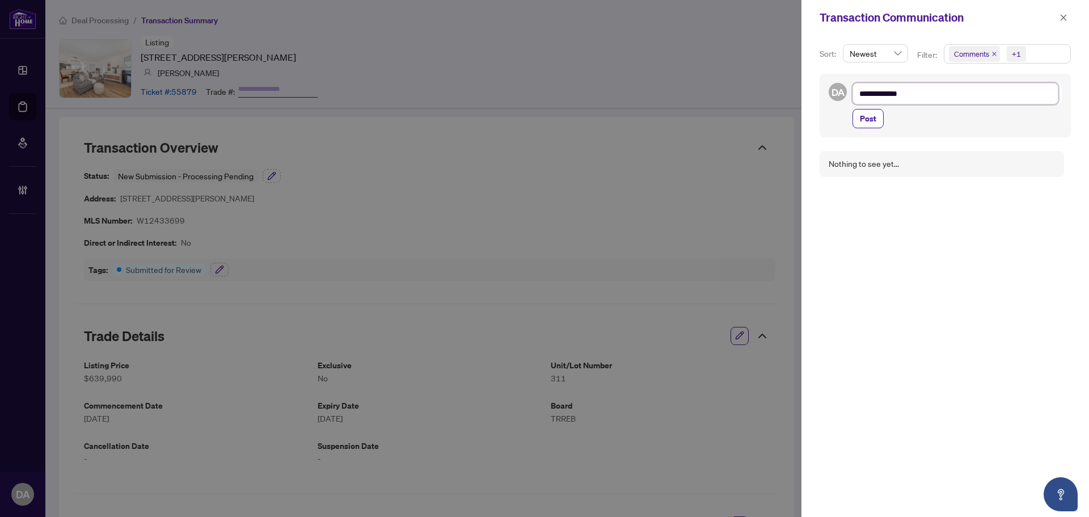
type textarea "**********"
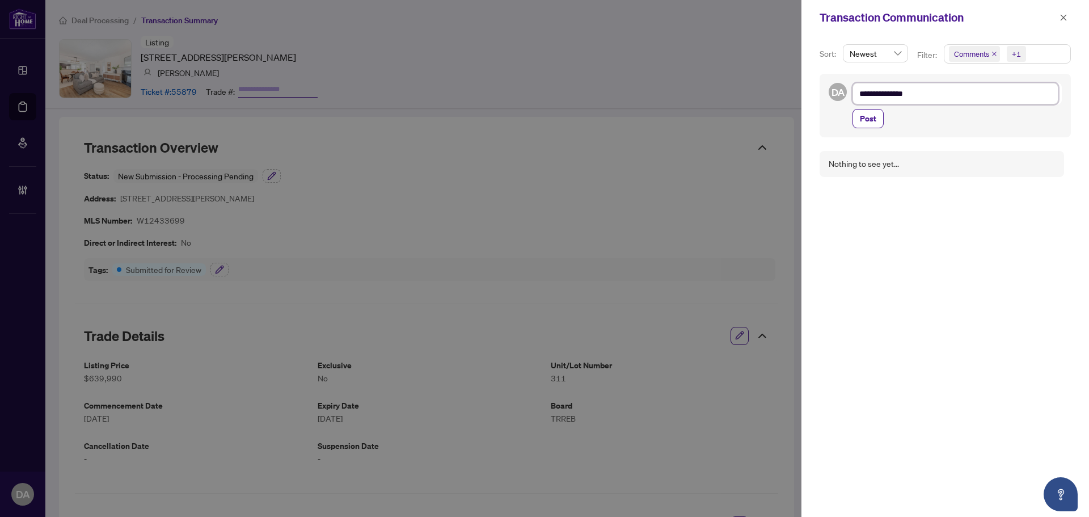
type textarea "**********"
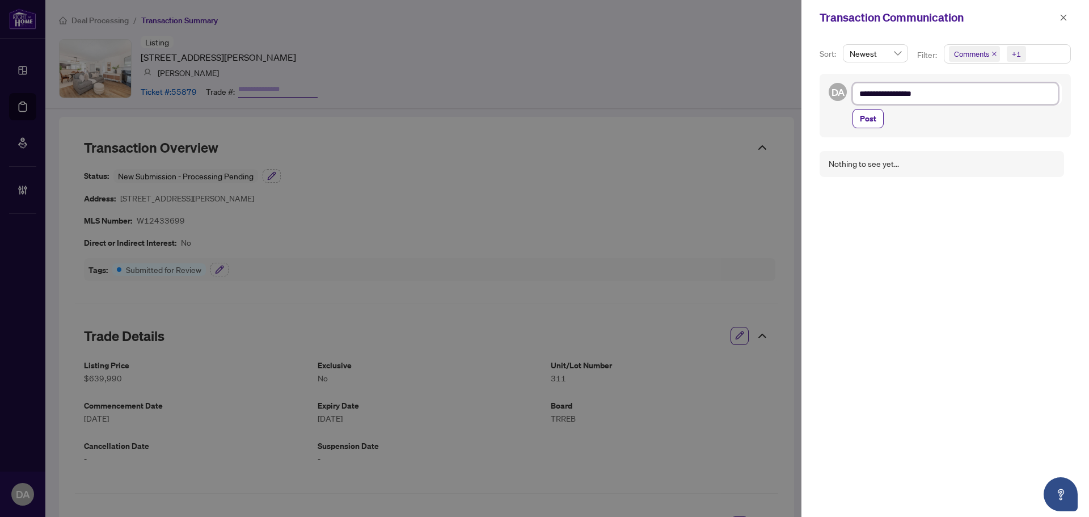
type textarea "**********"
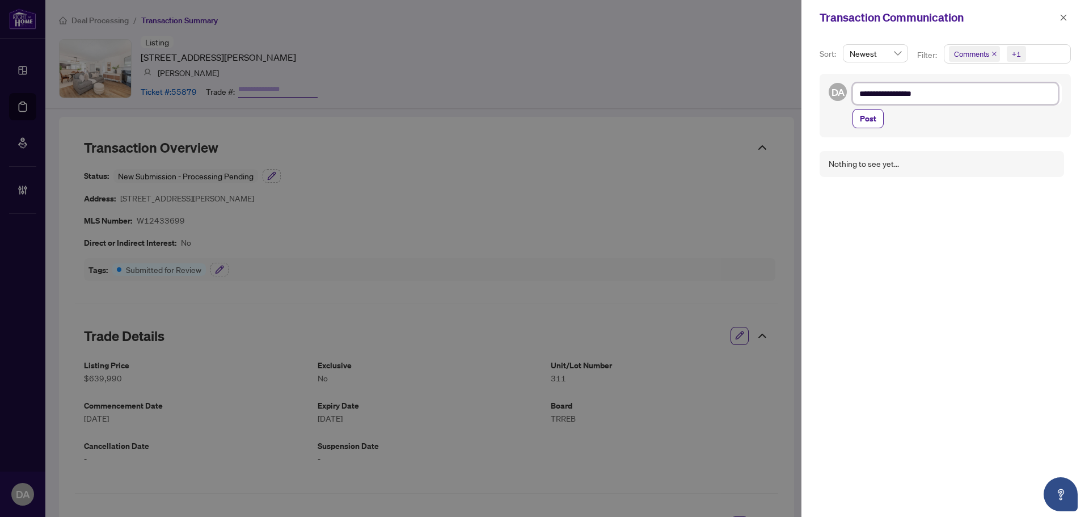
type textarea "**********"
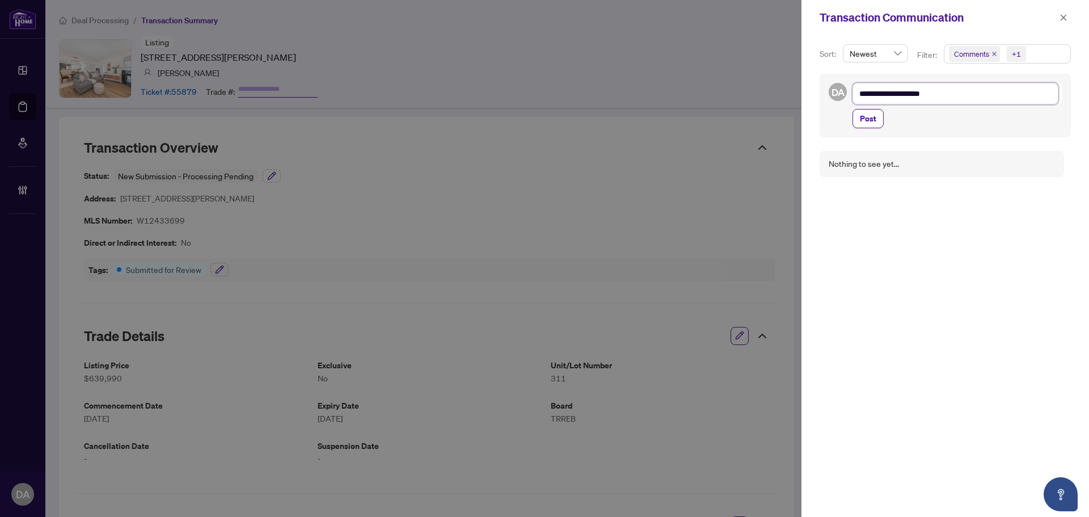
type textarea "**********"
drag, startPoint x: 919, startPoint y: 94, endPoint x: 876, endPoint y: 145, distance: 66.8
click at [876, 145] on div "Nothing to see yet..." at bounding box center [945, 327] width 251 height 366
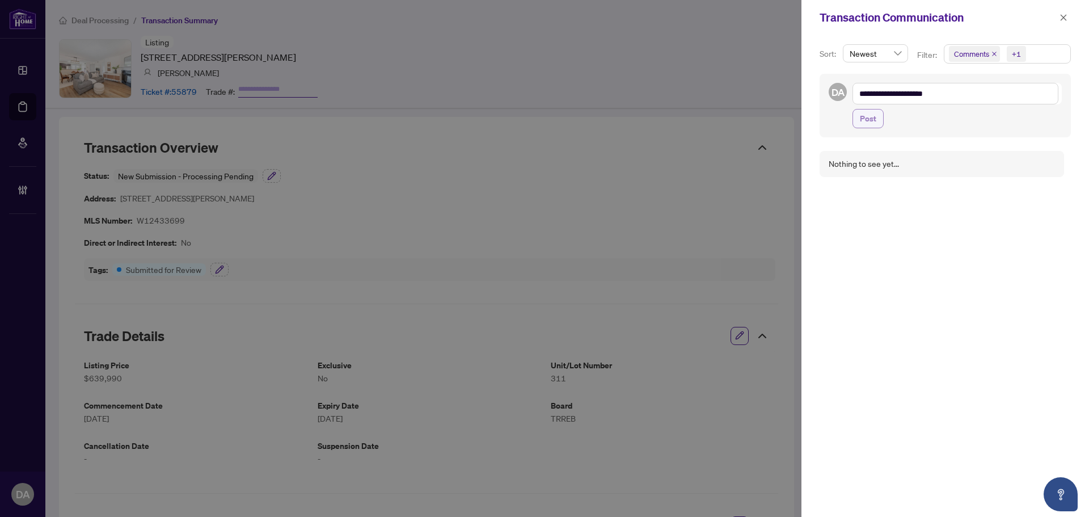
click at [873, 121] on span "Post" at bounding box center [868, 119] width 16 height 18
type textarea "**********"
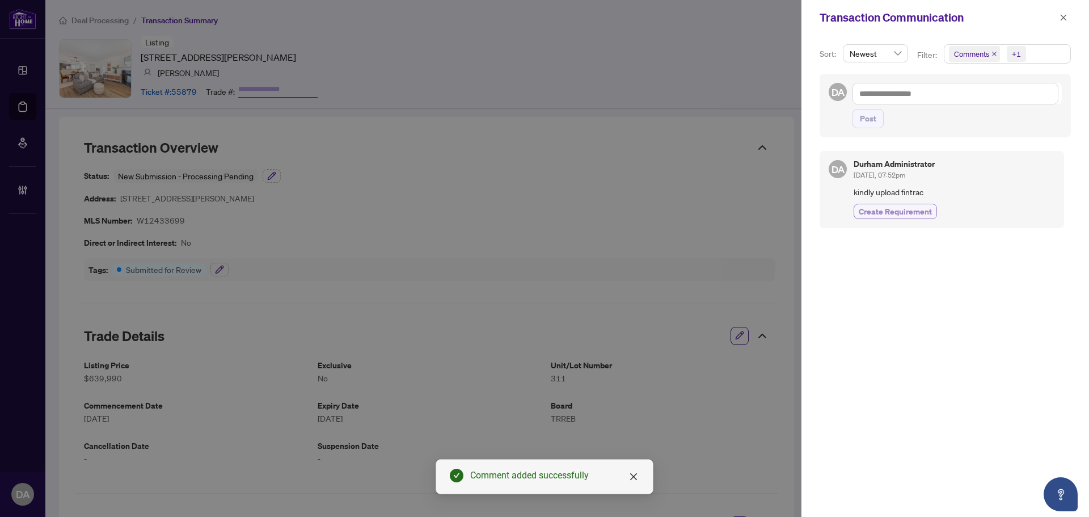
click at [881, 214] on span "Create Requirement" at bounding box center [895, 211] width 73 height 12
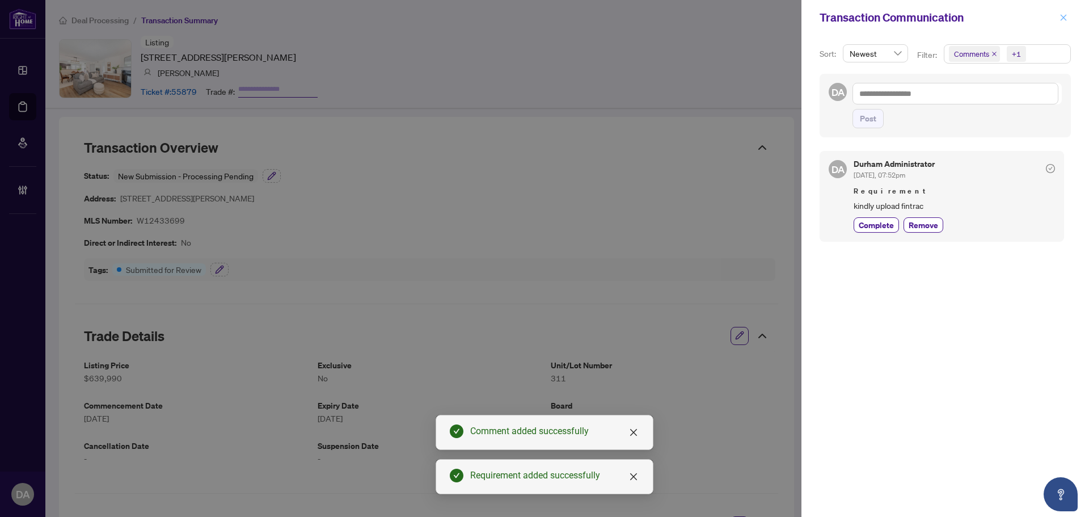
click at [1069, 16] on button "button" at bounding box center [1064, 18] width 15 height 14
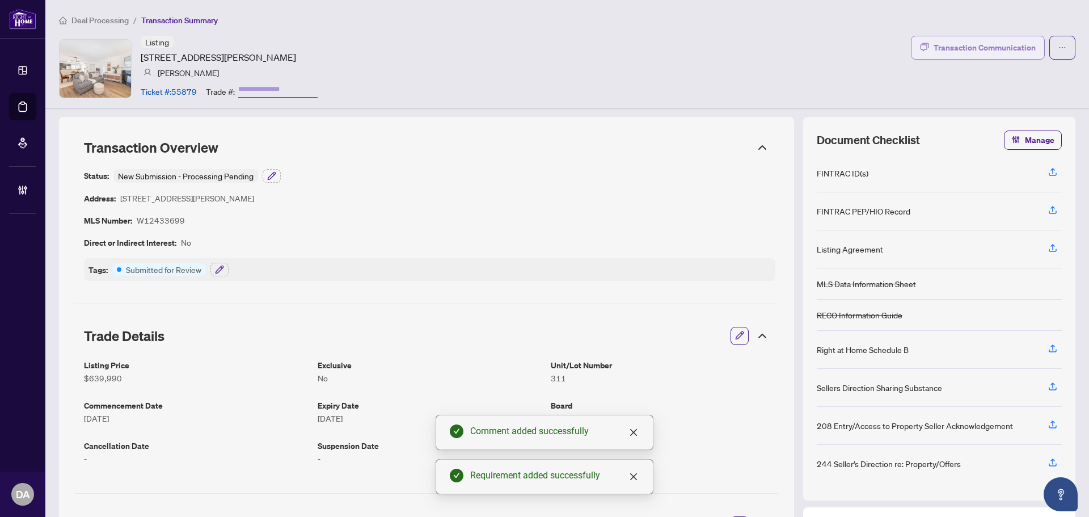
click at [961, 49] on div "Transaction Communication" at bounding box center [985, 48] width 102 height 18
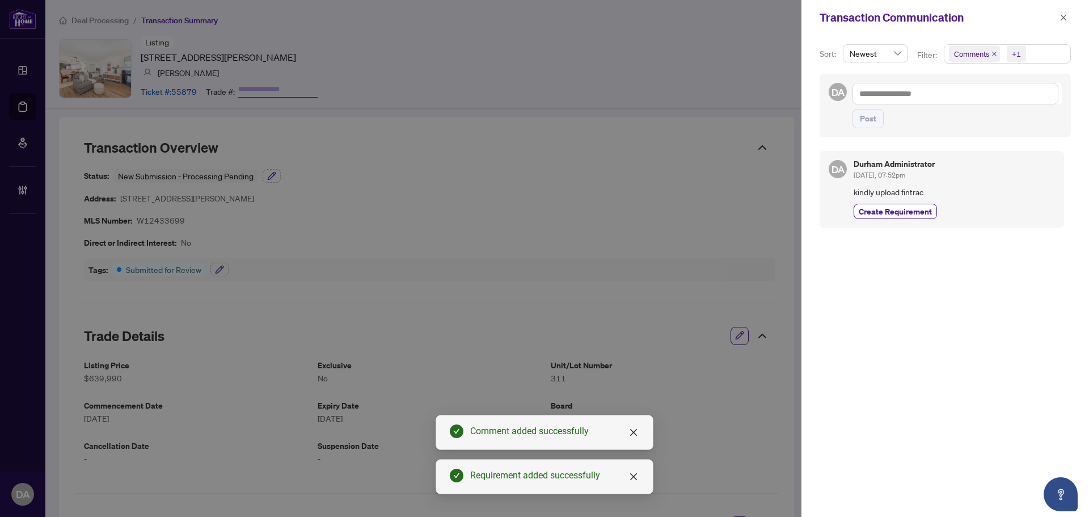
click at [730, 245] on div at bounding box center [544, 258] width 1089 height 517
click at [638, 431] on link "Close" at bounding box center [634, 432] width 12 height 12
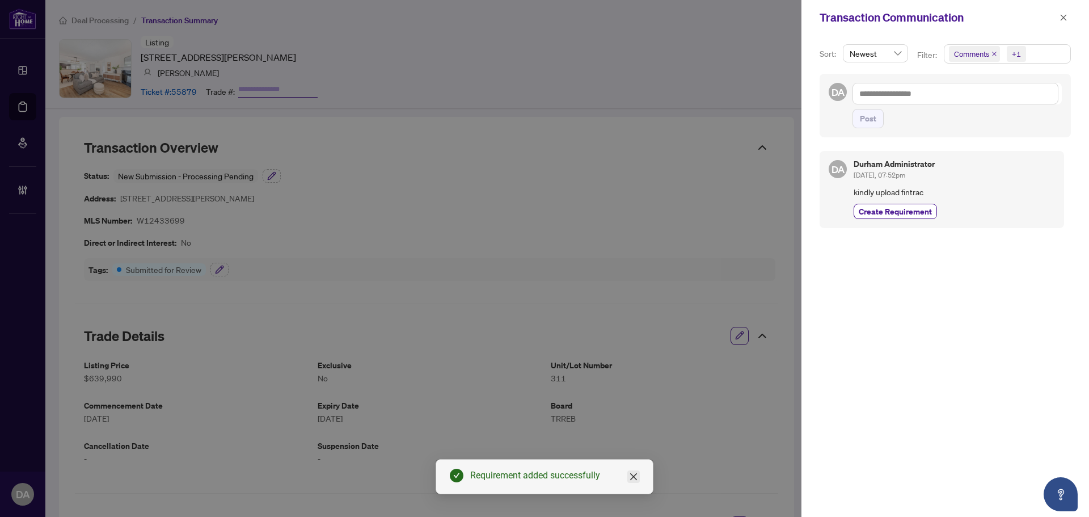
click at [637, 476] on icon "close" at bounding box center [633, 476] width 9 height 9
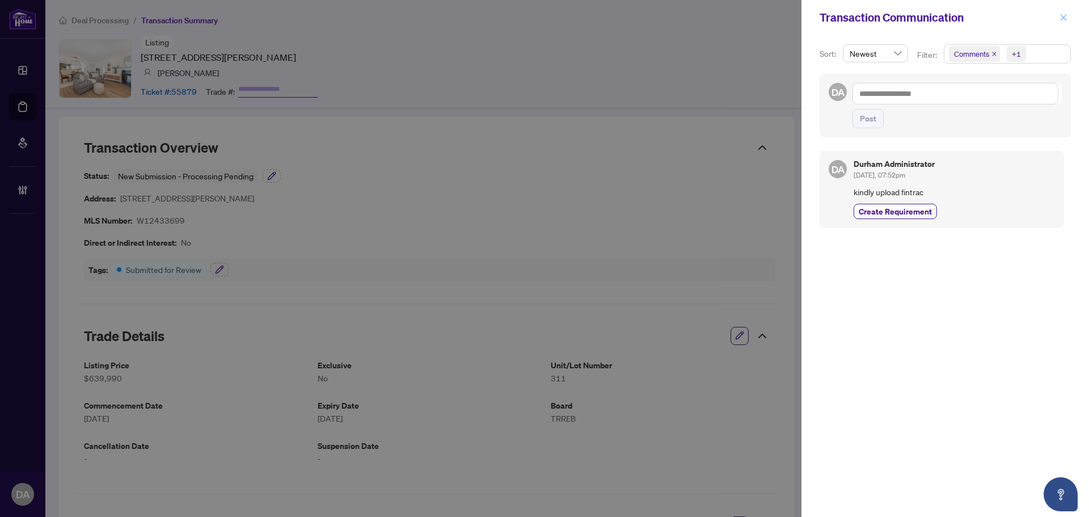
click at [1069, 14] on button "button" at bounding box center [1064, 18] width 15 height 14
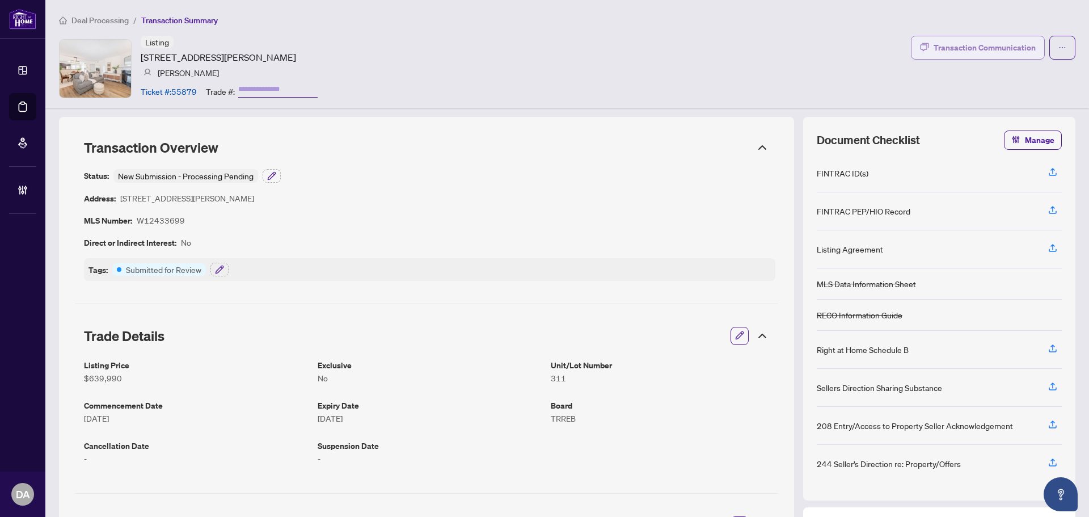
click at [936, 40] on div "Transaction Communication" at bounding box center [985, 48] width 102 height 18
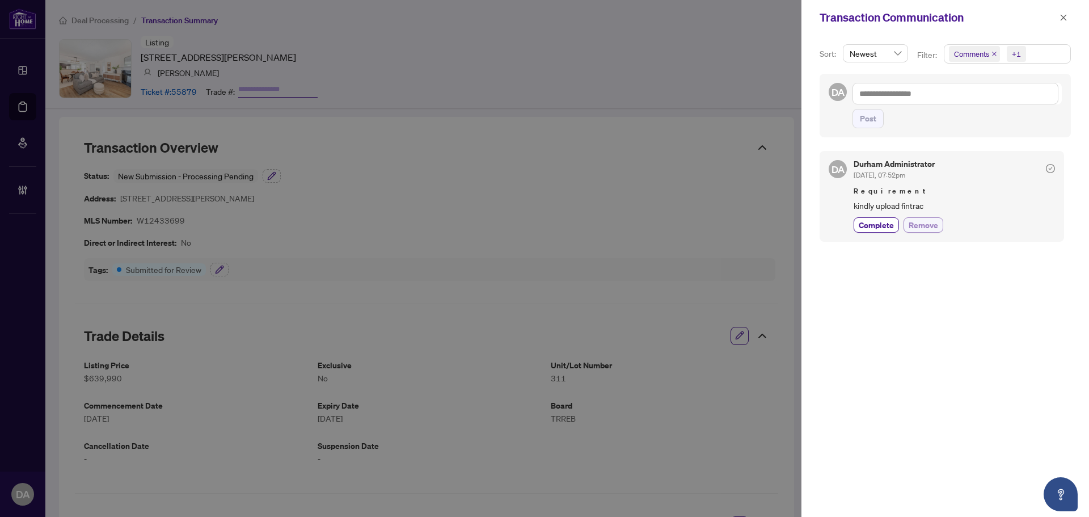
click at [912, 227] on span "Remove" at bounding box center [924, 225] width 30 height 12
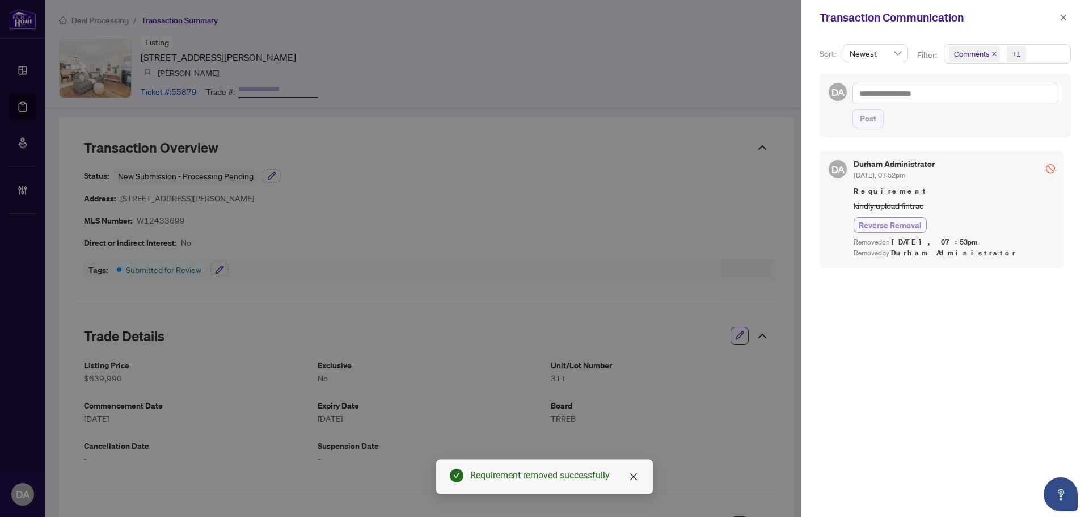
click at [914, 227] on span "Reverse Removal" at bounding box center [890, 225] width 63 height 12
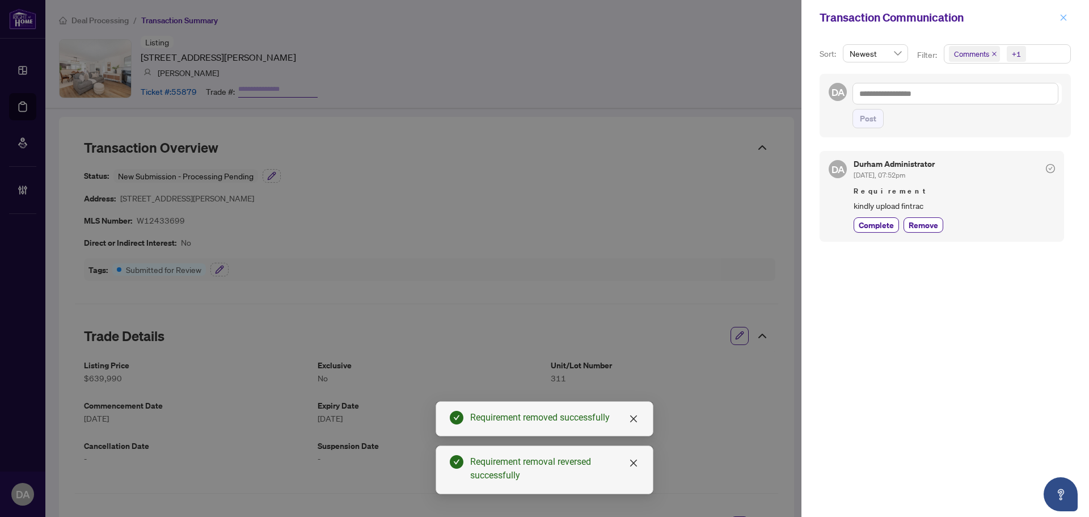
click at [1070, 15] on button "button" at bounding box center [1064, 18] width 15 height 14
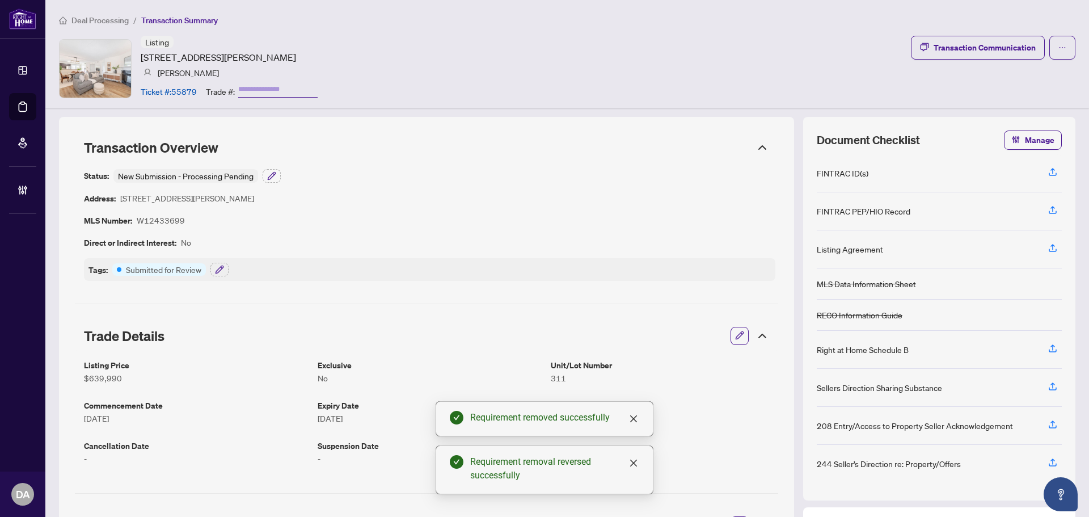
click at [105, 16] on span "Deal Processing" at bounding box center [99, 20] width 57 height 10
